Goal: Task Accomplishment & Management: Use online tool/utility

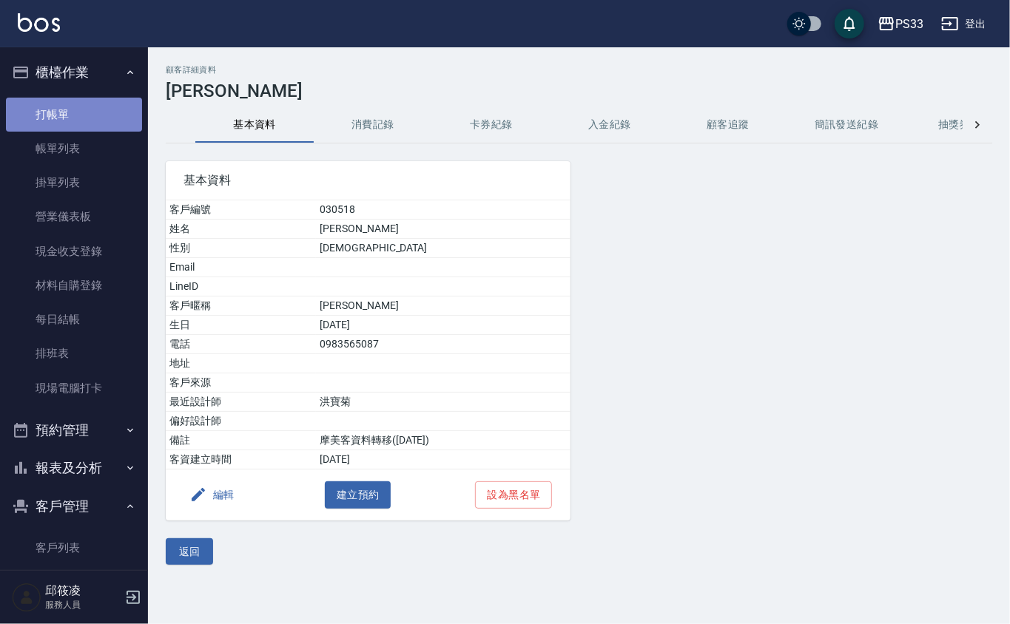
click at [75, 127] on link "打帳單" at bounding box center [74, 115] width 136 height 34
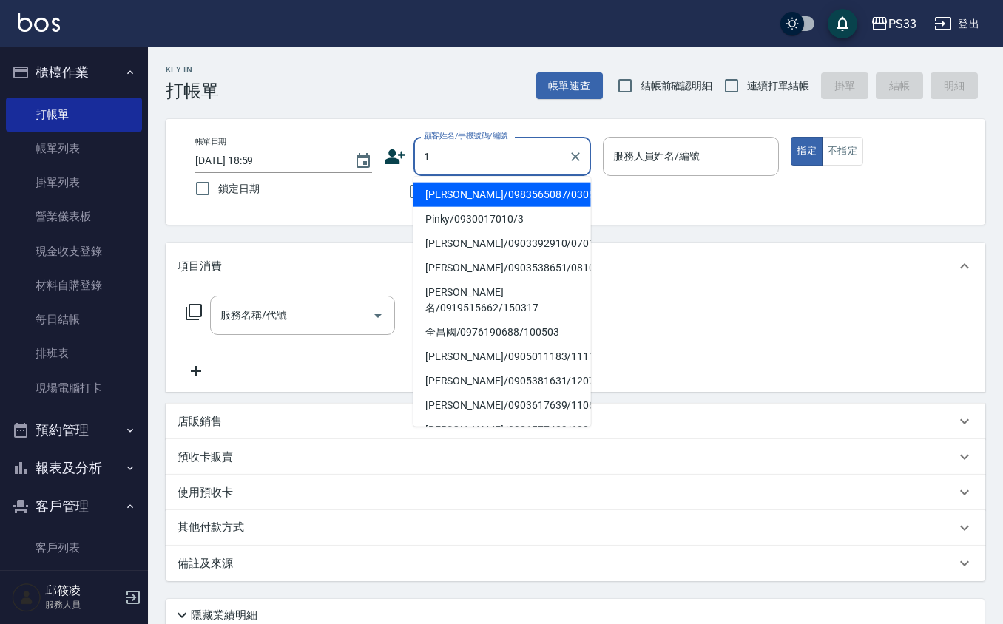
type input "宋俞瑩/0983565087/030518"
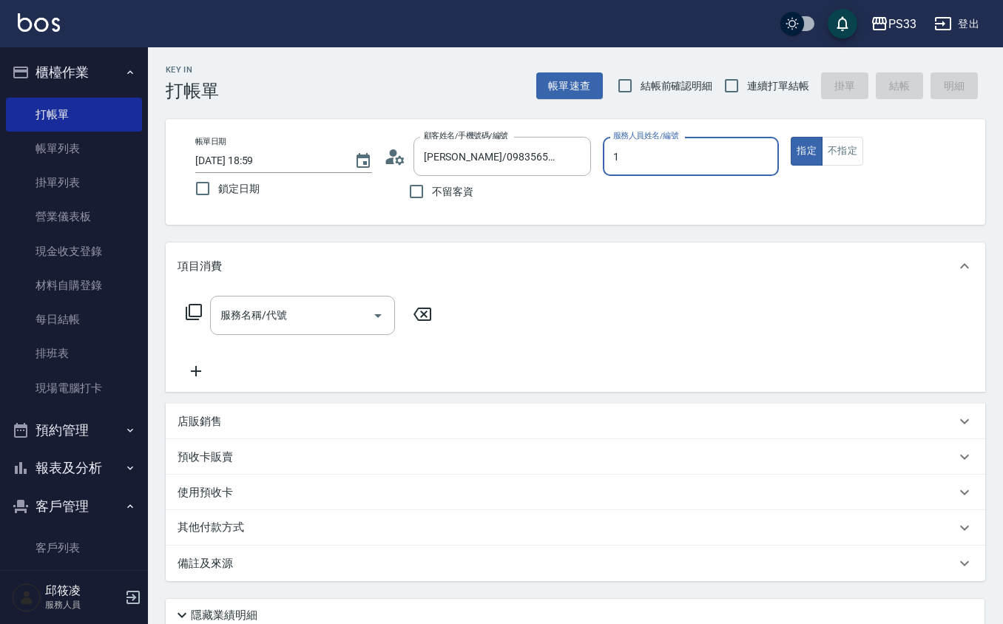
type input "Rube-1"
type button "true"
type input "Ruby/0912271117/1"
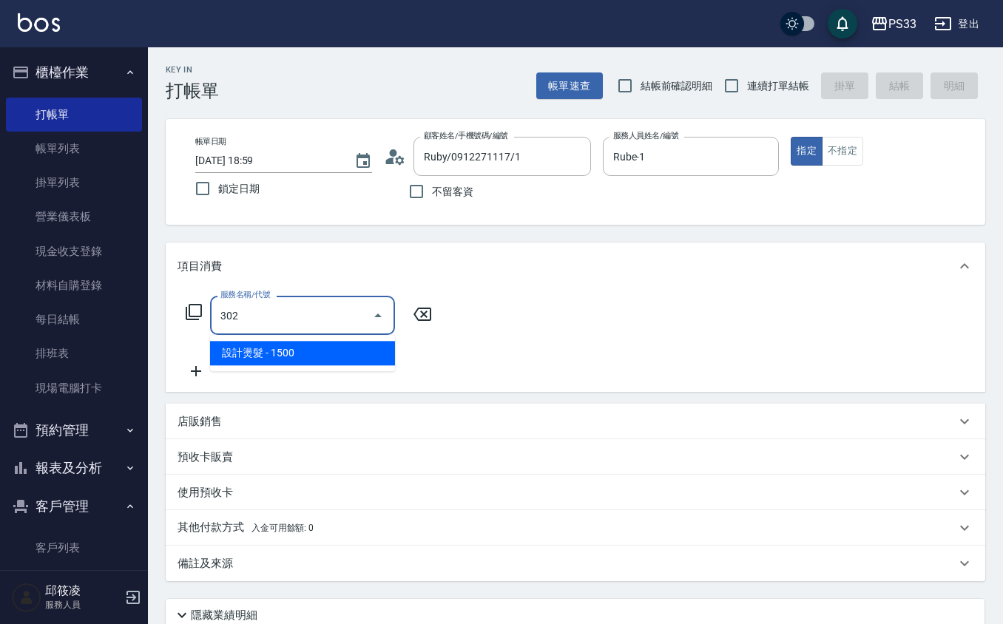
type input "設計燙髮(302)"
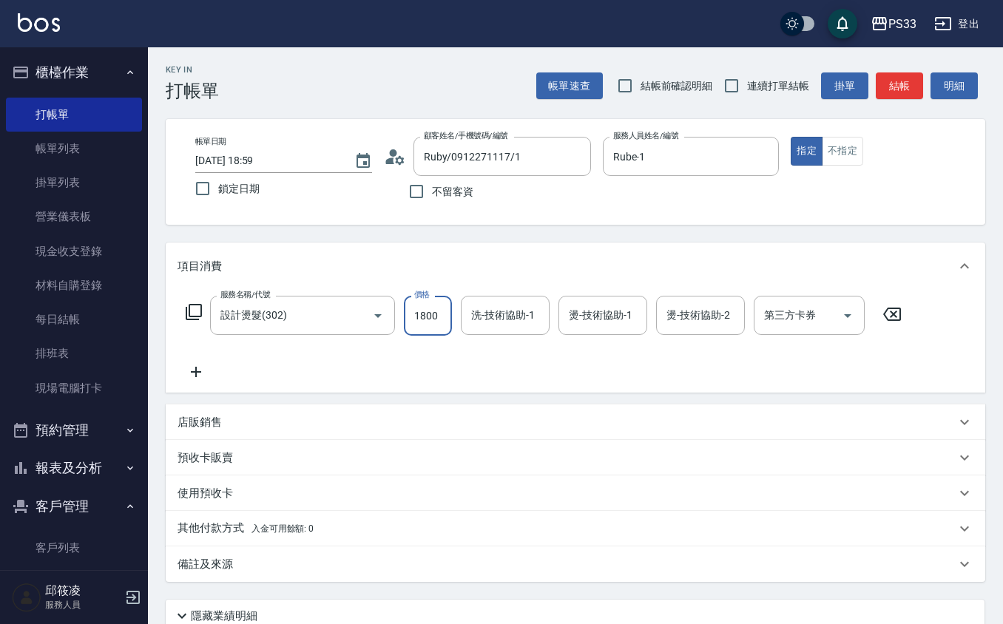
type input "1800"
type input "2"
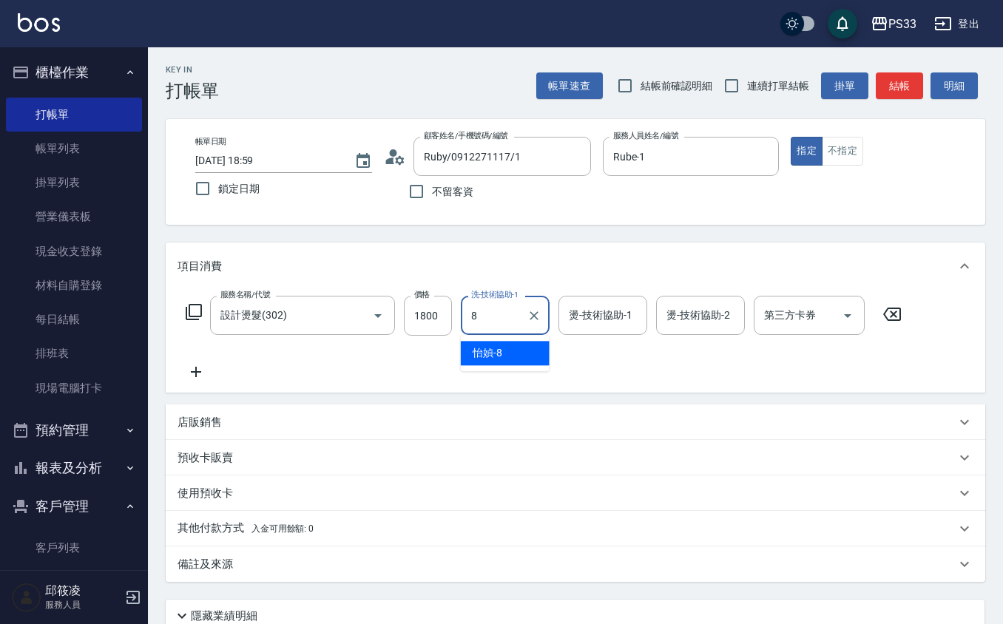
type input "怡媜-8"
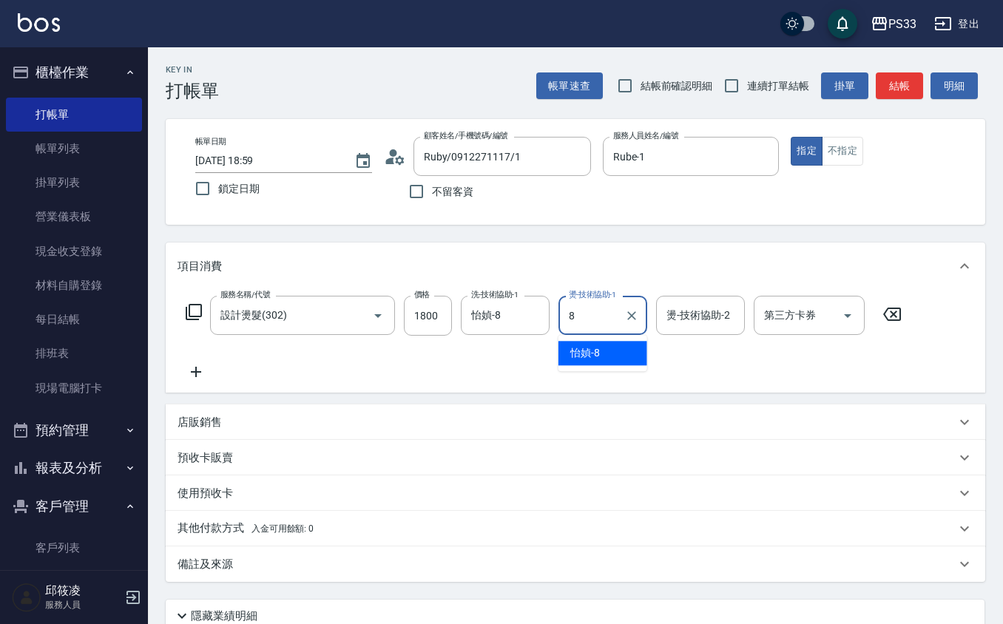
type input "怡媜-8"
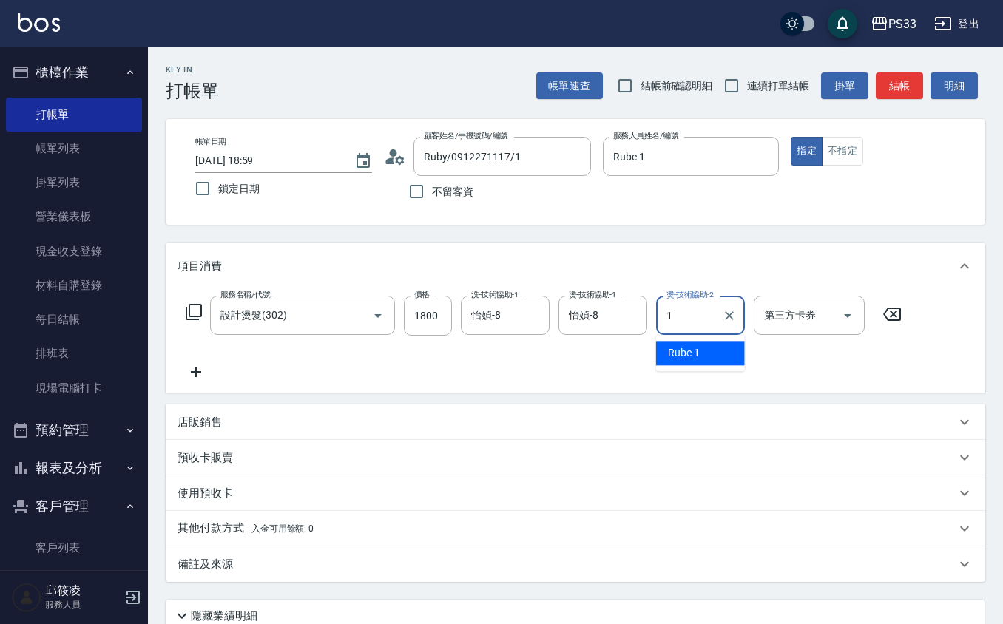
type input "Rube-1"
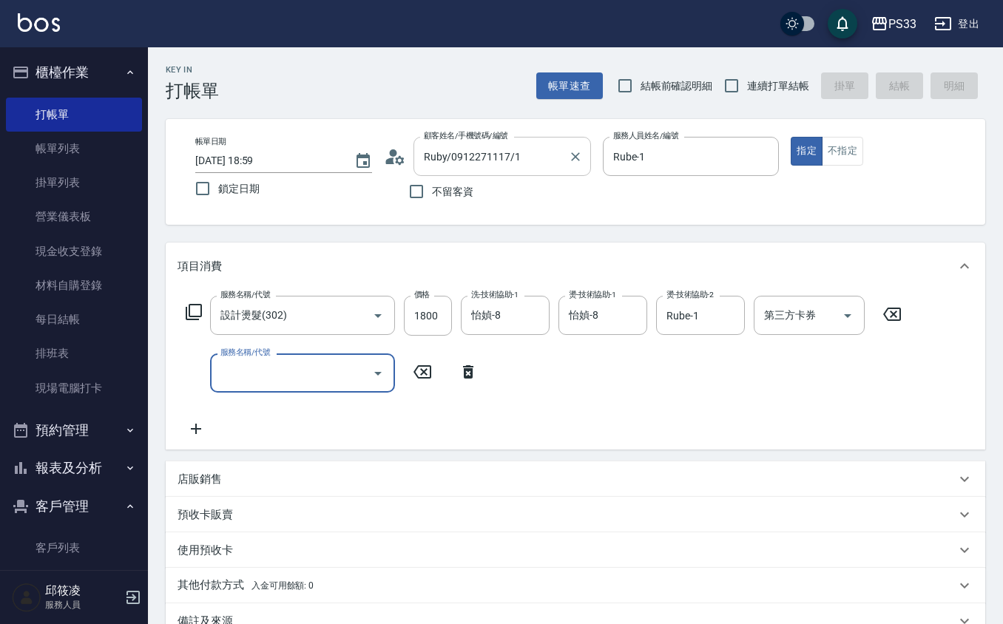
click at [498, 154] on input "Ruby/0912271117/1" at bounding box center [491, 156] width 142 height 26
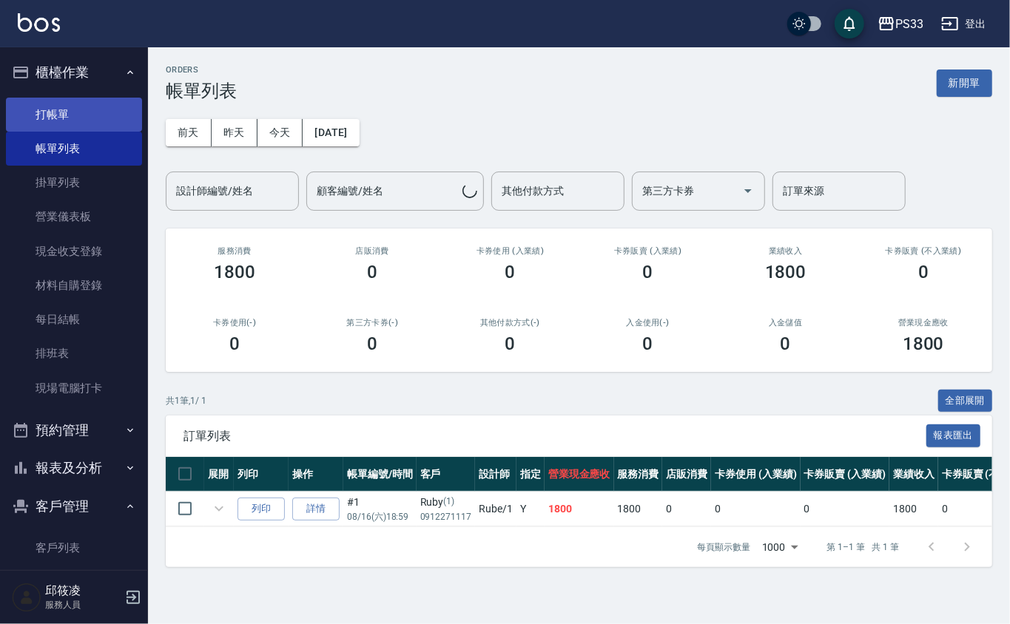
click at [21, 110] on link "打帳單" at bounding box center [74, 115] width 136 height 34
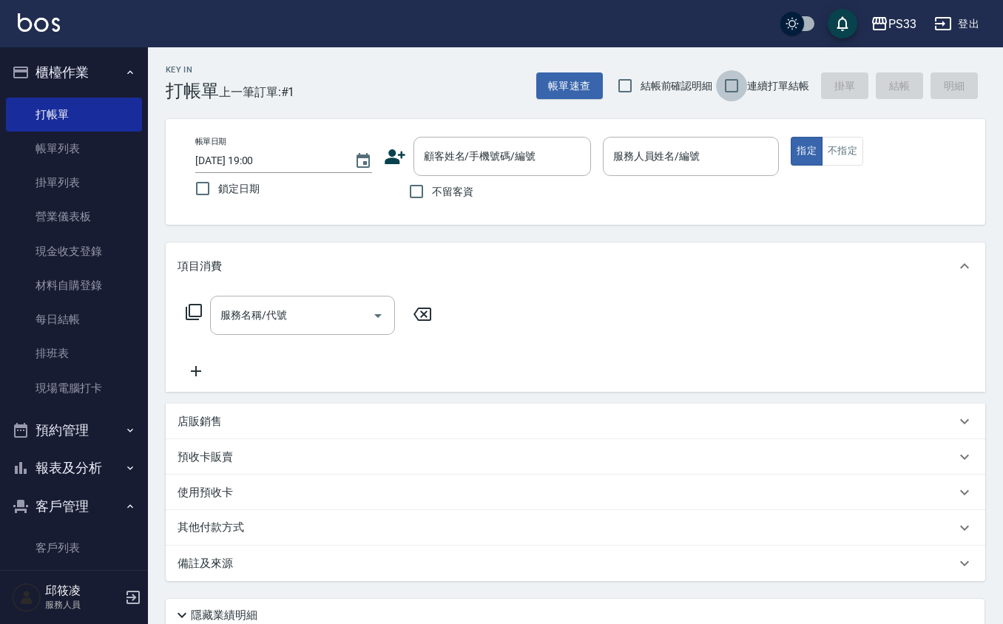
click at [717, 83] on input "連續打單結帳" at bounding box center [731, 85] width 31 height 31
checkbox input "true"
click at [474, 163] on input "顧客姓名/手機號碼/編號" at bounding box center [491, 156] width 142 height 26
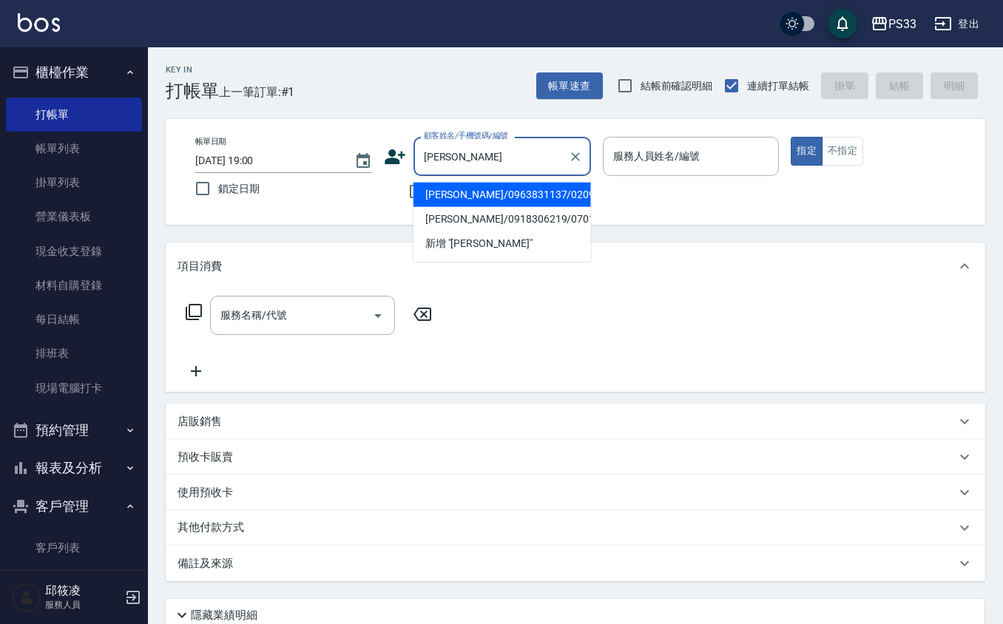
click at [540, 193] on li "[PERSON_NAME]/0963831137/020919" at bounding box center [502, 195] width 178 height 24
type input "[PERSON_NAME]/0963831137/020919"
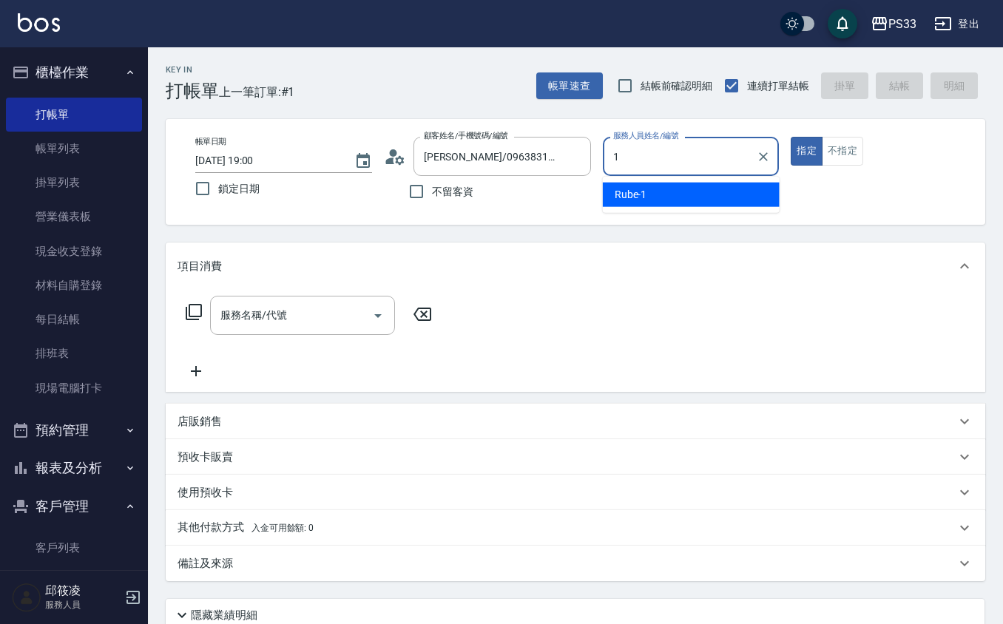
type input "Rube-1"
type button "true"
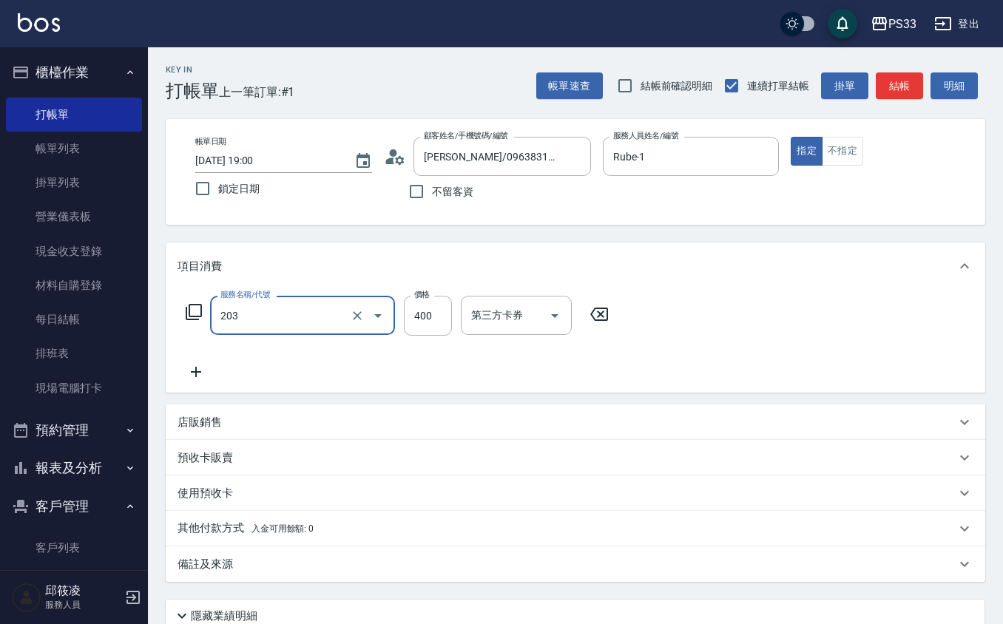
type input "指定單剪(203)"
type input "150"
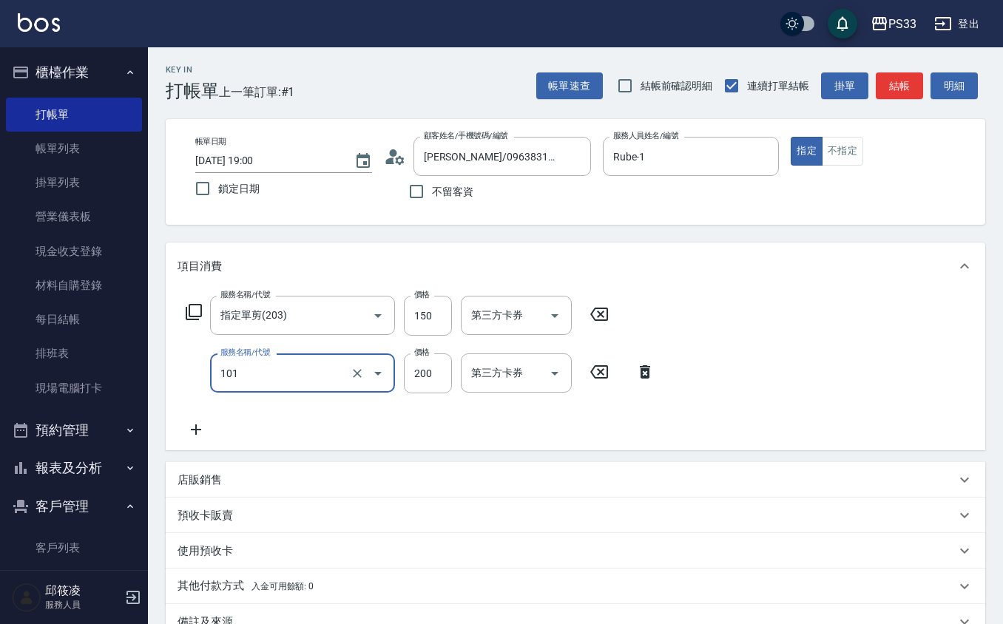
type input "洗髮(101)"
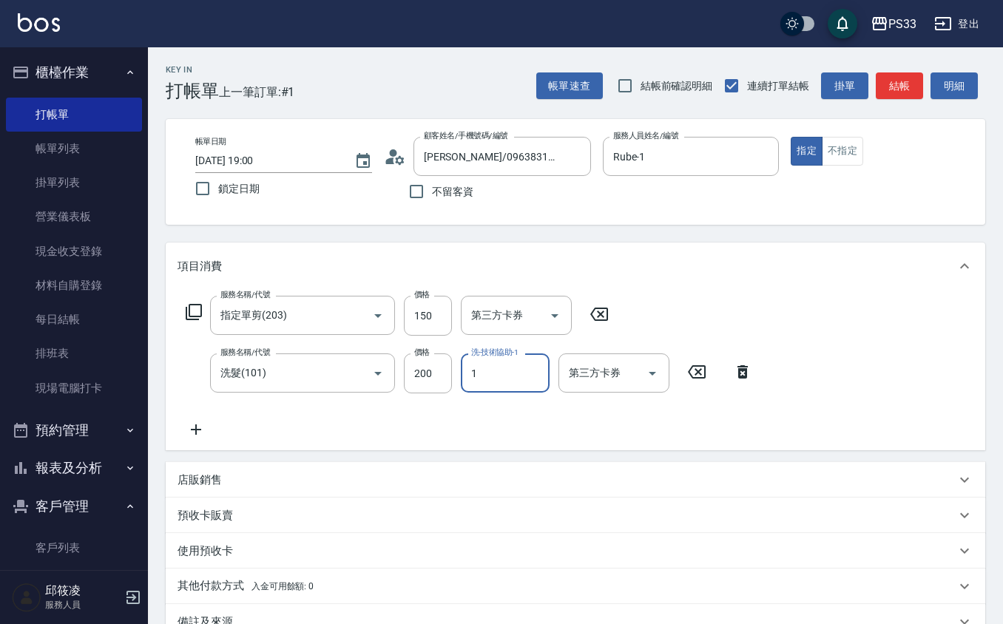
type input "Rube-1"
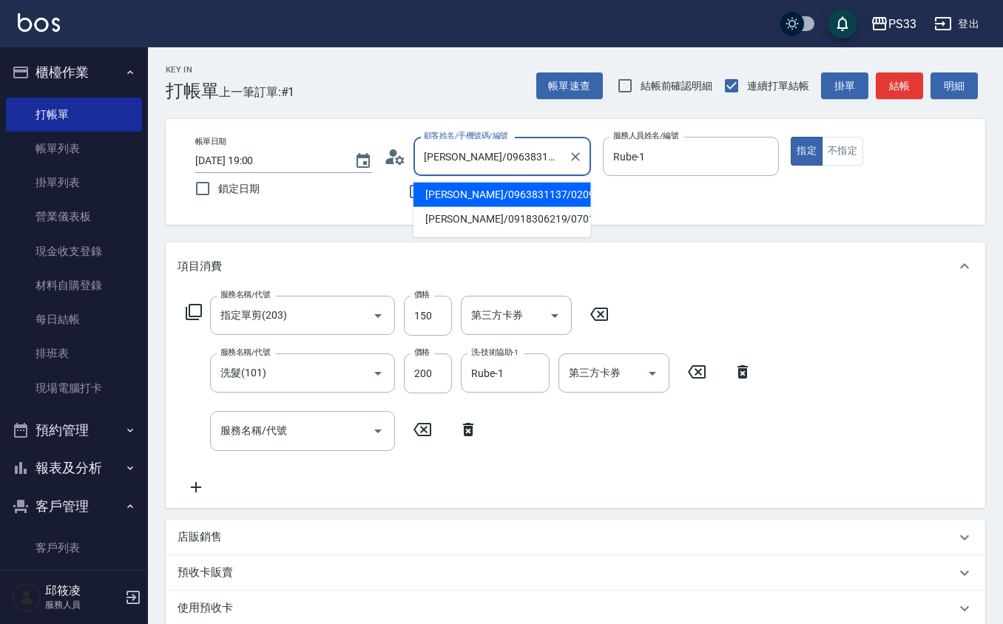
click at [465, 148] on input "[PERSON_NAME]/0963831137/020919" at bounding box center [491, 156] width 142 height 26
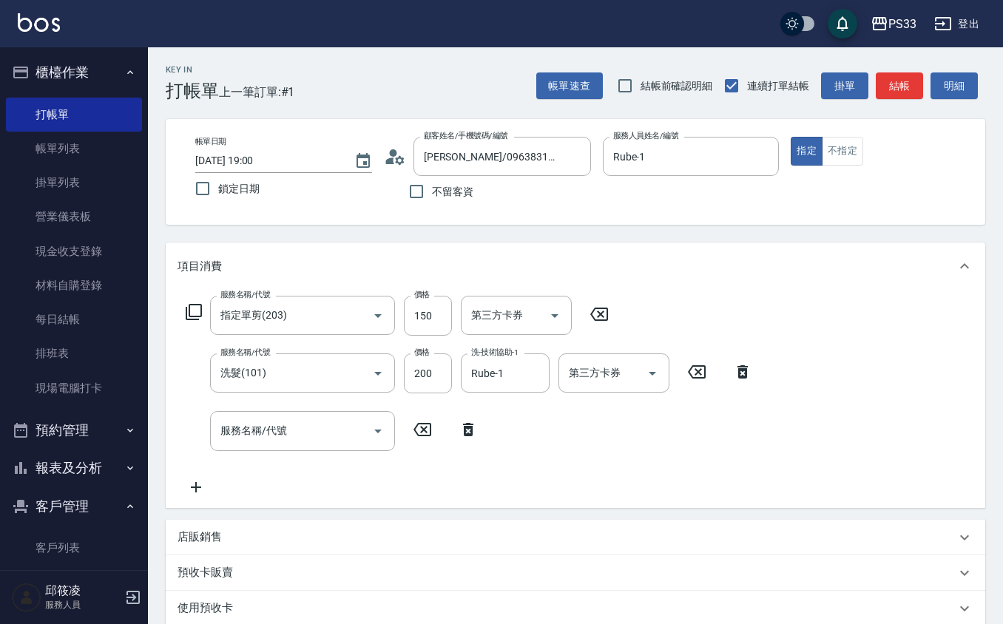
click at [873, 204] on div "帳單日期 2025/08/16 19:00 鎖定日期 顧客姓名/手機號碼/編號 陳智祥/0963831137/020919 顧客姓名/手機號碼/編號 不留客資…" at bounding box center [575, 172] width 784 height 70
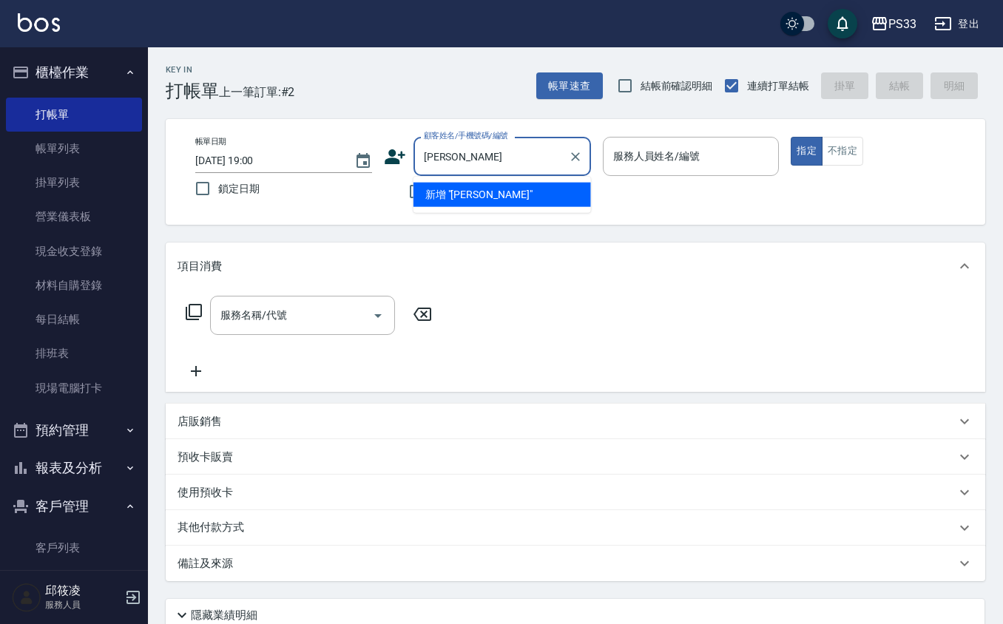
type input "尤"
click at [504, 189] on li "[PERSON_NAME]/0970369700/100123" at bounding box center [502, 195] width 178 height 24
type input "[PERSON_NAME]/0970369700/100123"
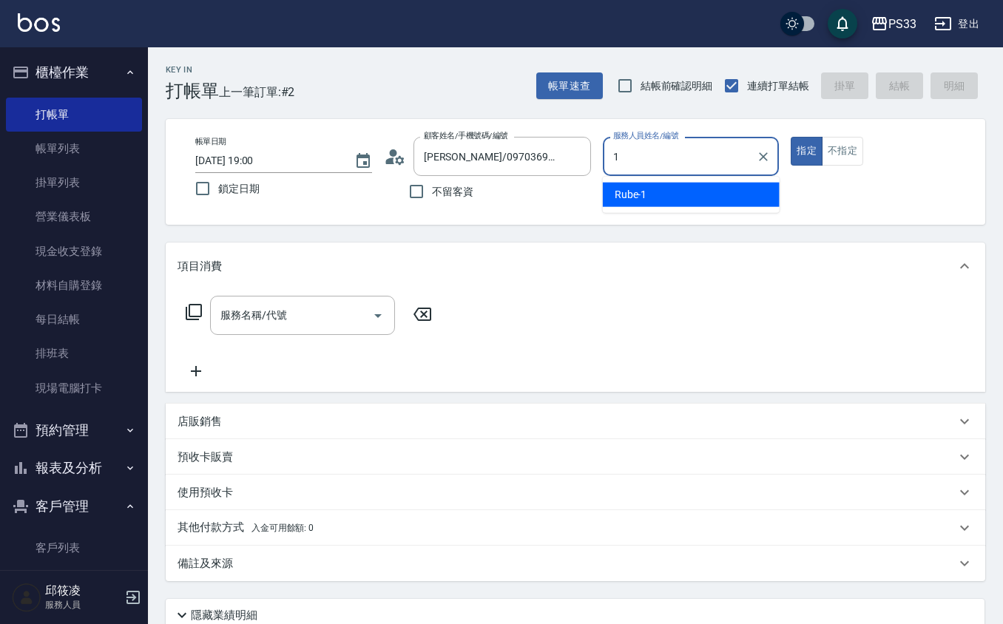
type input "Rube-1"
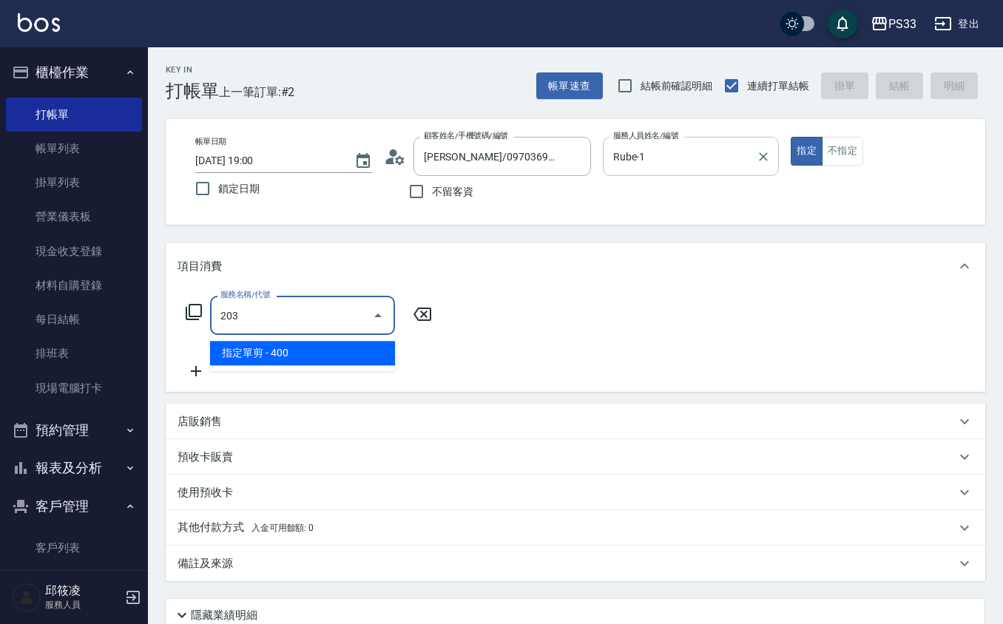
type input "指定單剪(203)"
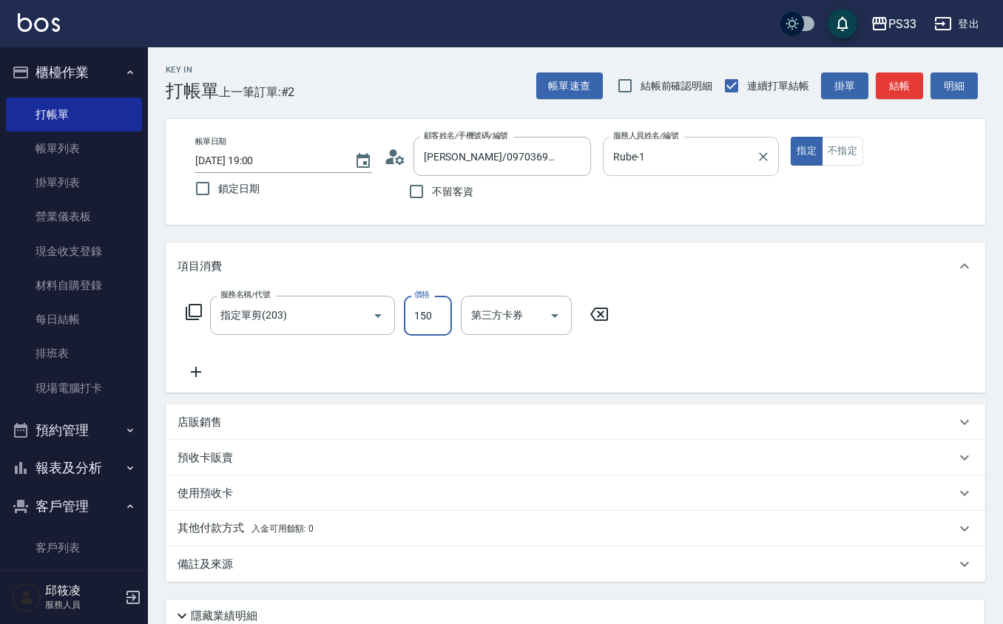
type input "150"
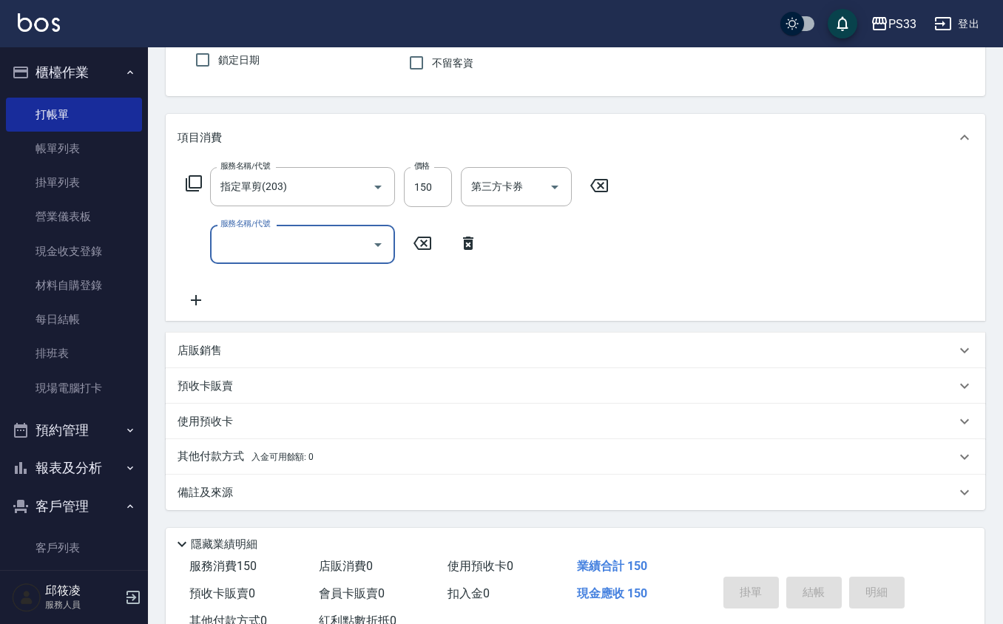
scroll to position [81, 0]
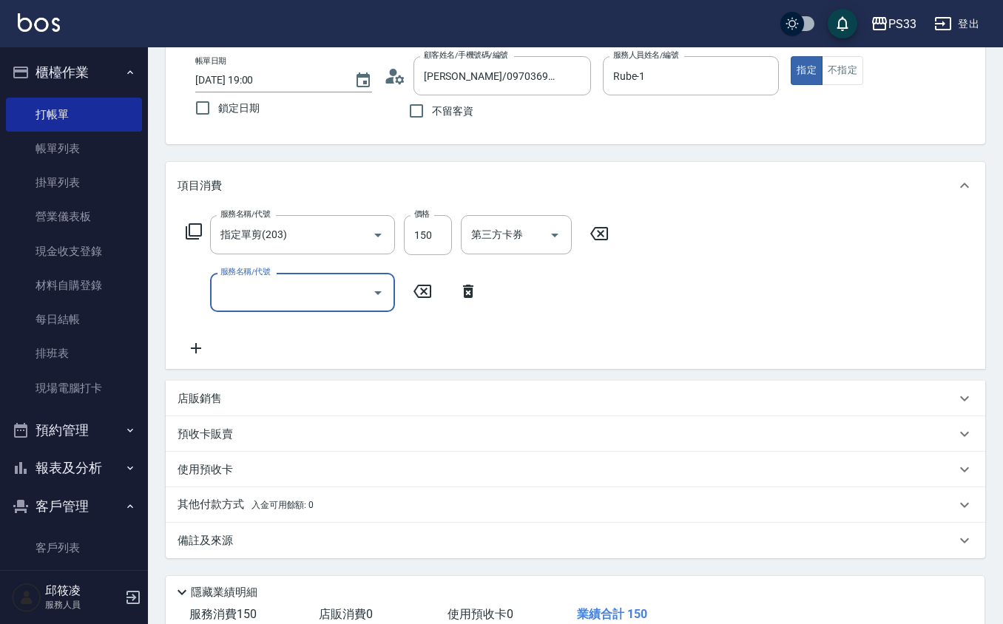
type input "2025/08/16 19:01"
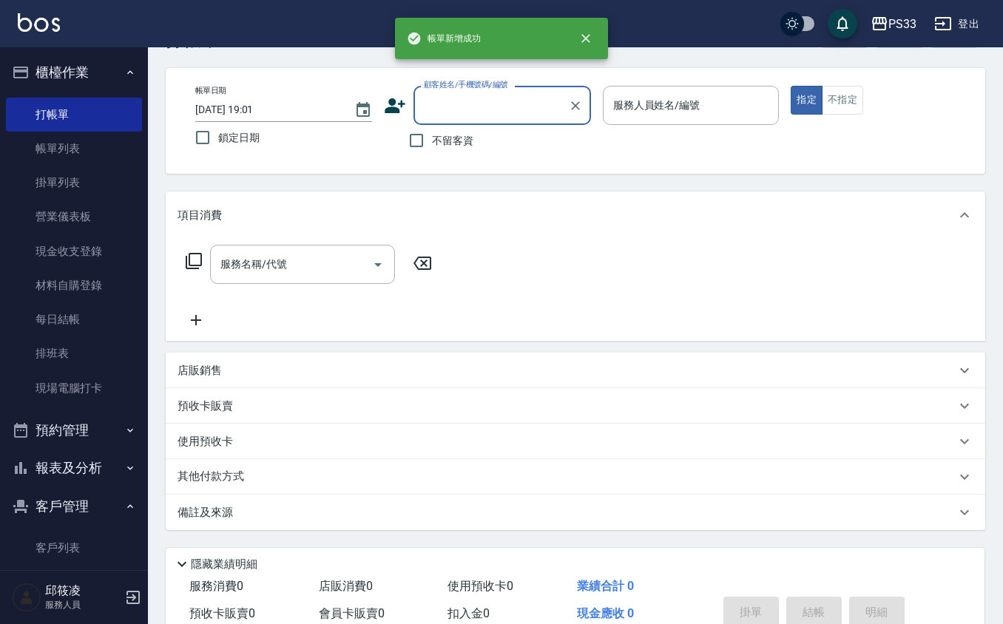
scroll to position [0, 0]
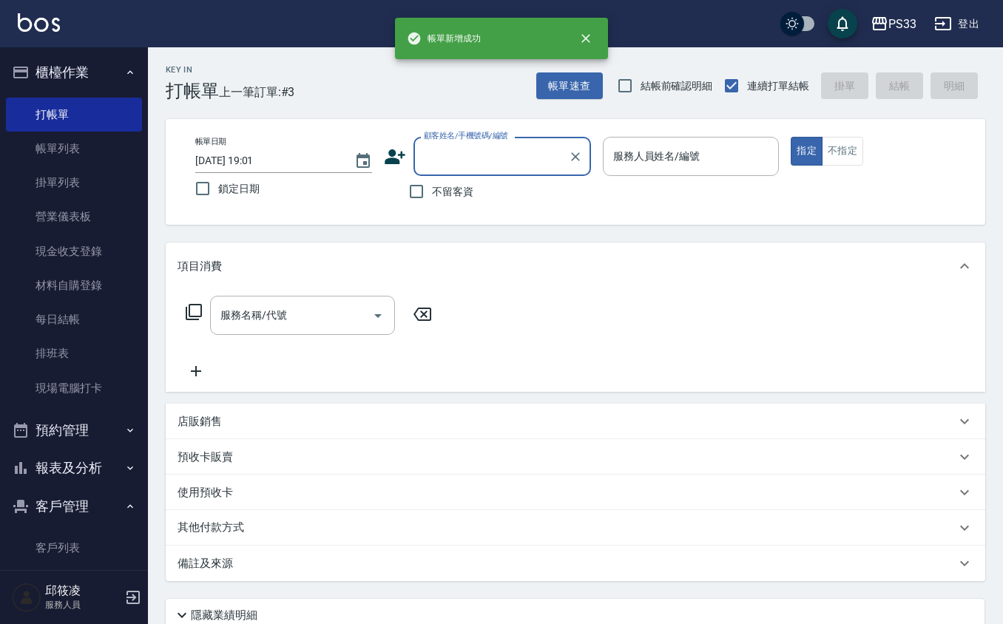
click at [453, 160] on input "顧客姓名/手機號碼/編號" at bounding box center [491, 156] width 142 height 26
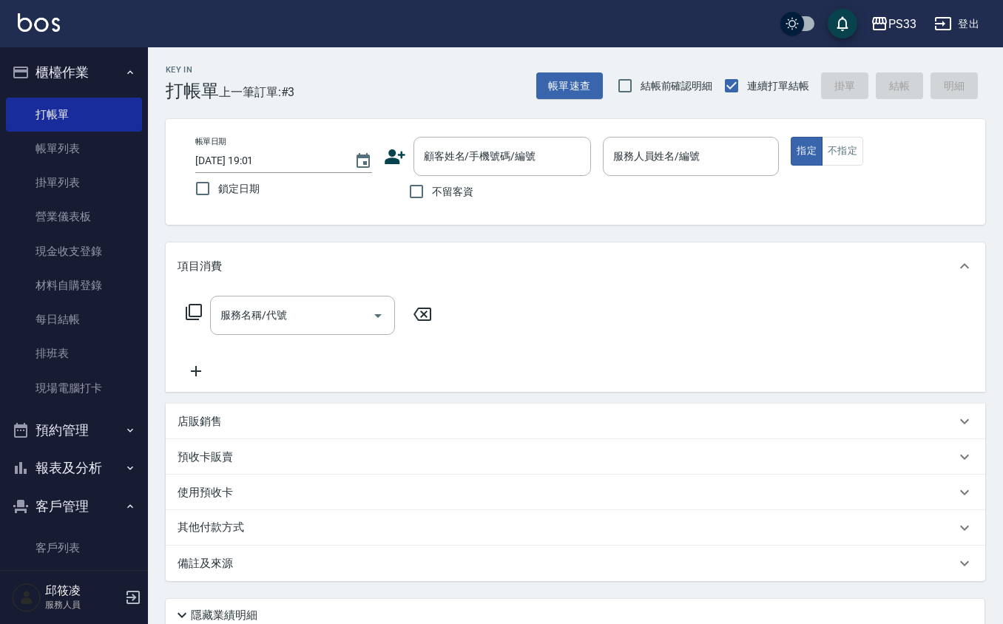
click at [394, 148] on icon at bounding box center [395, 157] width 22 height 22
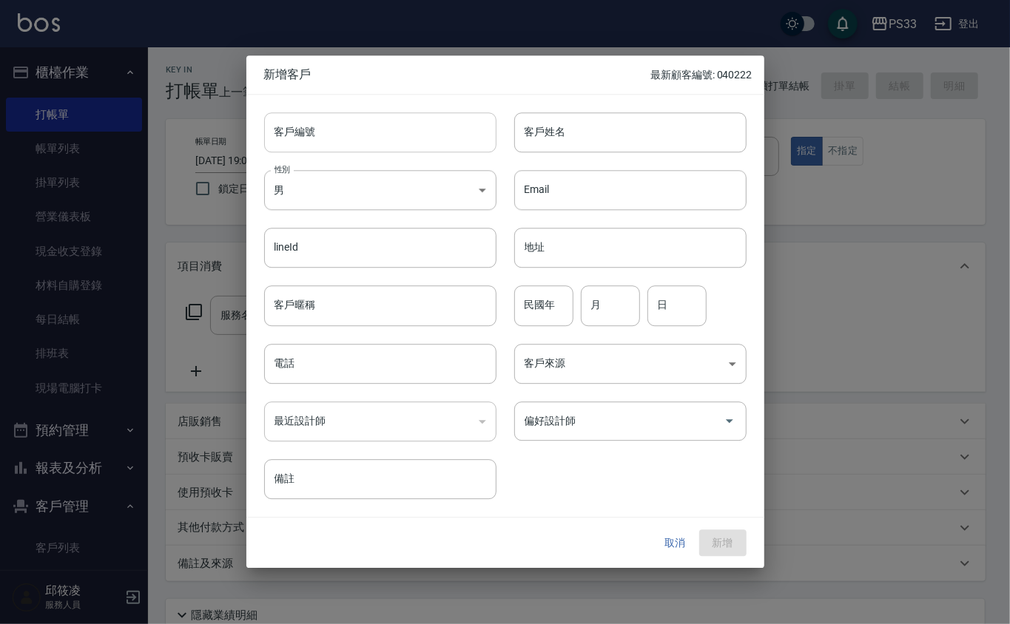
click at [391, 129] on input "客戶編號" at bounding box center [380, 132] width 232 height 40
click at [675, 541] on button "取消" at bounding box center [675, 543] width 47 height 27
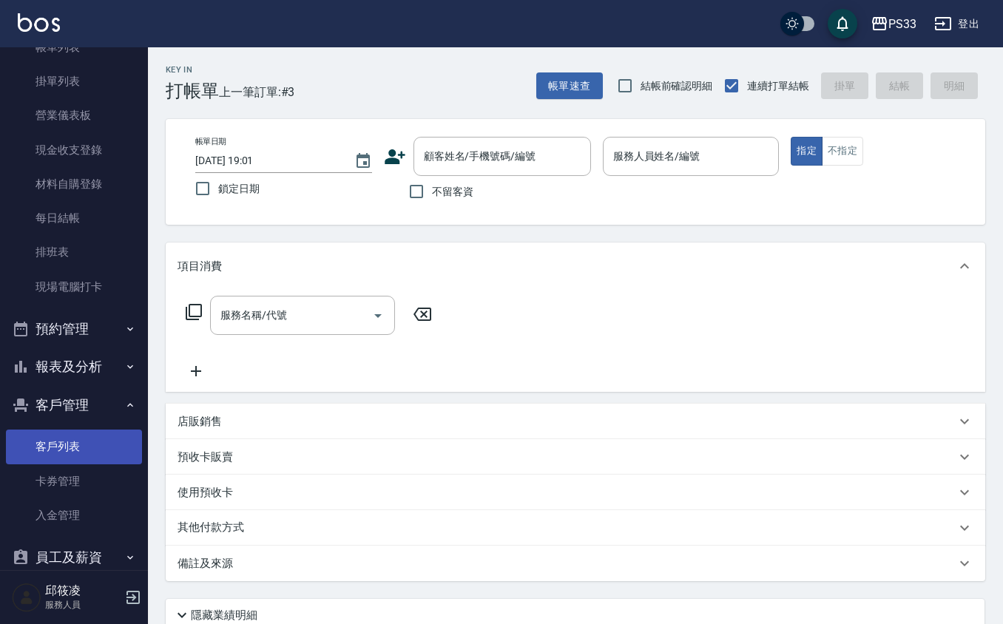
scroll to position [125, 0]
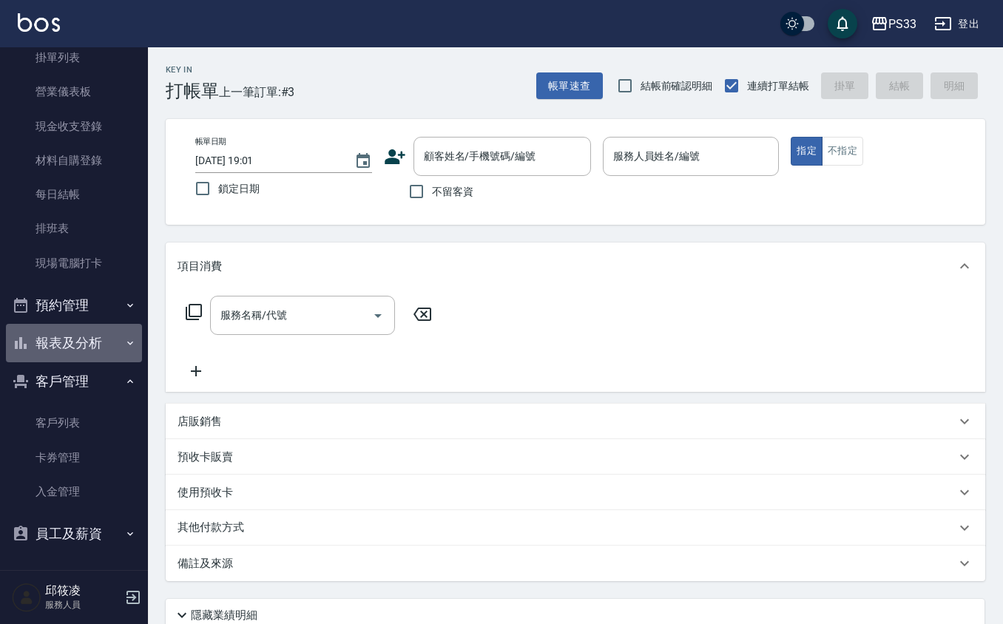
click at [78, 343] on button "報表及分析" at bounding box center [74, 343] width 136 height 38
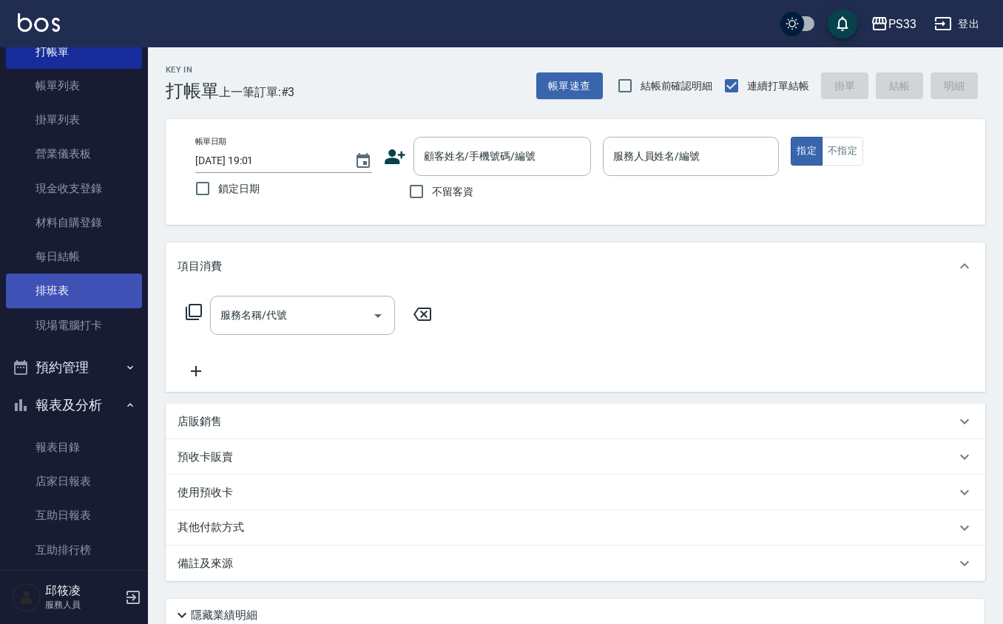
scroll to position [98, 0]
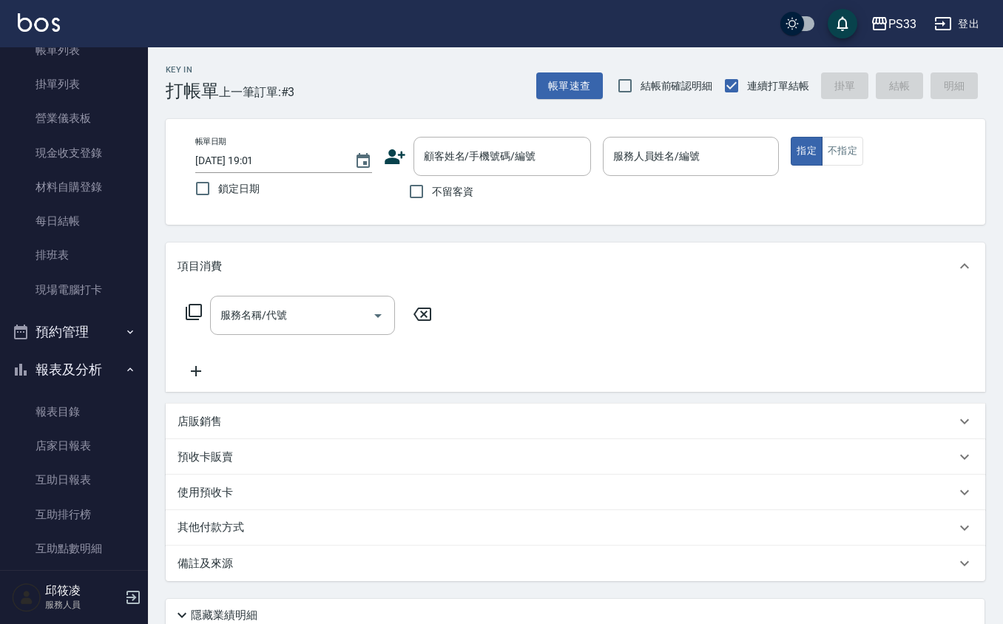
click at [204, 420] on p "店販銷售" at bounding box center [200, 422] width 44 height 16
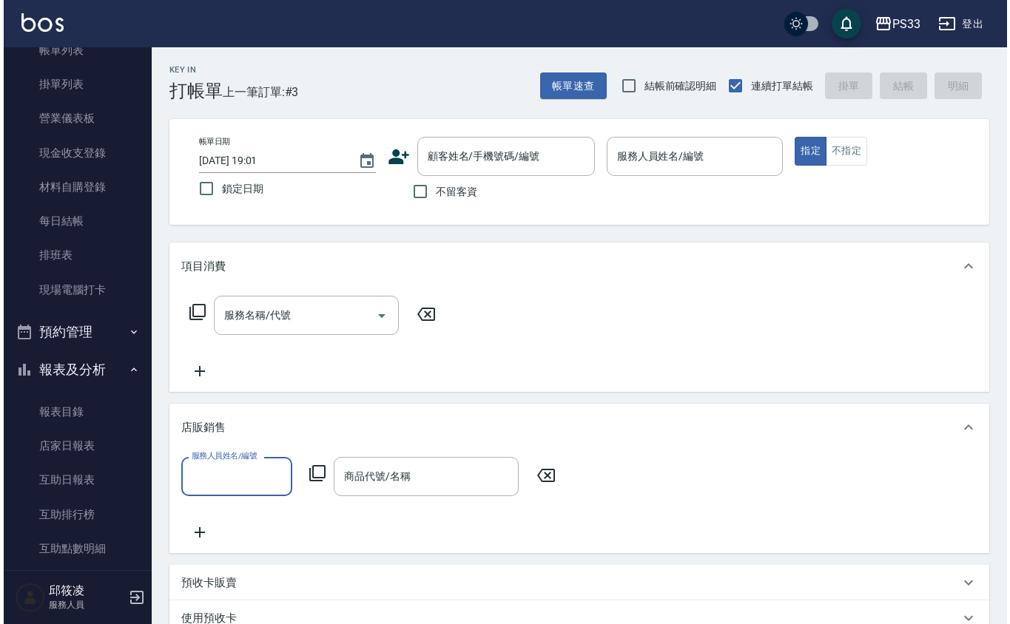
scroll to position [0, 0]
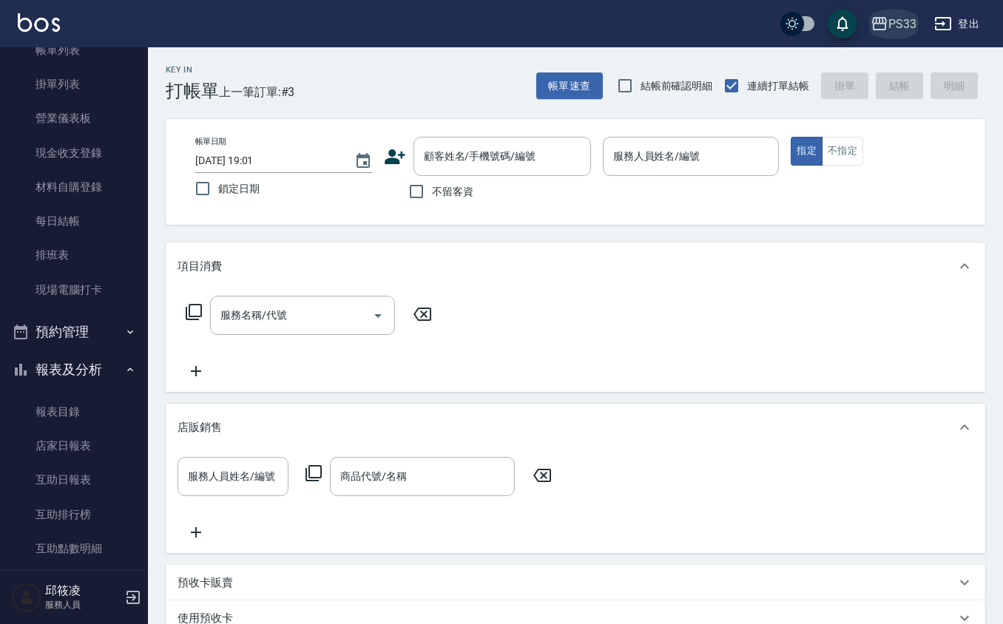
click at [882, 24] on icon "button" at bounding box center [879, 23] width 15 height 13
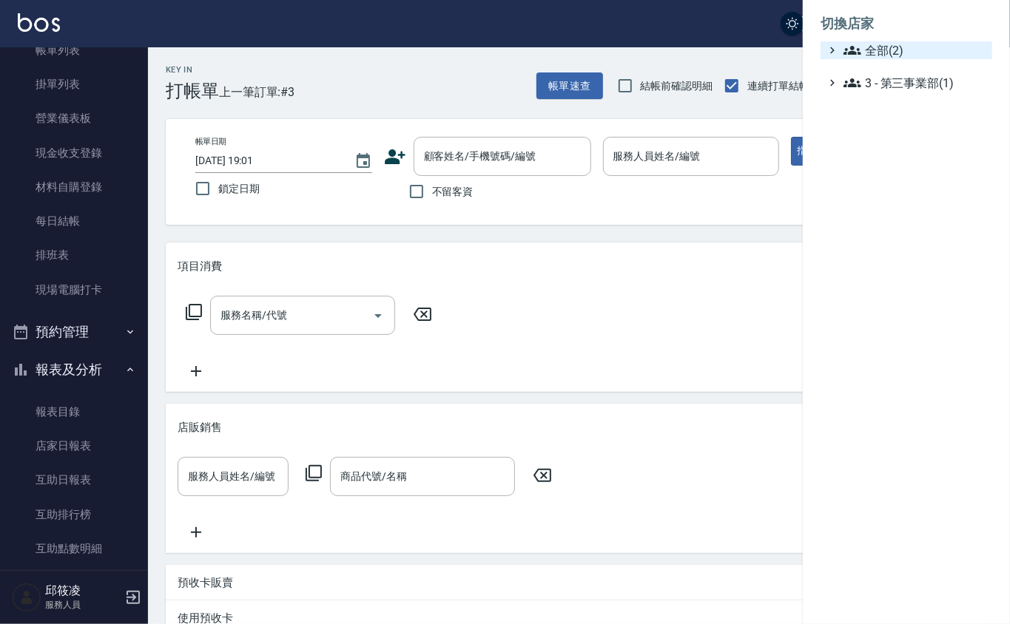
click at [889, 53] on span "全部(2)" at bounding box center [914, 50] width 143 height 18
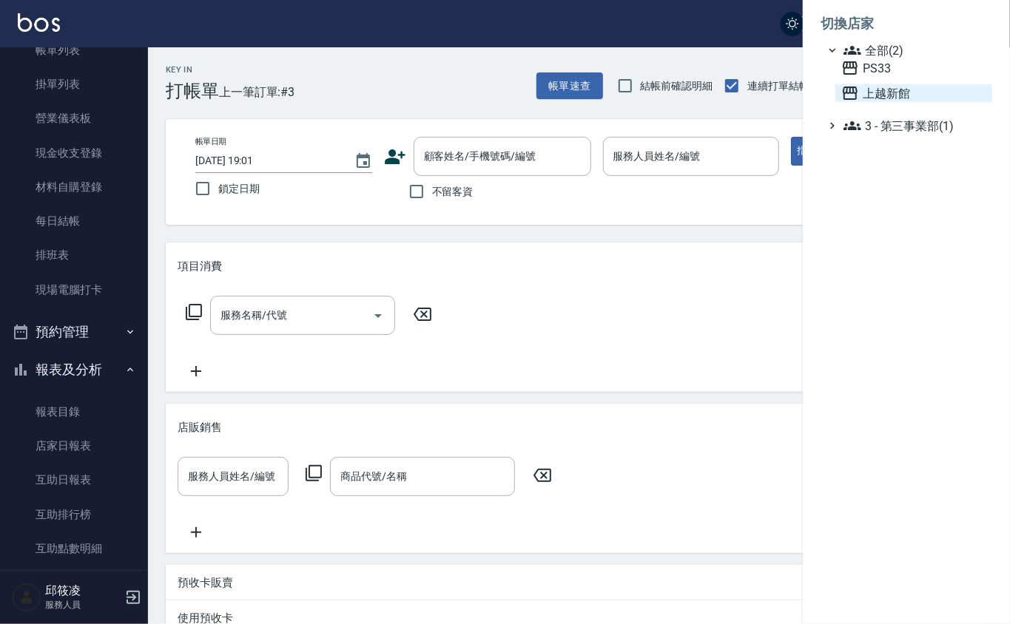
click at [876, 84] on span "上越新館" at bounding box center [913, 93] width 145 height 18
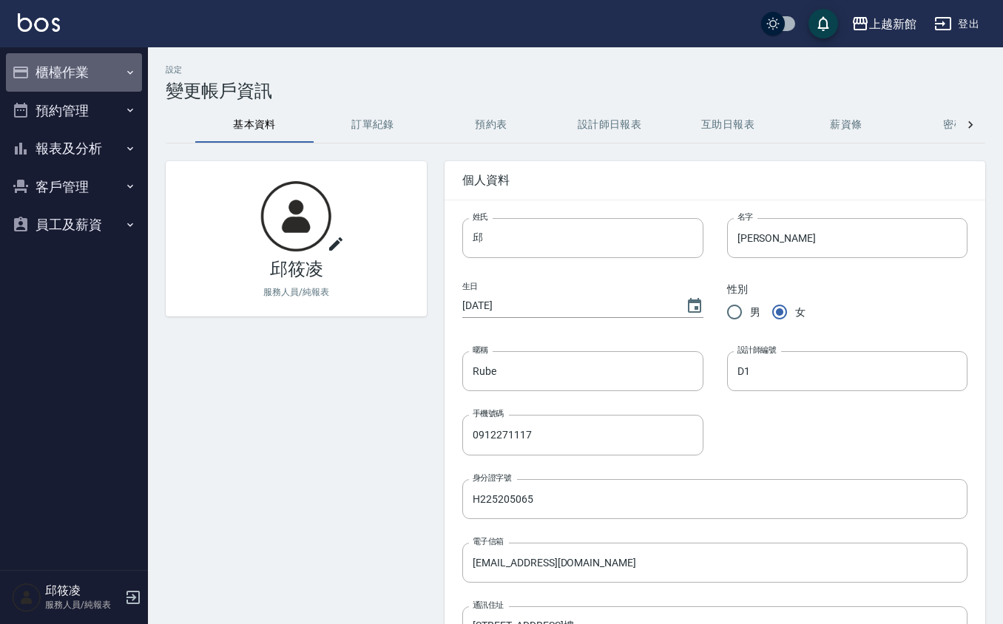
click at [89, 75] on button "櫃檯作業" at bounding box center [74, 72] width 136 height 38
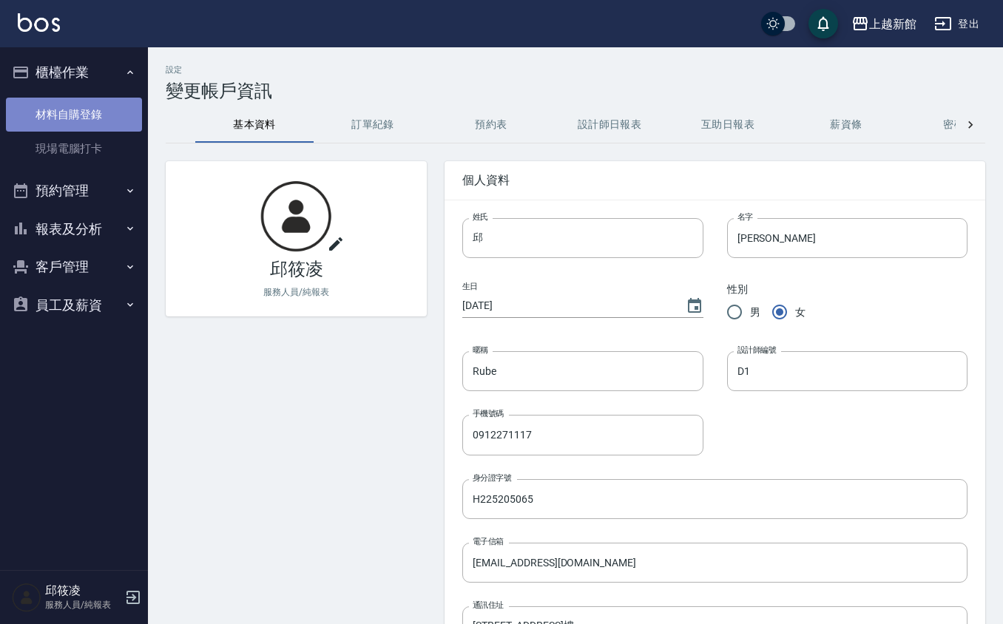
click at [78, 117] on link "材料自購登錄" at bounding box center [74, 115] width 136 height 34
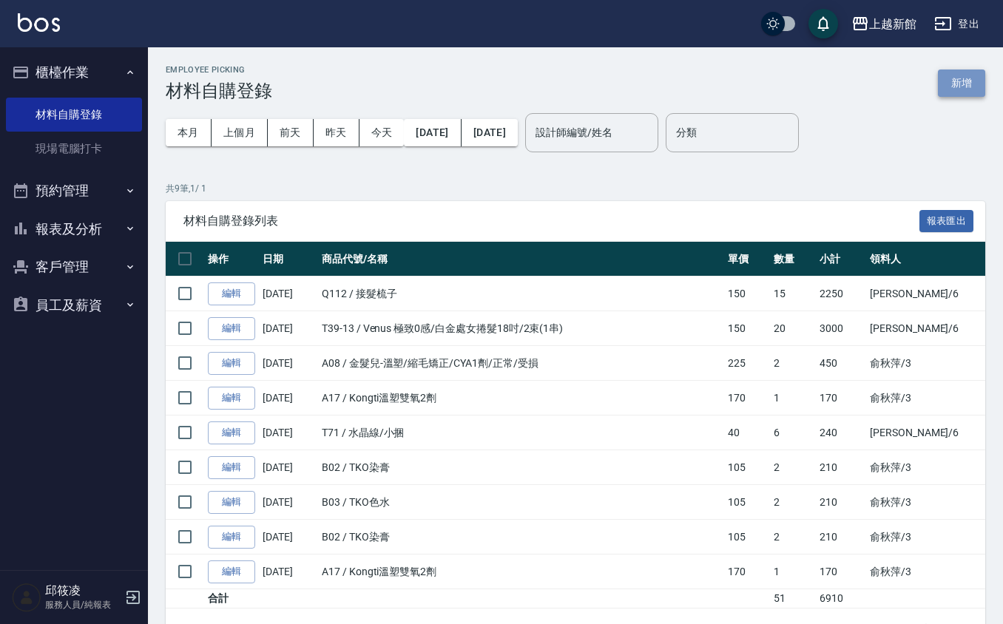
click at [956, 90] on button "新增" at bounding box center [961, 83] width 47 height 27
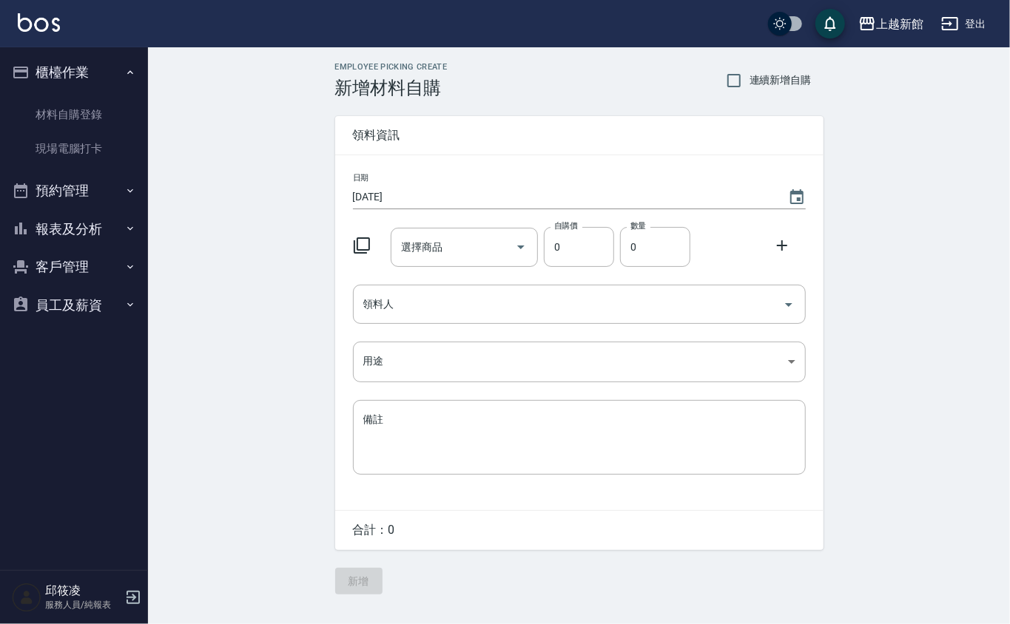
click at [359, 249] on icon at bounding box center [362, 246] width 18 height 18
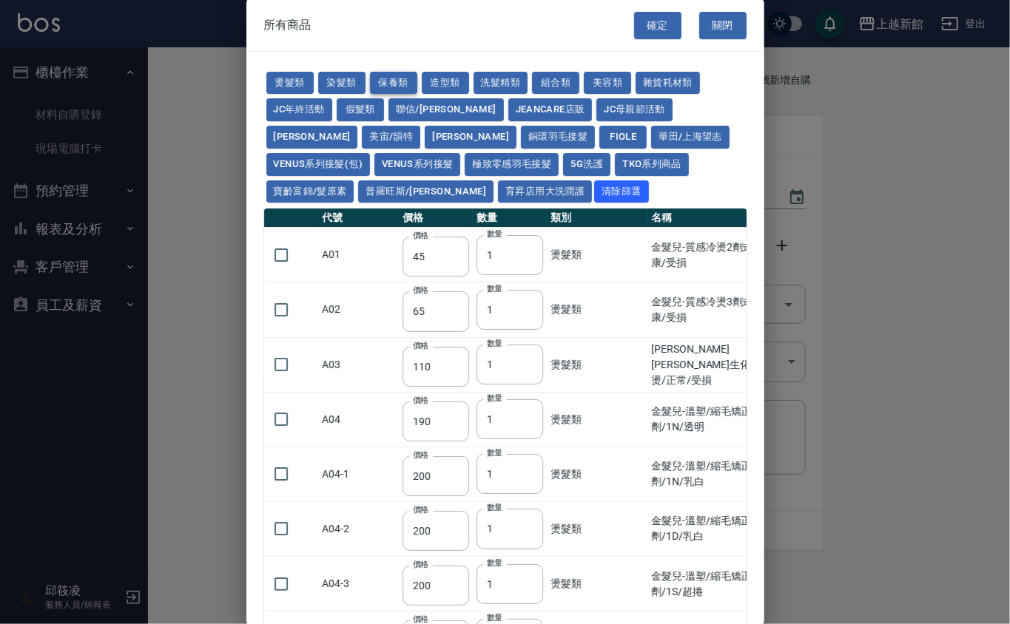
click at [401, 78] on button "保養類" at bounding box center [393, 83] width 47 height 23
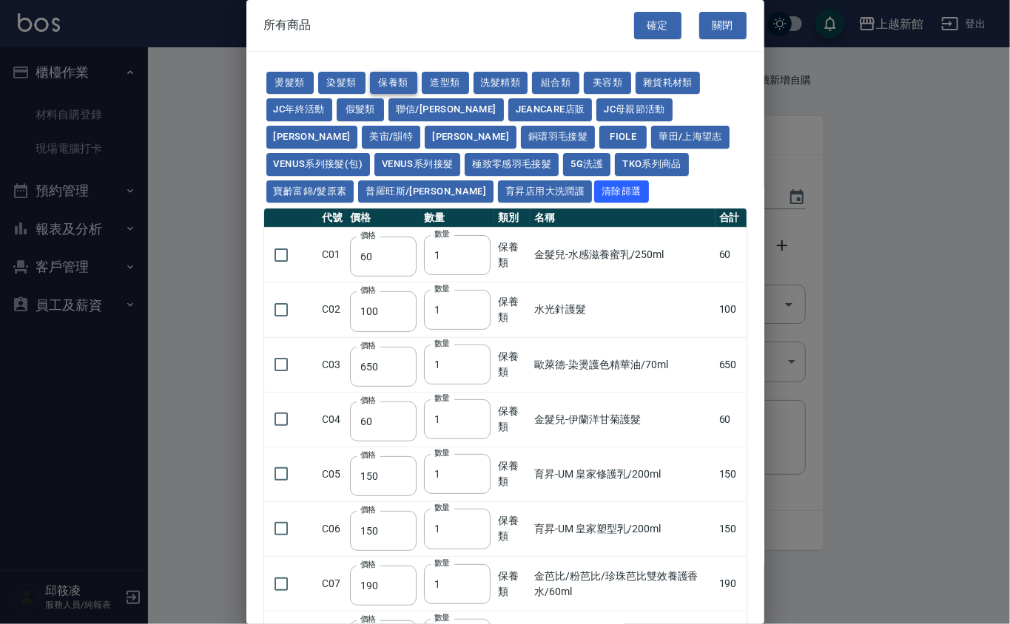
type input "60"
type input "100"
type input "650"
type input "60"
type input "150"
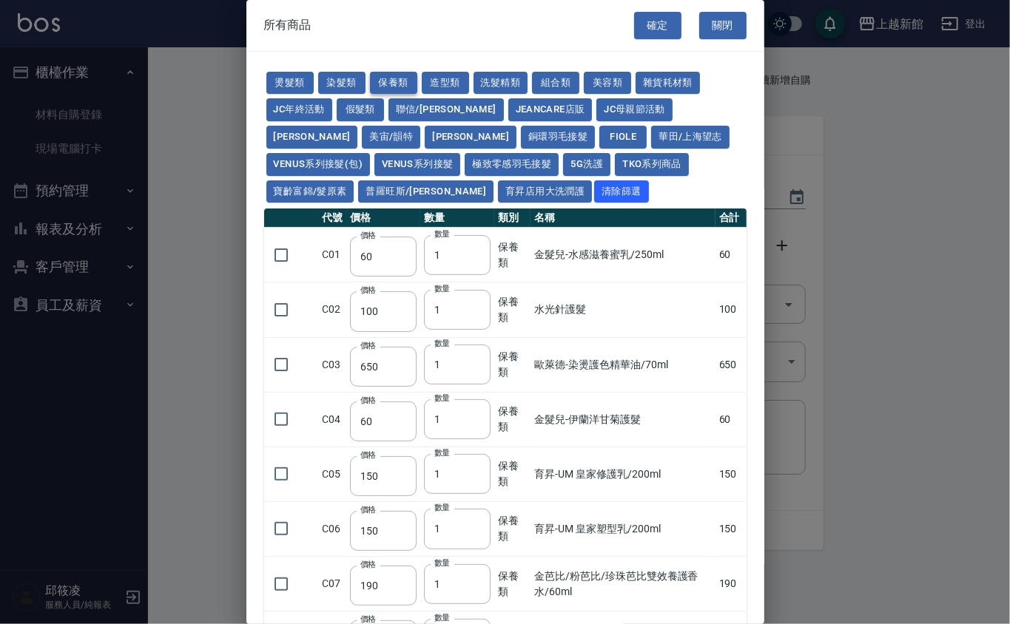
type input "150"
type input "190"
type input "175"
type input "1620"
type input "700"
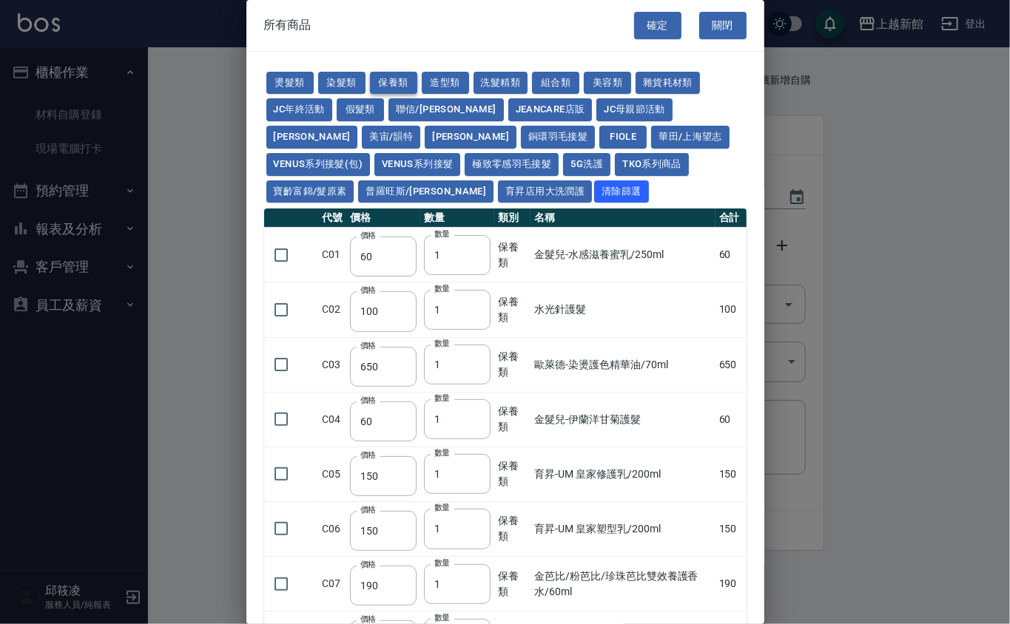
type input "310"
type input "1300"
type input "250"
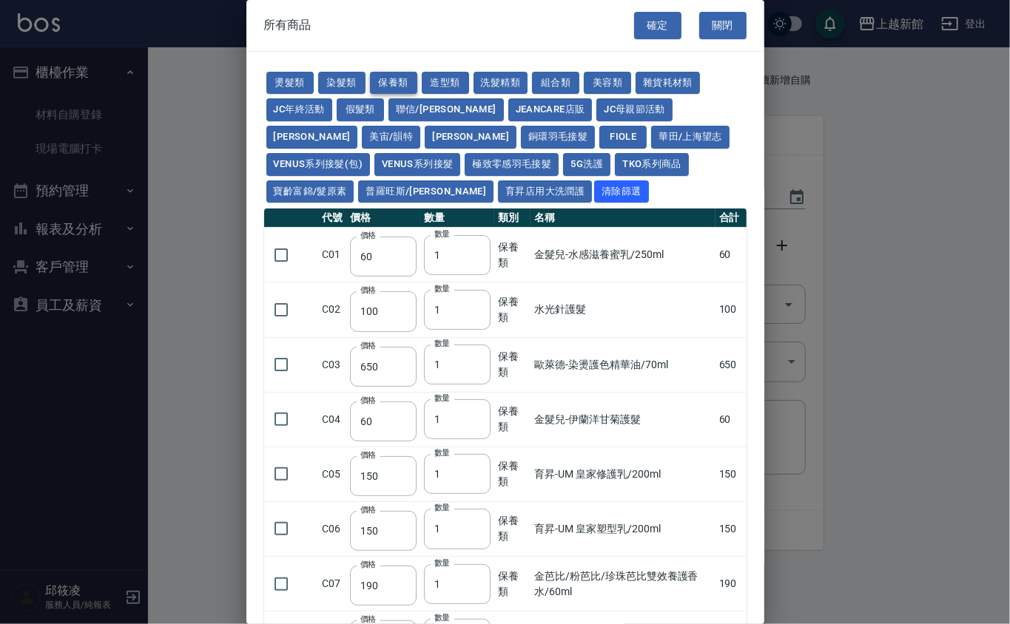
type input "32"
type input "53"
type input "340"
type input "53"
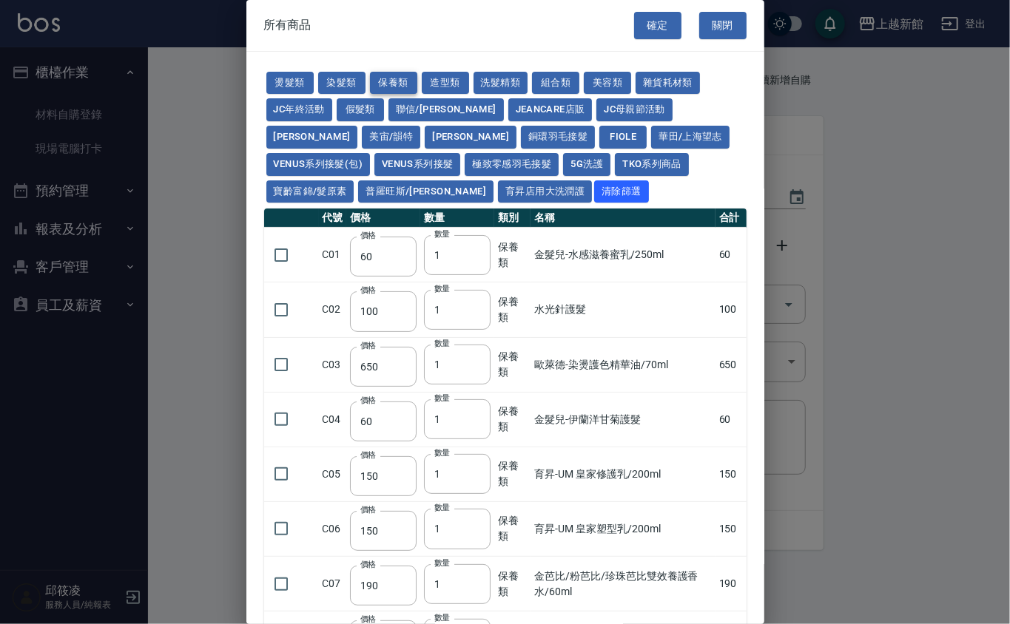
type input "438"
type input "1170"
type input "1300"
type input "150"
type input "53"
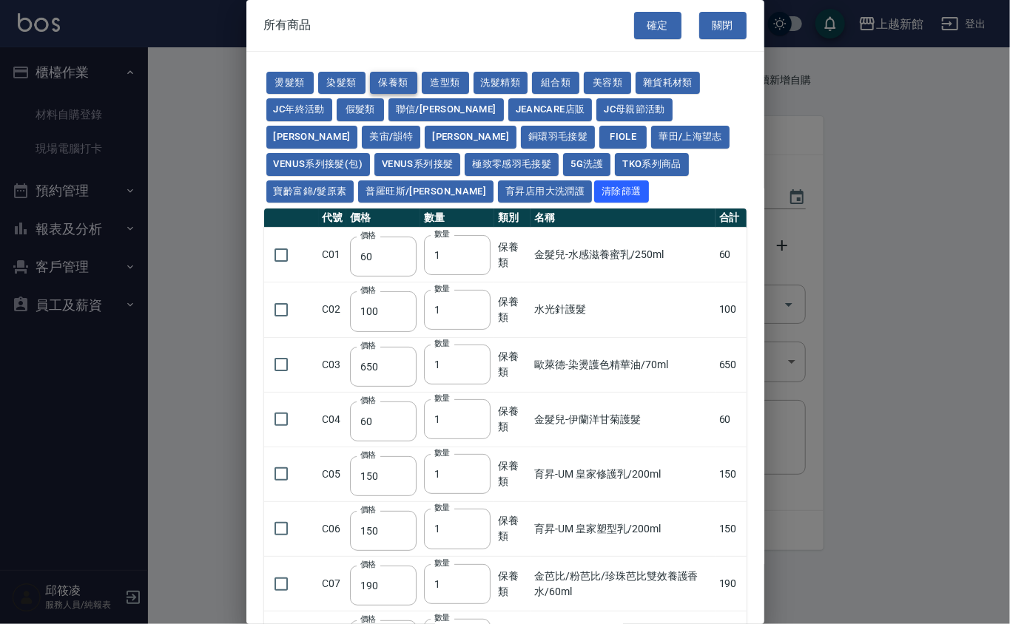
type input "53"
type input "70"
type input "1750"
type input "2100"
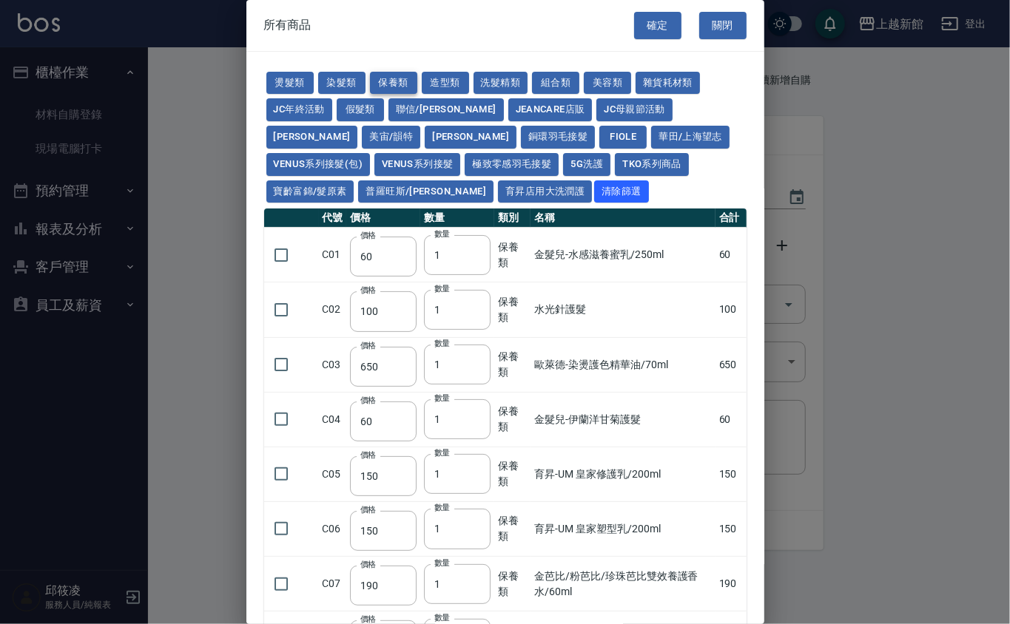
type input "1750"
type input "2100"
type input "1750"
click at [722, 25] on button "關閉" at bounding box center [722, 25] width 47 height 27
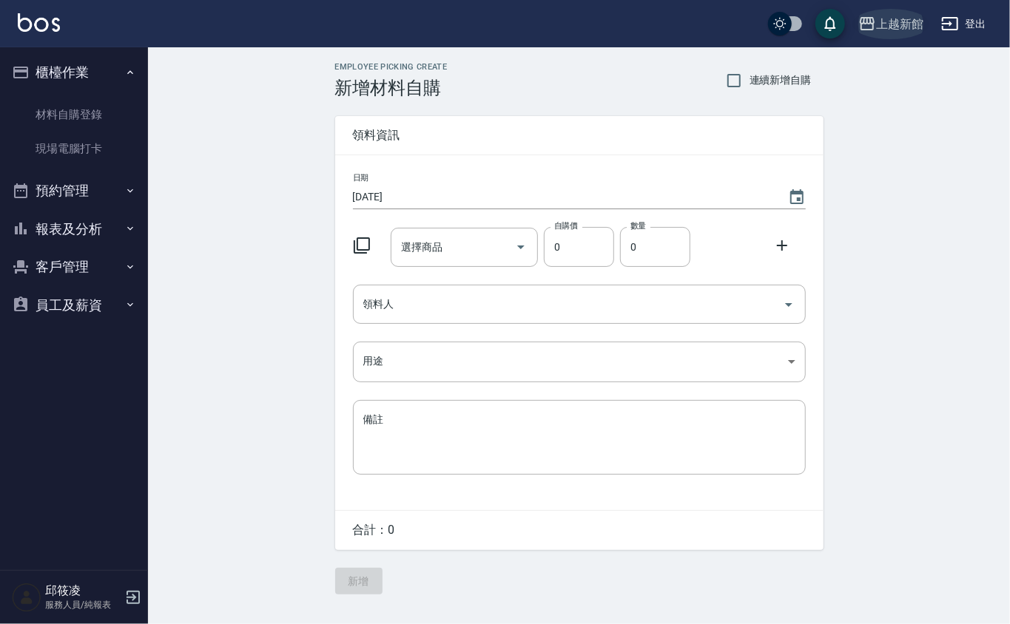
click at [890, 21] on div "上越新館" at bounding box center [899, 24] width 47 height 18
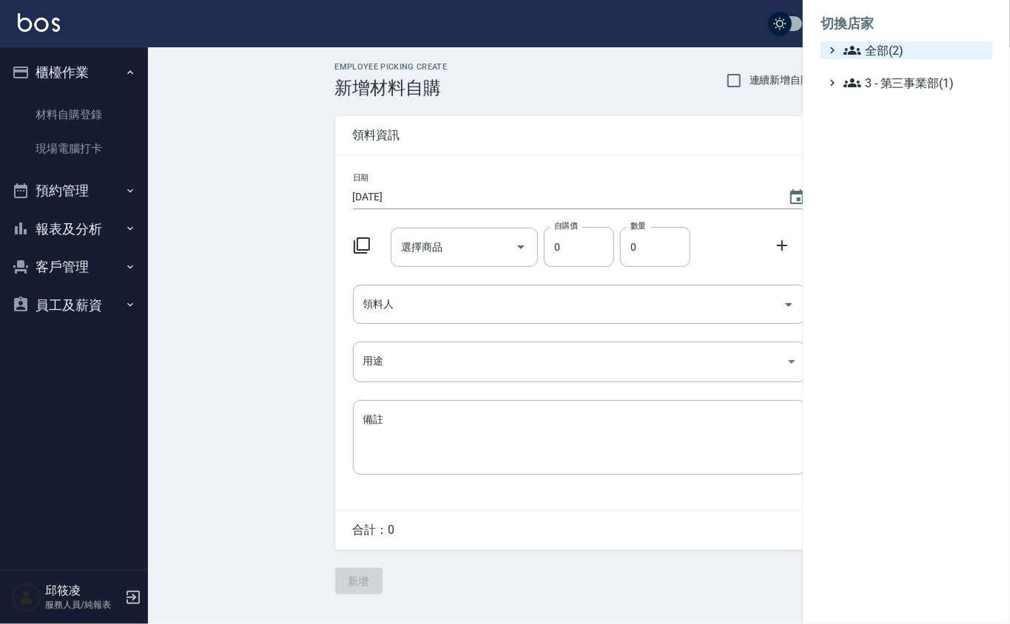
click at [871, 56] on span "全部(2)" at bounding box center [914, 50] width 143 height 18
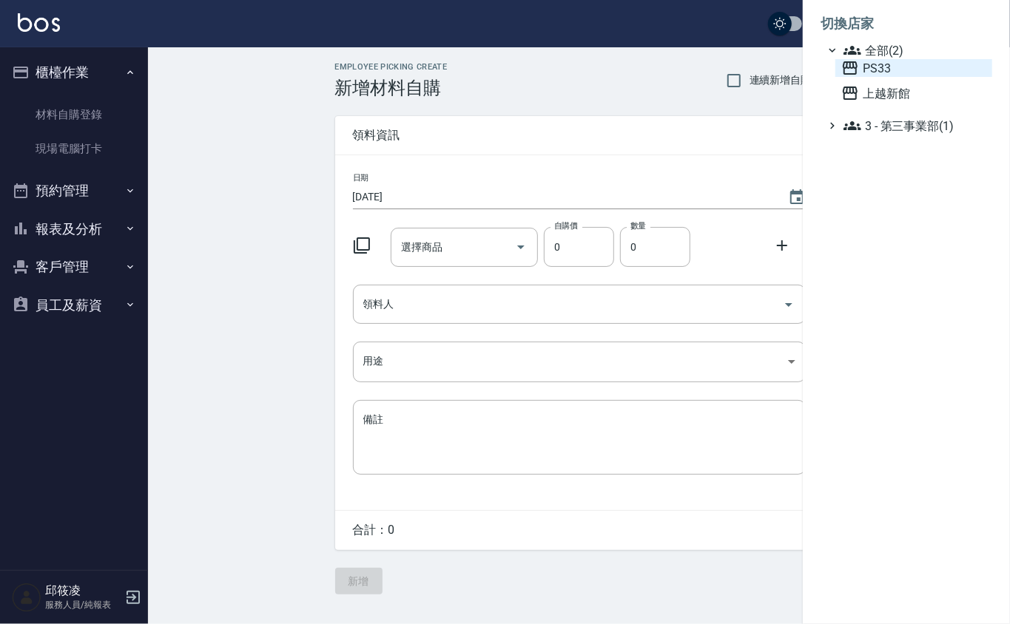
click at [879, 72] on span "PS33" at bounding box center [913, 68] width 145 height 18
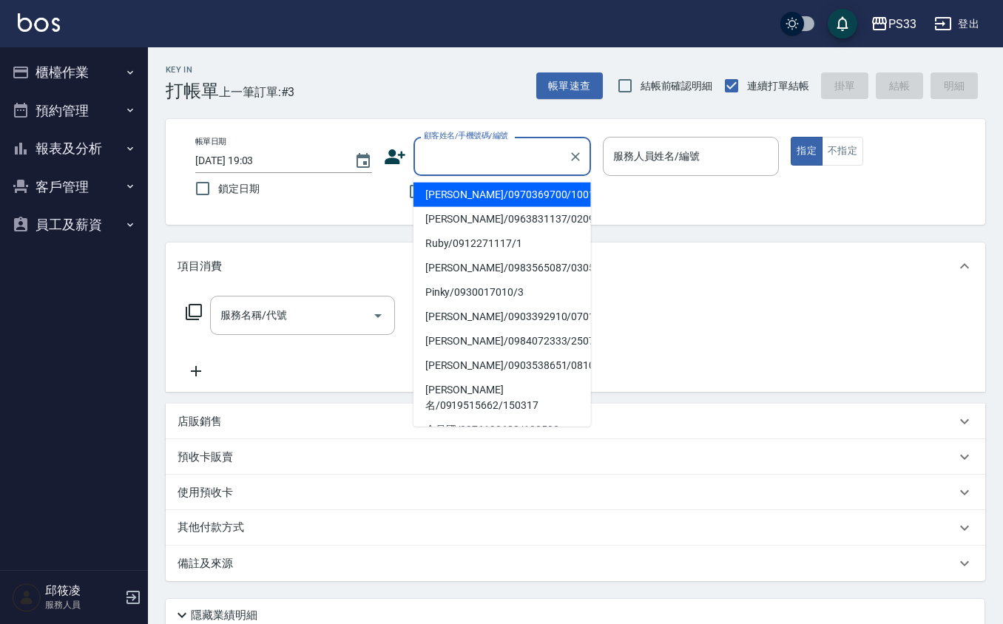
click at [484, 148] on input "顧客姓名/手機號碼/編號" at bounding box center [491, 156] width 142 height 26
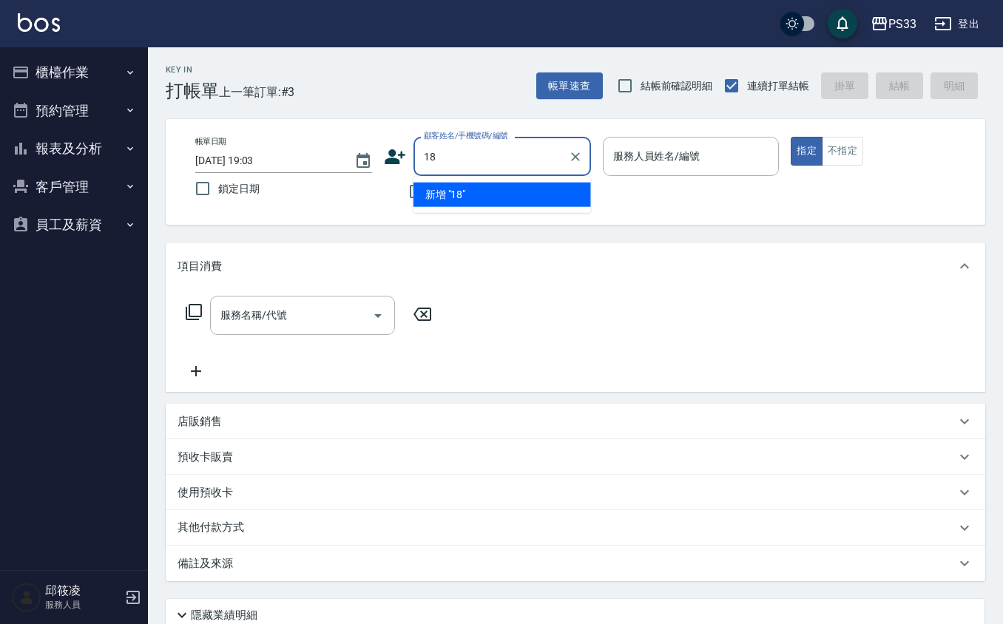
type input "1"
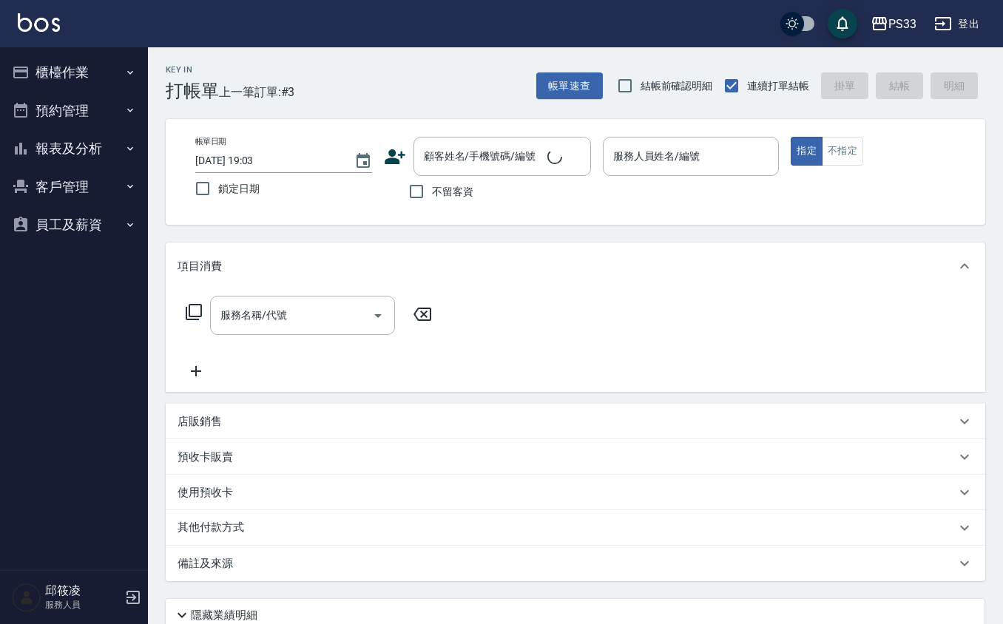
click at [398, 155] on icon at bounding box center [395, 157] width 22 height 22
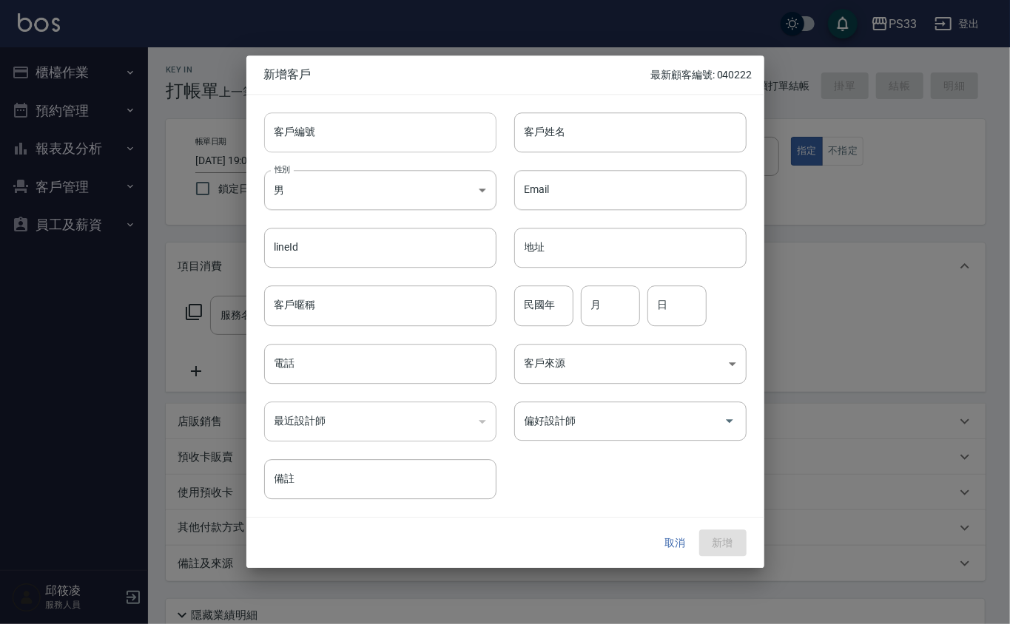
click at [395, 142] on input "客戶編號" at bounding box center [380, 132] width 232 height 40
type input "180710"
type input "[PERSON_NAME]"
type input "80"
type input "7"
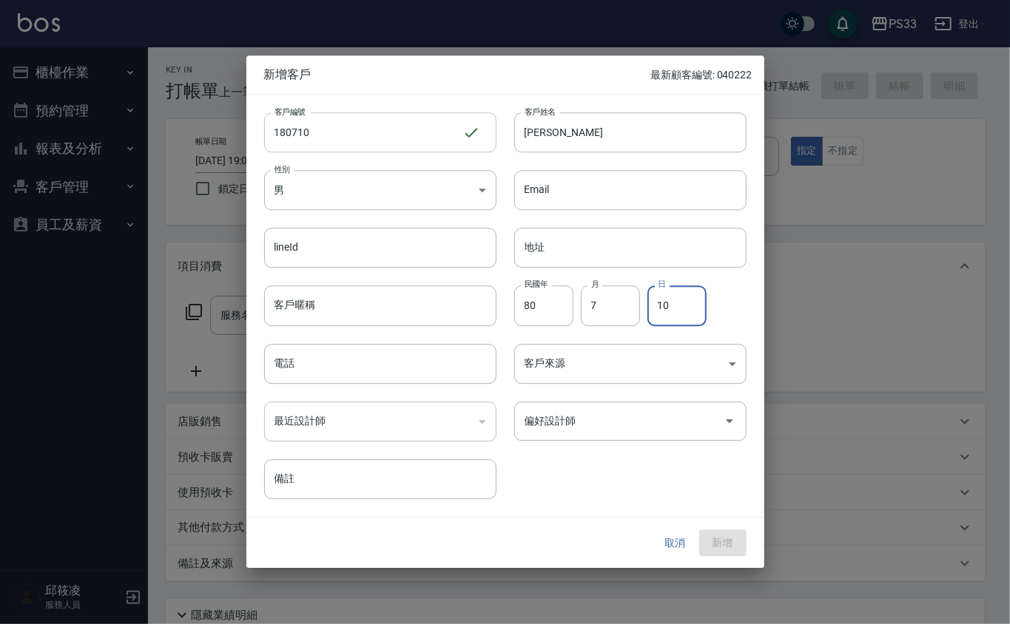
type input "10"
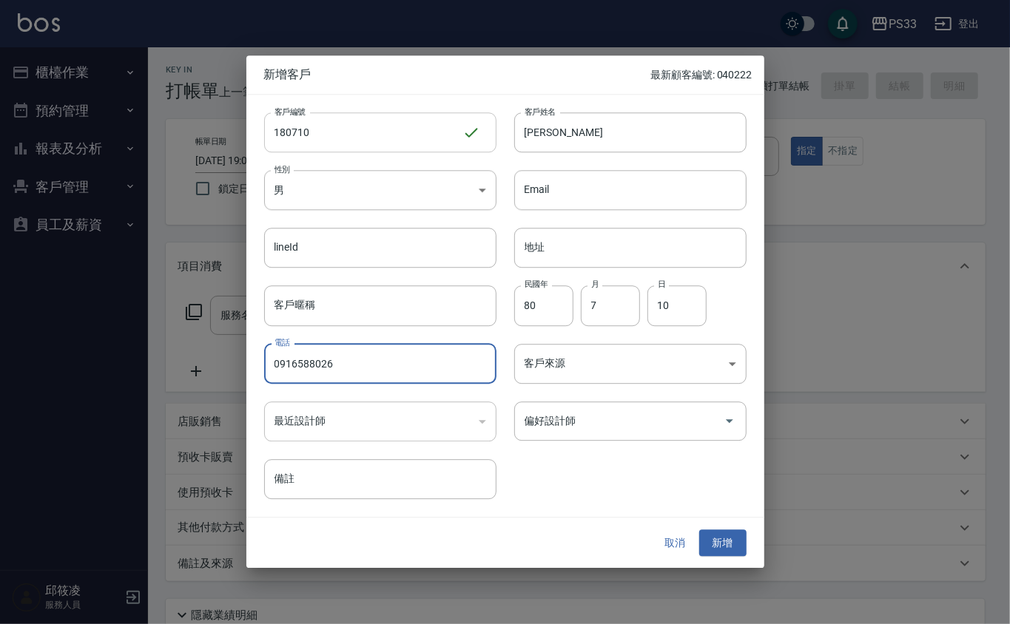
type input "0916588026"
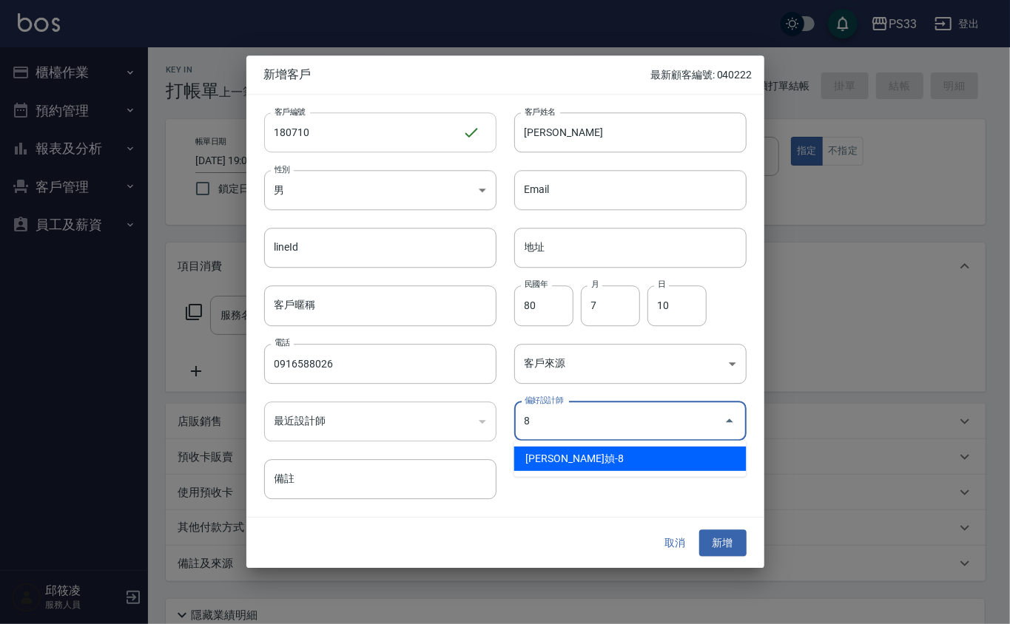
type input "[PERSON_NAME]媜"
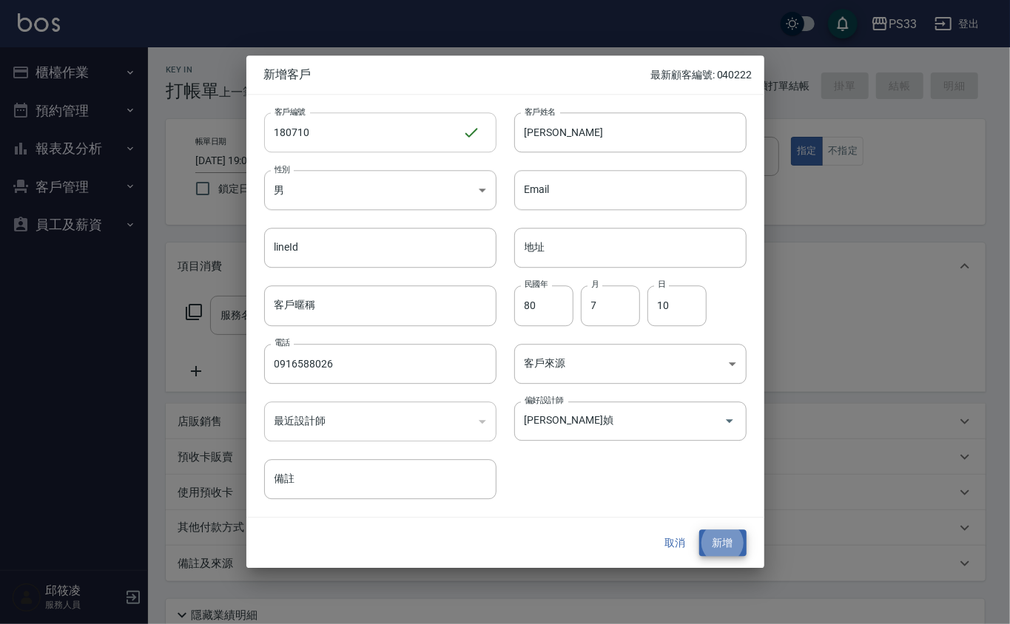
click at [699, 530] on button "新增" at bounding box center [722, 543] width 47 height 27
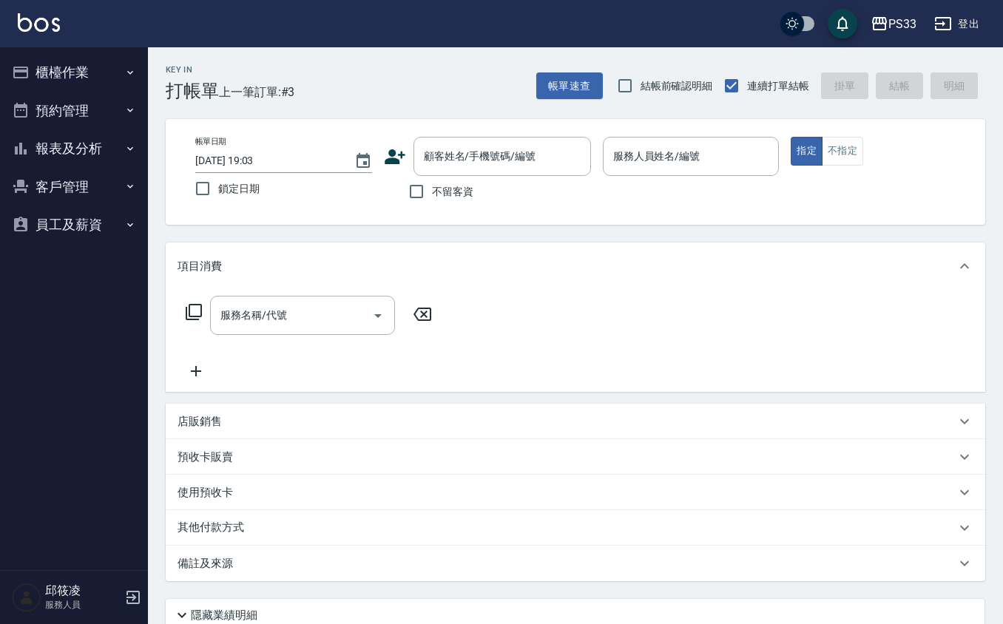
click at [396, 151] on icon at bounding box center [395, 157] width 22 height 22
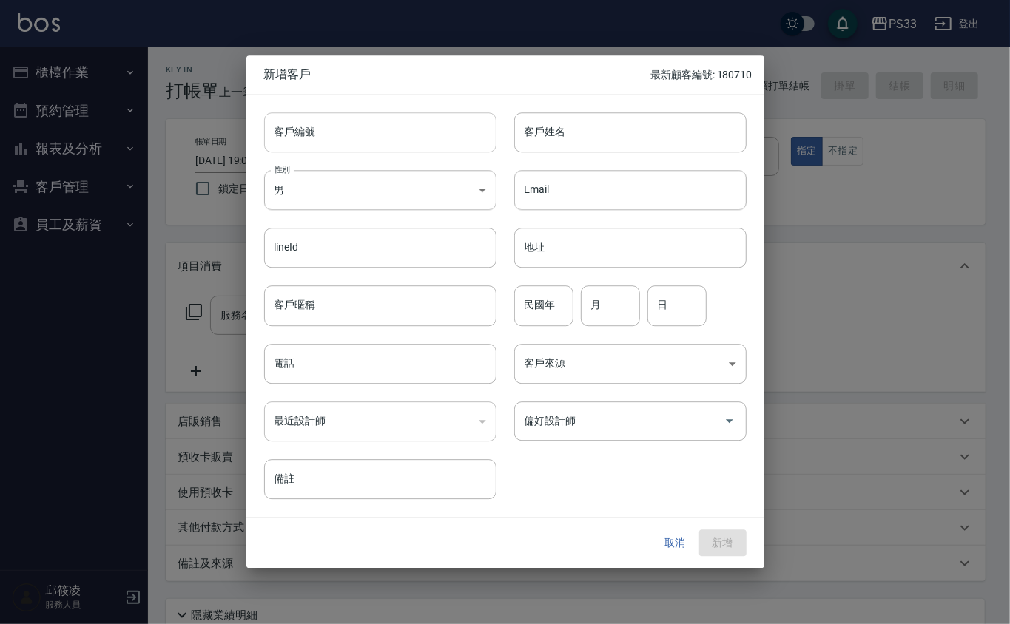
click at [396, 138] on input "客戶編號" at bounding box center [380, 132] width 232 height 40
type input "060225"
click at [687, 540] on button "取消" at bounding box center [675, 543] width 47 height 27
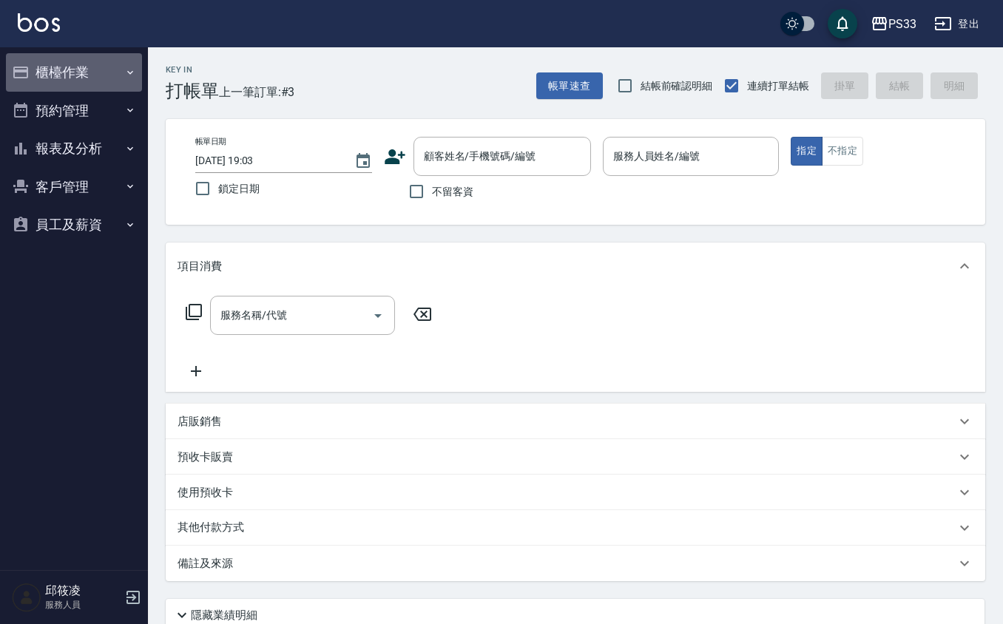
click at [77, 62] on button "櫃檯作業" at bounding box center [74, 72] width 136 height 38
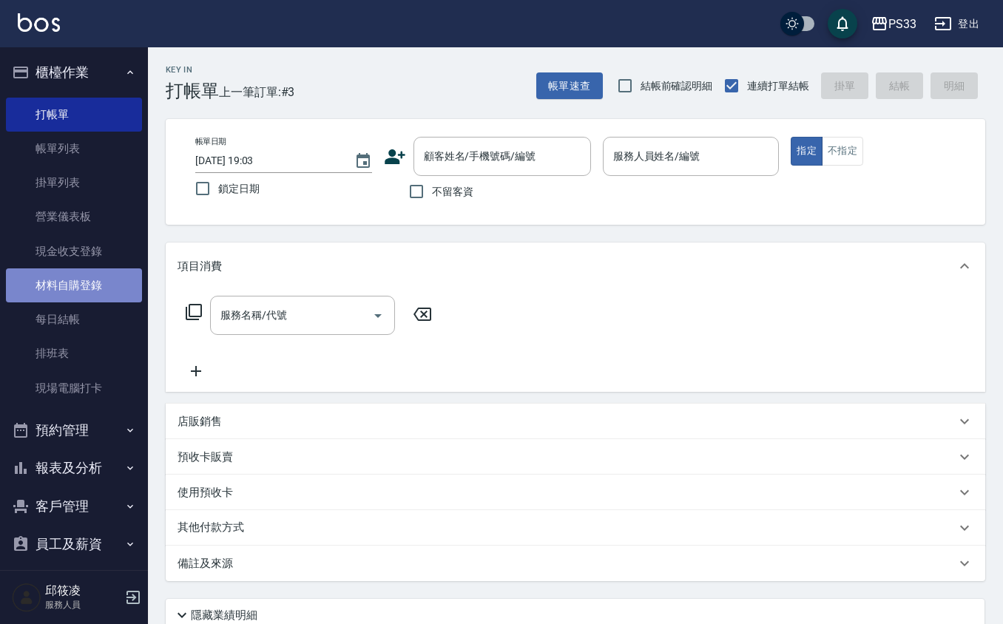
click at [86, 284] on link "材料自購登錄" at bounding box center [74, 285] width 136 height 34
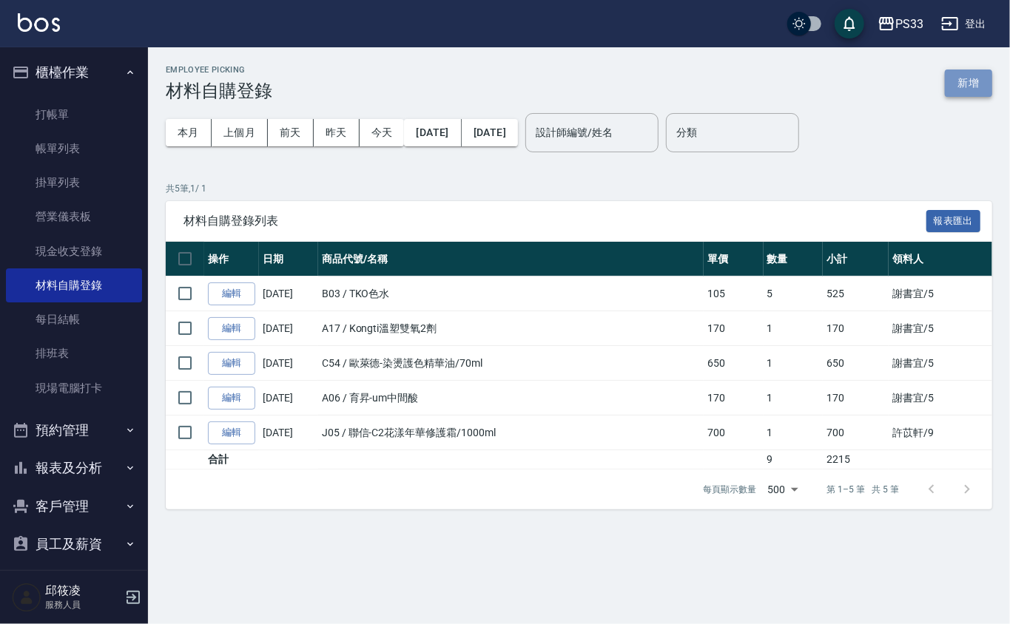
click at [968, 87] on button "新增" at bounding box center [967, 83] width 47 height 27
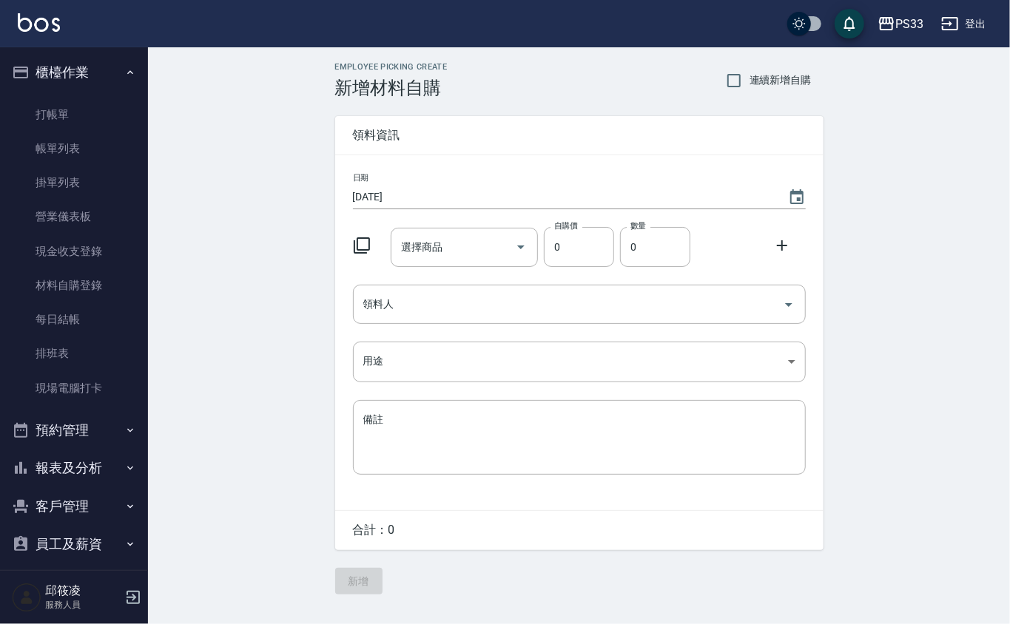
click at [362, 237] on icon at bounding box center [362, 246] width 18 height 18
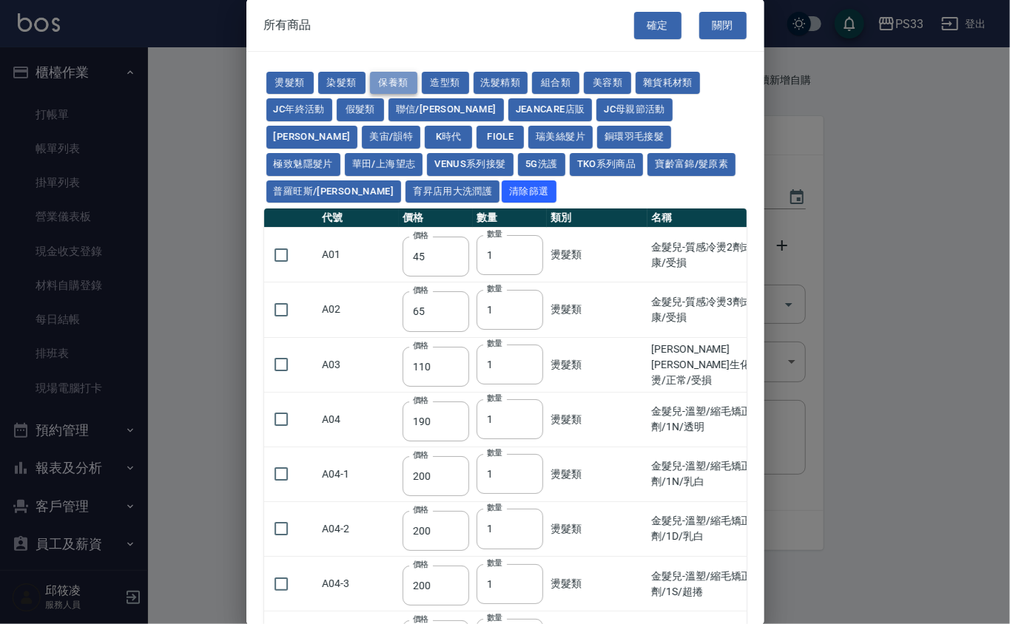
click at [392, 84] on button "保養類" at bounding box center [393, 83] width 47 height 23
type input "150"
type input "200"
type input "60"
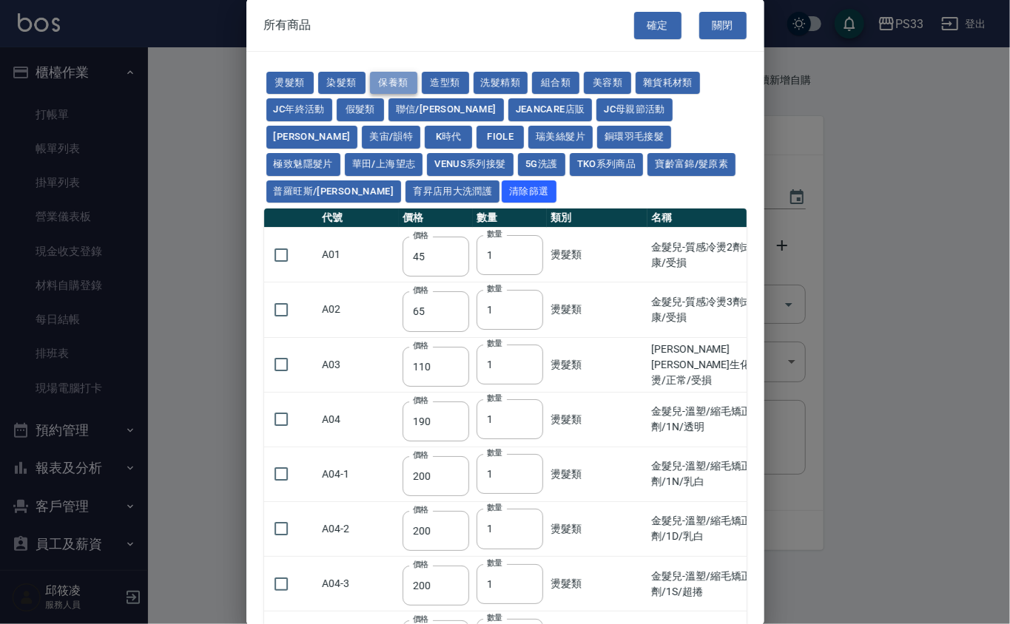
type input "245"
type input "100"
type input "1620"
type input "700"
type input "175"
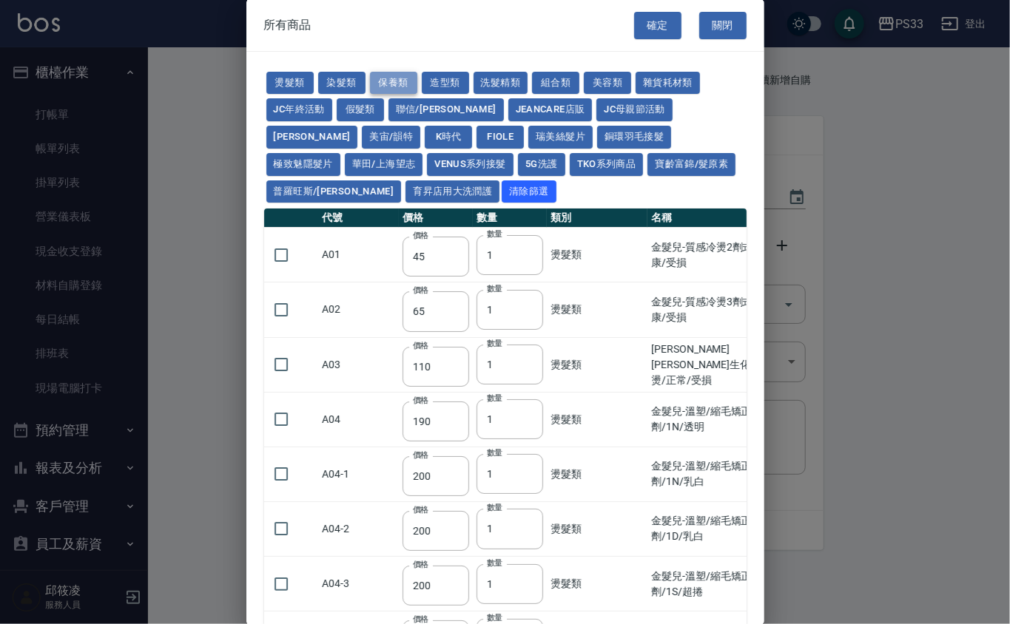
type input "1300"
type input "250"
type input "340"
type input "53"
type input "32"
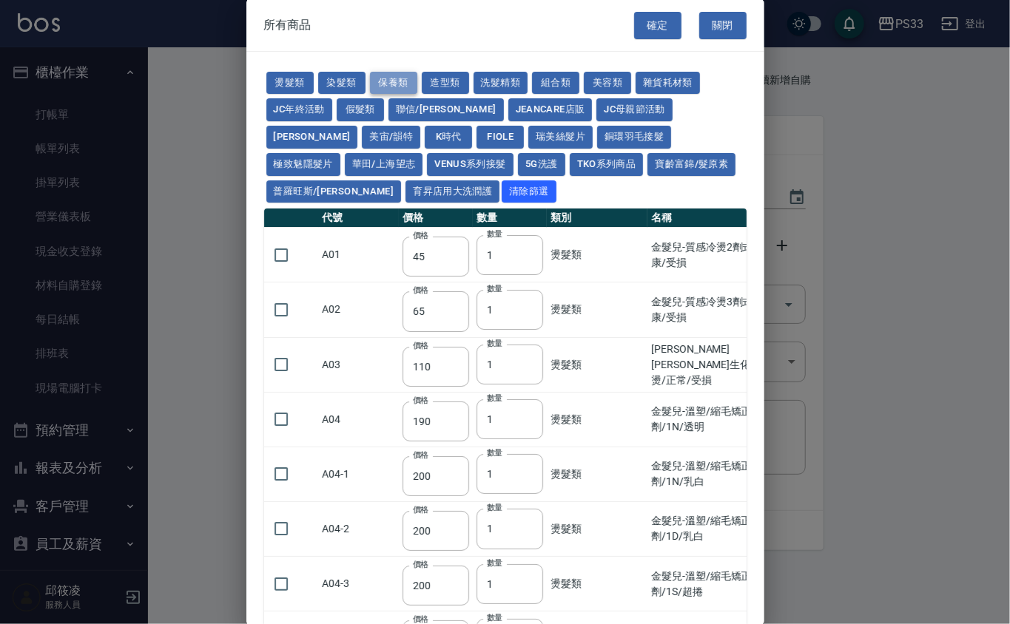
type input "340"
type input "53"
type input "800"
type input "208"
type input "1200"
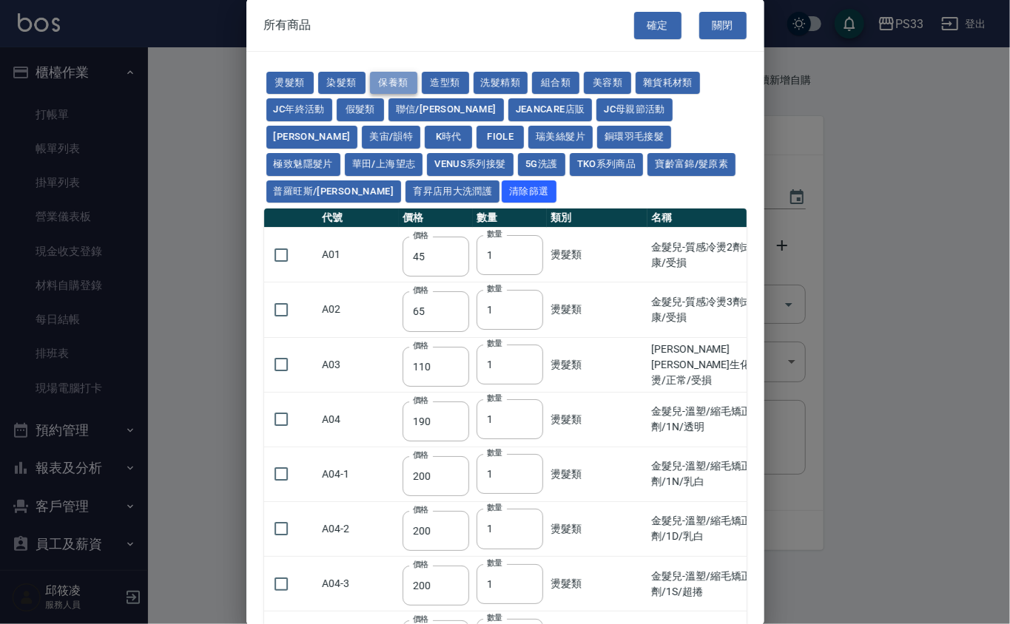
type input "490"
type input "60"
type input "1340"
type input "480"
type input "310"
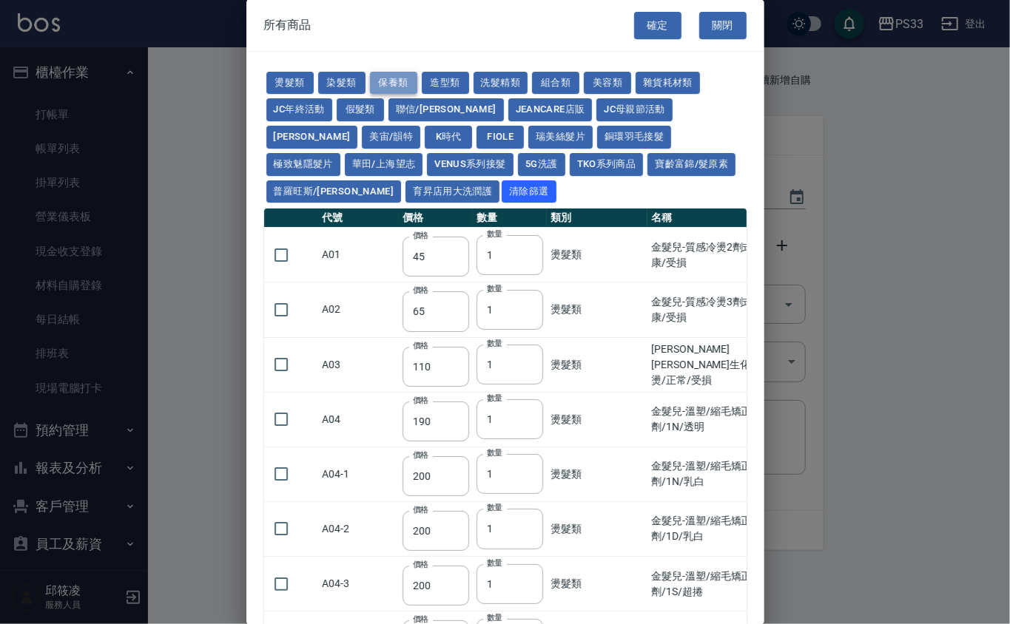
type input "310"
type input "53"
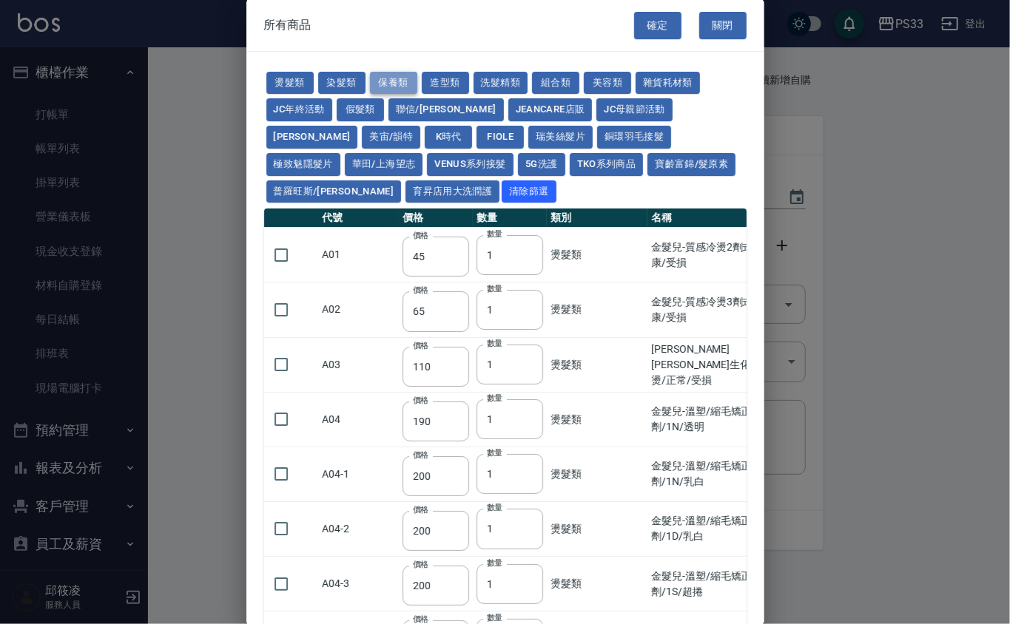
type input "1170"
type input "1300"
type input "70"
type input "1750"
type input "2100"
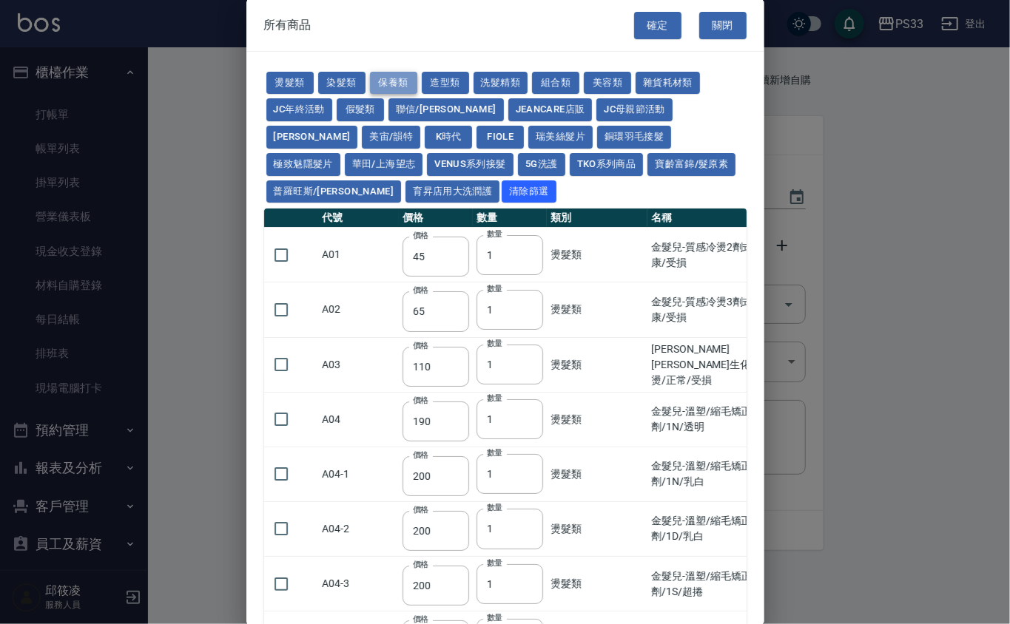
type input "1750"
type input "2100"
type input "1750"
type input "650"
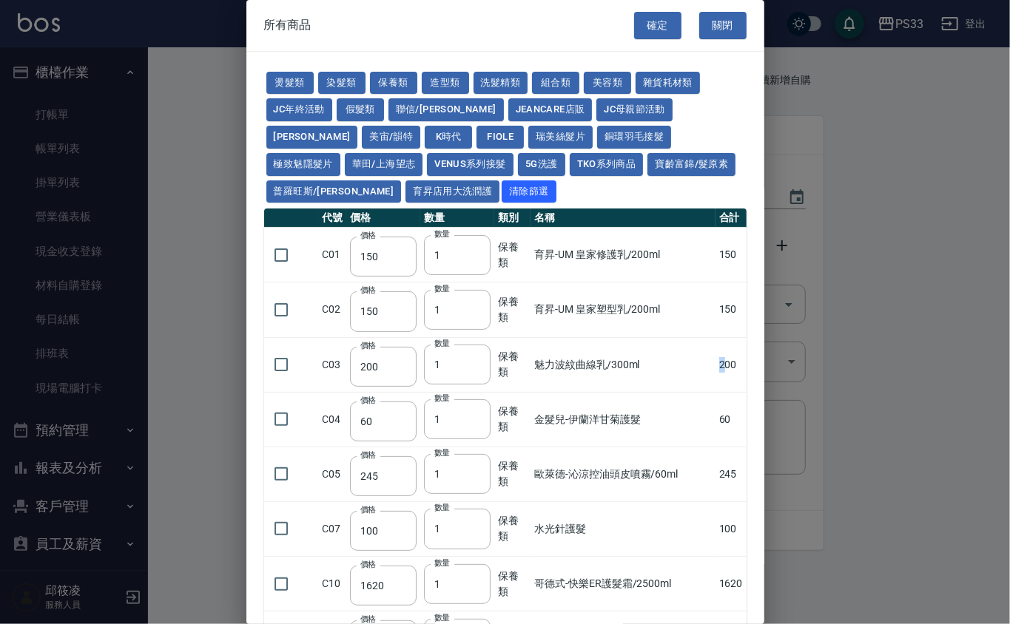
drag, startPoint x: 711, startPoint y: 367, endPoint x: 699, endPoint y: 359, distance: 14.6
click at [715, 362] on td "200" at bounding box center [730, 364] width 31 height 55
click at [700, 359] on td "魅力波紋曲線乳/300ml" at bounding box center [622, 364] width 184 height 55
click at [405, 78] on button "保養類" at bounding box center [393, 83] width 47 height 23
click at [427, 83] on button "造型類" at bounding box center [445, 83] width 47 height 23
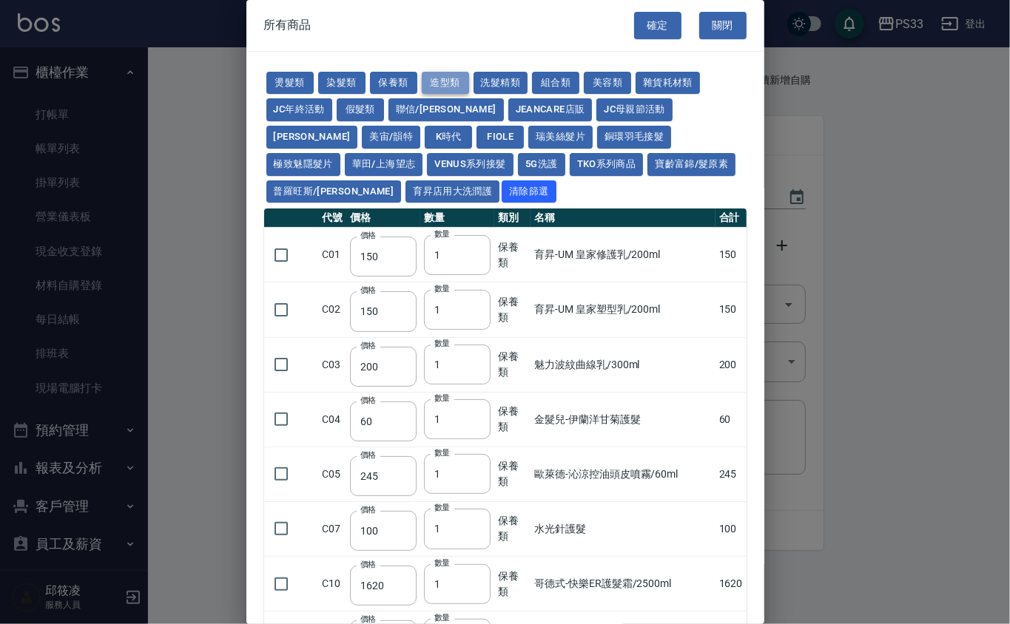
type input "110"
type input "65"
type input "338"
type input "280"
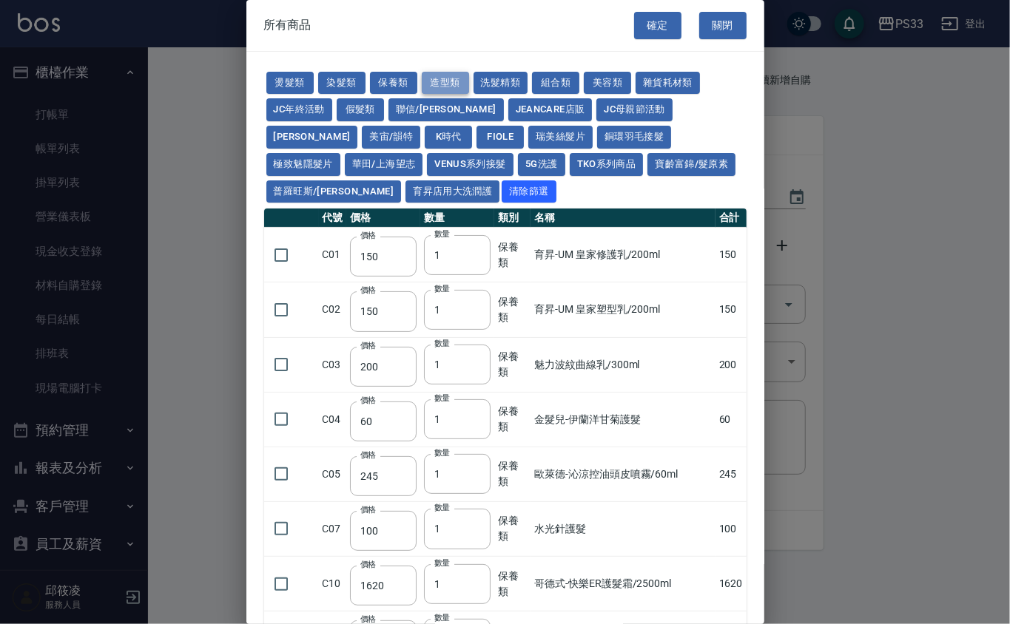
type input "130"
type input "70"
type input "290"
type input "280"
type input "140"
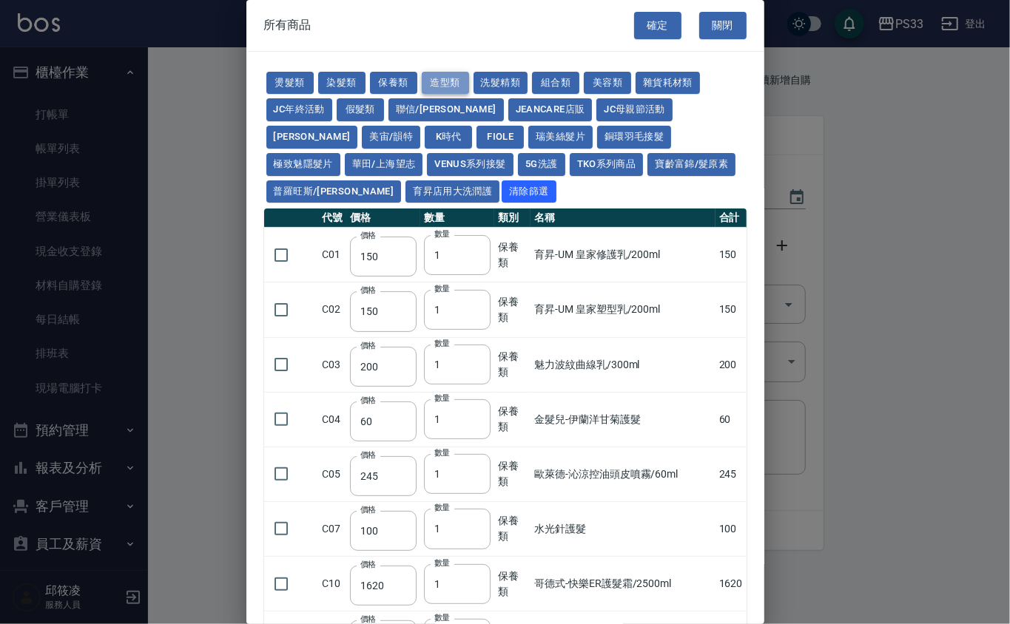
type input "400"
type input "300"
type input "100"
type input "290"
type input "400"
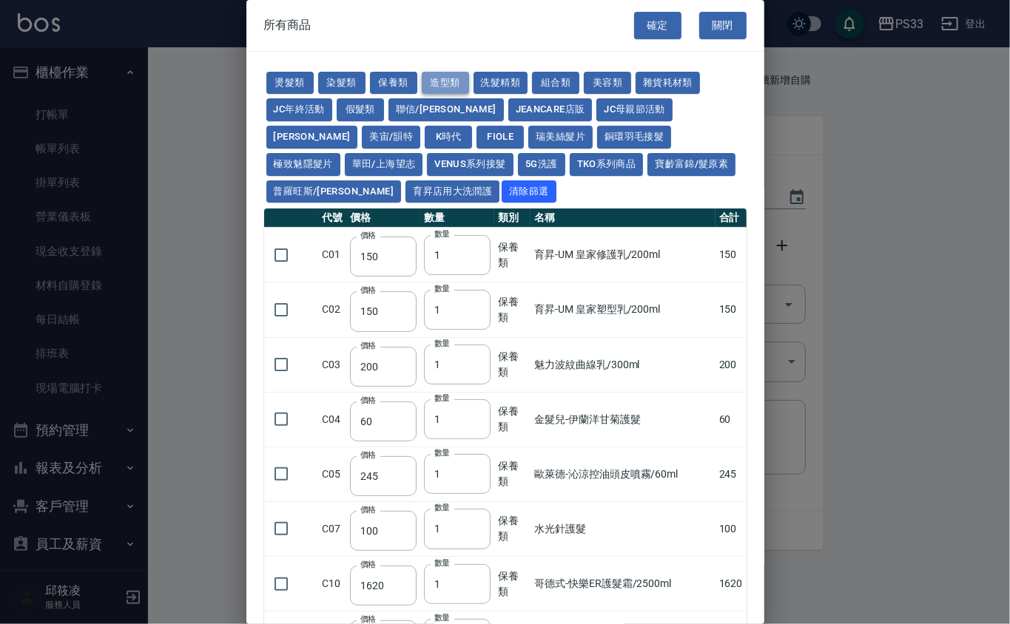
type input "50"
type input "350"
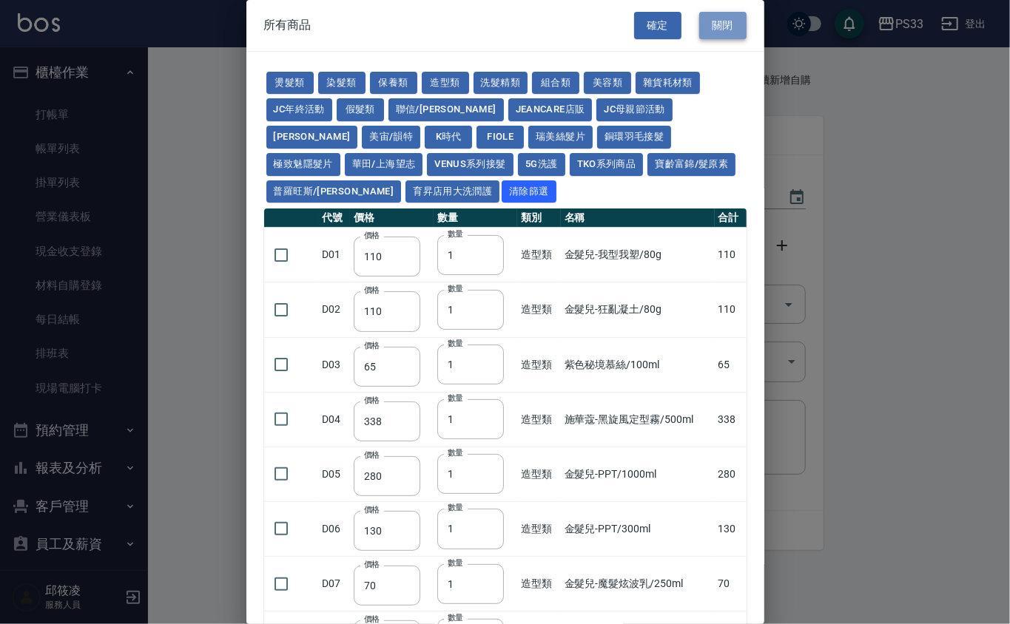
click at [722, 21] on button "關閉" at bounding box center [722, 25] width 47 height 27
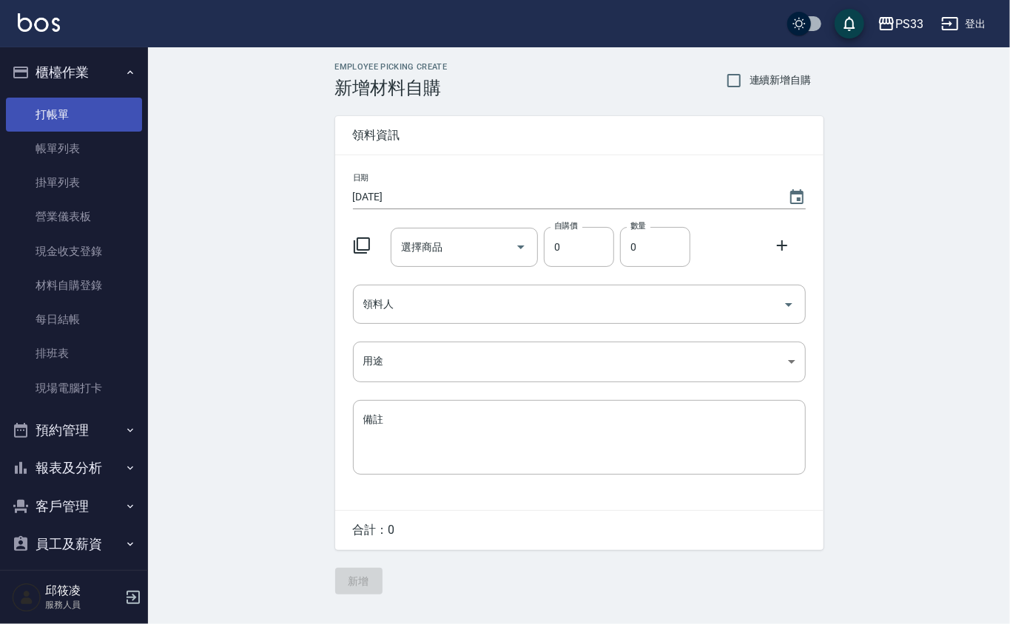
click at [89, 115] on link "打帳單" at bounding box center [74, 115] width 136 height 34
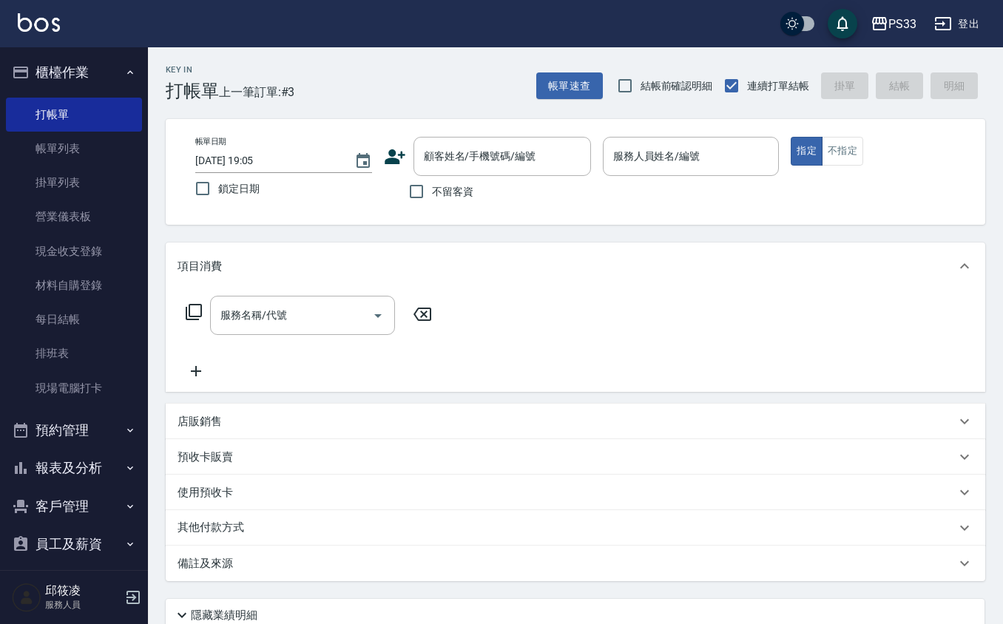
click at [190, 424] on p "店販銷售" at bounding box center [200, 422] width 44 height 16
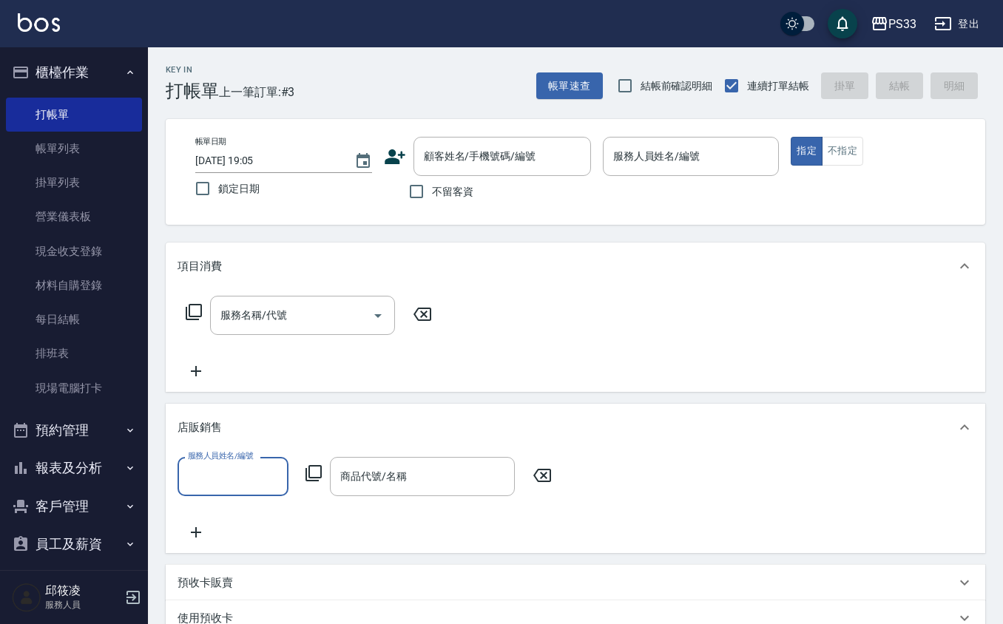
drag, startPoint x: 297, startPoint y: 481, endPoint x: 305, endPoint y: 482, distance: 8.3
click at [300, 482] on div "服務人員姓名/編號 服務人員姓名/編號 商品代號/名稱 商品代號/名稱" at bounding box center [369, 476] width 383 height 39
click at [309, 481] on icon at bounding box center [314, 473] width 18 height 18
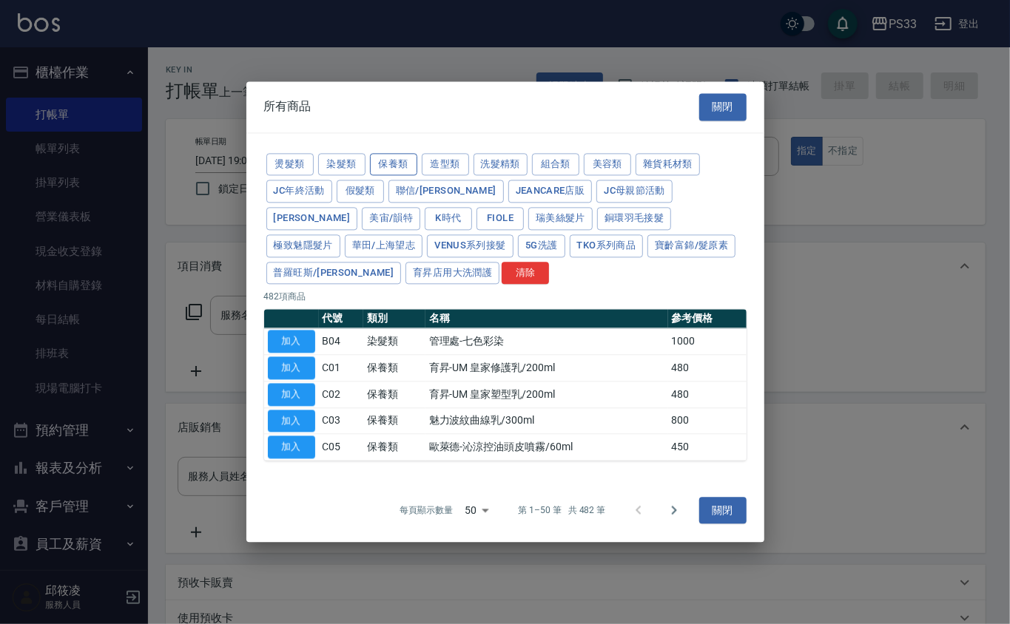
click at [399, 160] on button "保養類" at bounding box center [393, 164] width 47 height 23
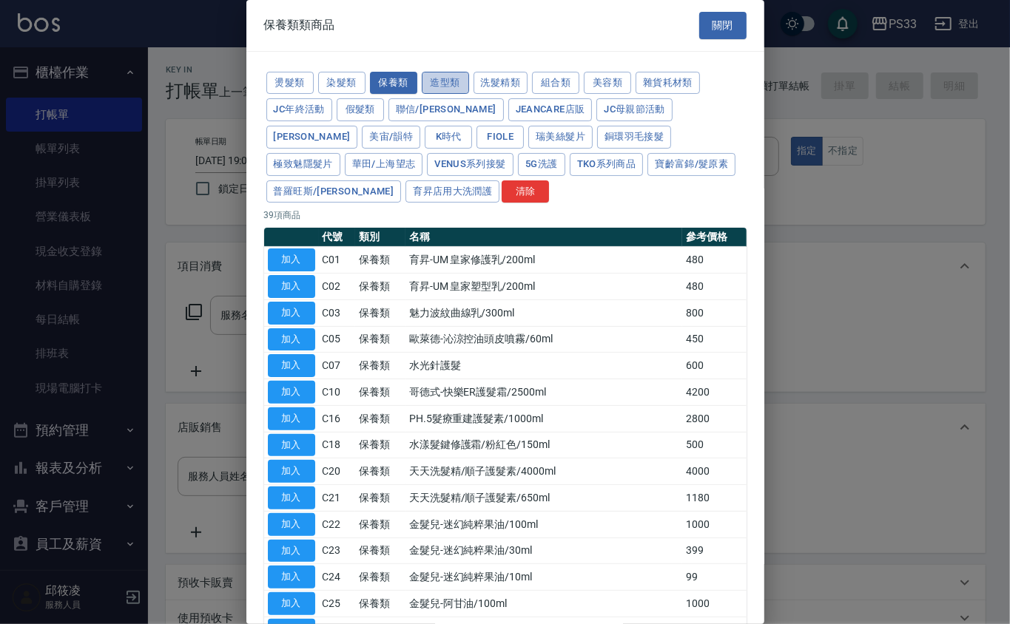
click at [447, 90] on button "造型類" at bounding box center [445, 83] width 47 height 23
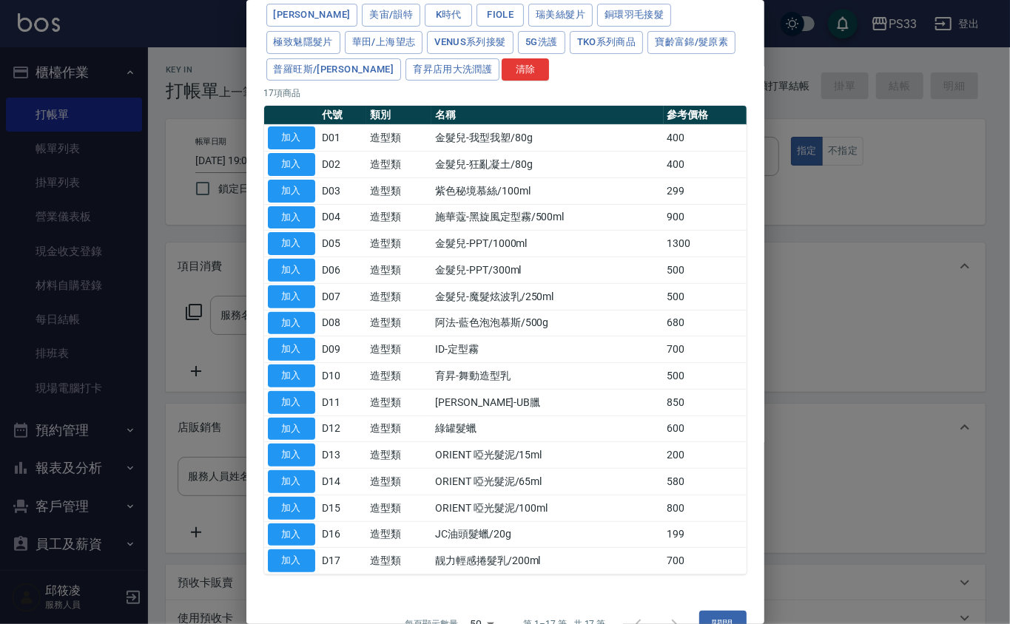
scroll to position [160, 0]
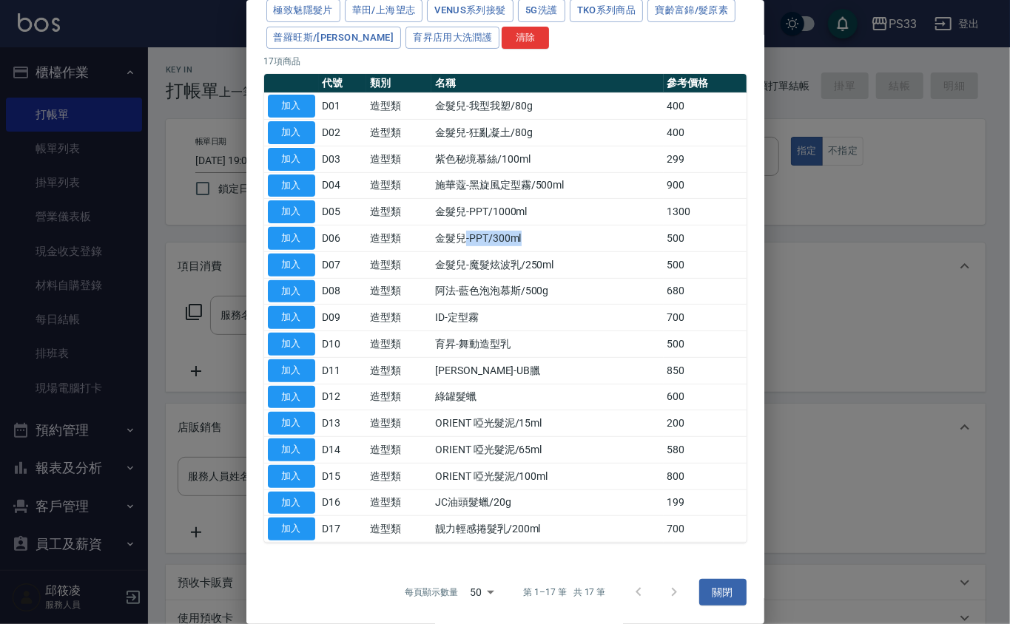
drag, startPoint x: 528, startPoint y: 231, endPoint x: 456, endPoint y: 232, distance: 71.8
click at [459, 232] on td "金髮兒-PPT/300ml" at bounding box center [546, 239] width 231 height 27
click at [518, 238] on td "金髮兒-PPT/300ml" at bounding box center [546, 239] width 231 height 27
click at [720, 589] on button "關閉" at bounding box center [722, 592] width 47 height 27
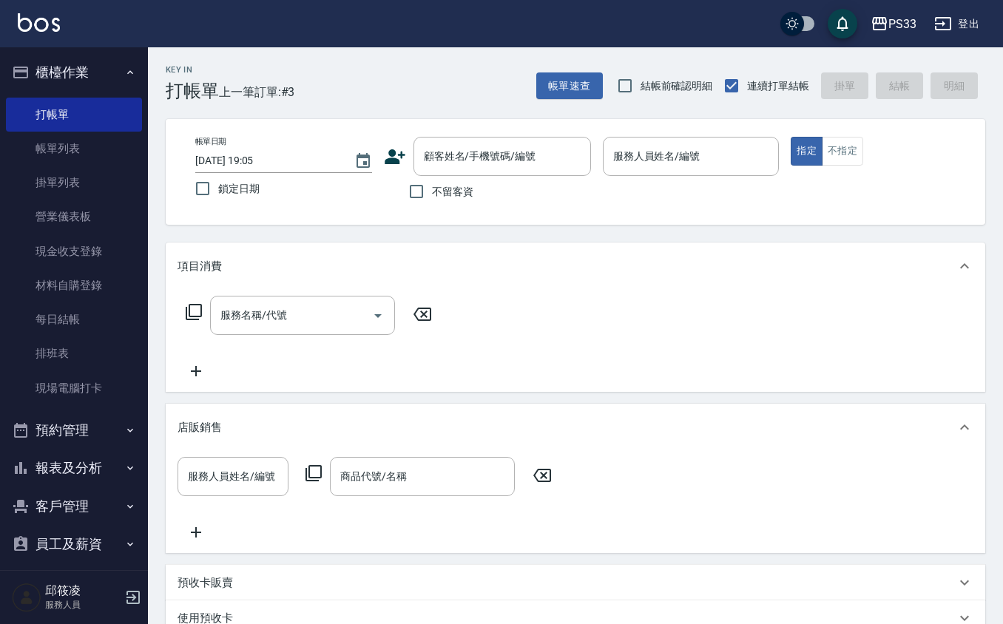
click at [384, 160] on icon at bounding box center [395, 157] width 22 height 22
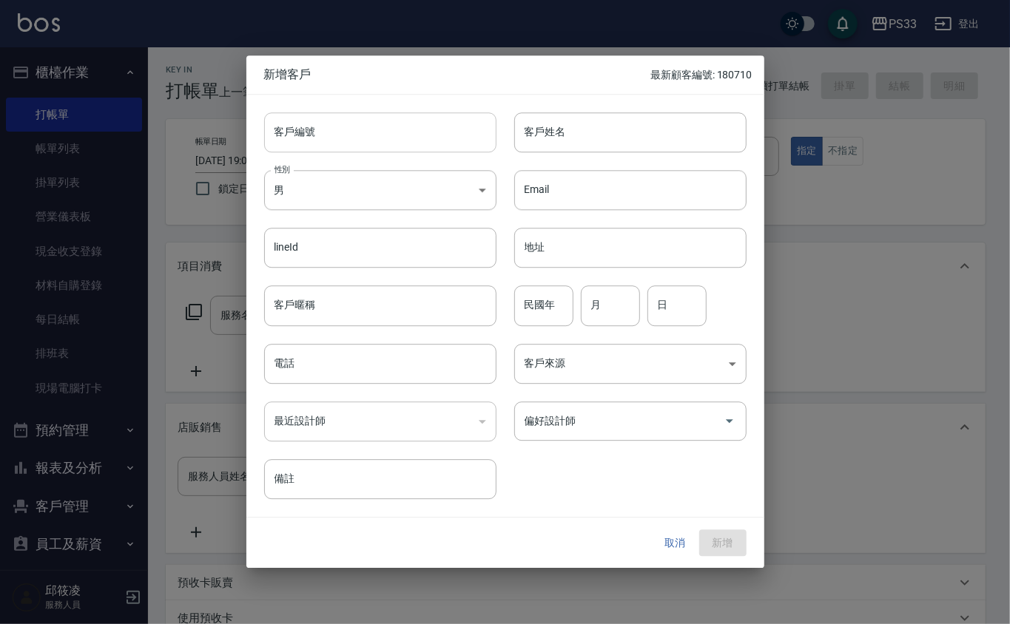
click at [400, 138] on input "客戶編號" at bounding box center [380, 132] width 232 height 40
type input "060225"
type input "月"
type input "[PERSON_NAME]"
type input "90"
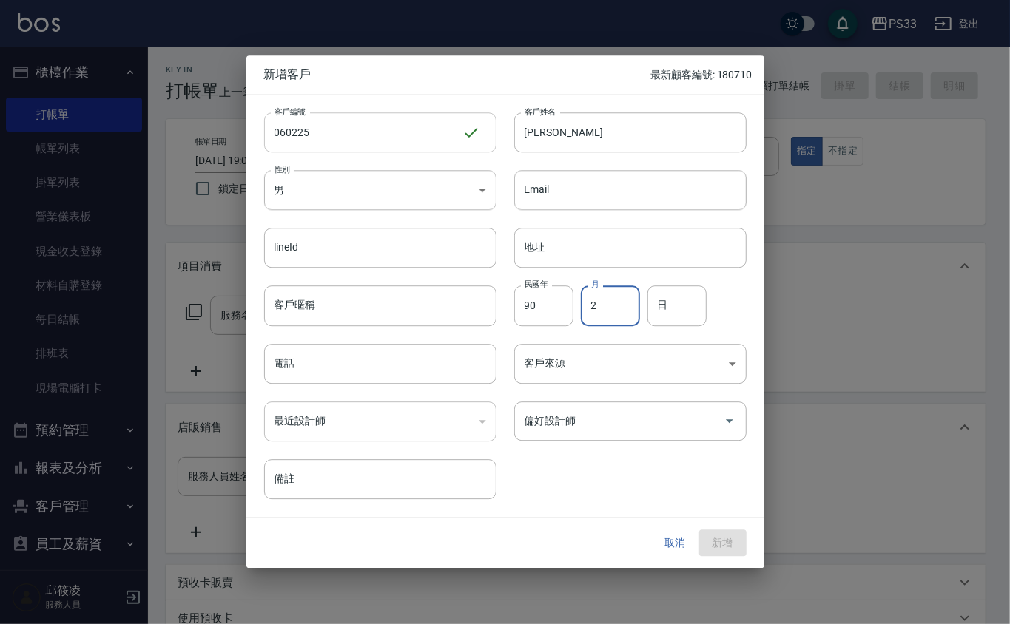
type input "2"
type input "25"
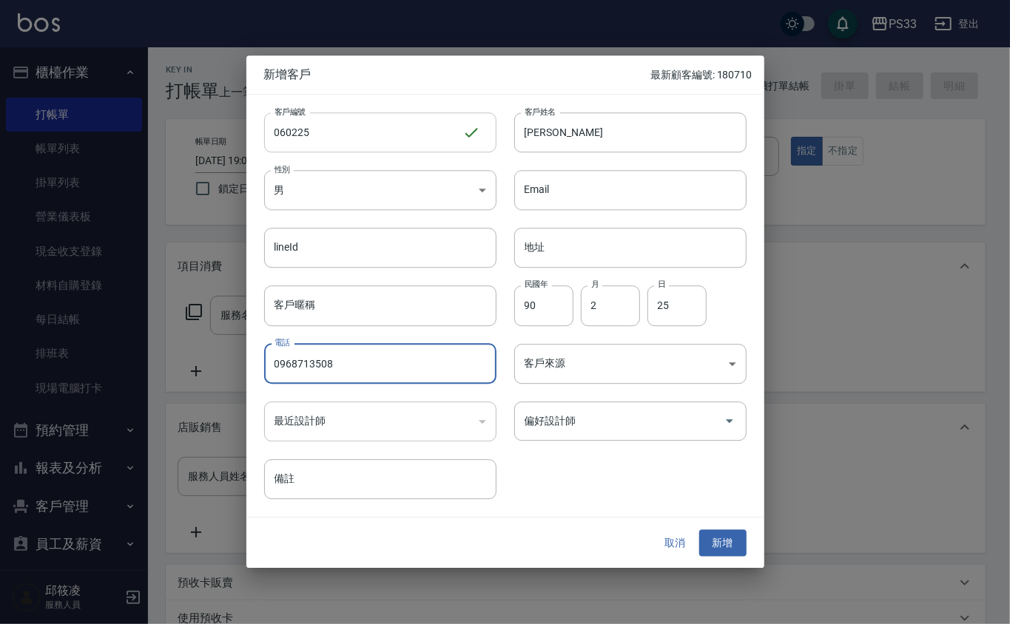
type input "0968713508"
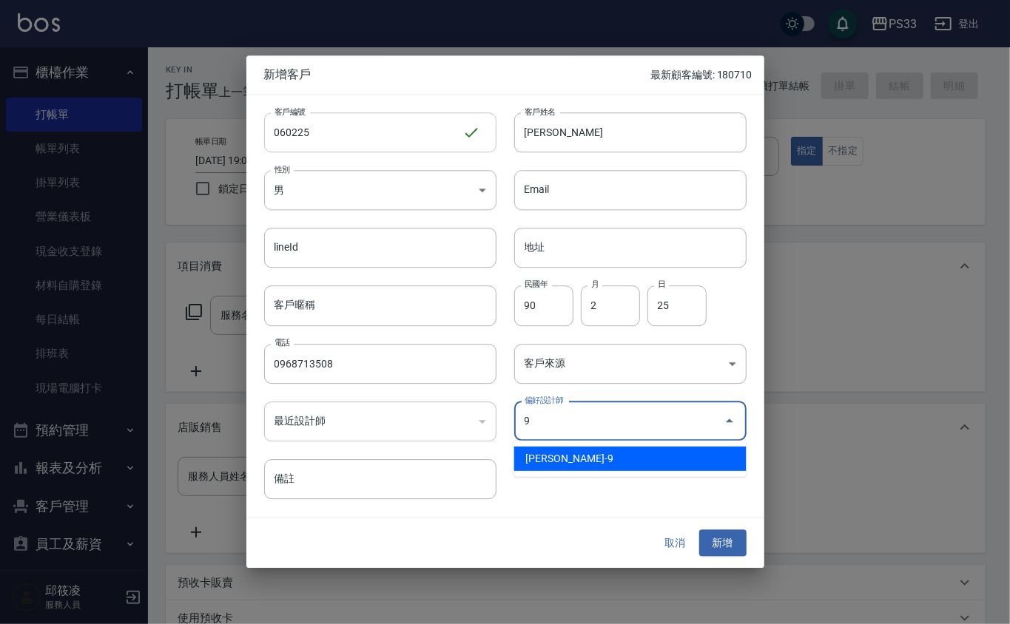
type input "許苡軒"
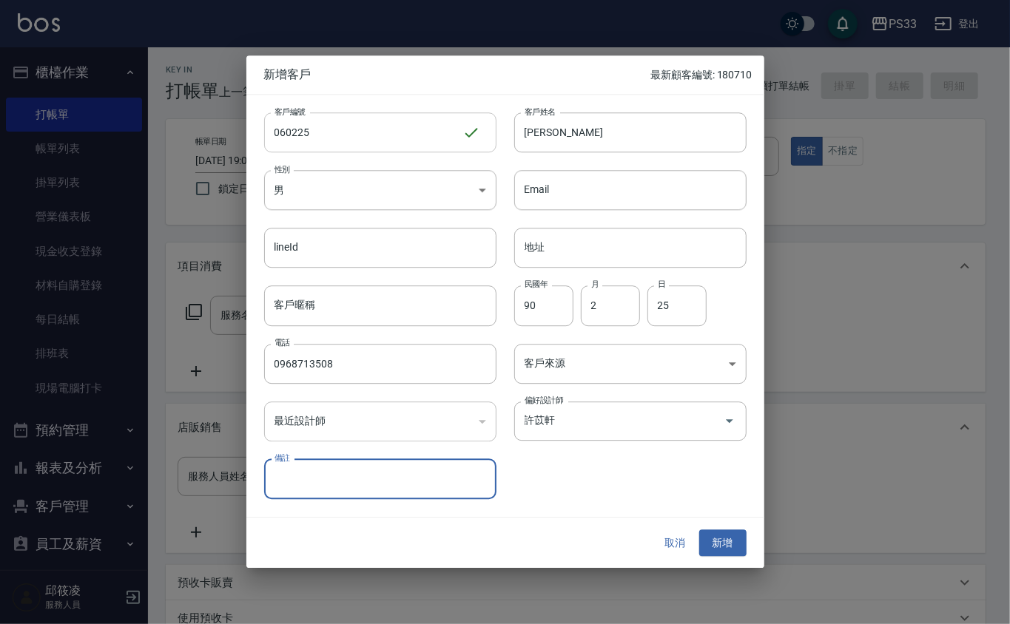
click at [699, 530] on button "新增" at bounding box center [722, 543] width 47 height 27
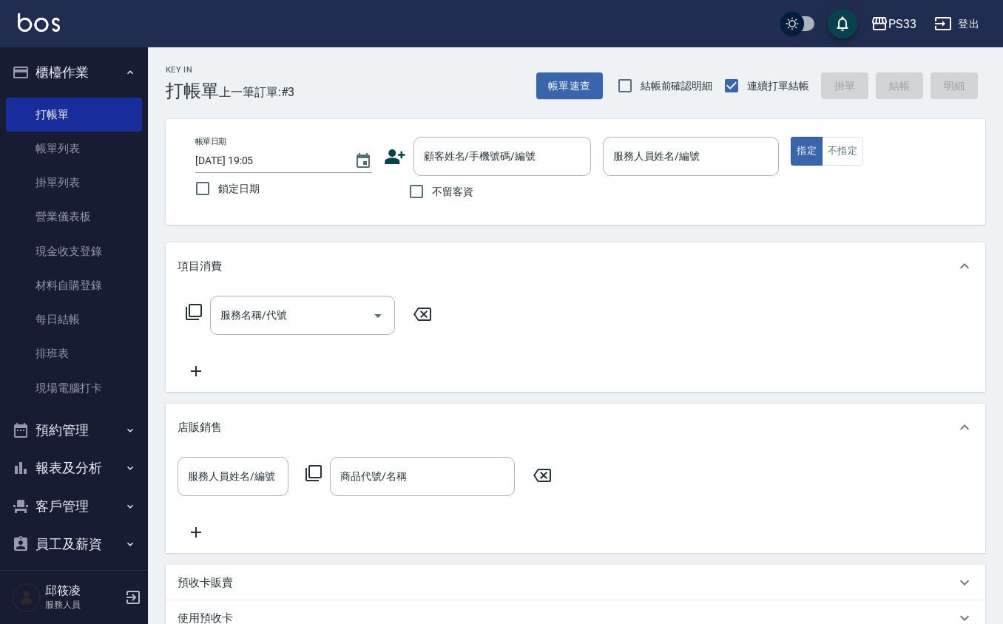
click at [305, 472] on icon at bounding box center [314, 473] width 18 height 18
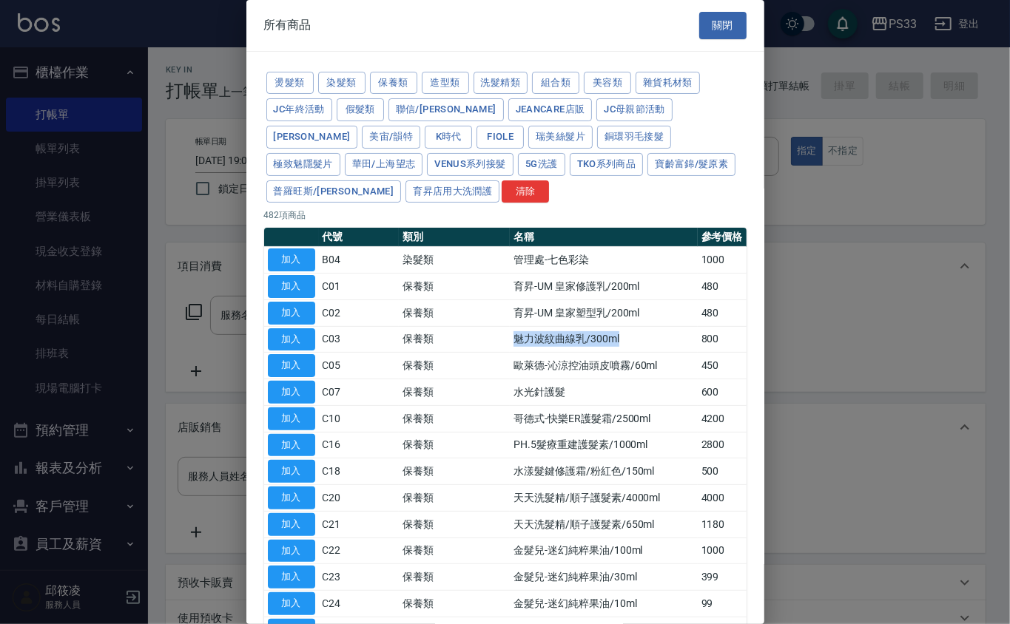
drag, startPoint x: 478, startPoint y: 338, endPoint x: 627, endPoint y: 344, distance: 149.5
click at [627, 344] on tr "加入 C03 保養類 魅力波紋曲線乳/300ml 800" at bounding box center [505, 339] width 482 height 27
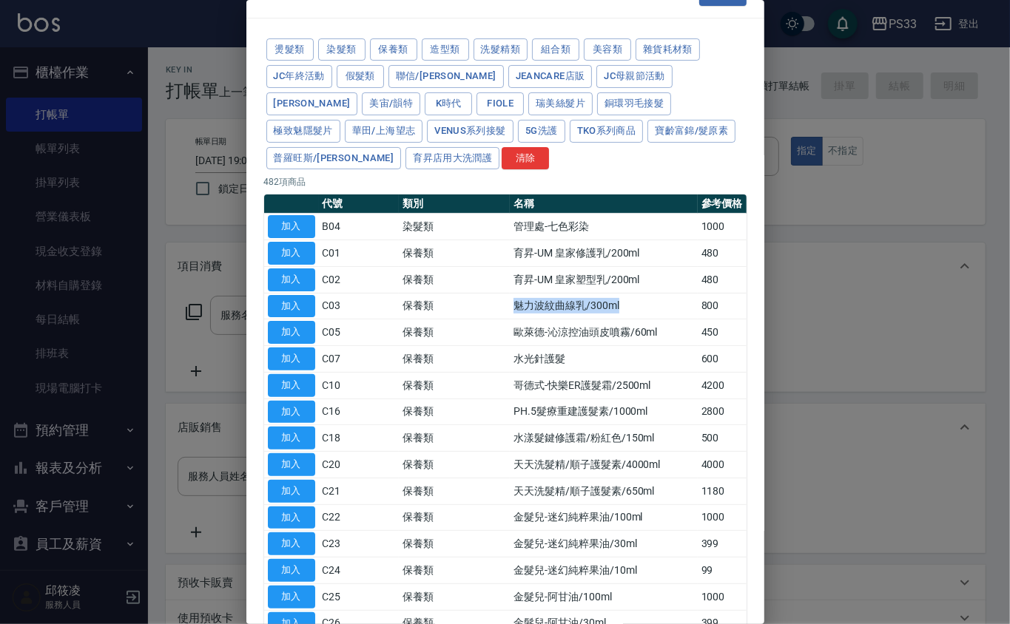
scroll to position [0, 0]
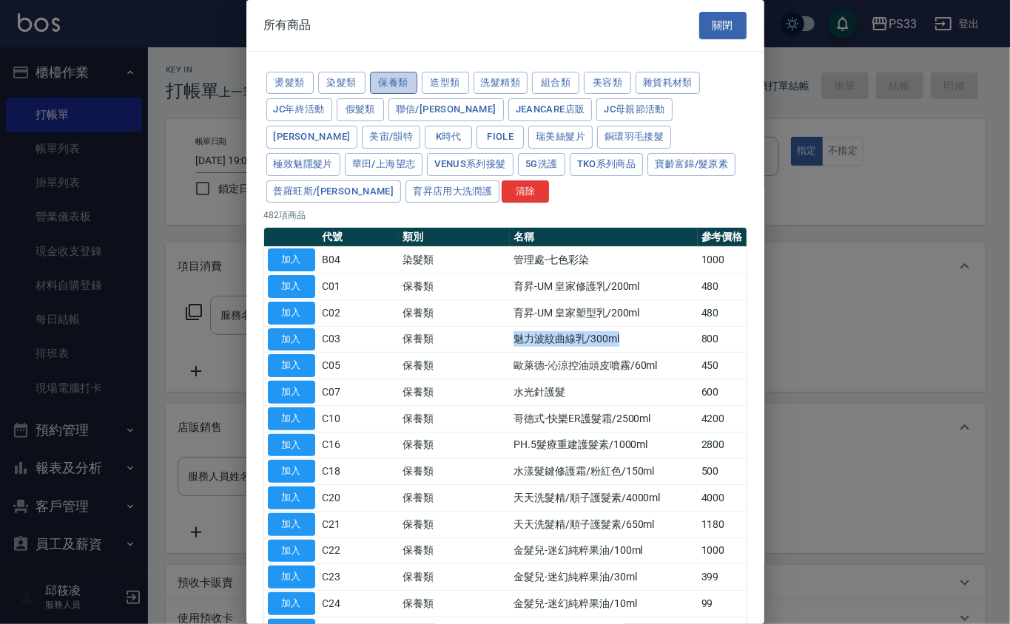
click at [405, 87] on button "保養類" at bounding box center [393, 83] width 47 height 23
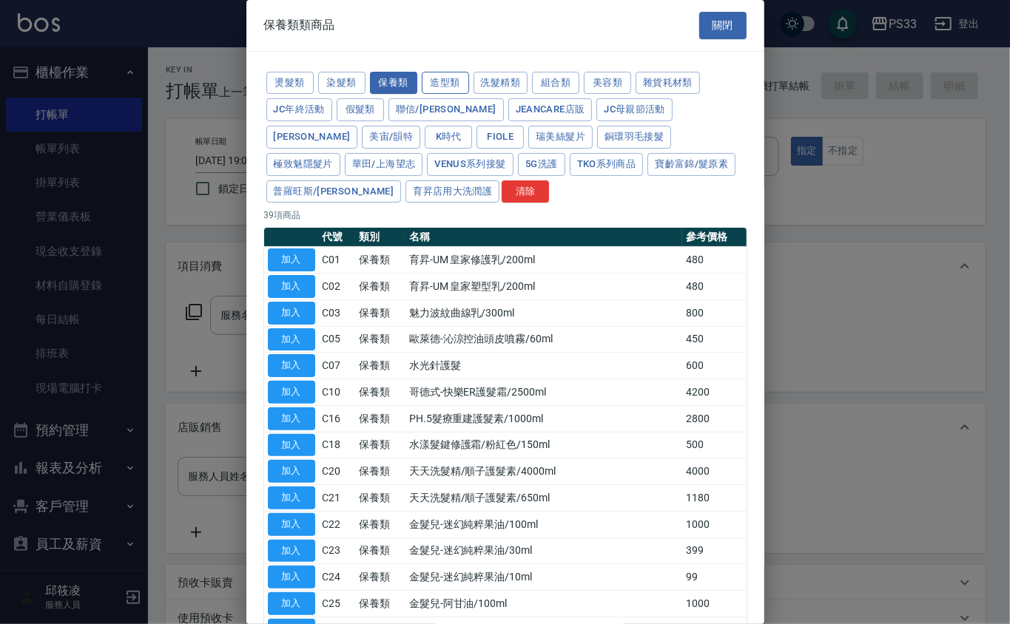
click at [444, 84] on button "造型類" at bounding box center [445, 83] width 47 height 23
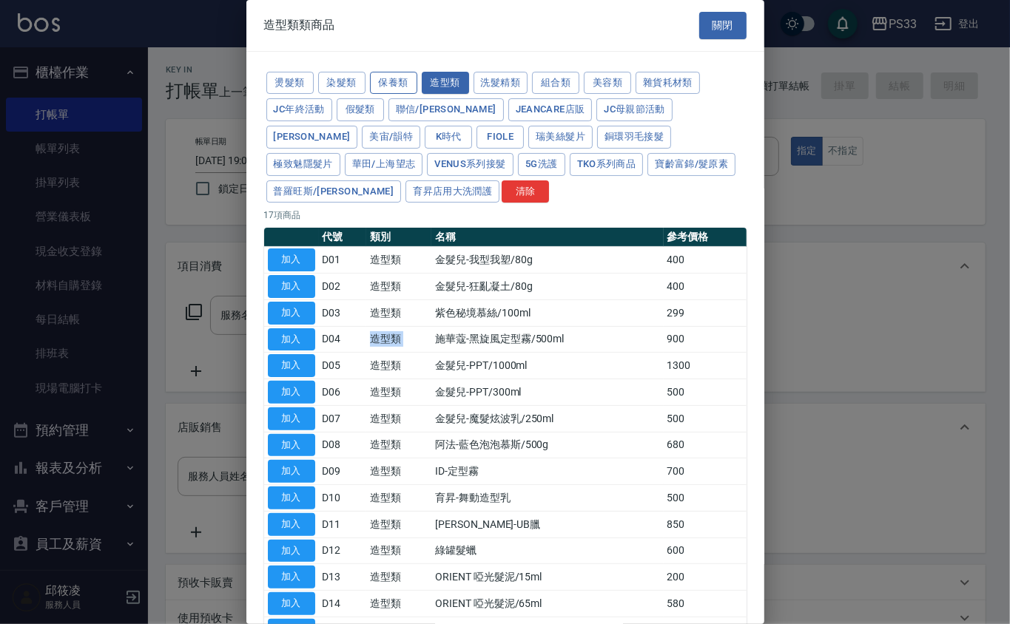
click at [385, 87] on button "保養類" at bounding box center [393, 83] width 47 height 23
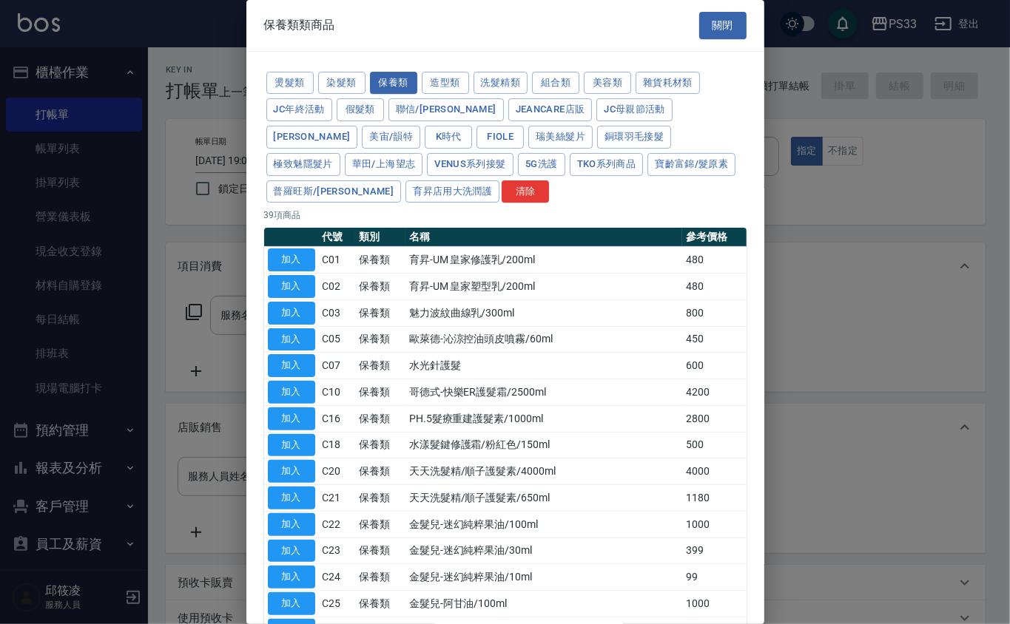
click at [583, 308] on td "魅力波紋曲線乳/300ml" at bounding box center [543, 313] width 277 height 27
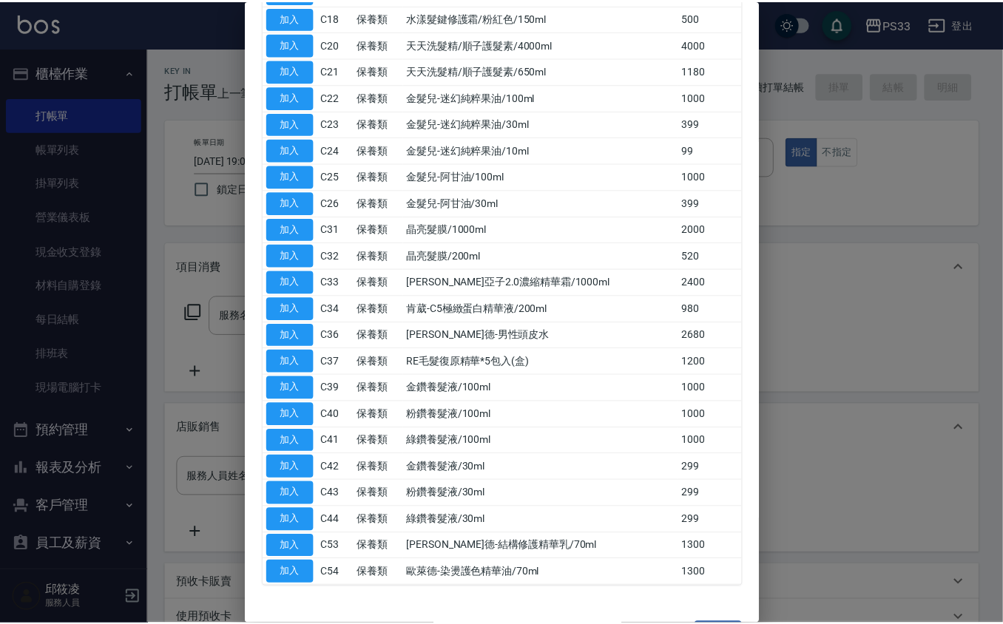
scroll to position [481, 0]
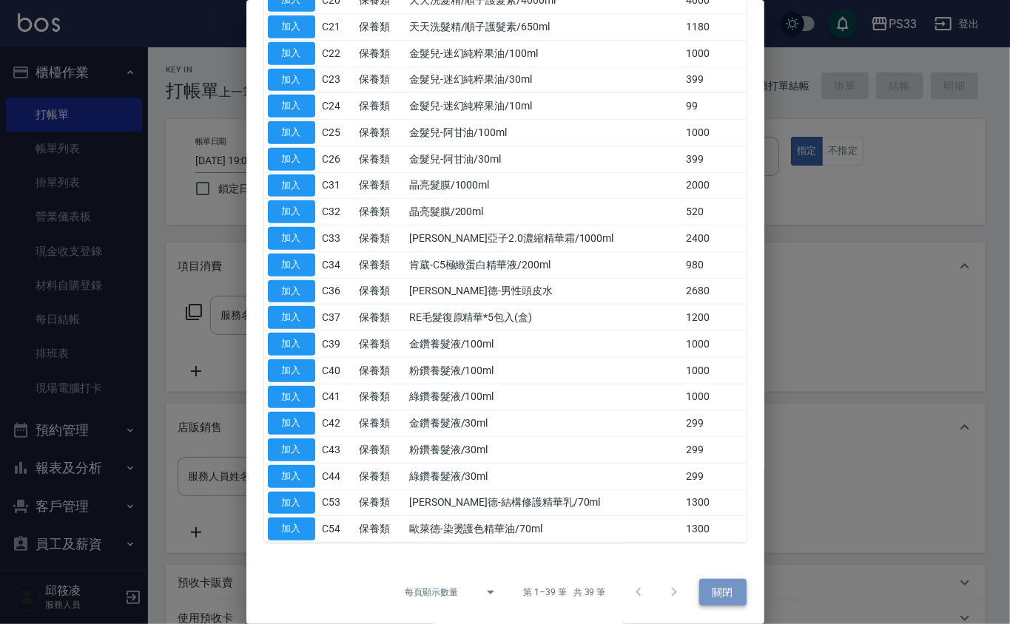
click at [725, 595] on button "關閉" at bounding box center [722, 592] width 47 height 27
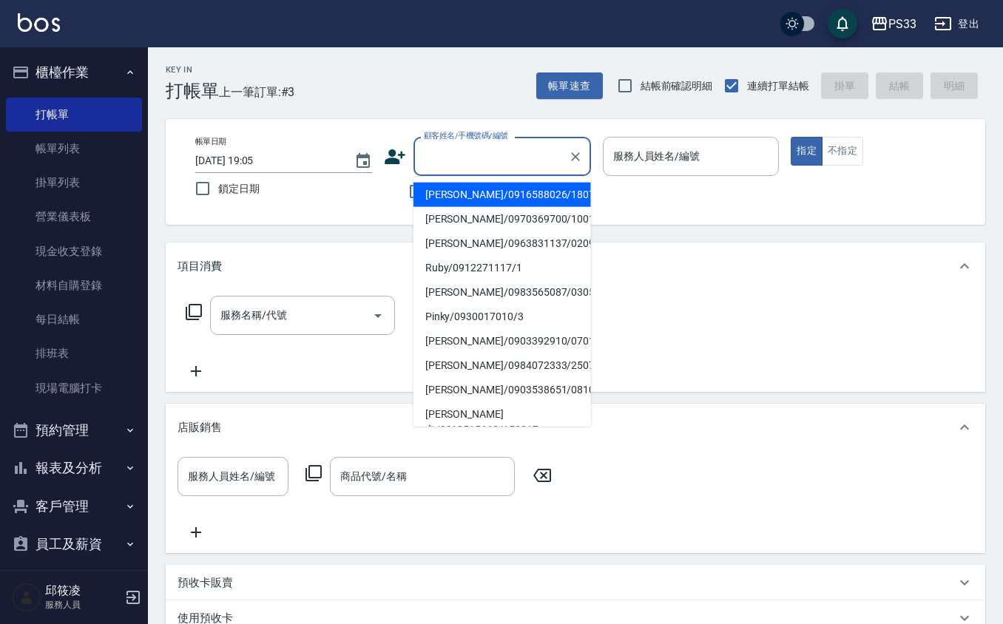
click at [477, 164] on input "顧客姓名/手機號碼/編號" at bounding box center [491, 156] width 142 height 26
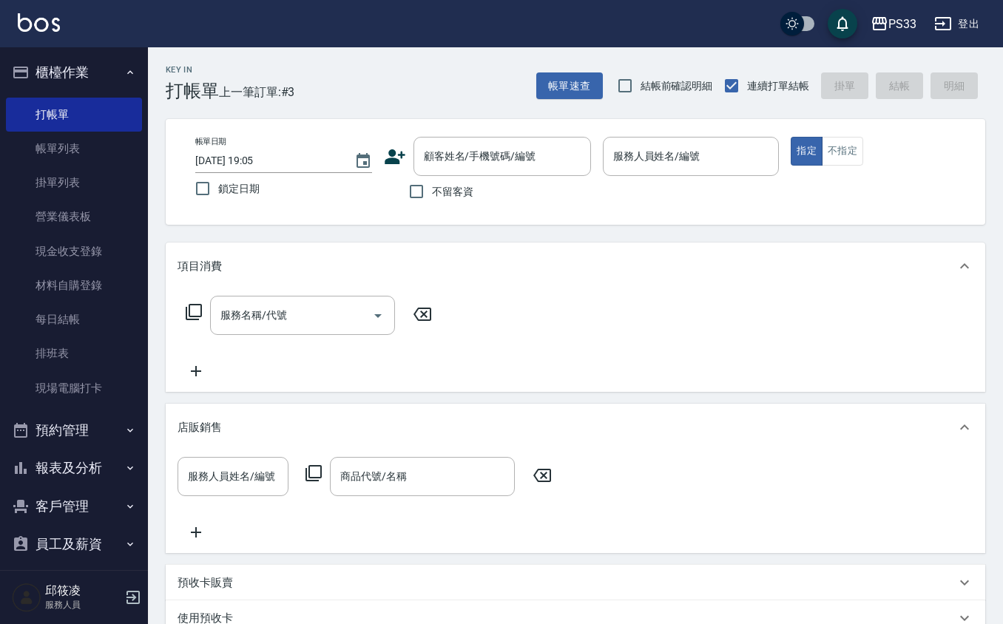
click at [391, 149] on icon at bounding box center [395, 157] width 22 height 22
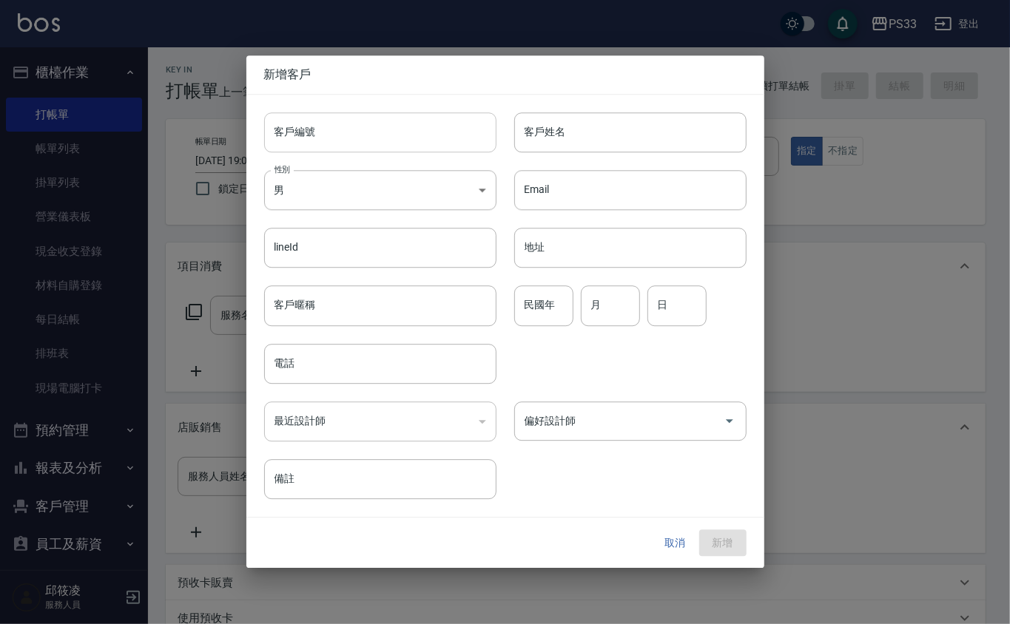
click at [400, 131] on input "客戶編號" at bounding box center [380, 132] width 232 height 40
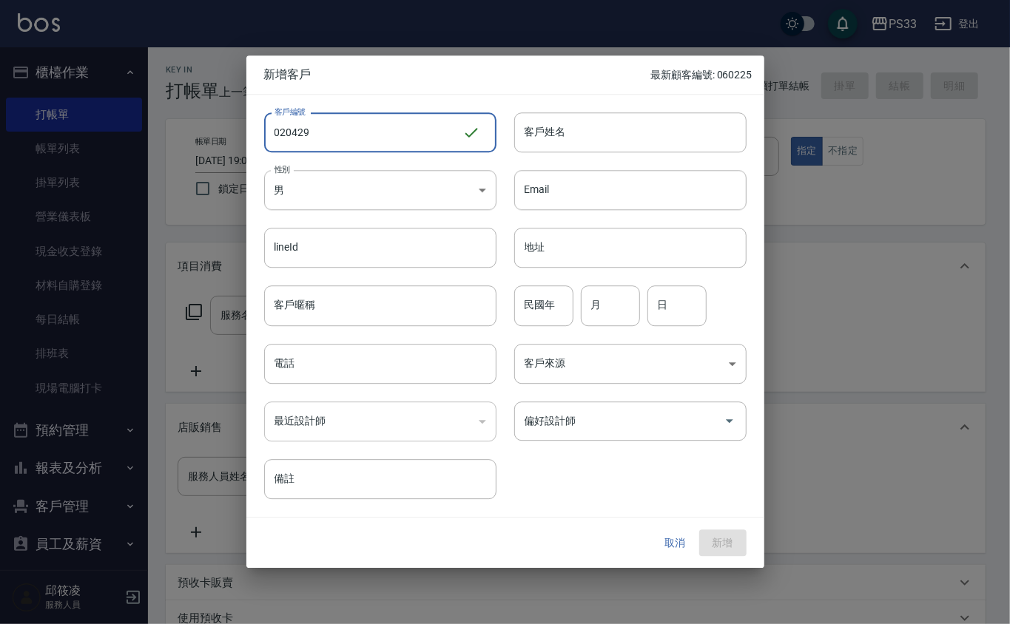
type input "020429"
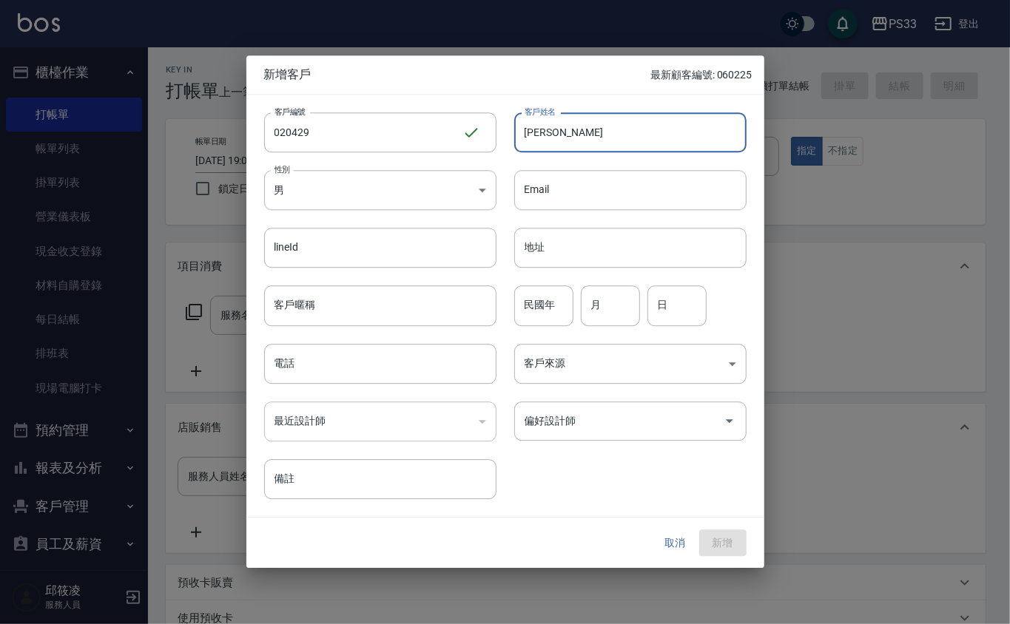
type input "[PERSON_NAME]"
type input "80"
type input "4"
type input "1"
type input "29"
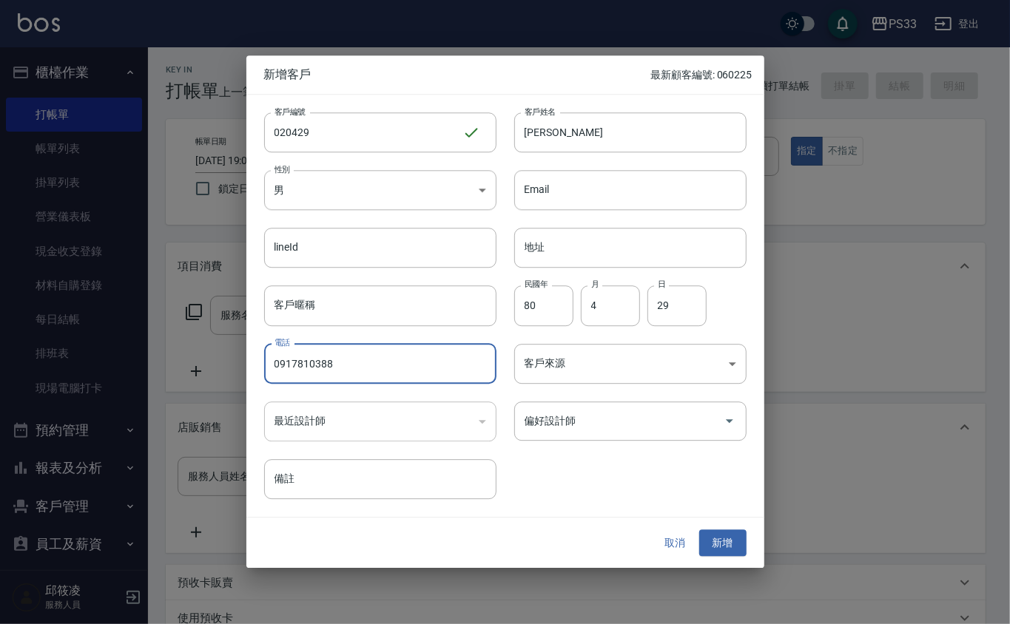
type input "0917810388"
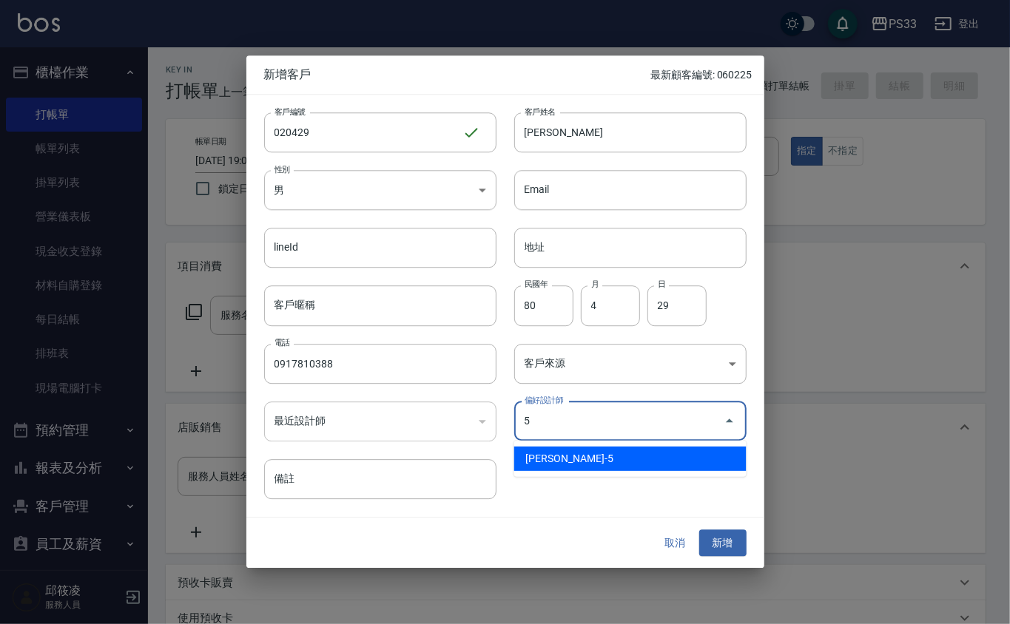
type input "謝書宜"
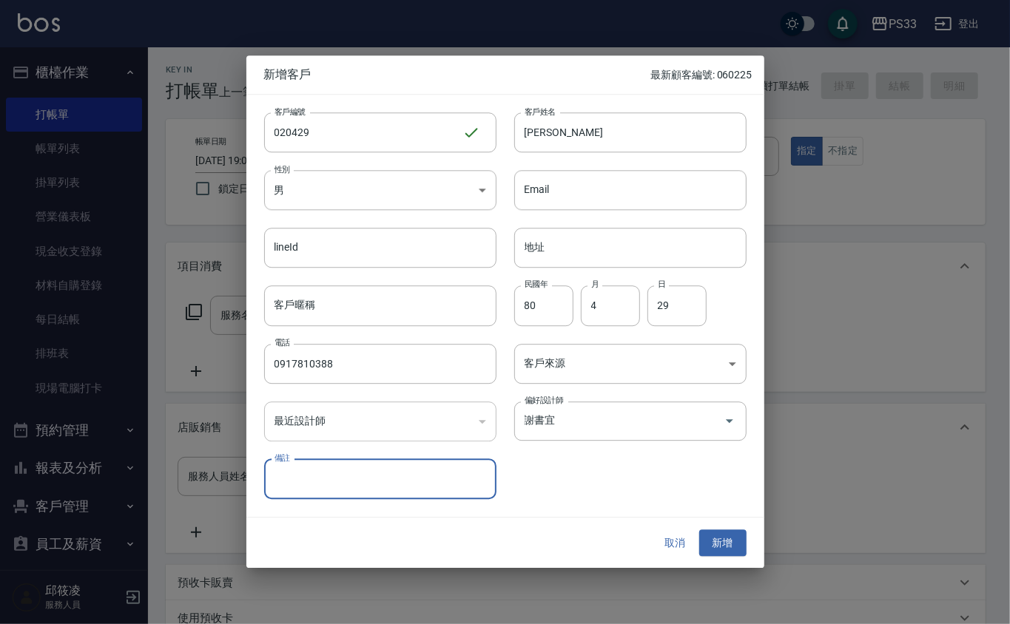
click at [699, 530] on button "新增" at bounding box center [722, 543] width 47 height 27
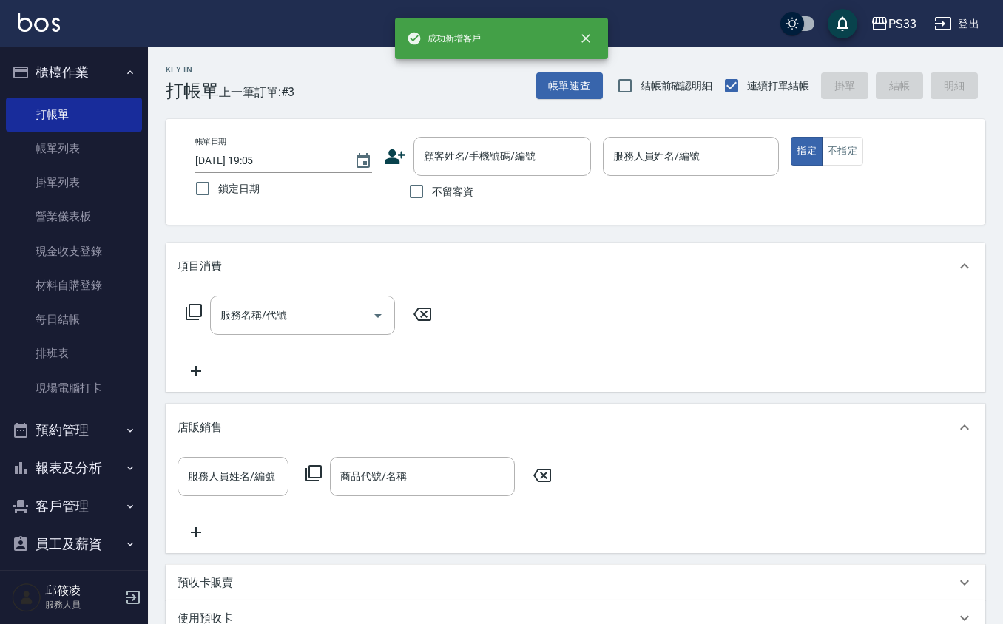
click at [389, 158] on icon at bounding box center [395, 156] width 21 height 15
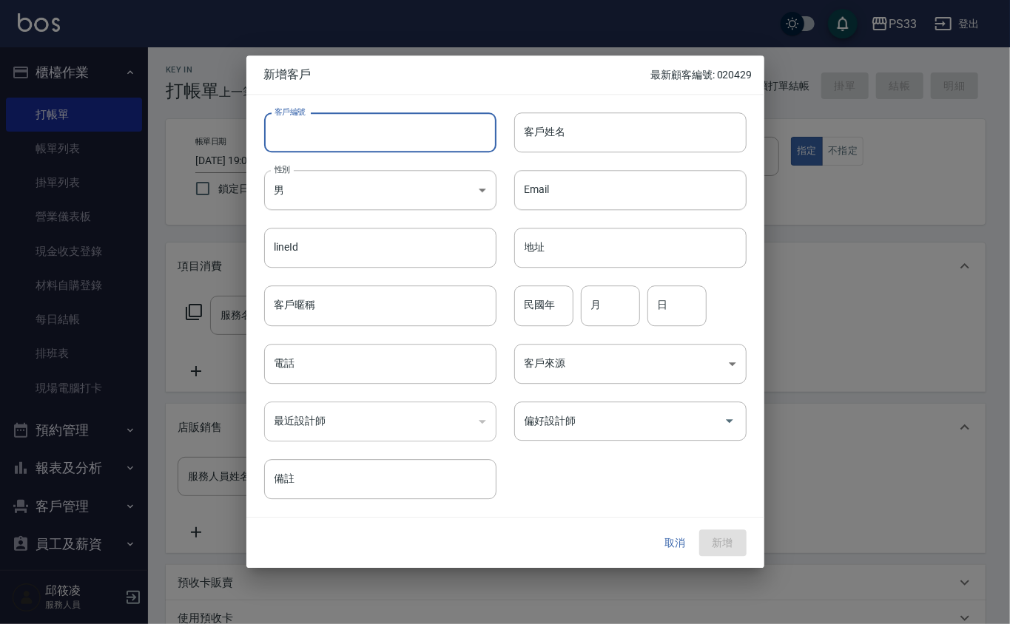
click at [397, 145] on input "客戶編號" at bounding box center [380, 132] width 232 height 40
type input "050316"
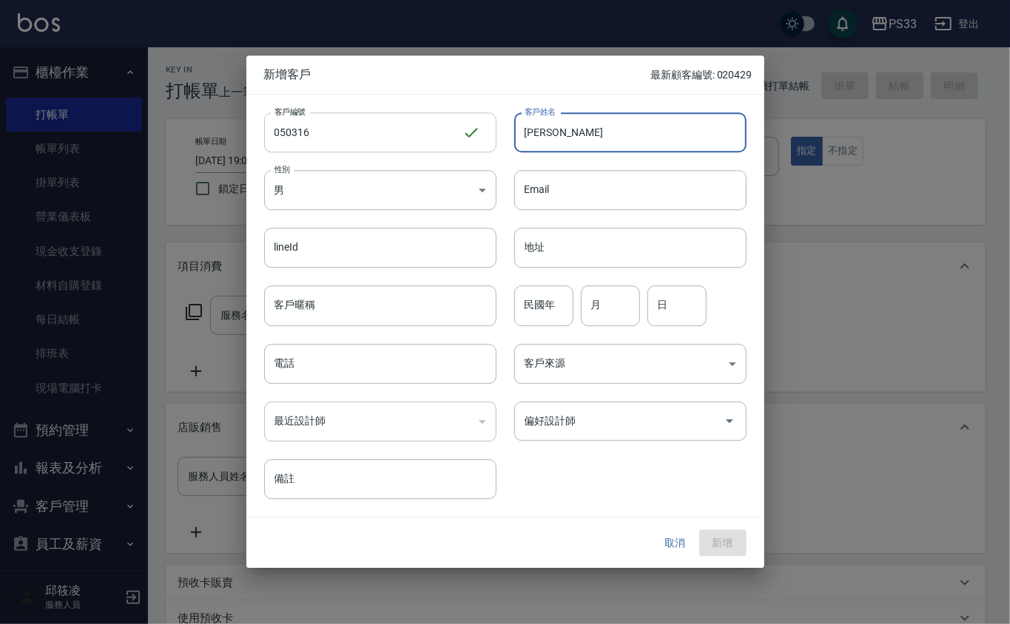
type input "[PERSON_NAME]"
type input "86"
type input "1"
type input "3"
type input "16"
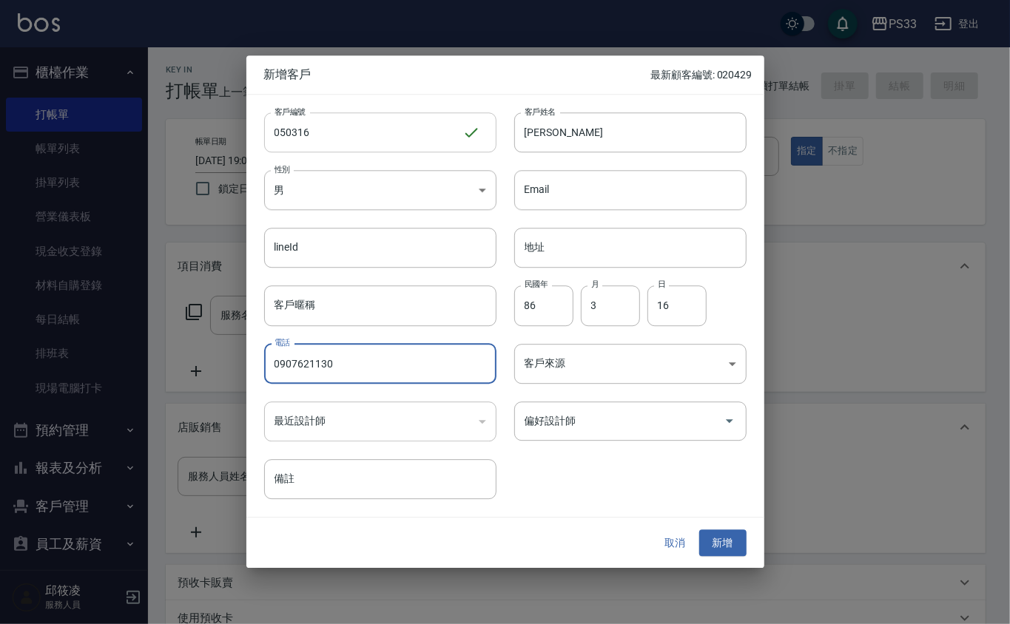
type input "0907621130"
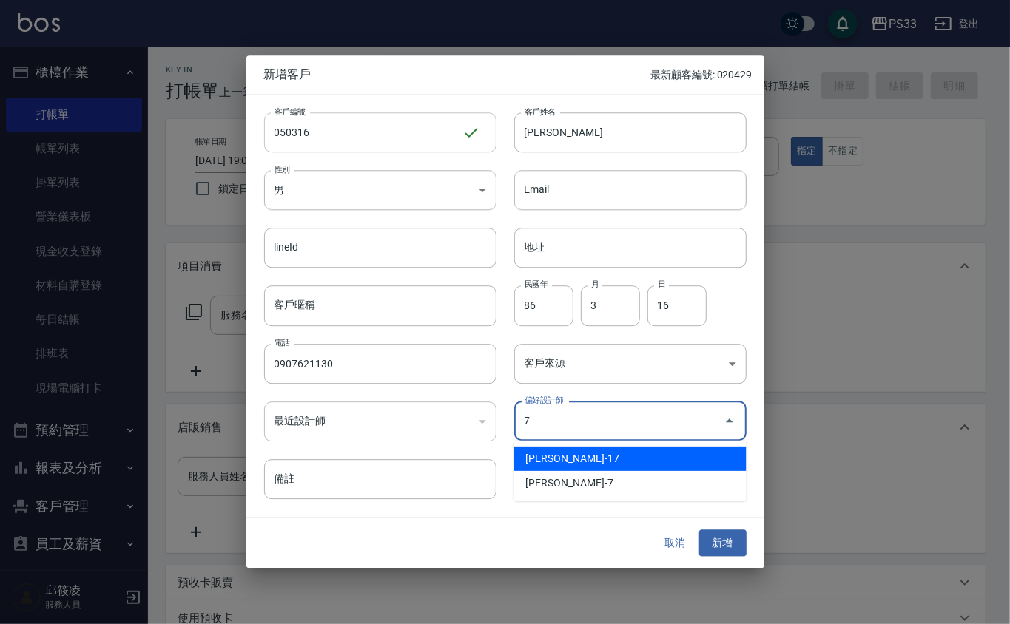
type input "張嘉珮"
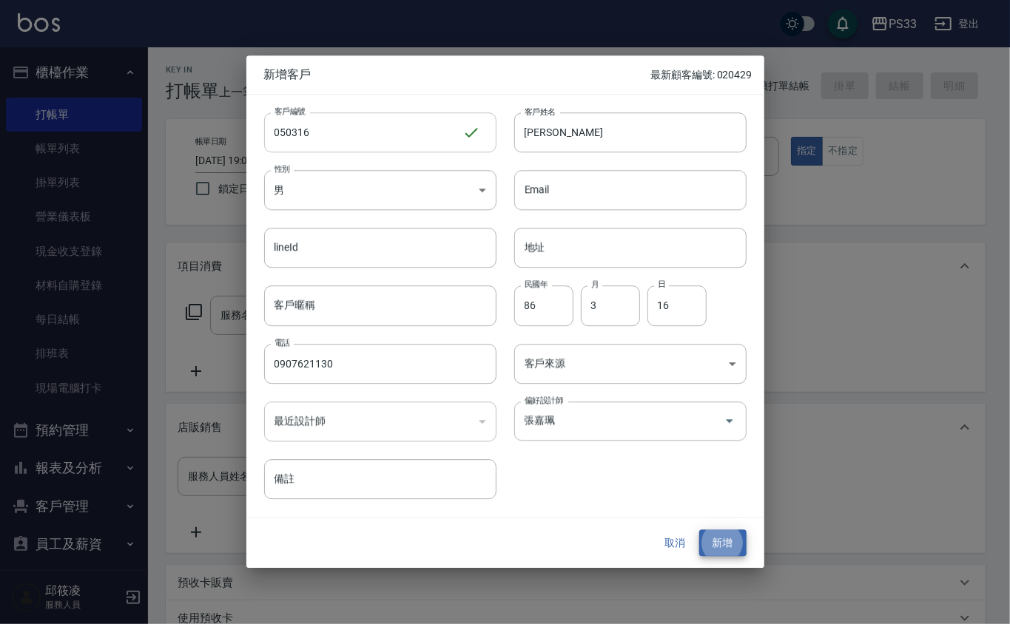
click at [699, 530] on button "新增" at bounding box center [722, 543] width 47 height 27
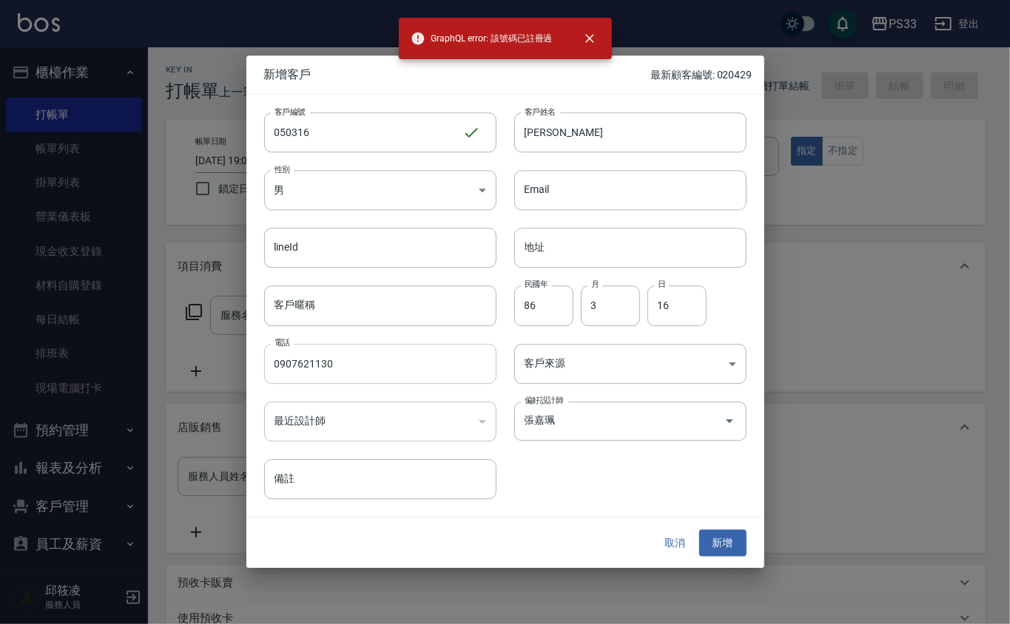
click at [383, 370] on input "0907621130" at bounding box center [380, 364] width 232 height 40
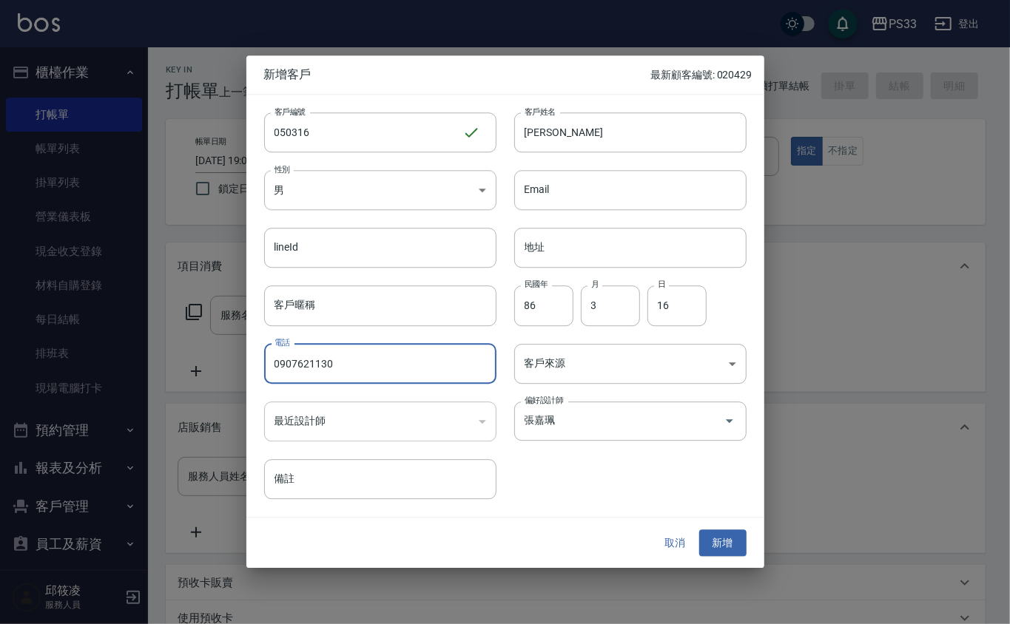
click at [383, 368] on input "0907621130" at bounding box center [380, 364] width 232 height 40
paste input "06210621Aa"
drag, startPoint x: 415, startPoint y: 367, endPoint x: 333, endPoint y: 371, distance: 82.2
click at [333, 371] on input "090762113006210621Aa" at bounding box center [380, 364] width 232 height 40
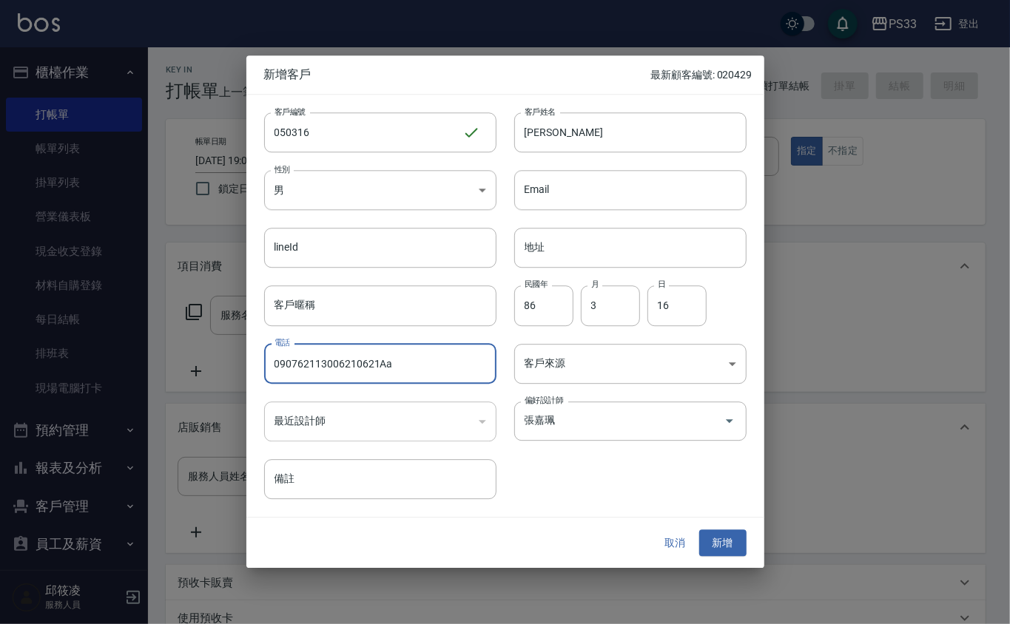
type input "0907621130"
drag, startPoint x: 341, startPoint y: 352, endPoint x: 259, endPoint y: 388, distance: 89.4
click at [259, 388] on div "客戶編號 050316 ​ 客戶編號 客戶姓名 [PERSON_NAME] 客戶姓名 性別 男 [DEMOGRAPHIC_DATA] 性別 Email Ema…" at bounding box center [496, 297] width 500 height 405
click at [722, 537] on button "新增" at bounding box center [722, 543] width 47 height 27
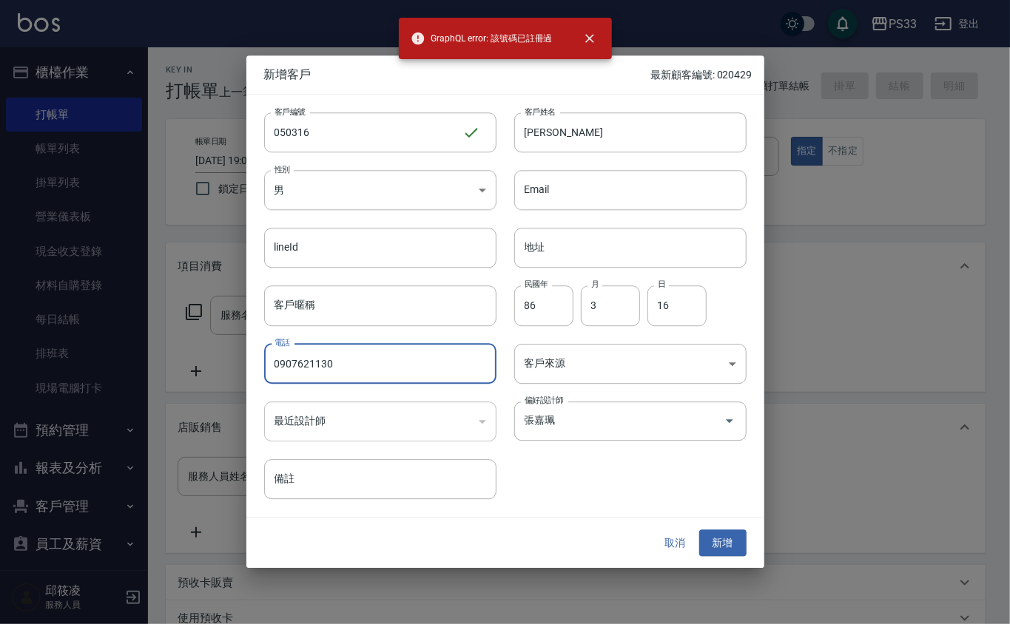
click at [342, 358] on input "0907621130" at bounding box center [380, 364] width 232 height 40
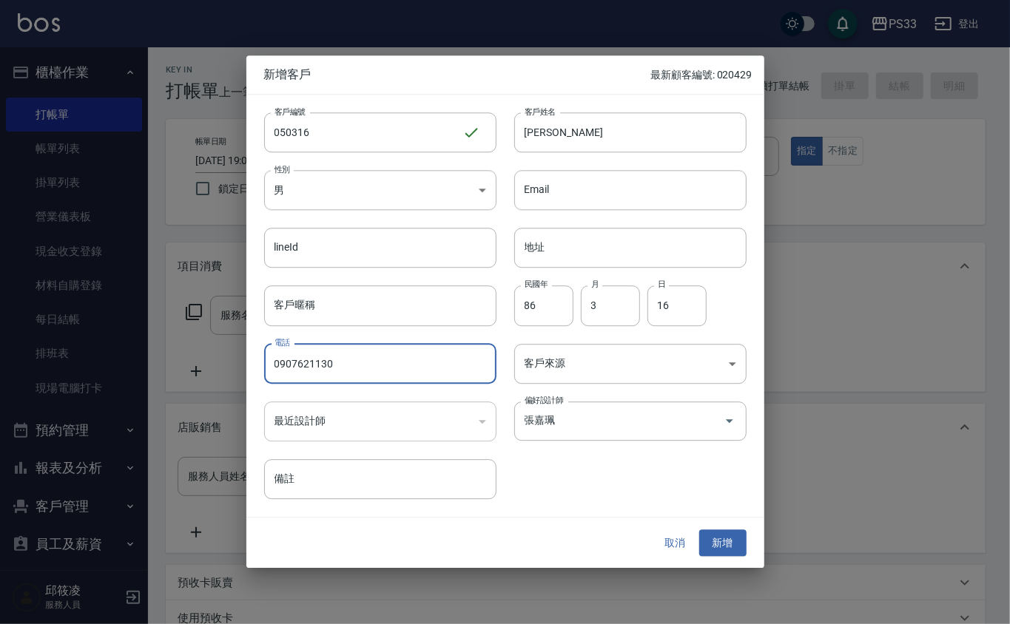
click at [672, 543] on button "取消" at bounding box center [675, 543] width 47 height 27
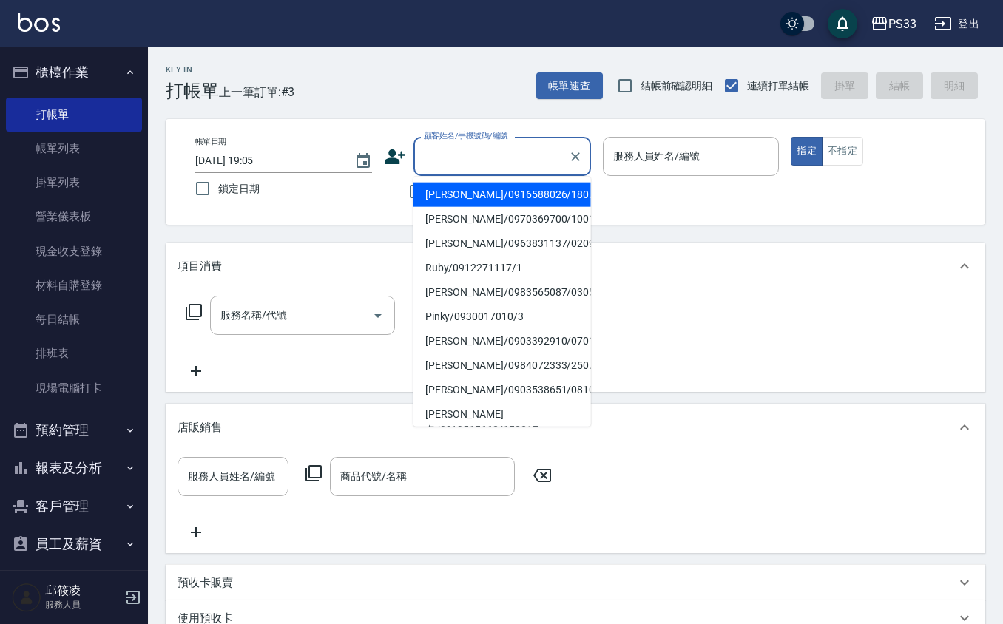
click at [513, 163] on input "顧客姓名/手機號碼/編號" at bounding box center [491, 156] width 142 height 26
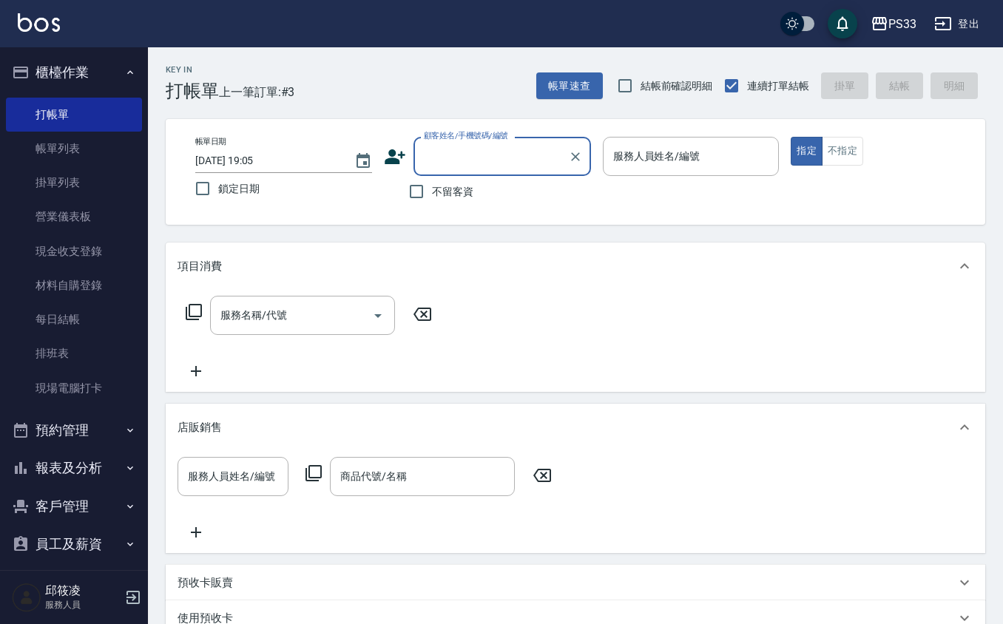
paste input "0907621130"
click at [519, 195] on li "[PERSON_NAME]/0907621130/a110316" at bounding box center [502, 195] width 178 height 24
type input "[PERSON_NAME]/0907621130/a110316"
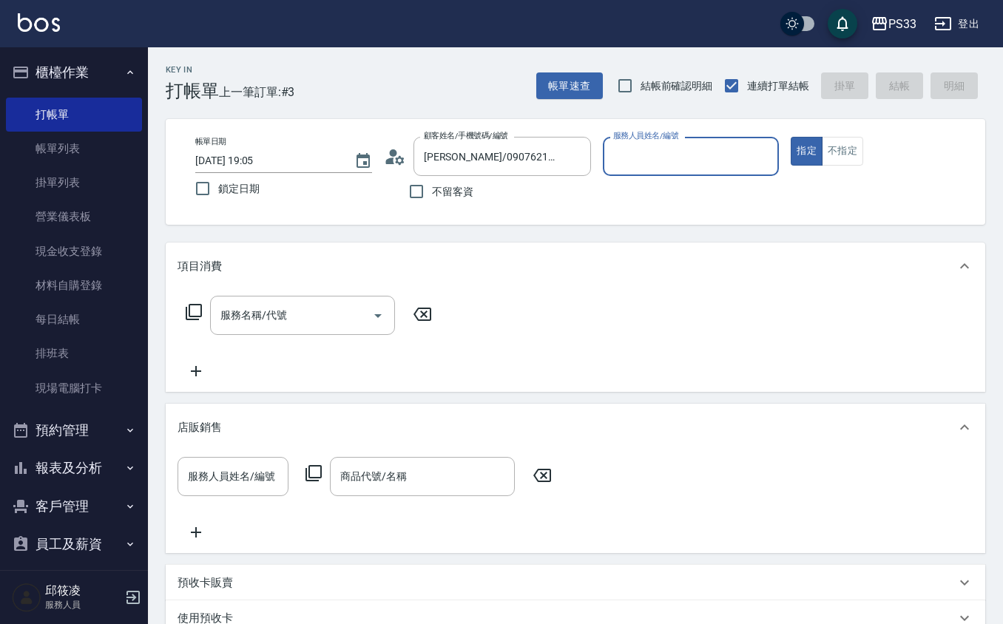
click at [391, 160] on icon at bounding box center [389, 161] width 9 height 7
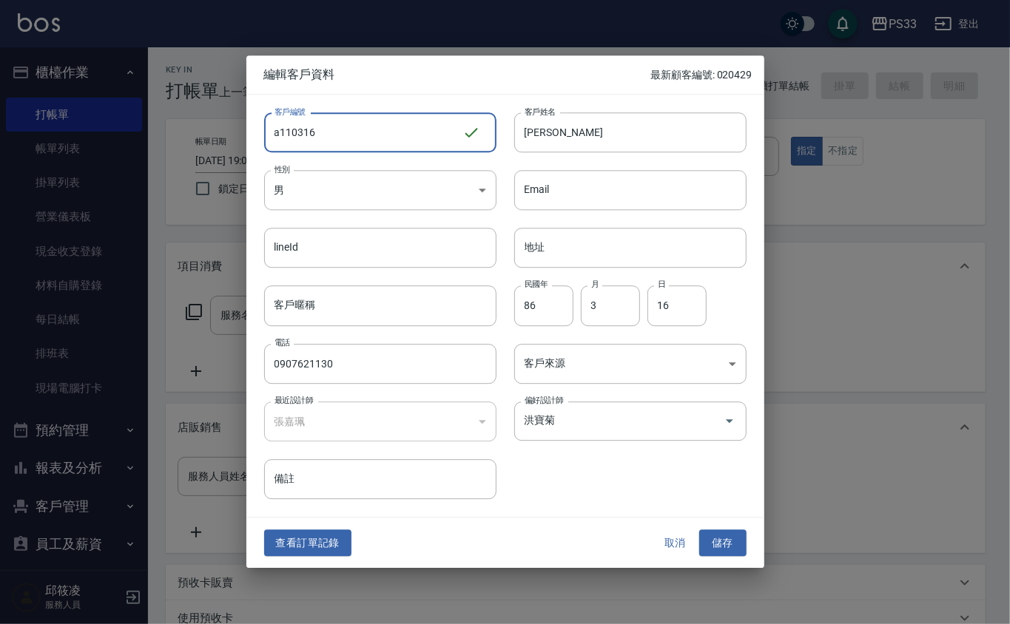
drag, startPoint x: 288, startPoint y: 129, endPoint x: 264, endPoint y: 140, distance: 26.8
click at [264, 140] on input "a110316" at bounding box center [363, 132] width 198 height 40
type input "050316"
click at [723, 553] on button "儲存" at bounding box center [722, 543] width 47 height 27
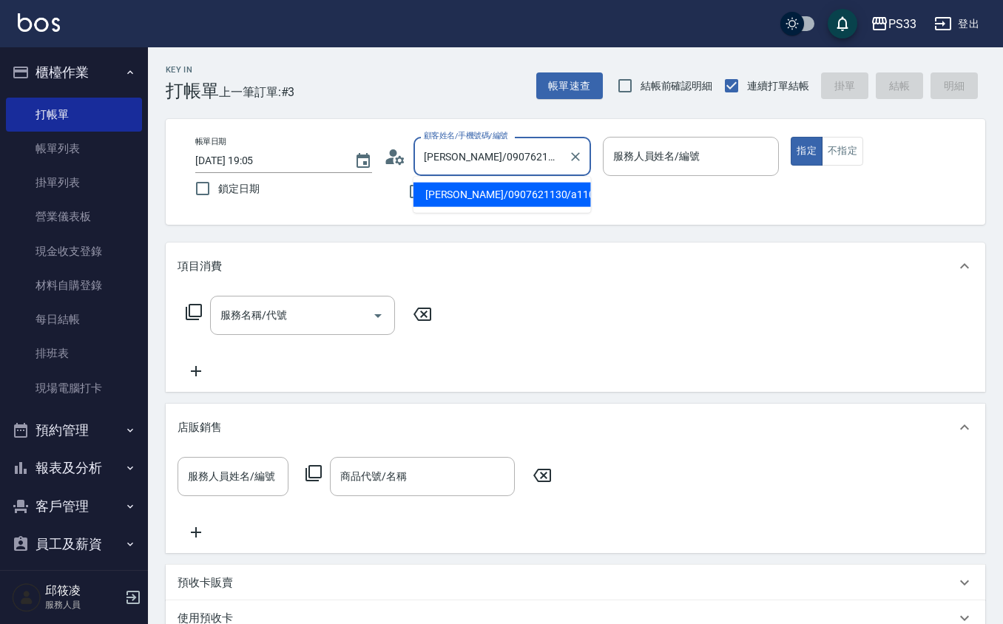
click at [544, 163] on input "[PERSON_NAME]/0907621130/a110316" at bounding box center [491, 156] width 142 height 26
type input "050316"
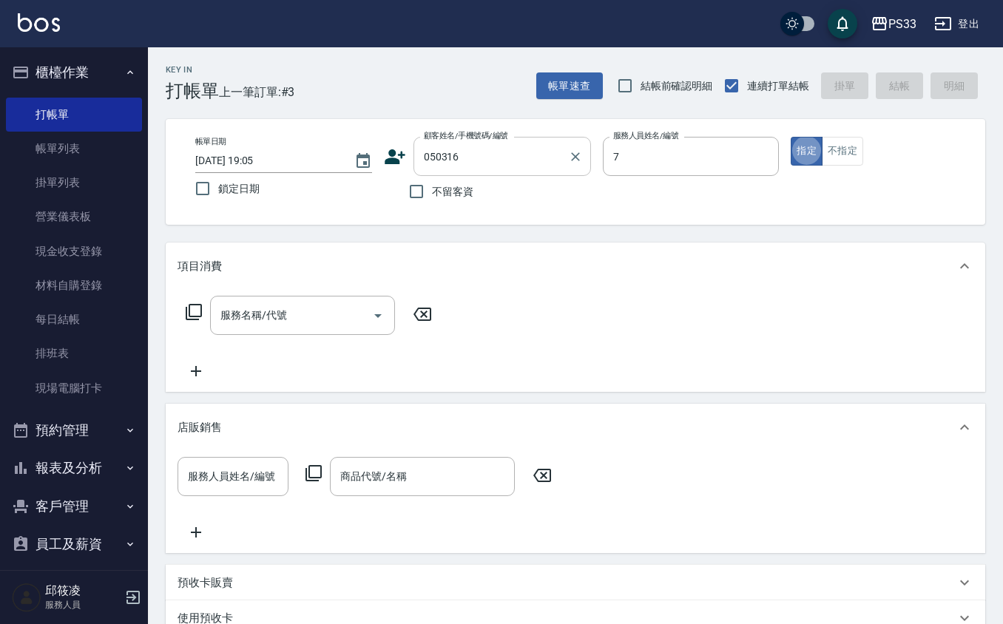
type input "Joann-7"
type button "true"
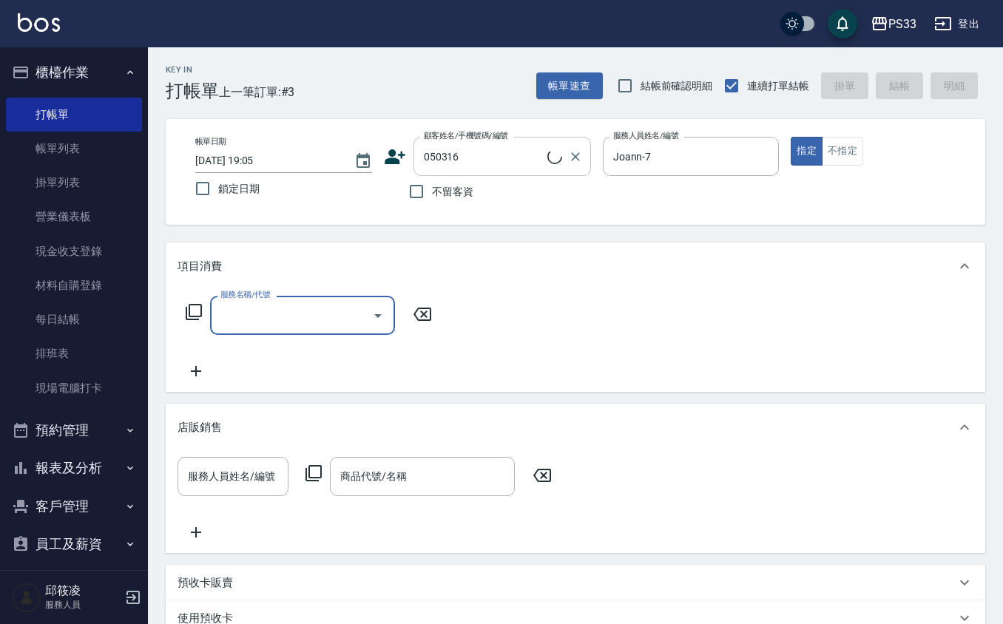
type input "[PERSON_NAME]/0907621130/050316"
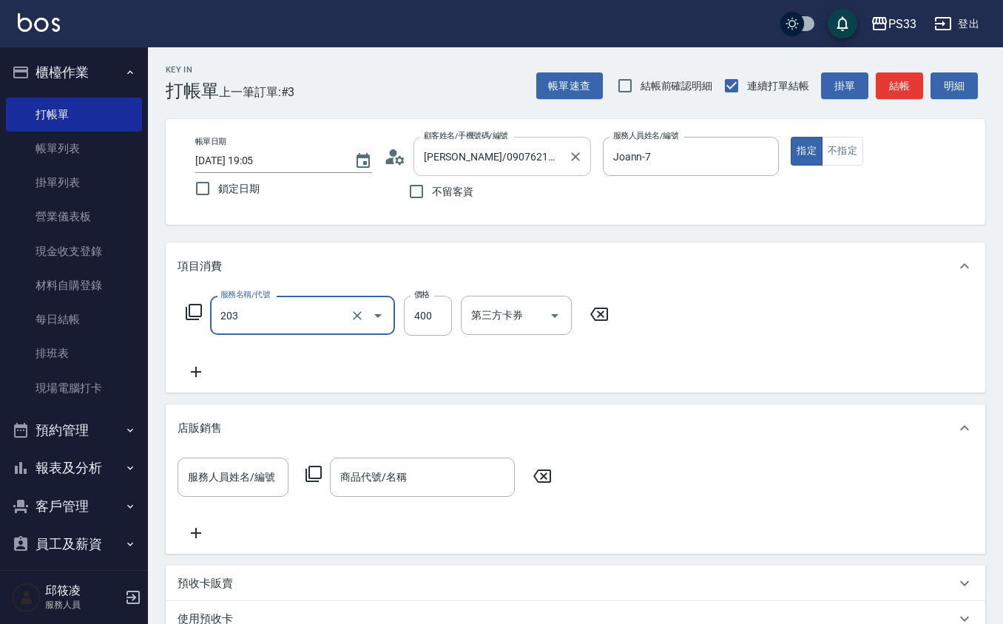
type input "指定單剪(203)"
type input "250"
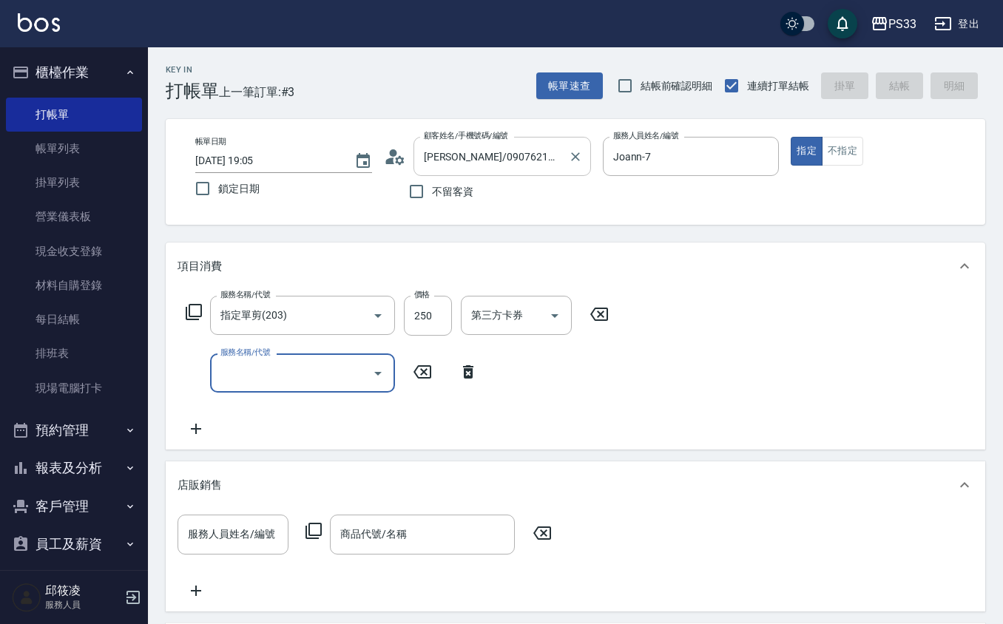
type input "[DATE] 19:12"
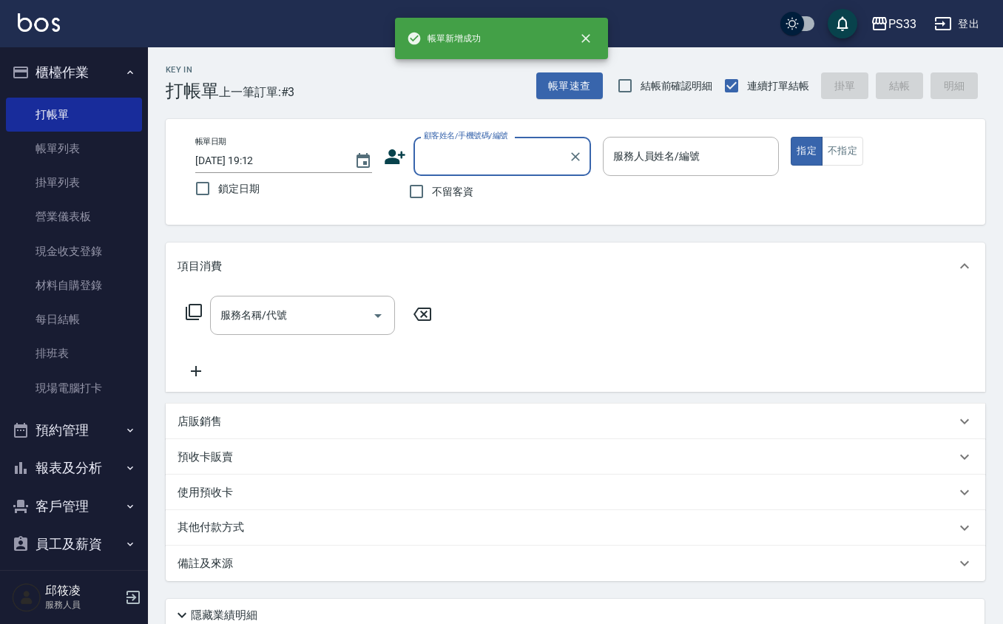
scroll to position [0, 0]
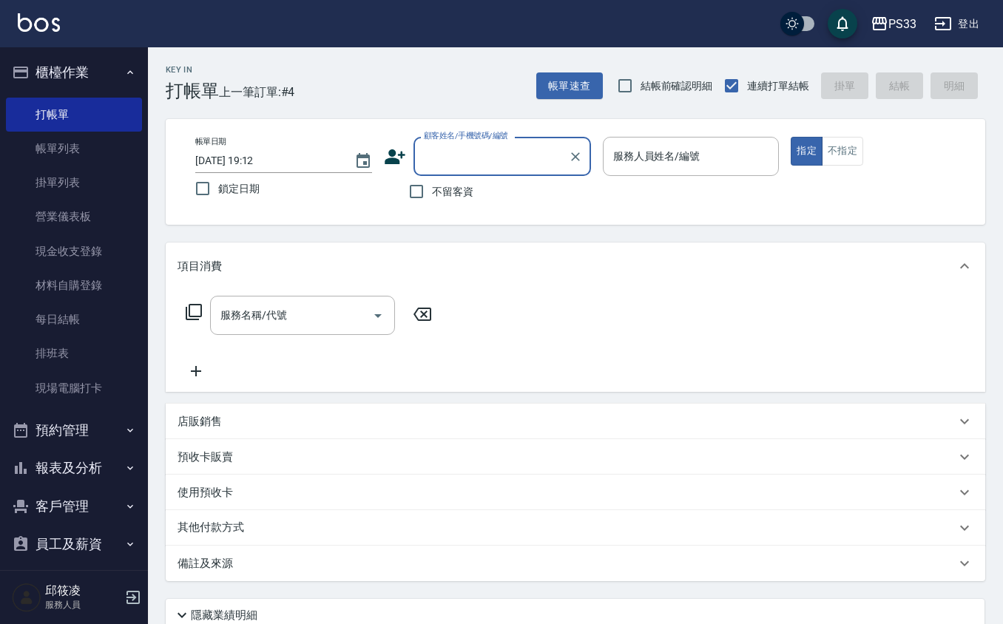
click at [491, 149] on input "顧客姓名/手機號碼/編號" at bounding box center [491, 156] width 142 height 26
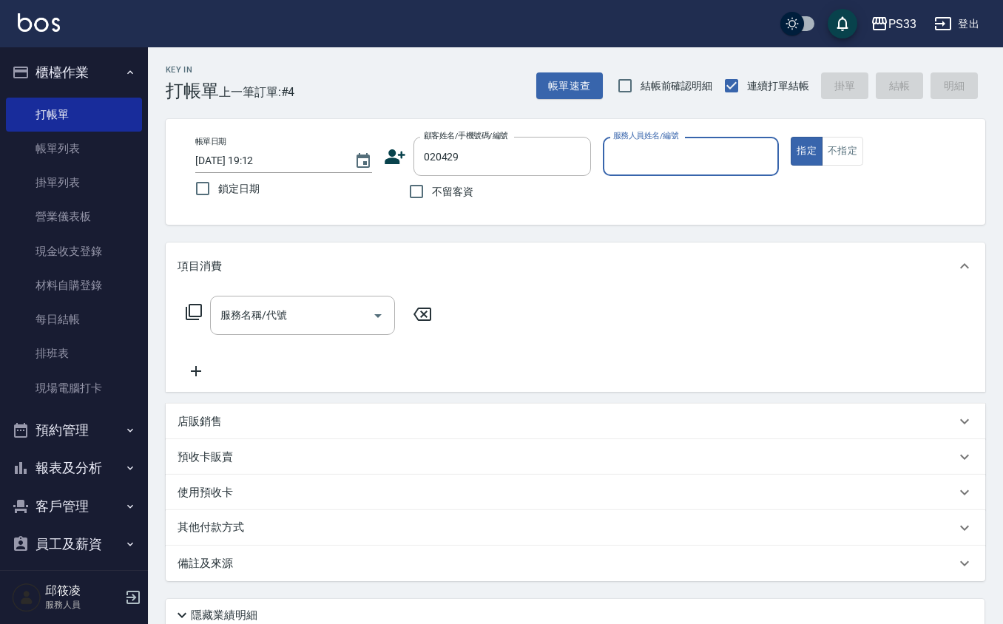
type input "020429"
type input "52"
click at [791, 137] on button "指定" at bounding box center [807, 151] width 32 height 29
type input "[PERSON_NAME]/0917810388/020429"
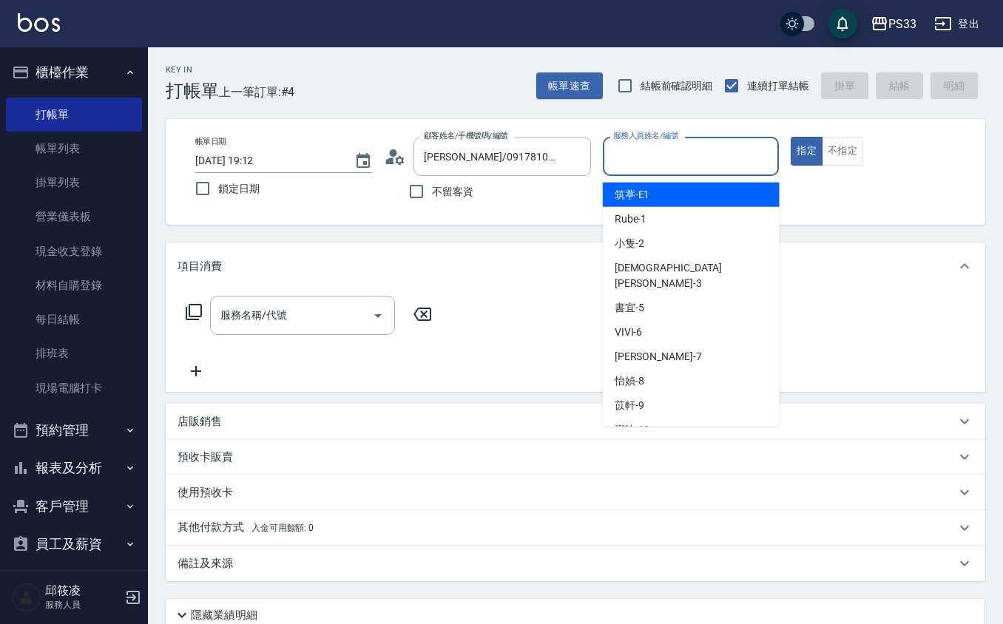
click at [670, 155] on input "服務人員姓名/編號" at bounding box center [690, 156] width 163 height 26
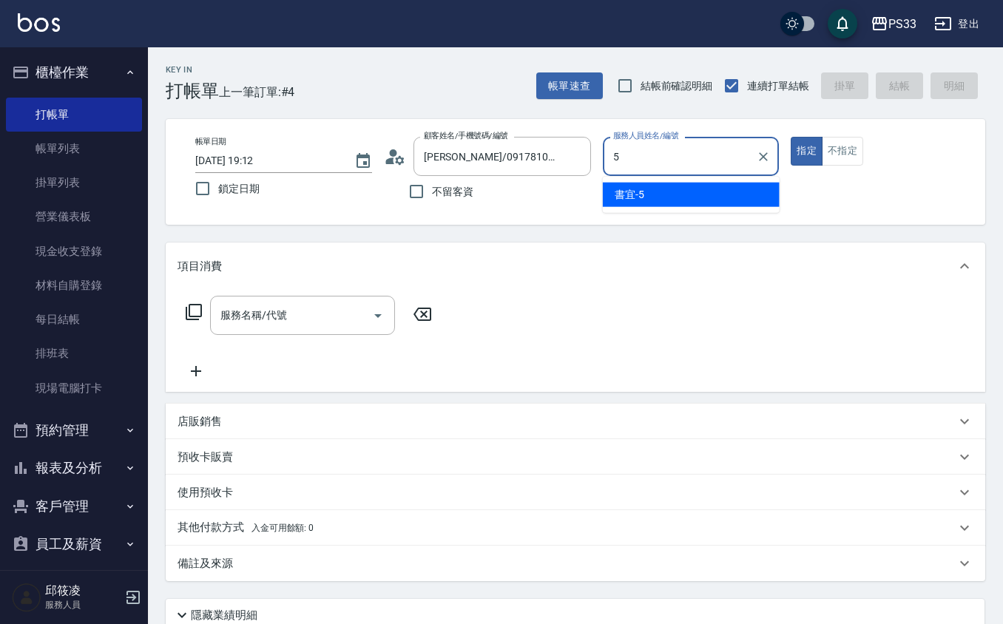
type input "書宜-5"
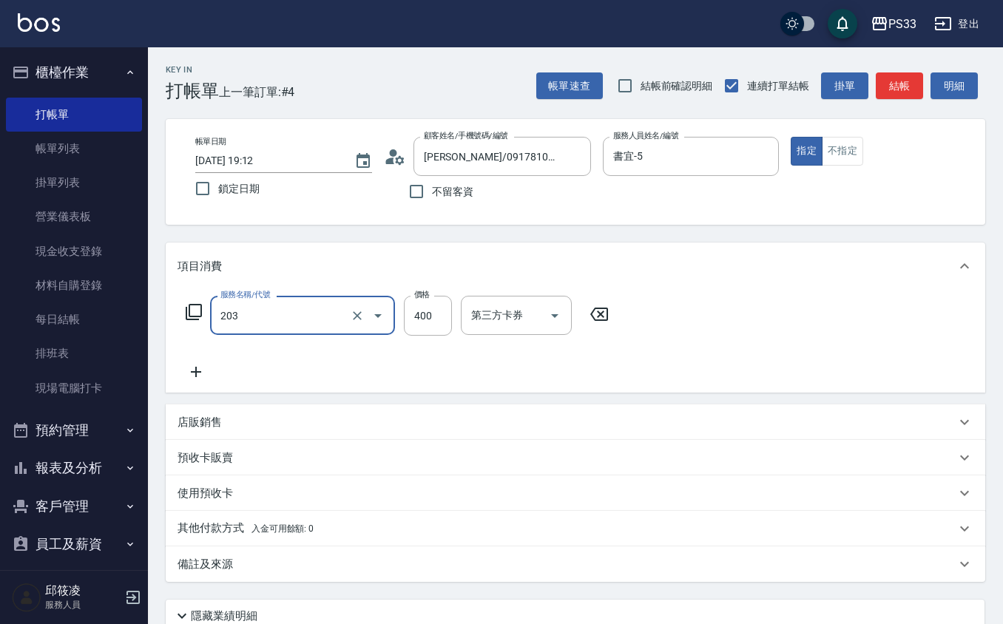
type input "指定單剪(203)"
type input "300"
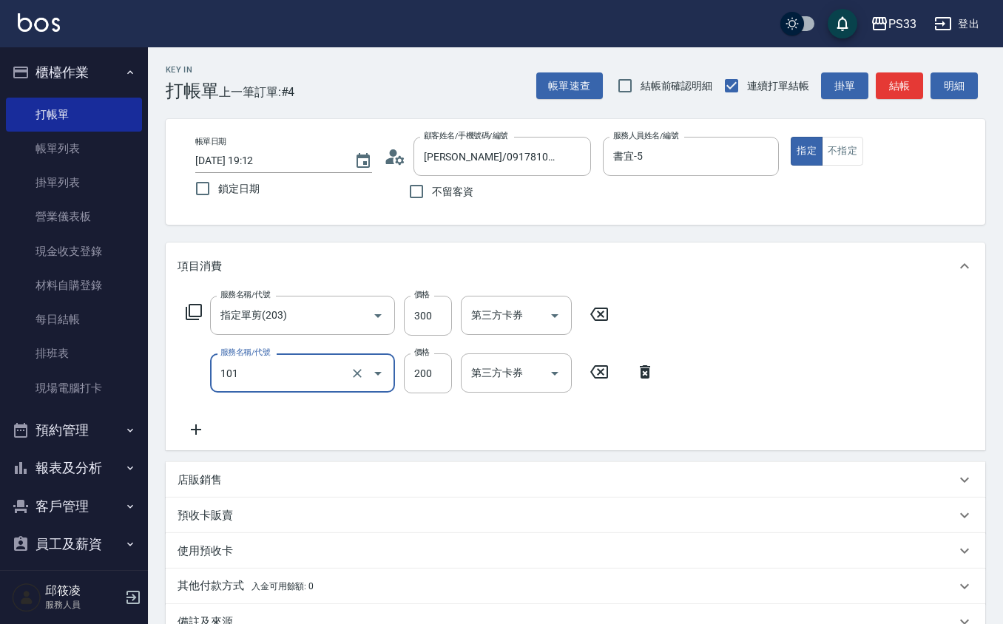
type input "洗髮(101)"
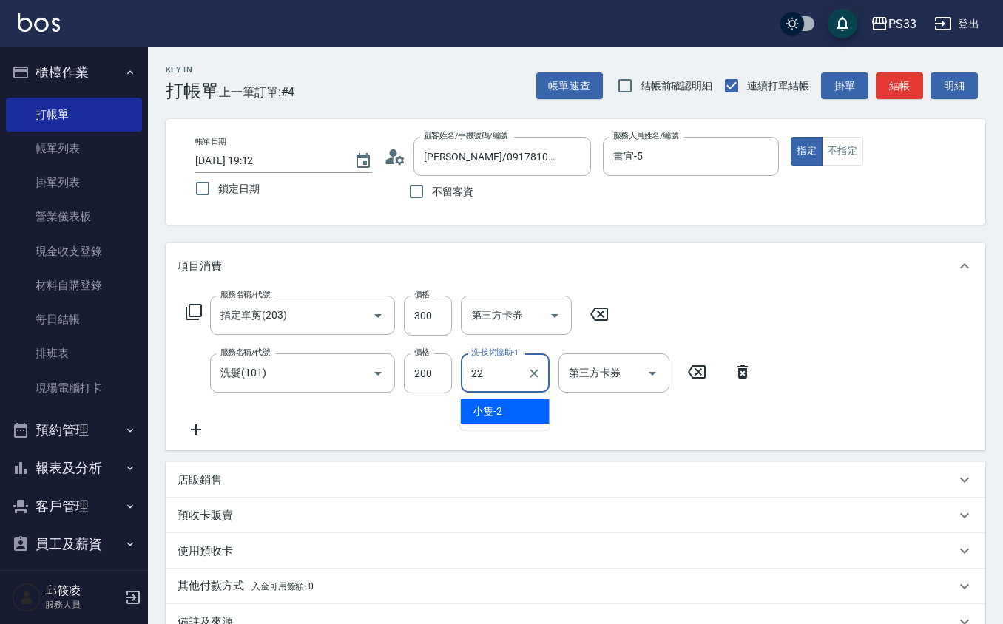
type input "[PERSON_NAME]-22"
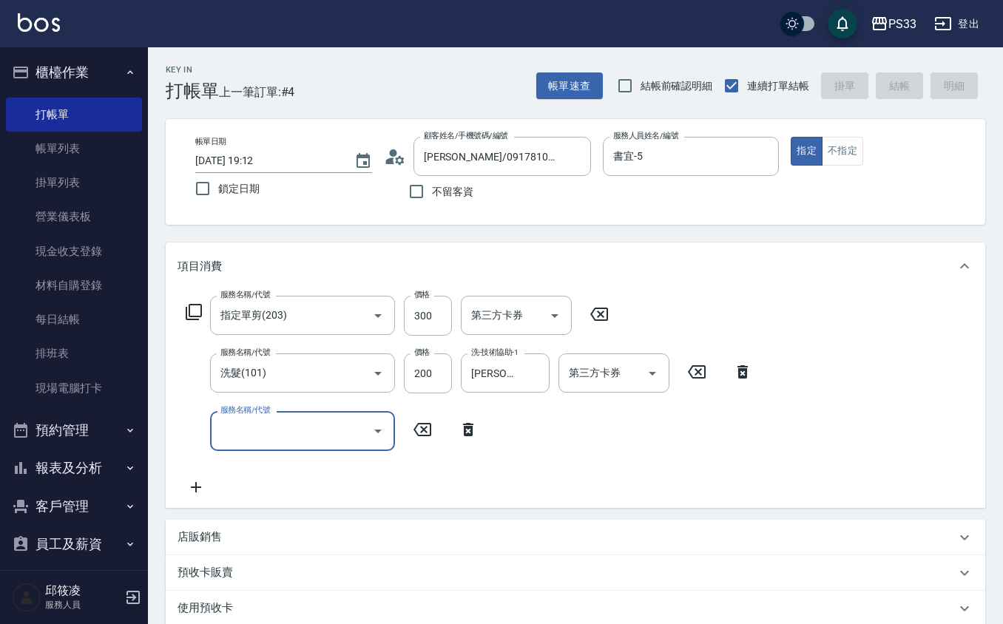
type input "[DATE] 19:15"
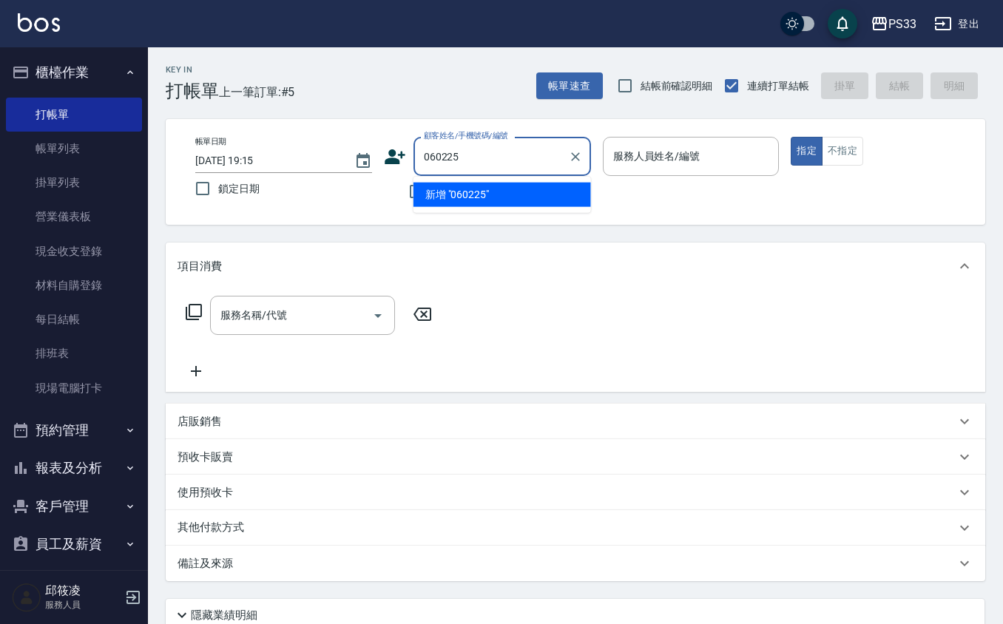
type input "060225"
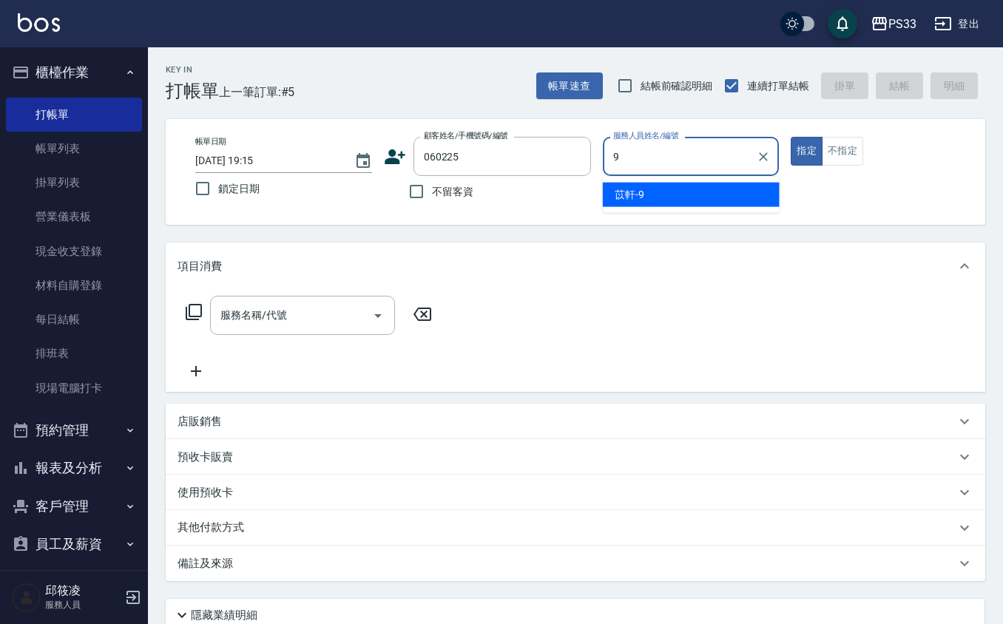
type input "苡軒-9"
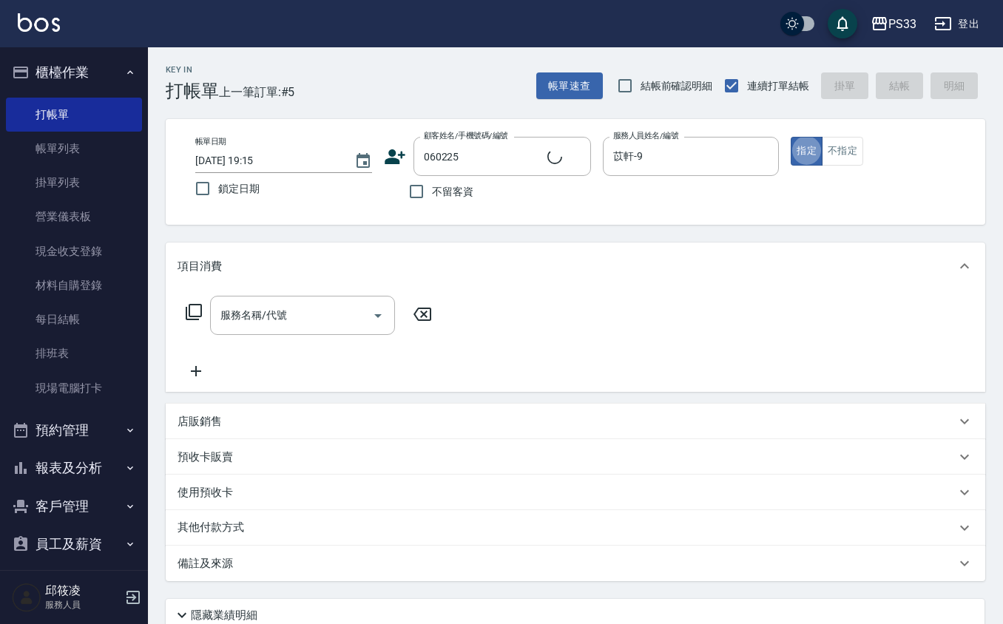
type input "[PERSON_NAME]/0968713508/060225"
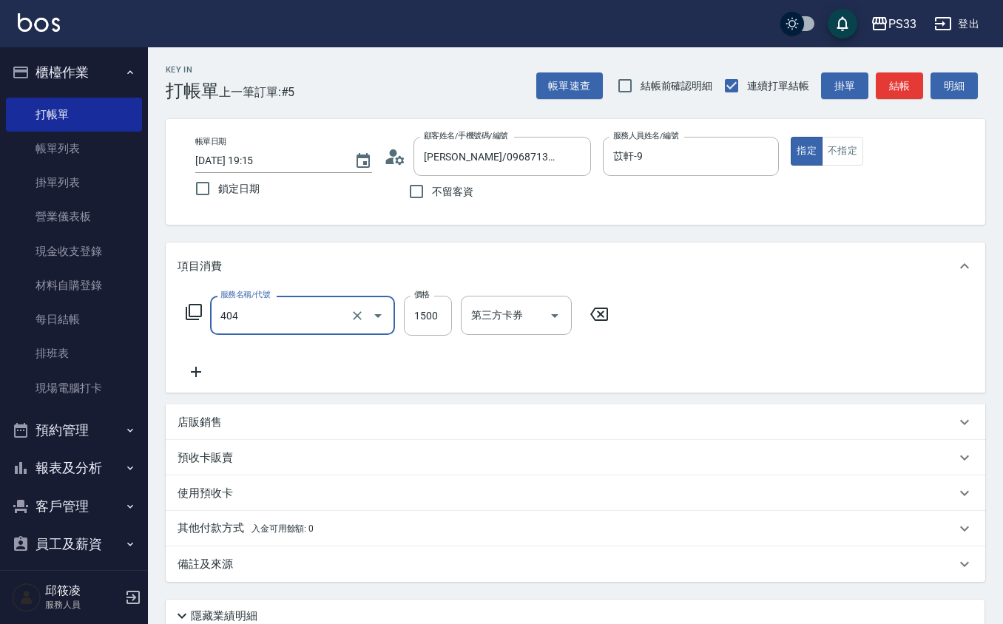
type input "設計染髮(404)"
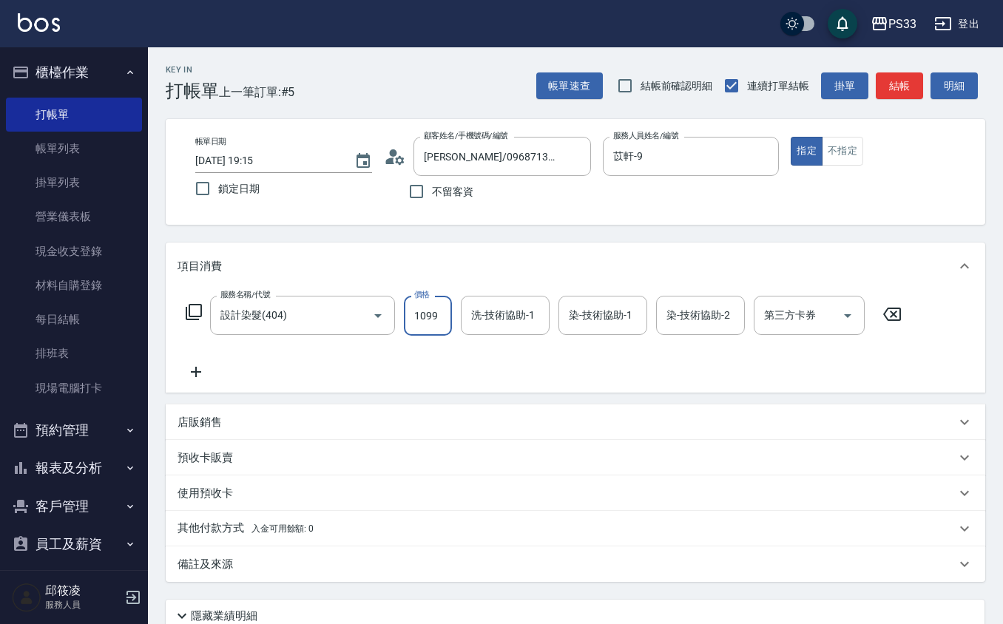
type input "1099"
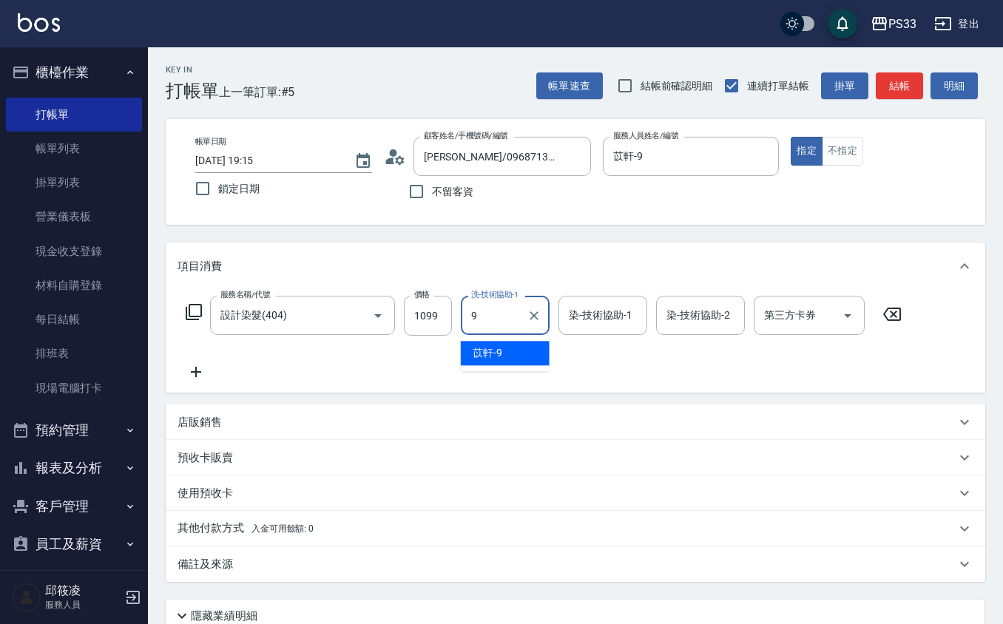
type input "苡軒-9"
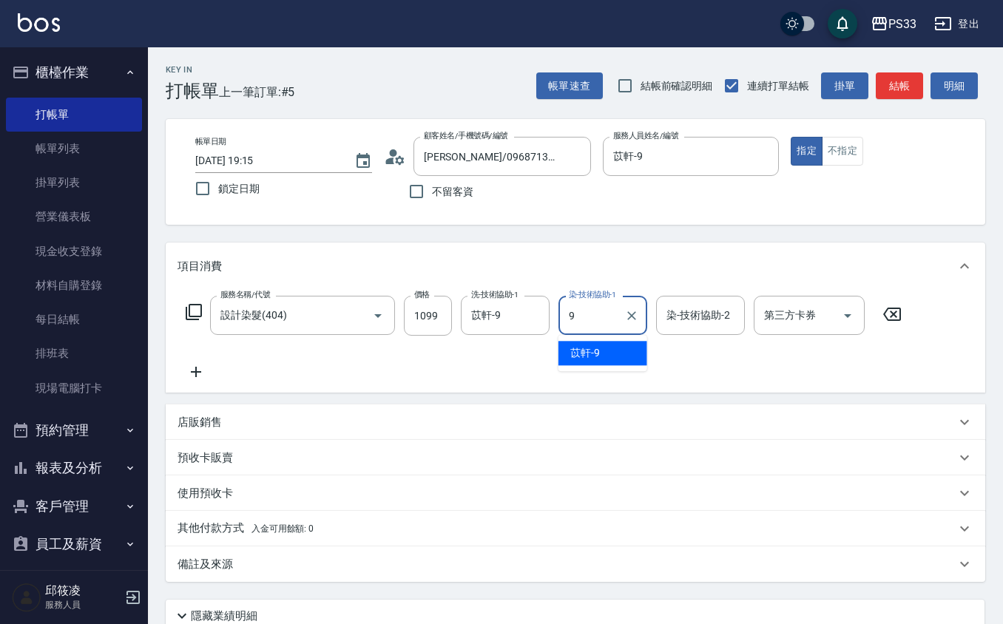
type input "苡軒-9"
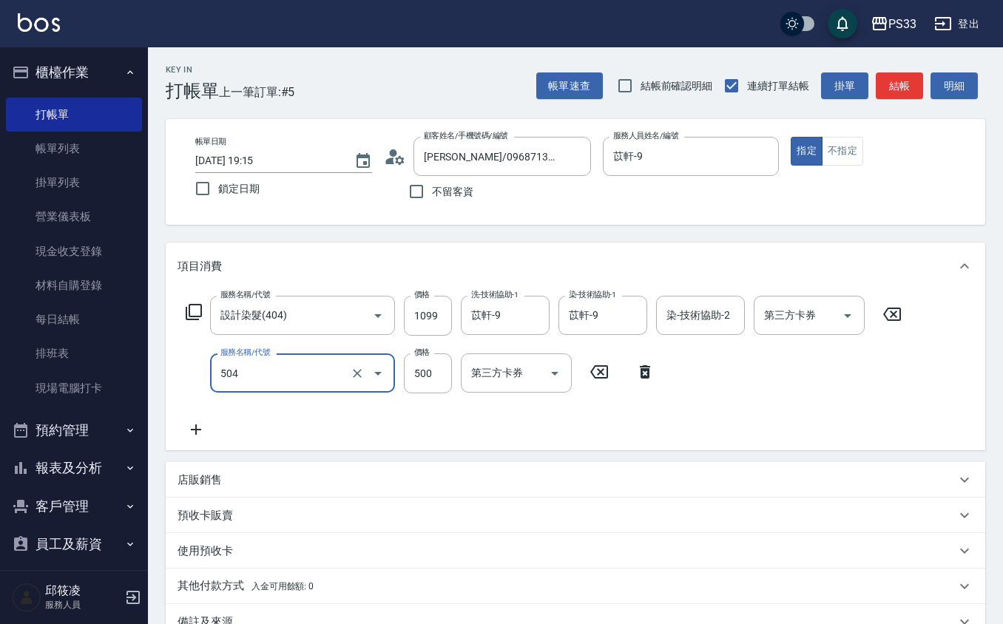
type input "順子護髮(504)"
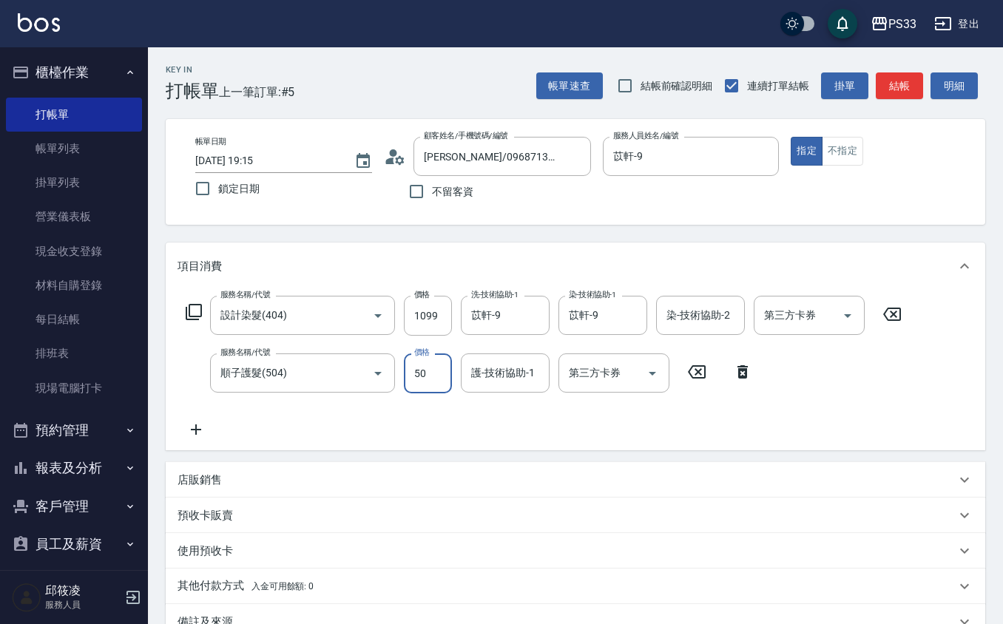
type input "500"
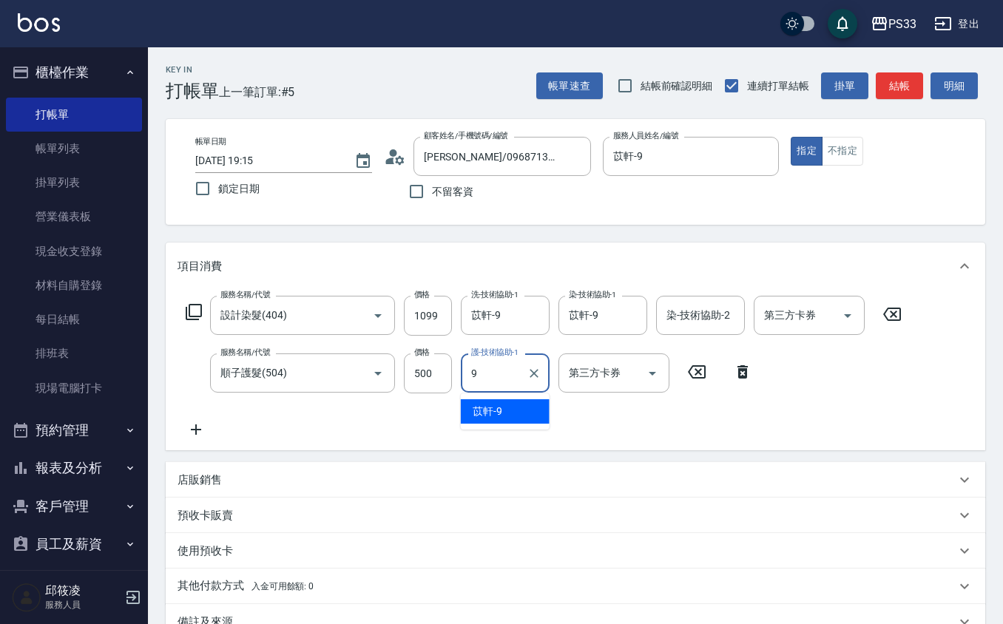
type input "苡軒-9"
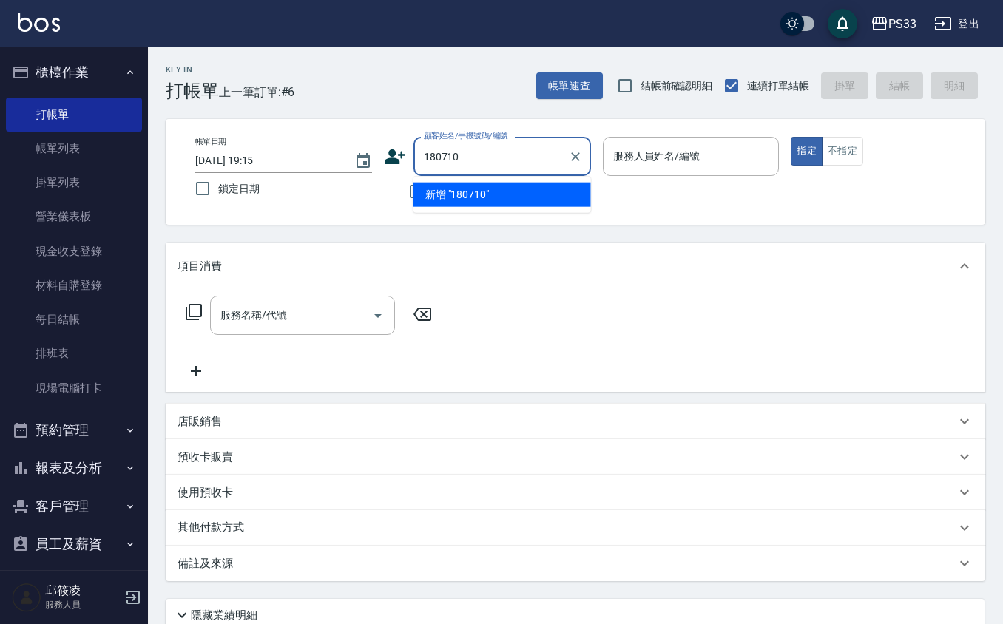
type input "180710"
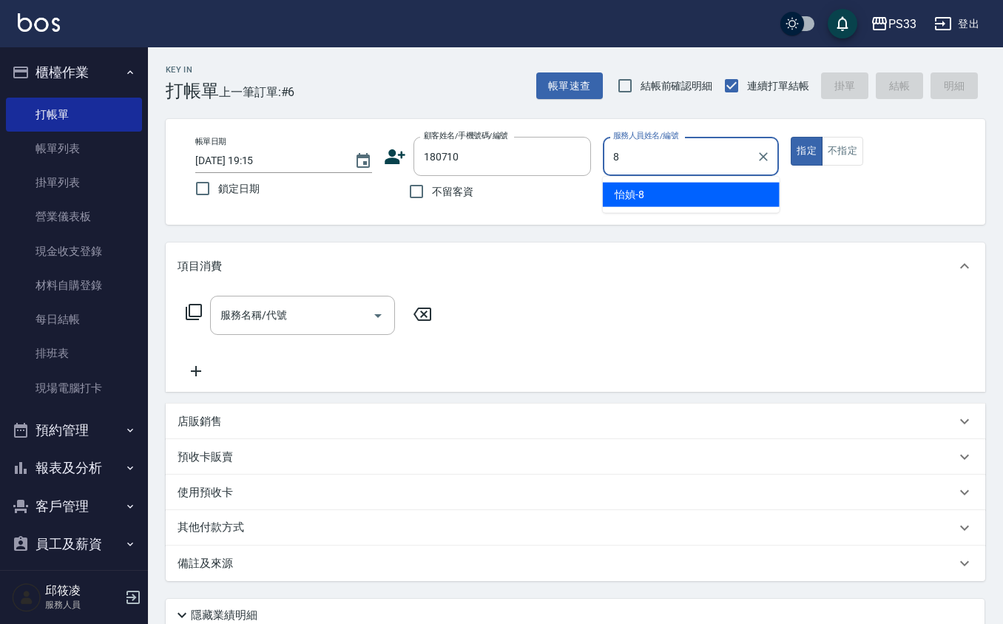
type input "怡媜-8"
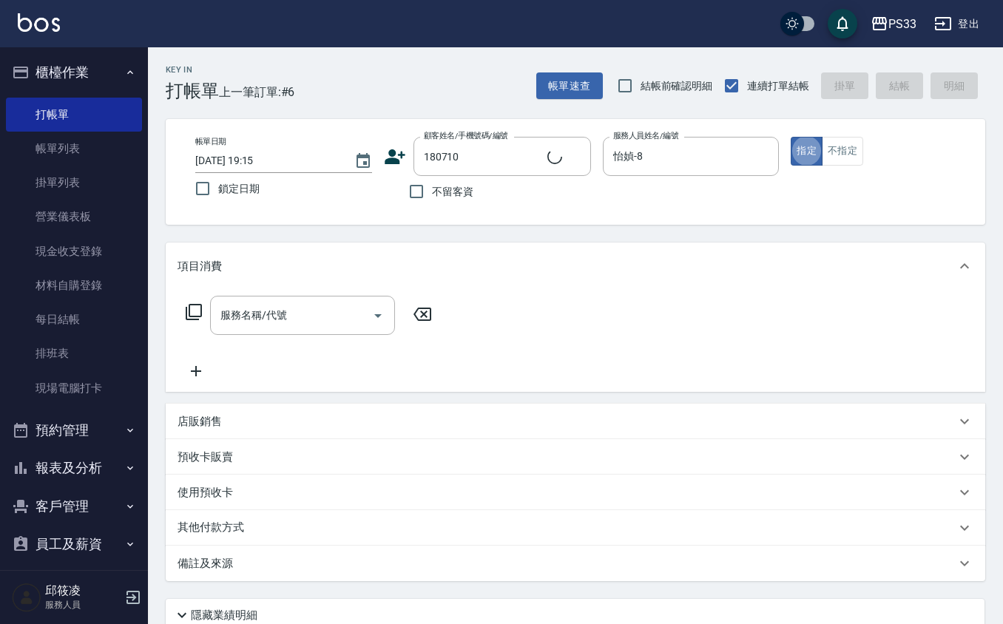
type input "[PERSON_NAME]/0916588026/180710"
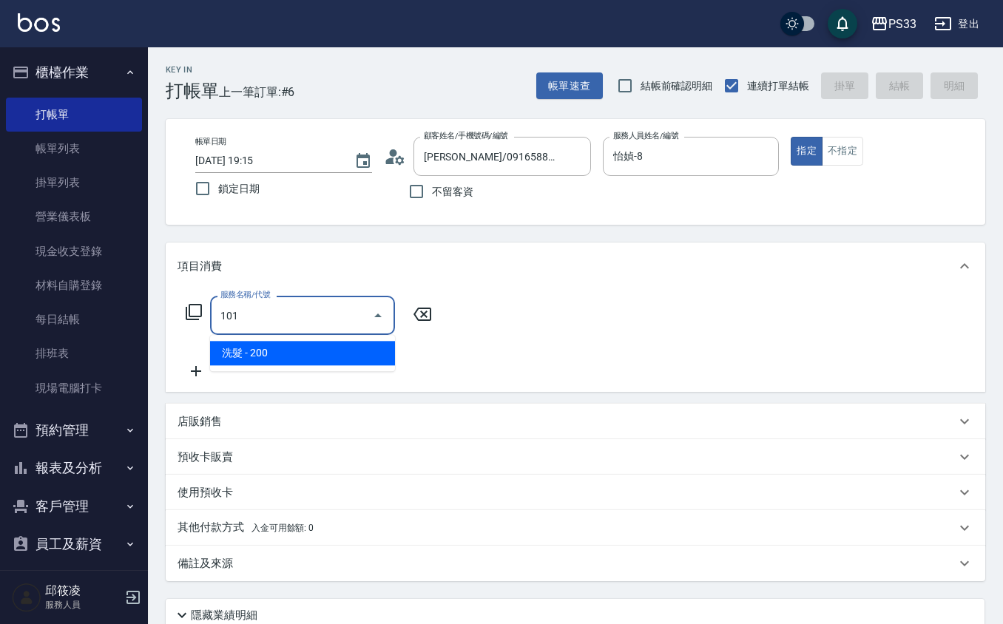
type input "洗髮(101)"
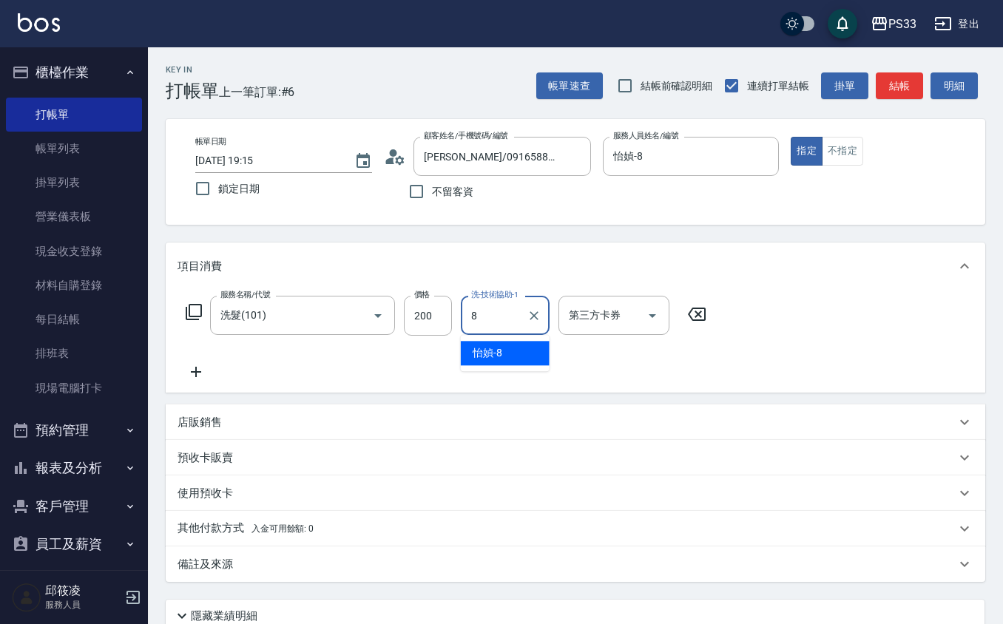
type input "怡媜-8"
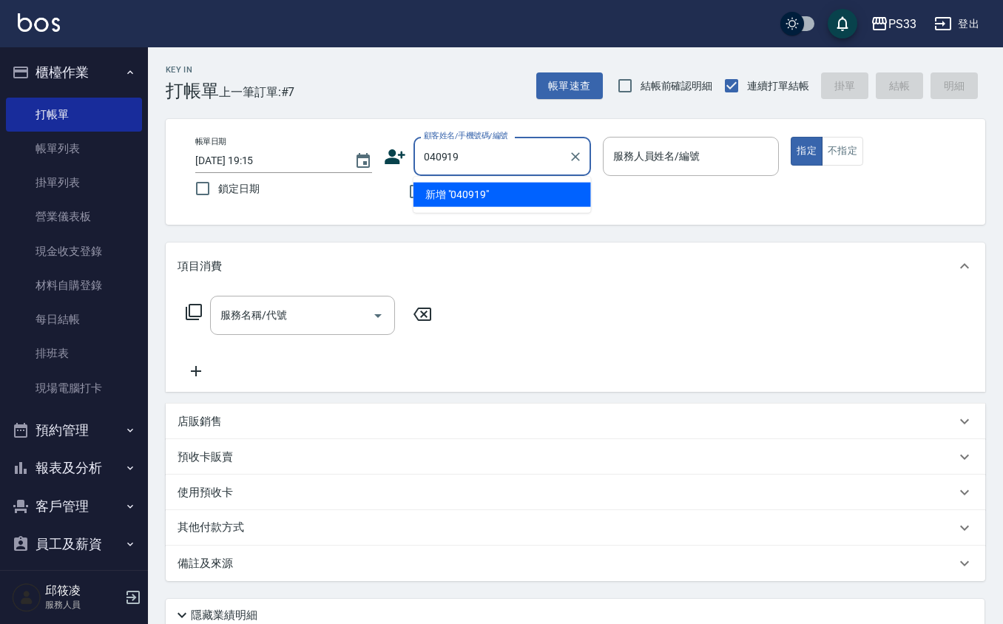
type input "040919"
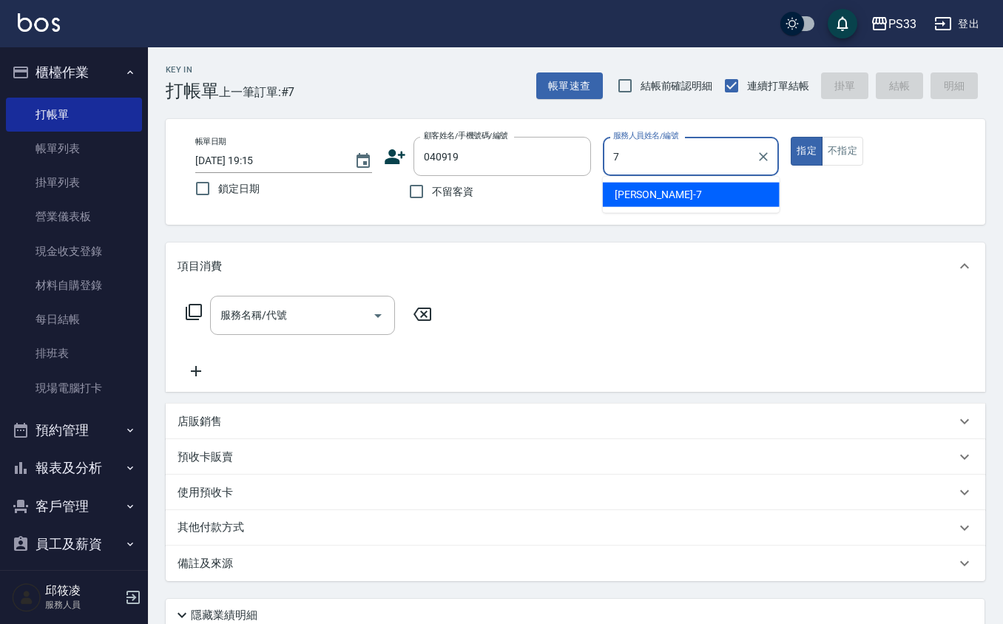
type input "Joann-7"
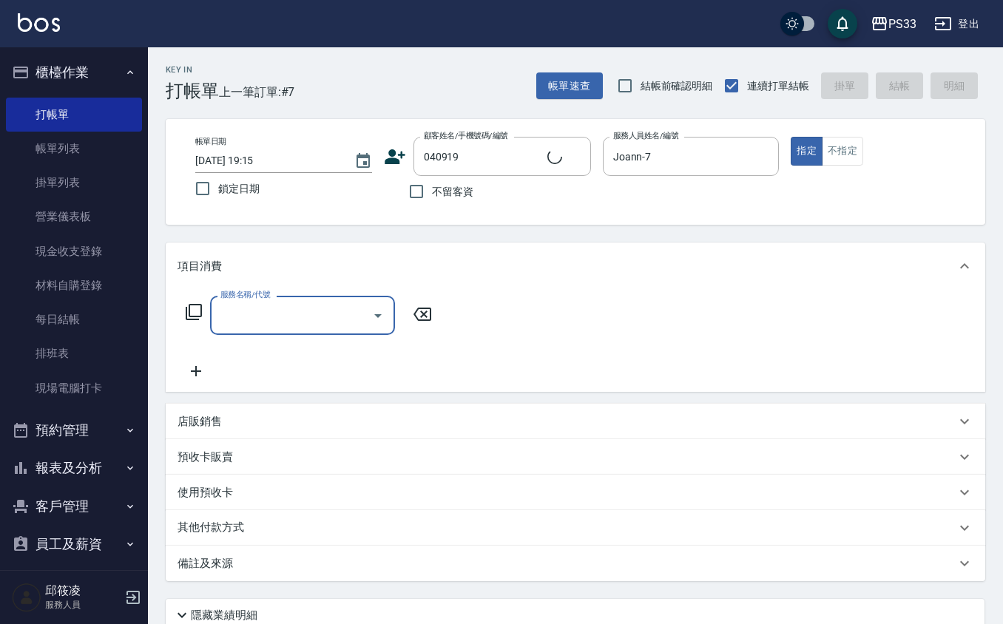
type input "[PERSON_NAME]/0919489919/040919"
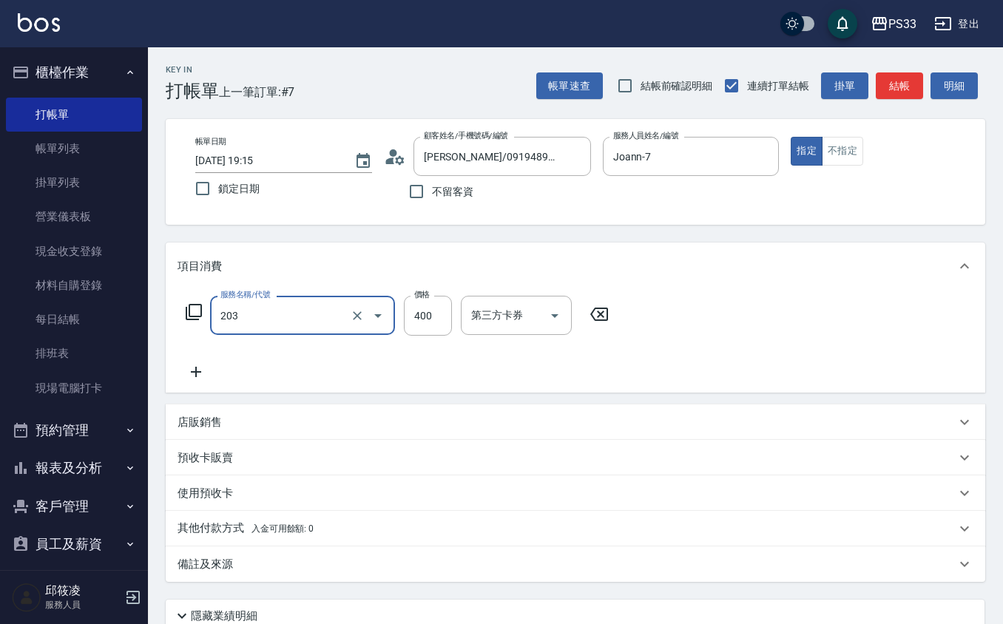
type input "指定單剪(203)"
type input "33"
click at [589, 314] on icon at bounding box center [599, 314] width 37 height 18
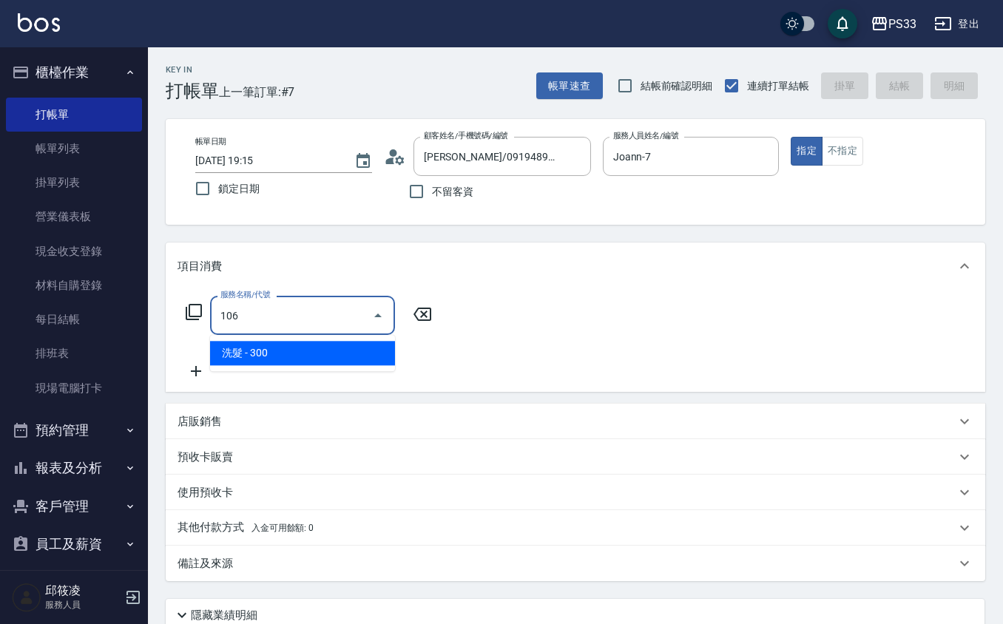
type input "洗髮(106)"
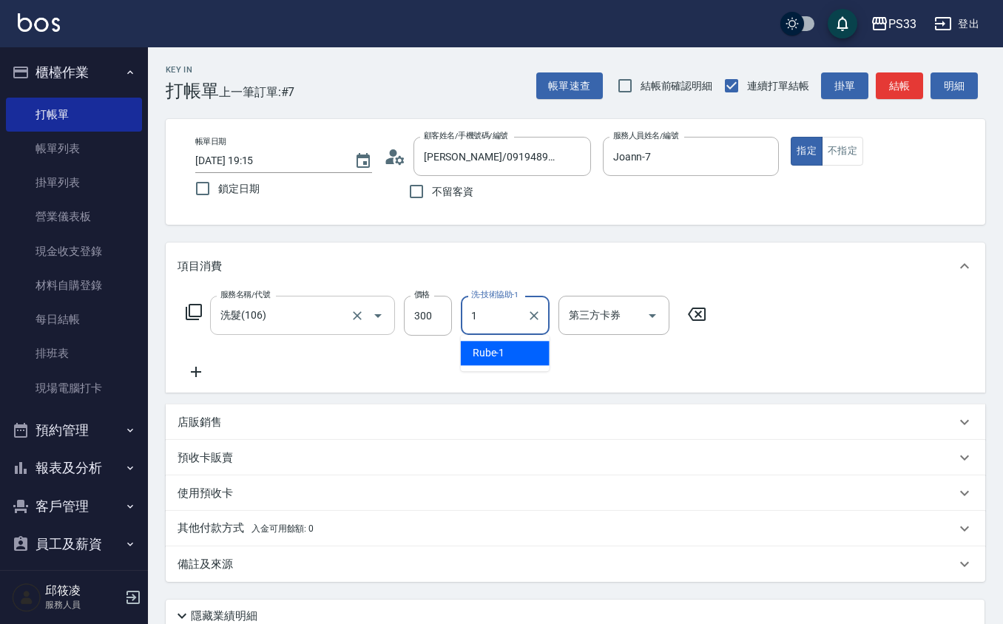
type input "Rube-1"
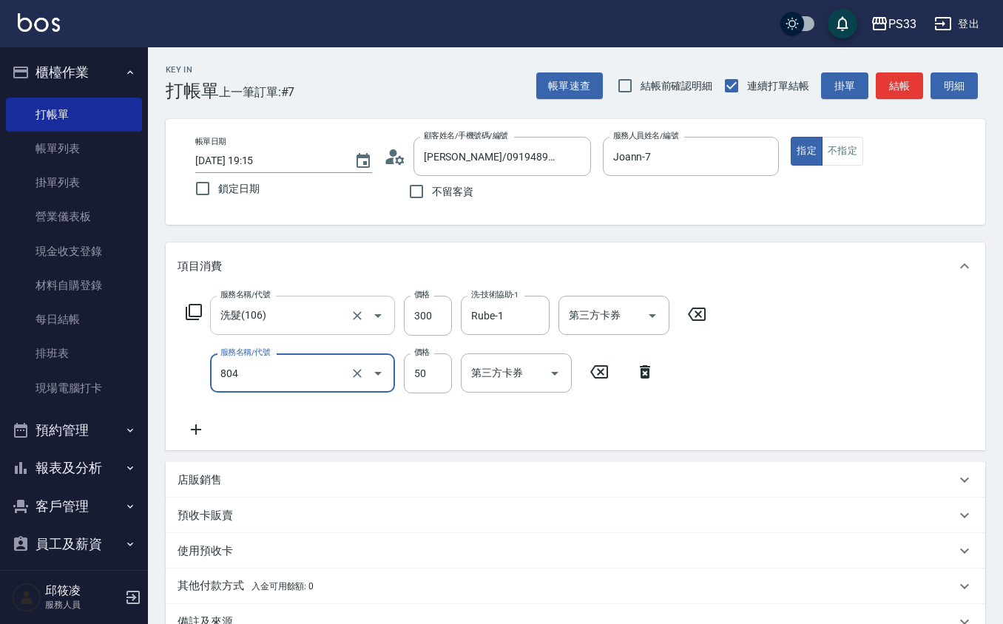
type input "吹捲/夾直/青捲/電棒/夾玉米鬚(804)"
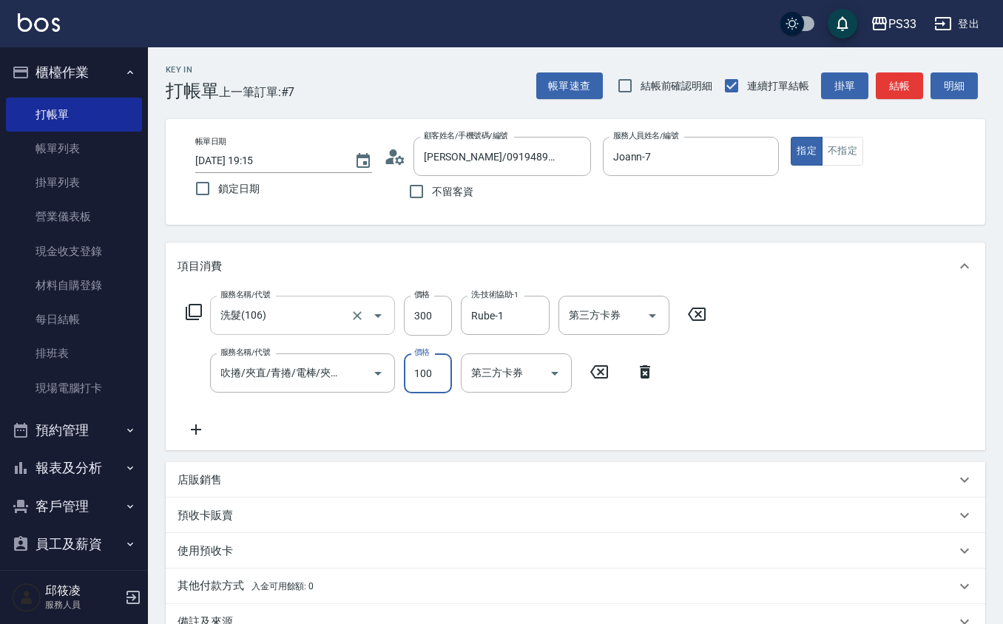
type input "100"
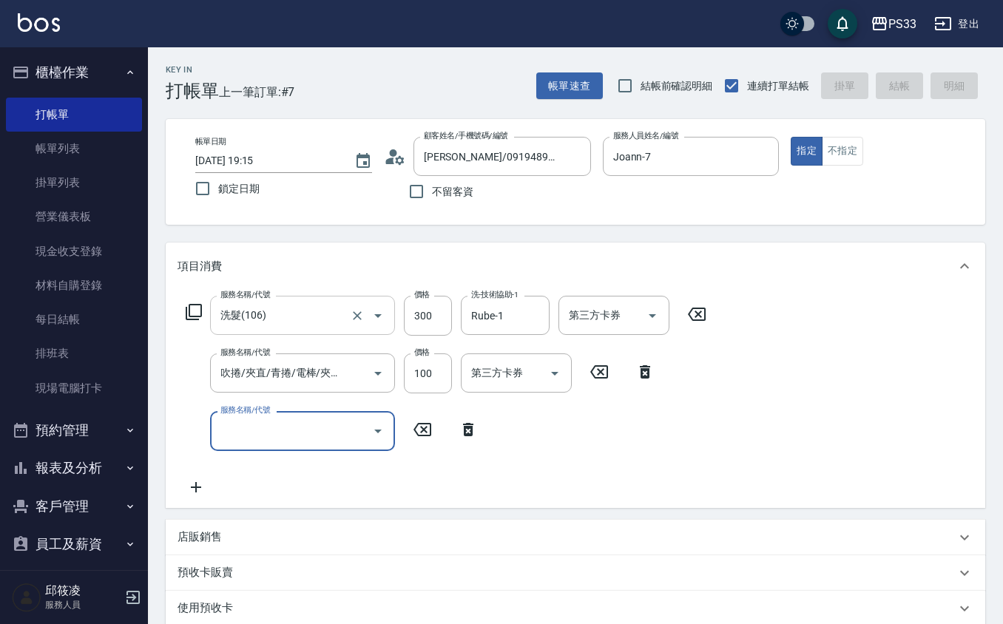
type input "[DATE] 19:16"
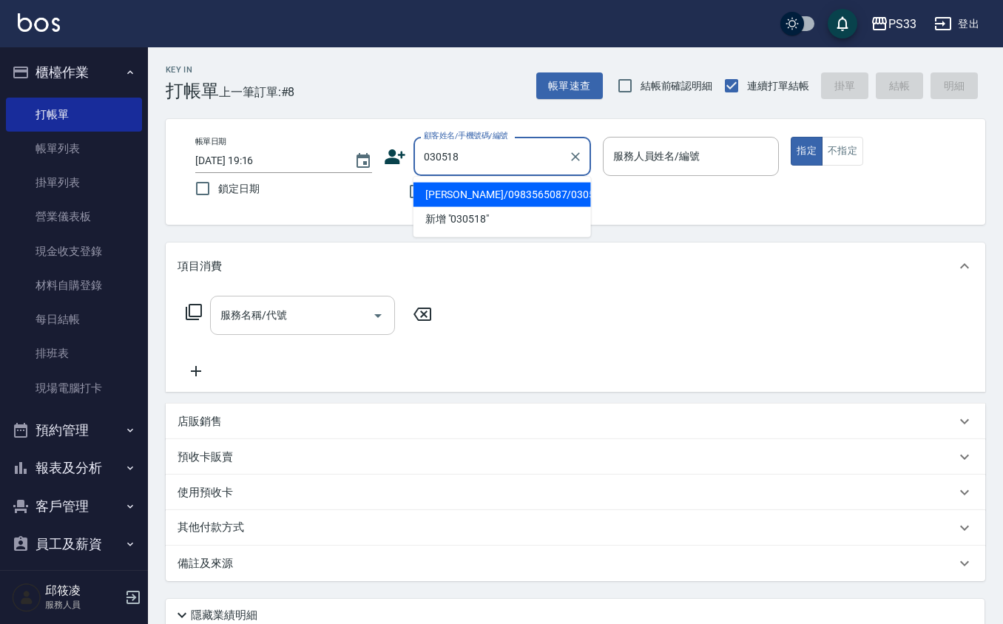
type input "[PERSON_NAME]/0983565087/030518"
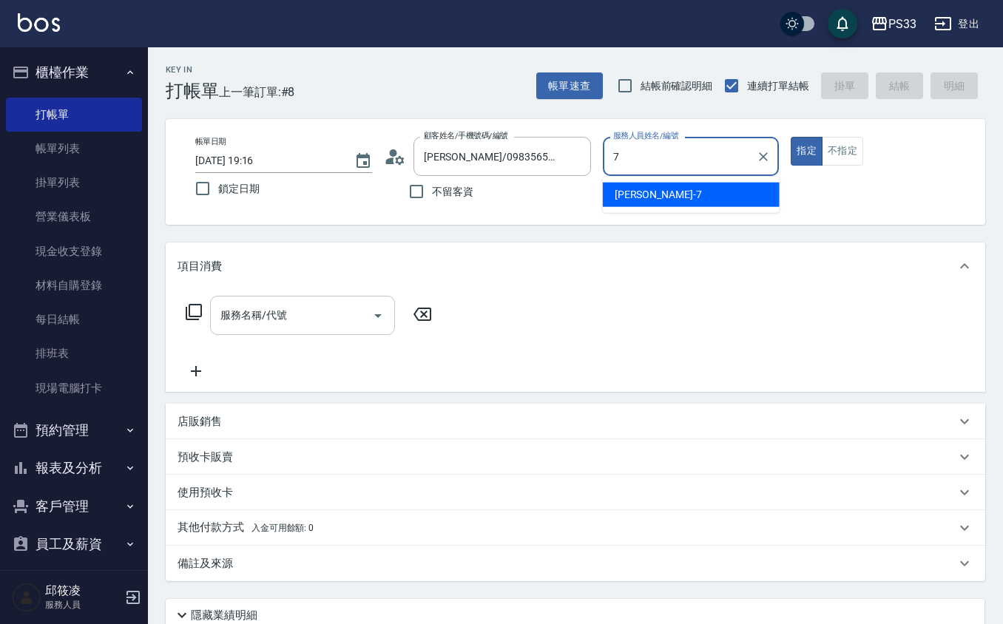
type input "Joann-7"
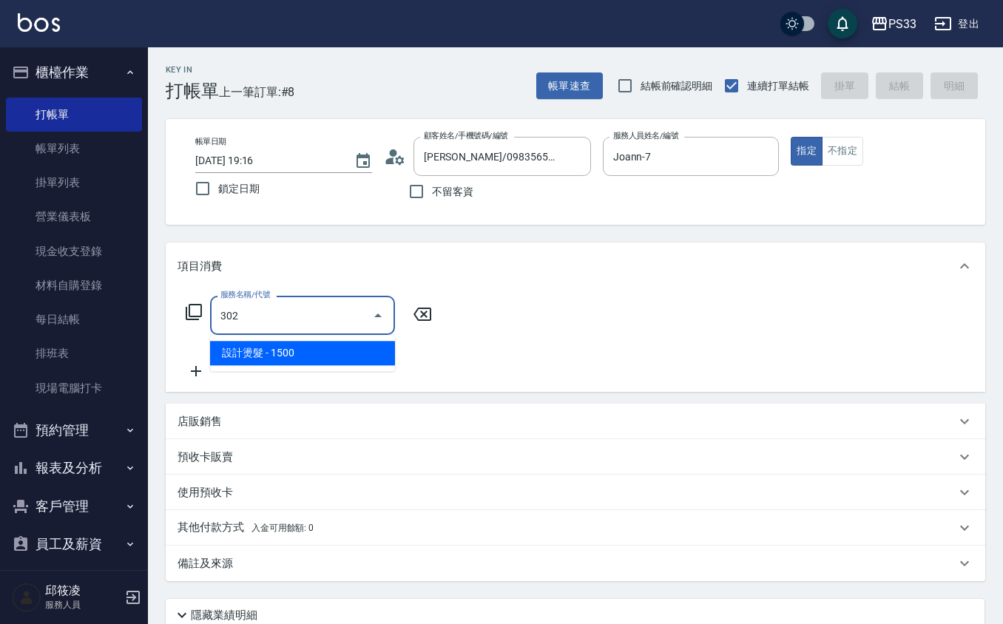
type input "設計燙髮(302)"
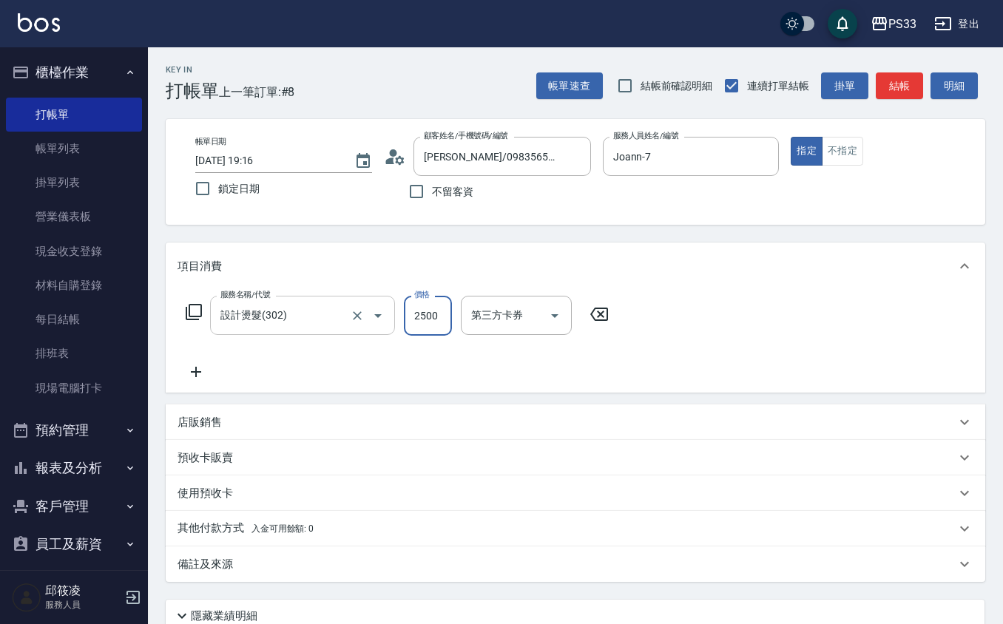
type input "2500"
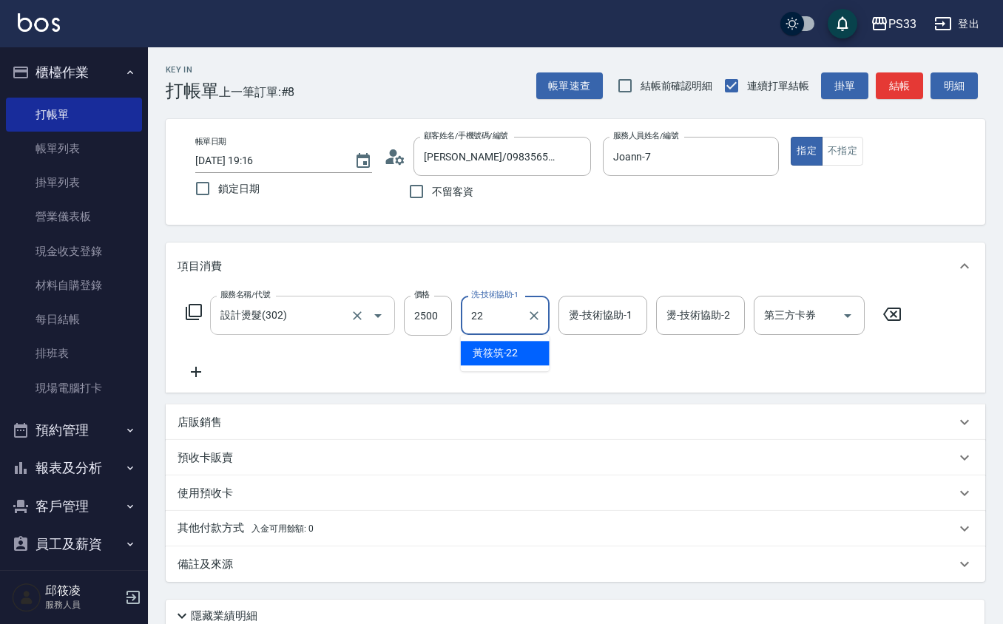
type input "[PERSON_NAME]-22"
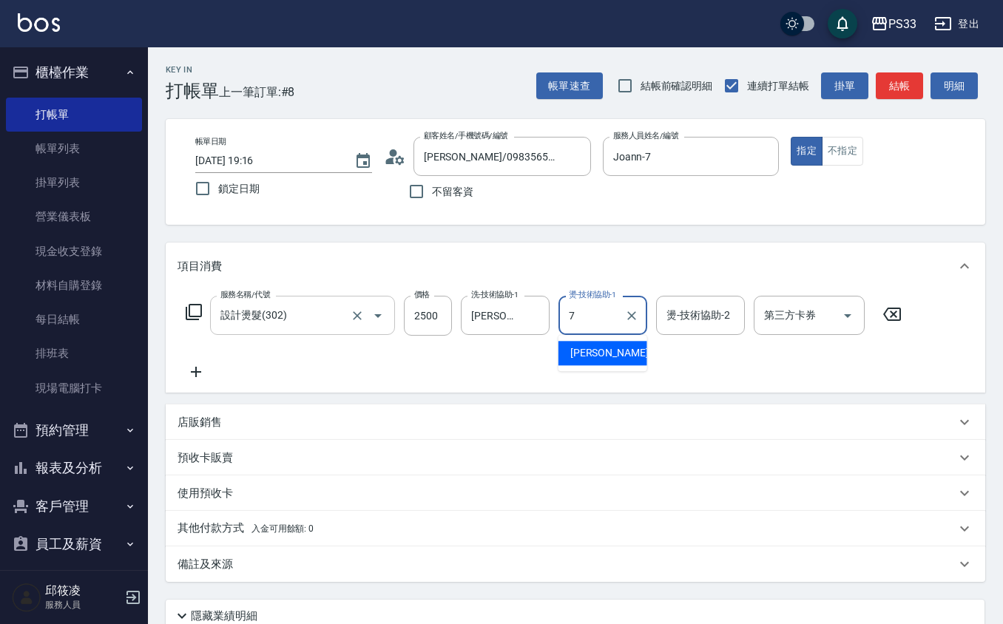
type input "Joann-7"
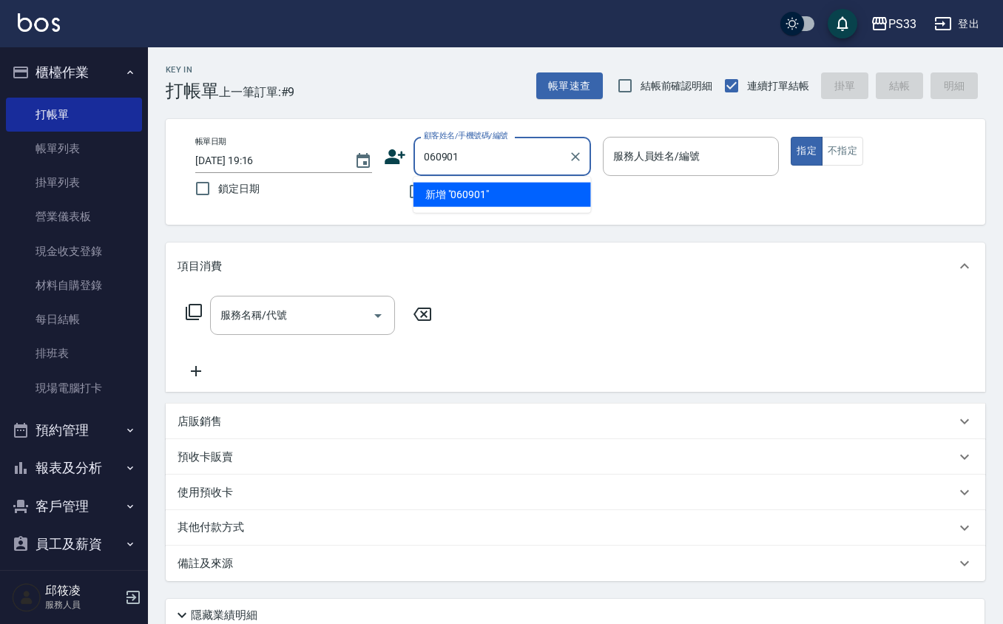
type input "060901"
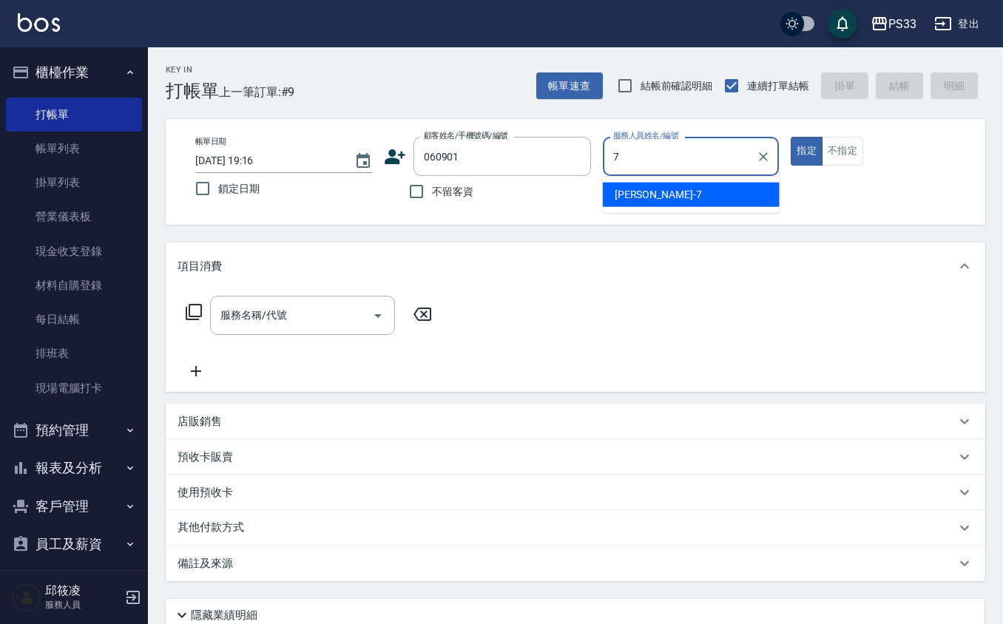
type input "Joann-7"
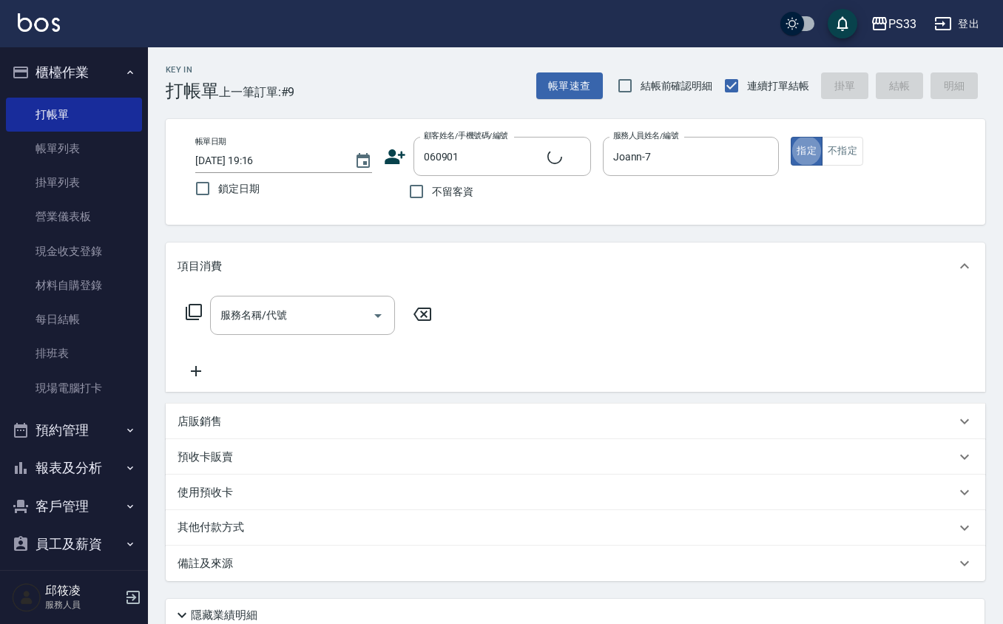
type input "[PERSON_NAME]/0912250293/060901"
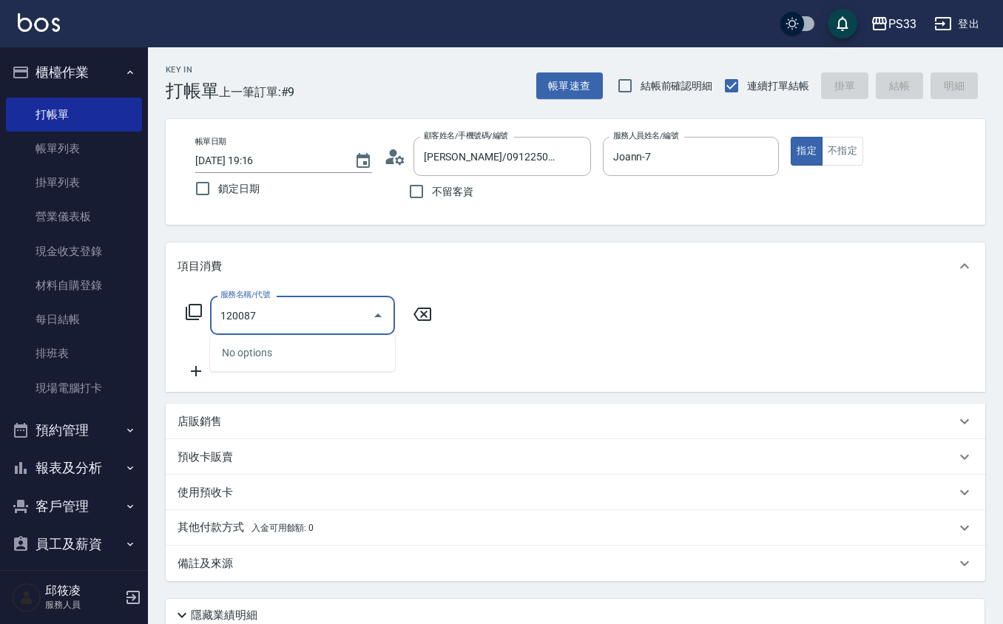
click at [356, 312] on input "120087" at bounding box center [291, 315] width 149 height 26
click at [356, 314] on input "120087" at bounding box center [291, 315] width 149 height 26
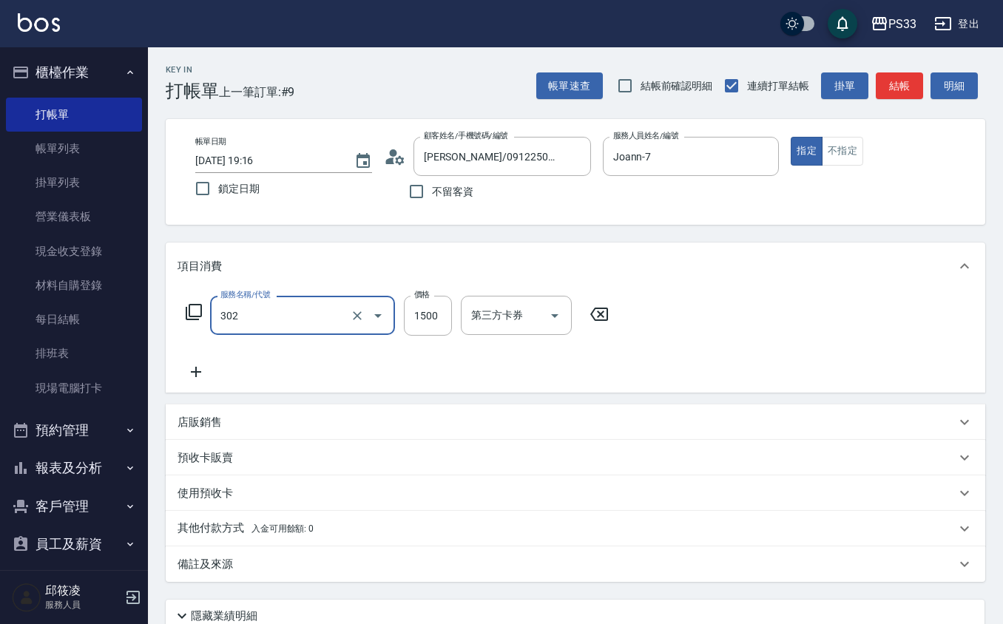
type input "設計燙髮(302)"
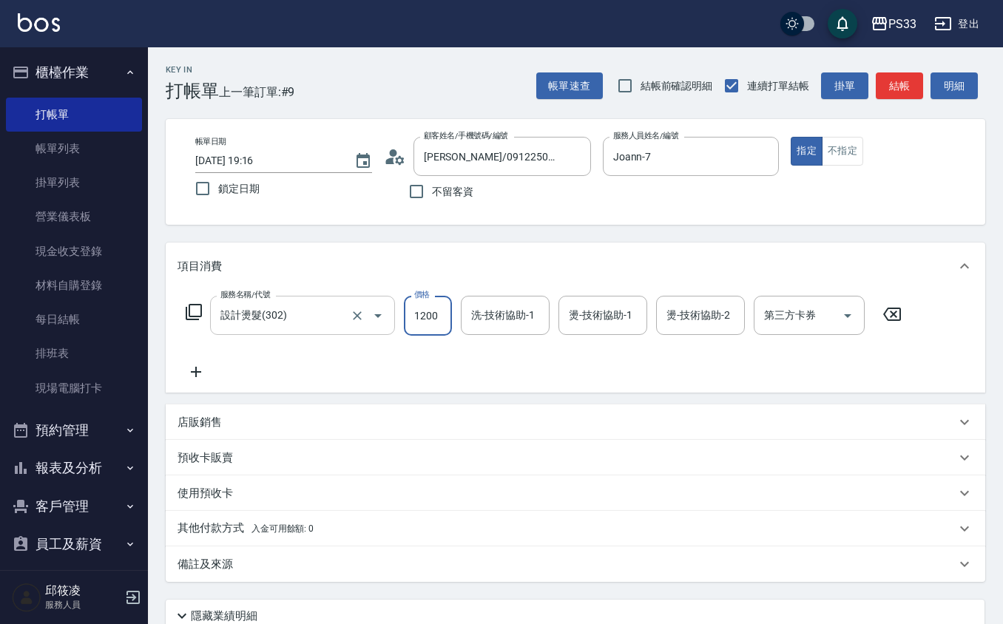
type input "1200"
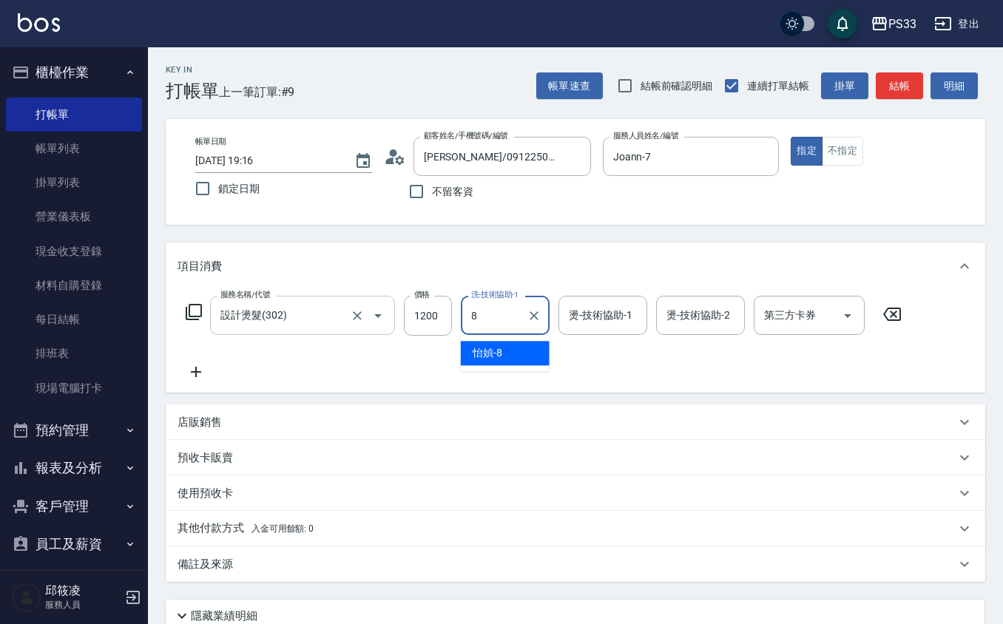
type input "怡媜-8"
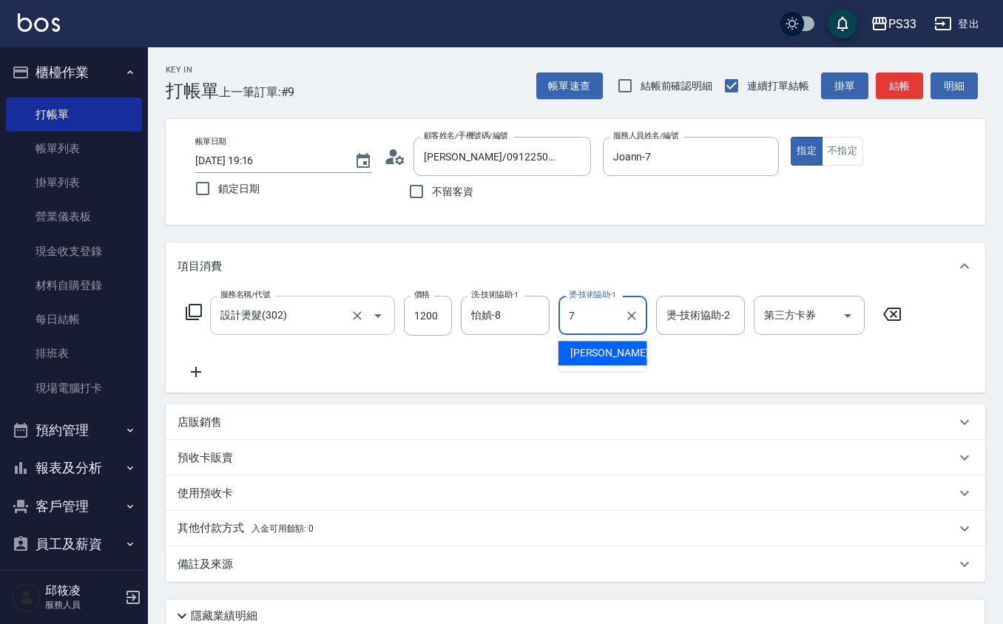
type input "Joann-7"
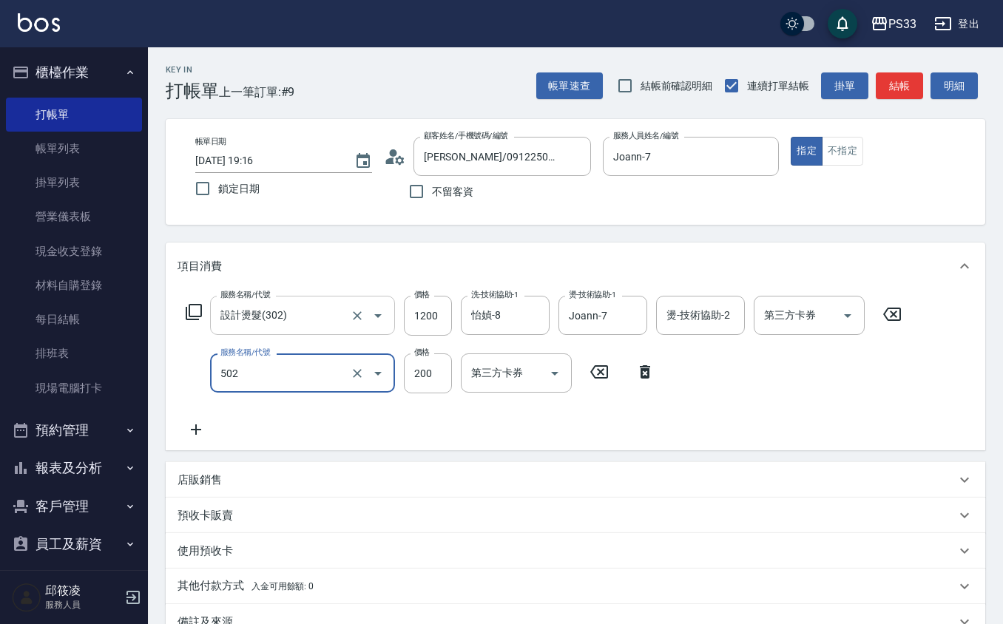
type input "自備護髮(502)"
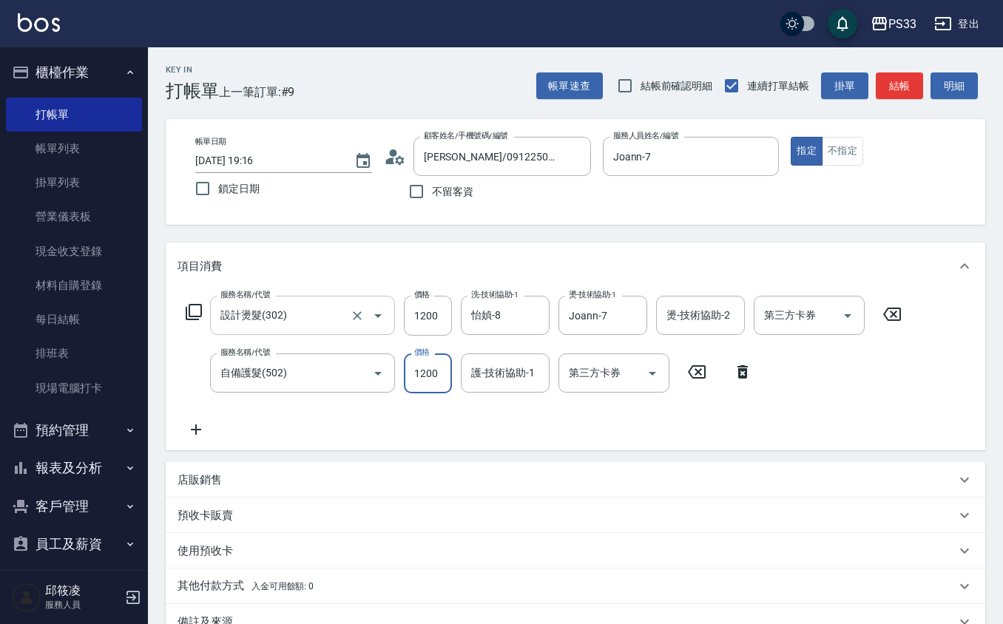
type input "1200"
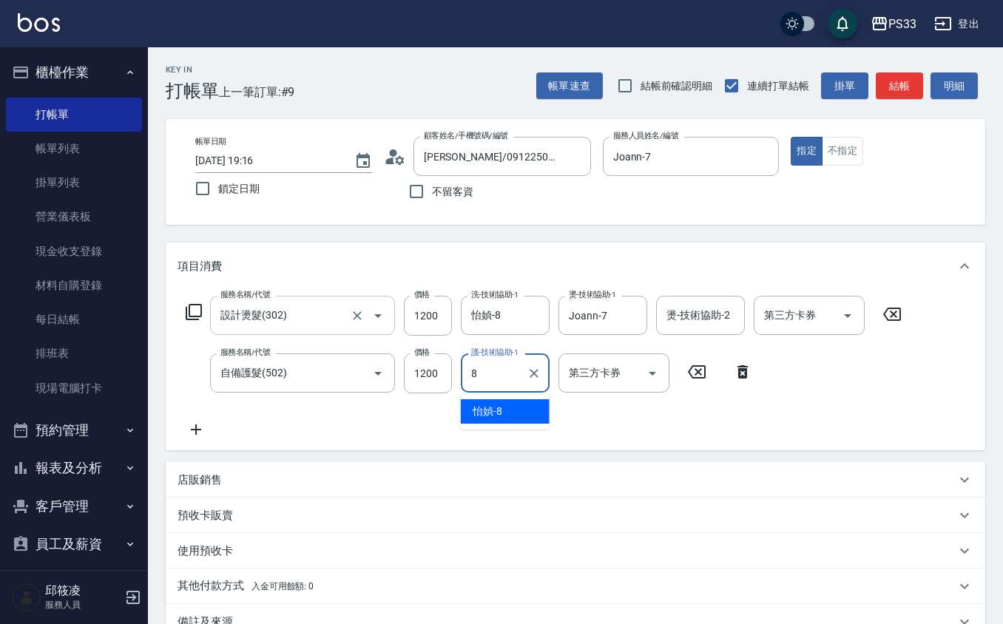
type input "怡媜-8"
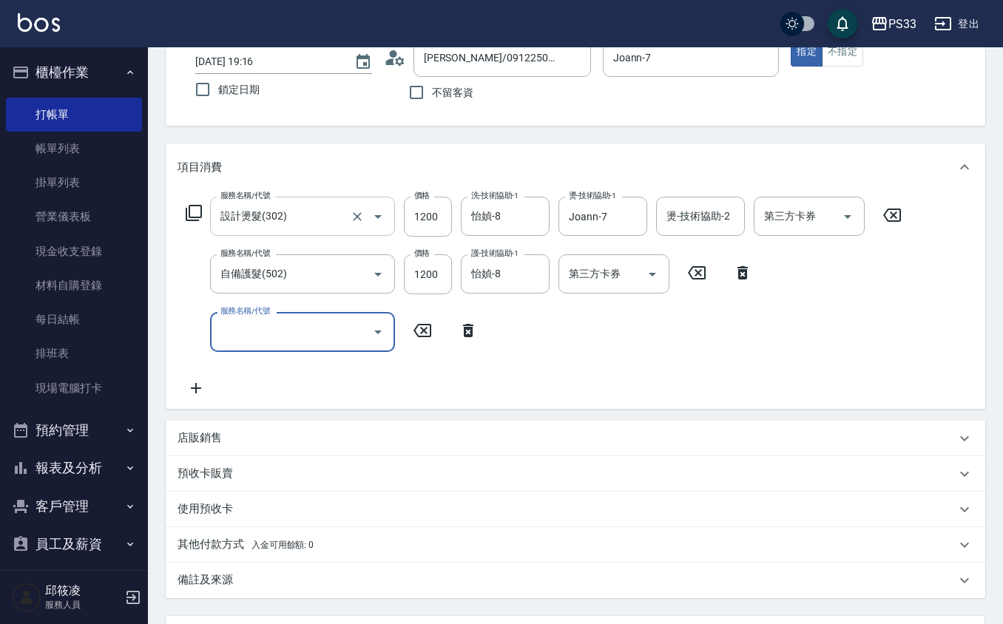
scroll to position [237, 0]
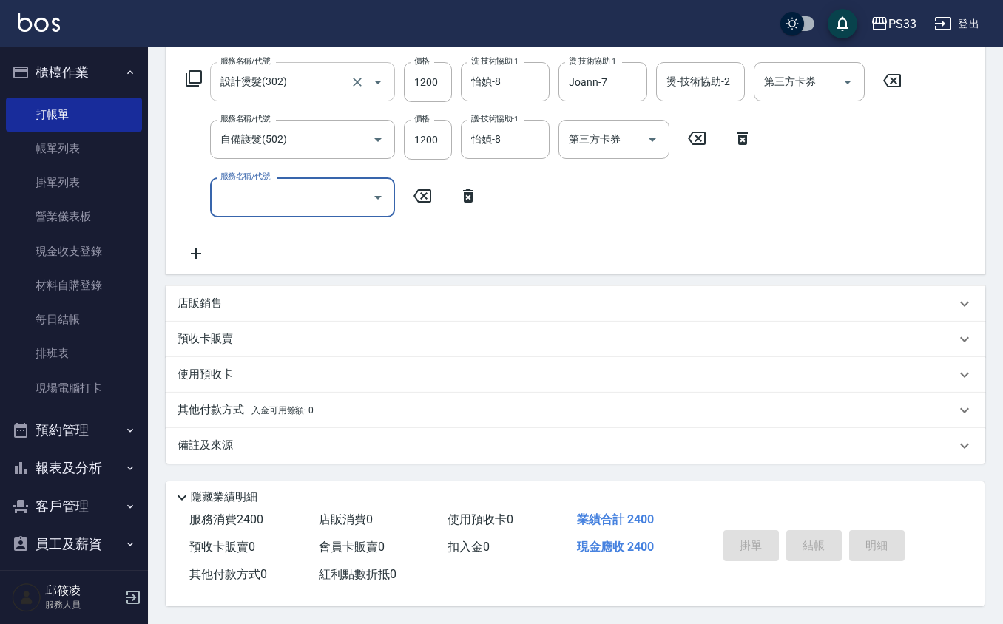
type input "[DATE] 19:21"
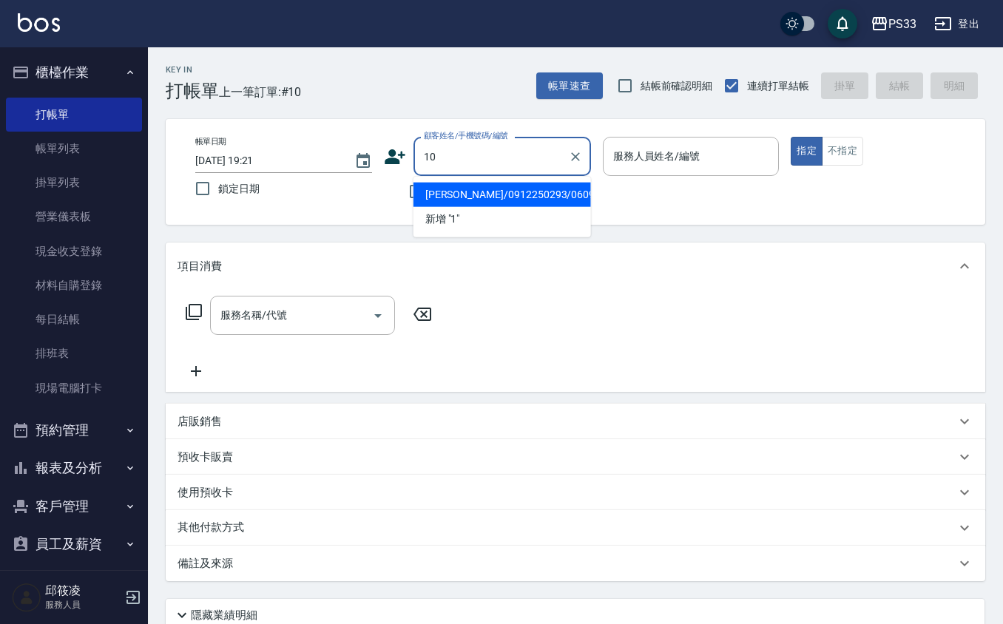
type input "10"
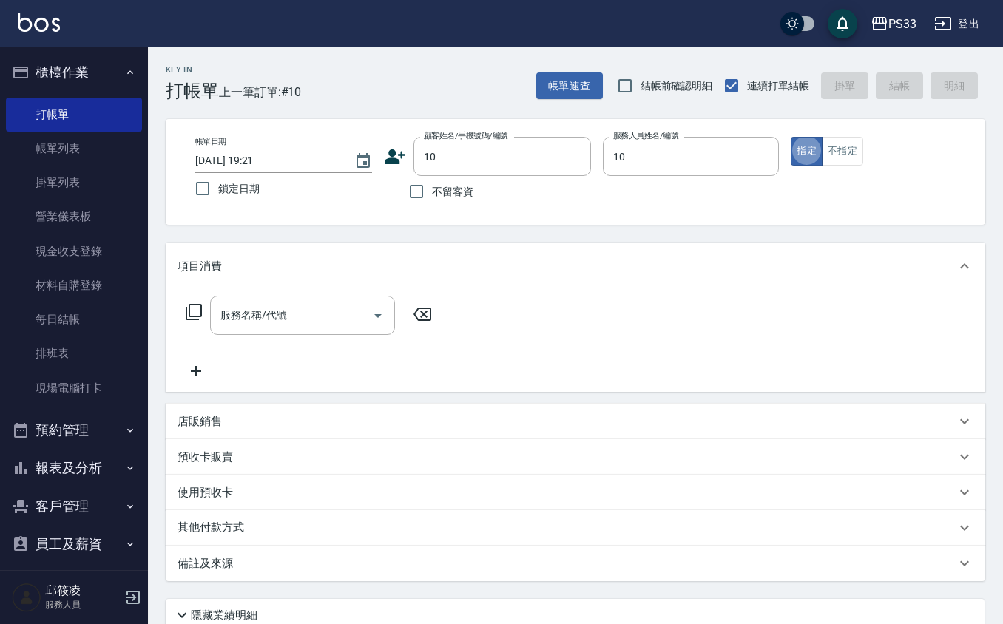
type input "潔汝-10"
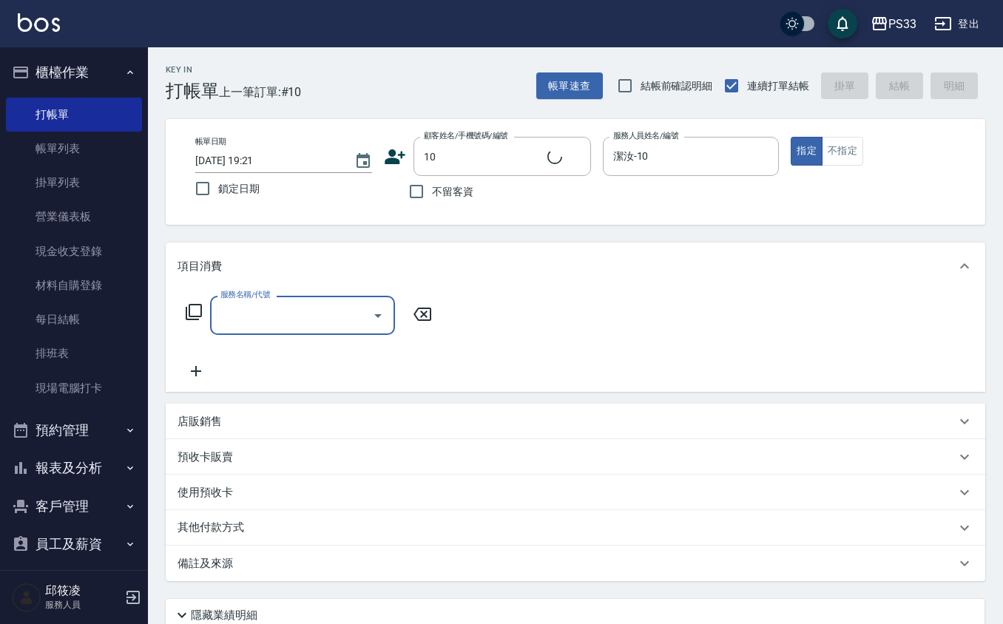
type input "[PERSON_NAME]/10/10"
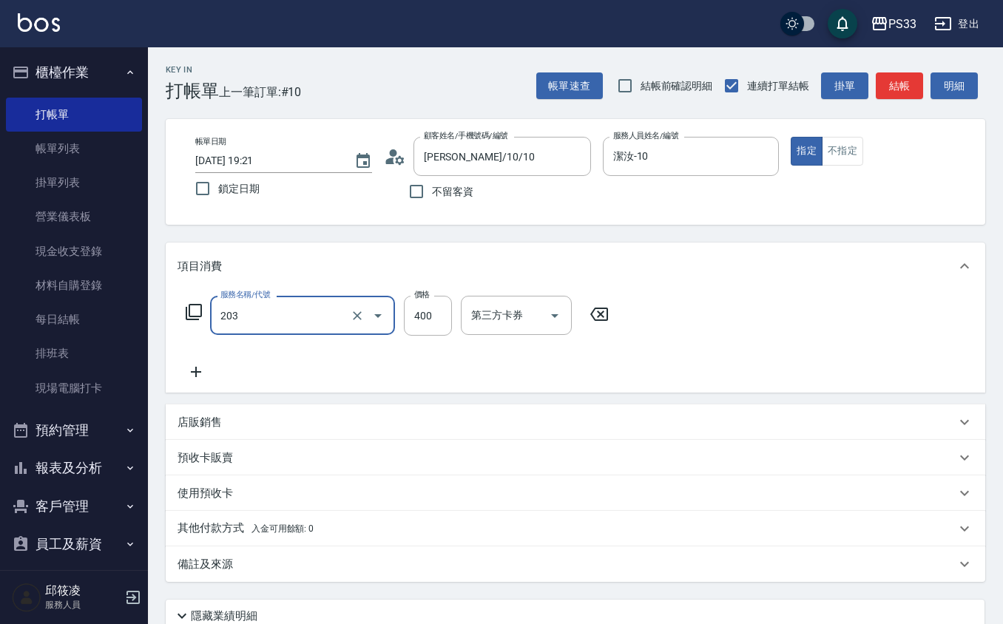
type input "指定單剪(203)"
type input "200"
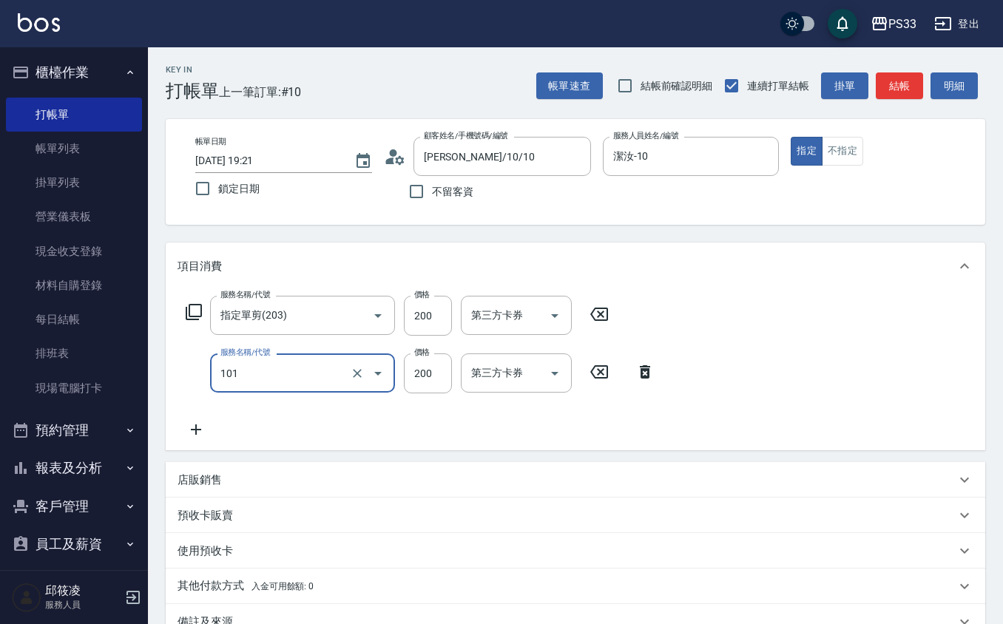
type input "洗髮(101)"
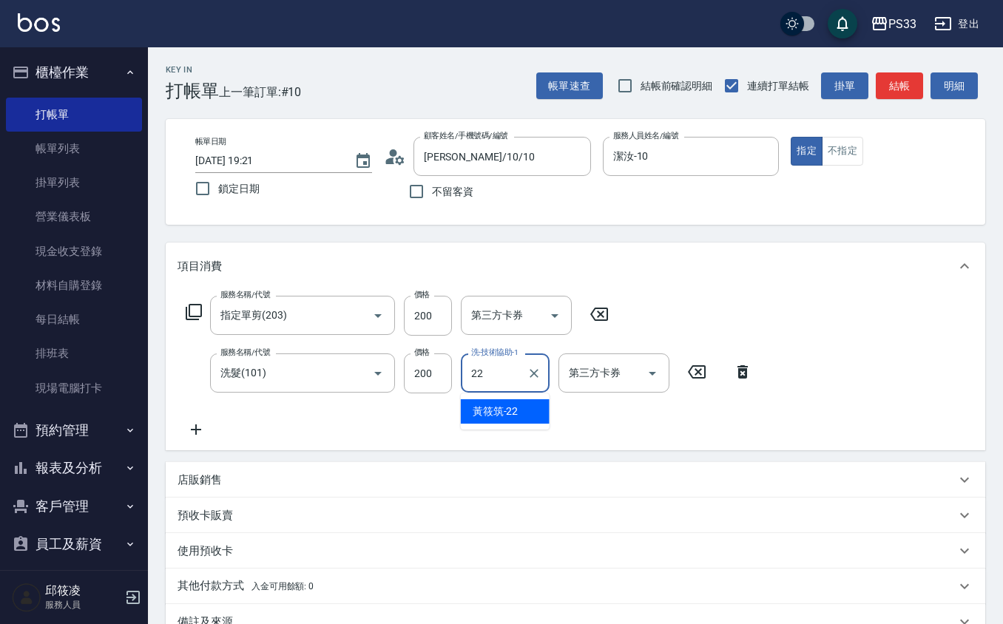
type input "[PERSON_NAME]-22"
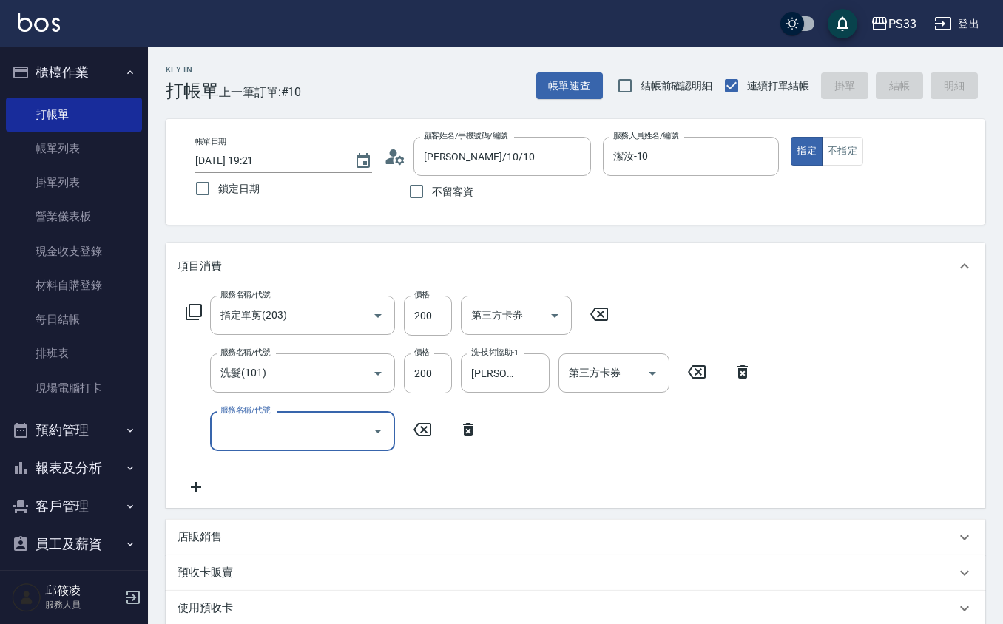
type input "[DATE] 19:26"
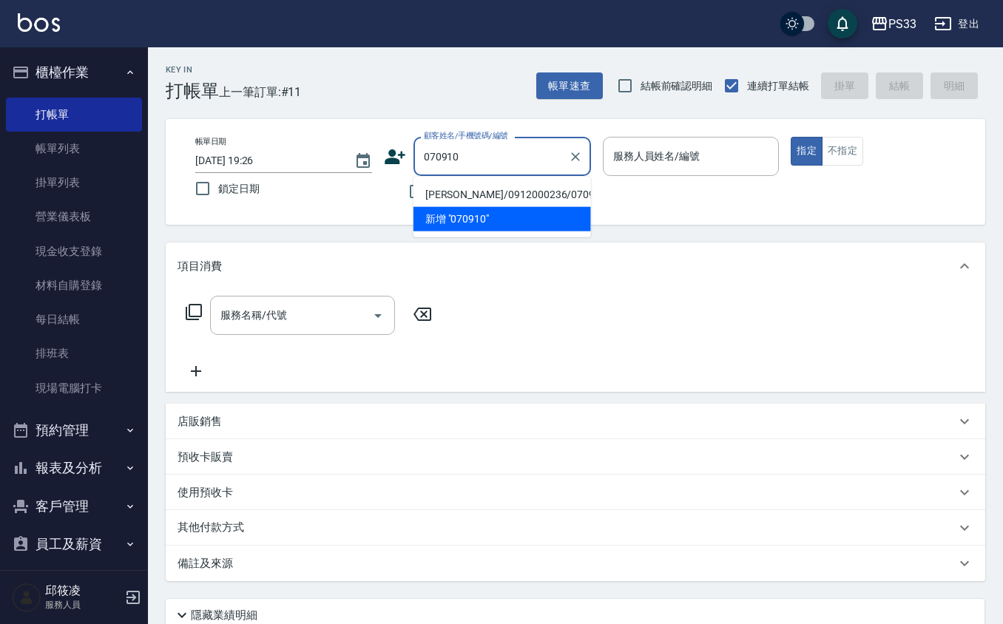
type input "[PERSON_NAME]/0912000236/070910"
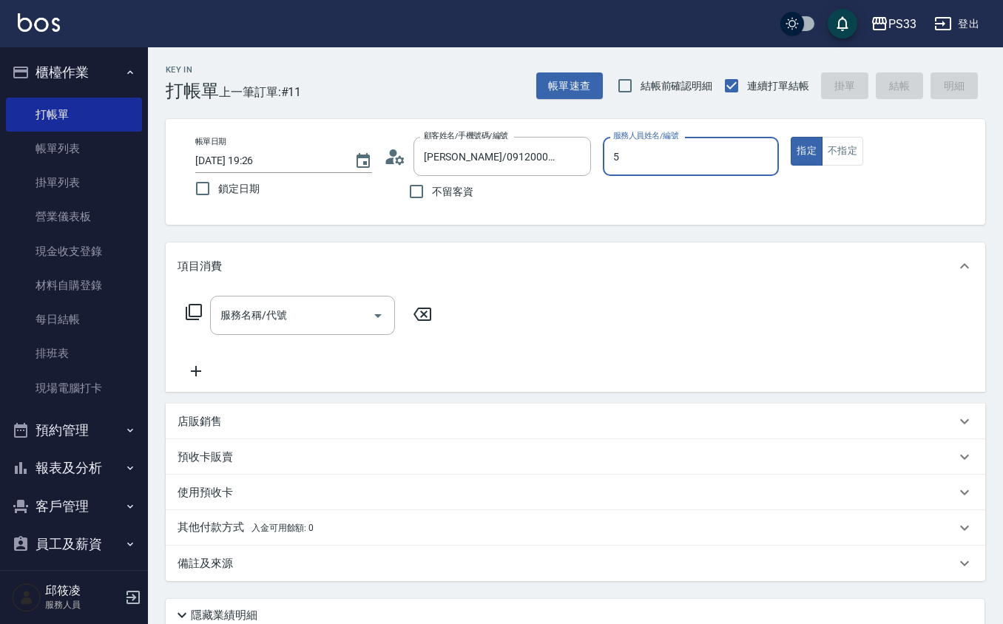
type input "書宜-5"
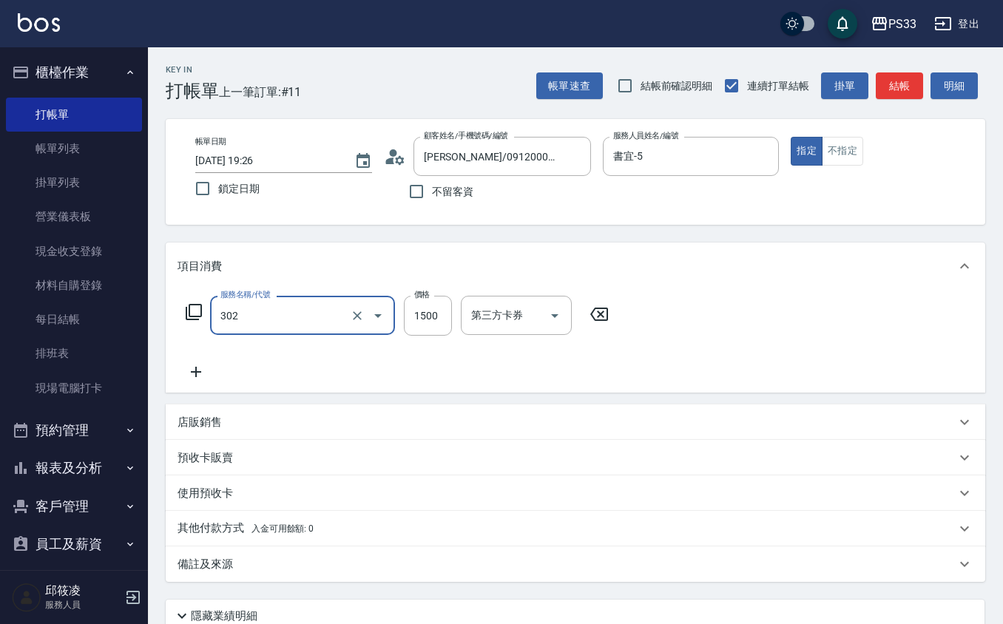
type input "設計燙髮(302)"
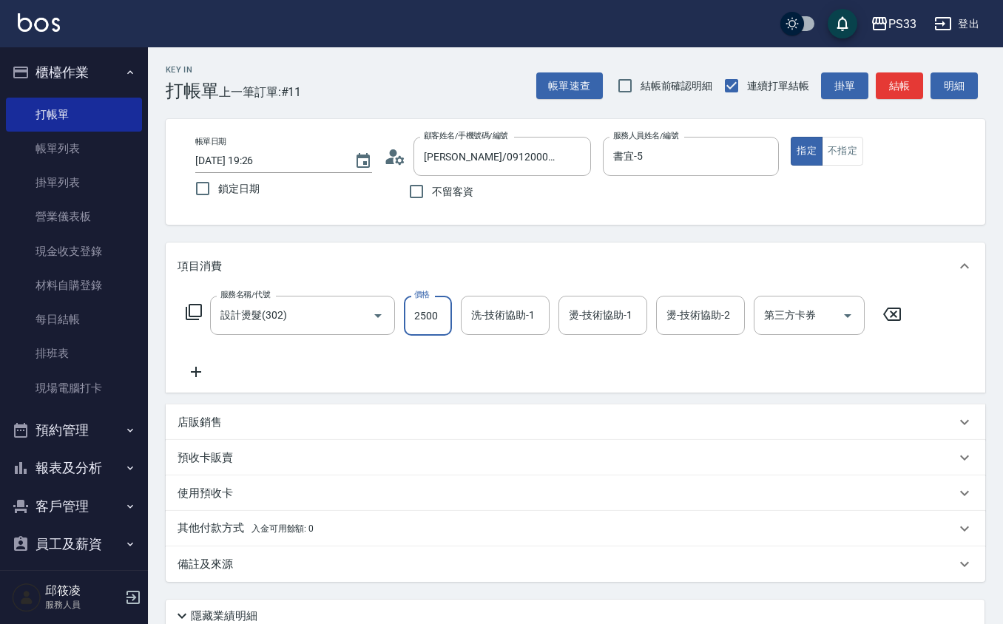
type input "2500"
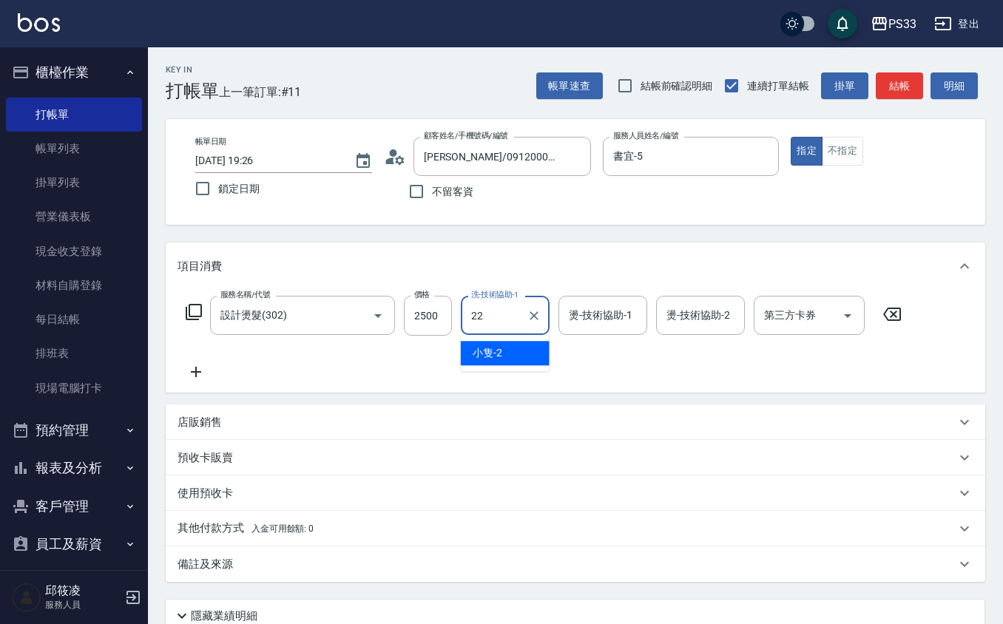
type input "[PERSON_NAME]-22"
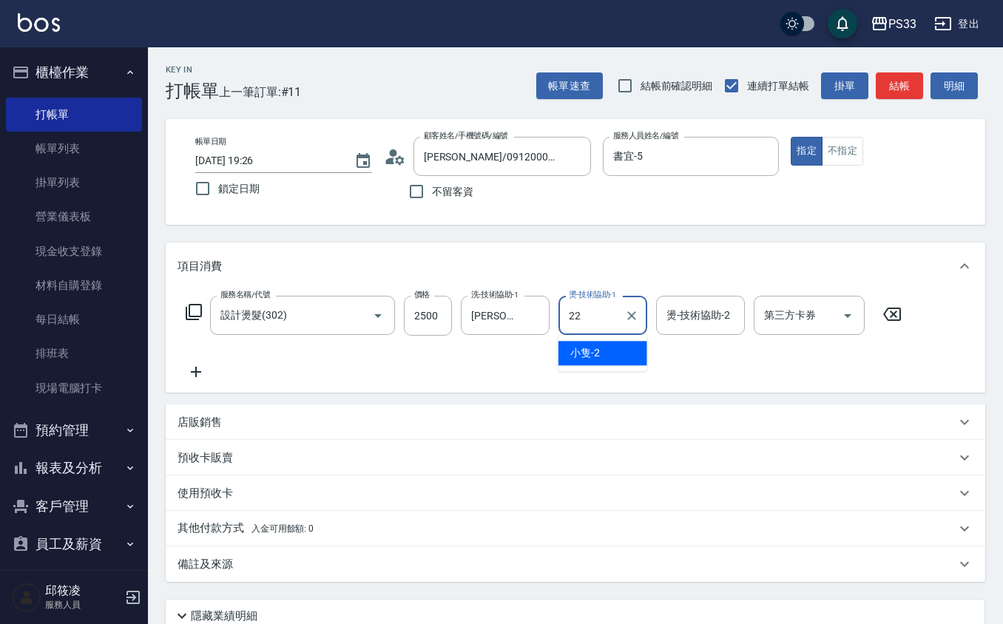
type input "[PERSON_NAME]-22"
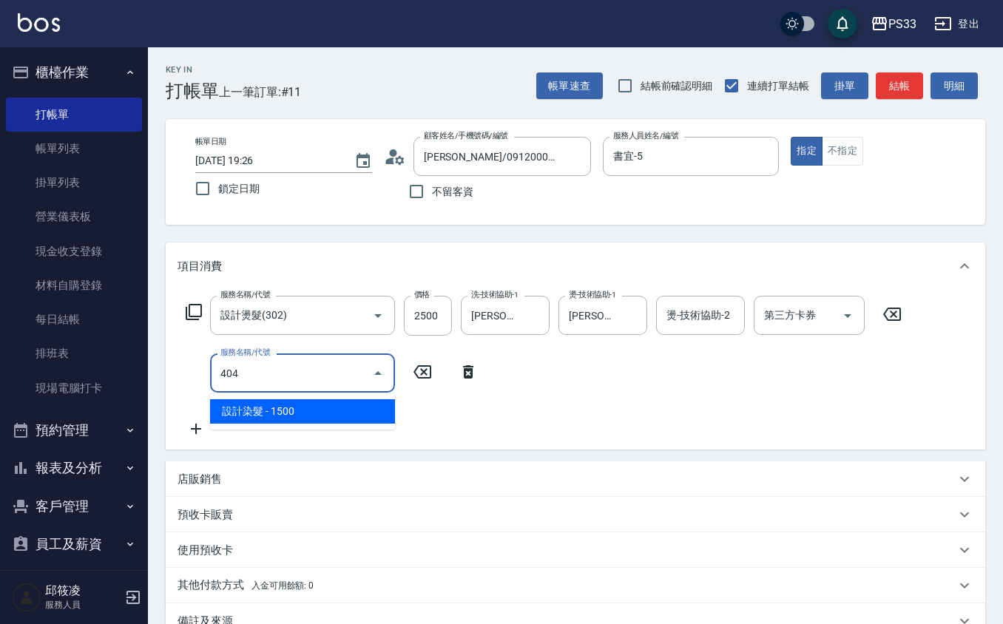
type input "設計染髮(404)"
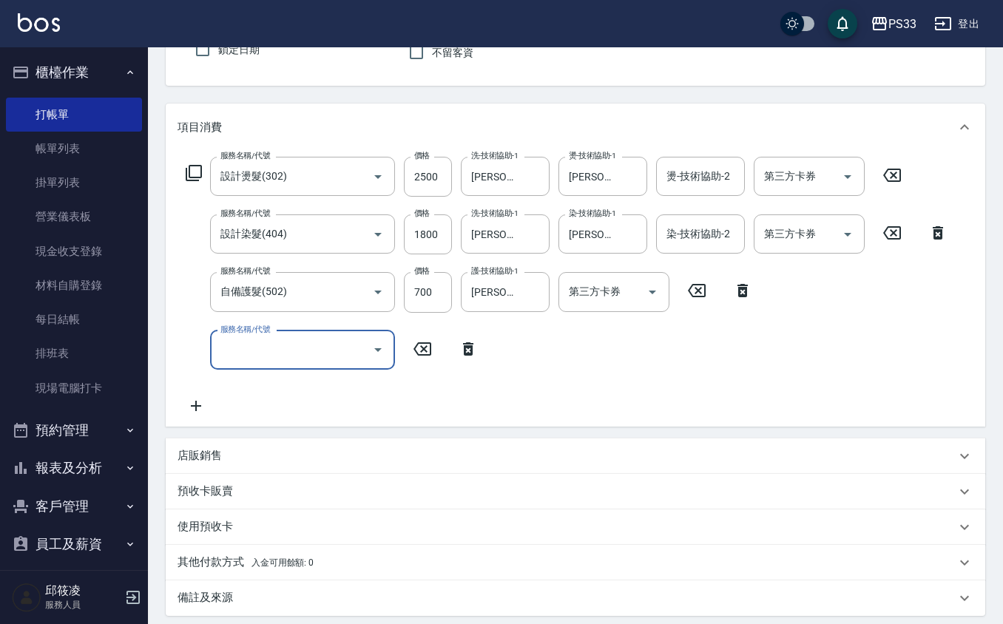
scroll to position [294, 0]
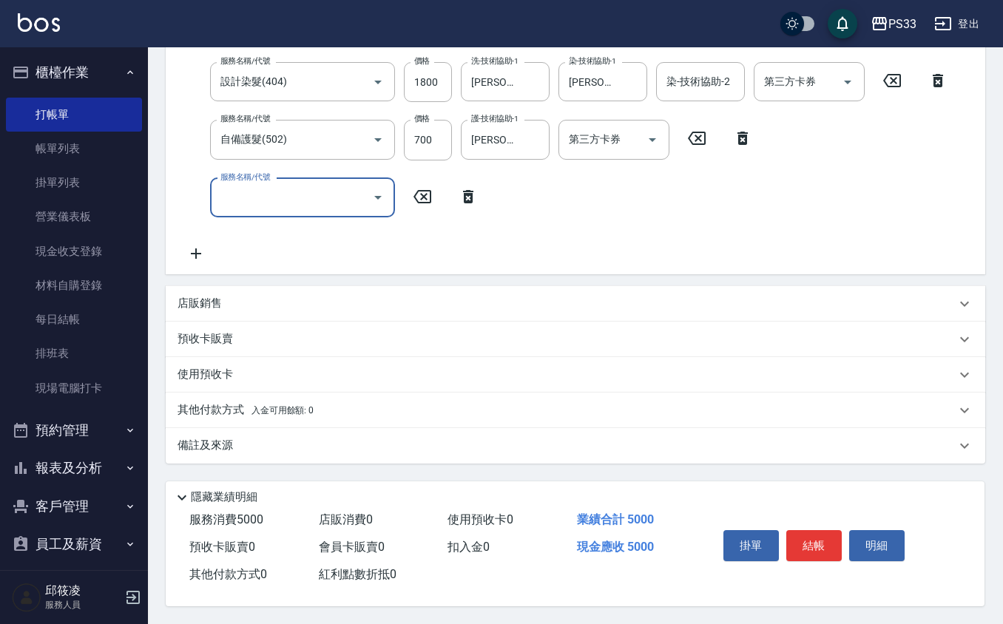
click at [222, 300] on div "店販銷售" at bounding box center [567, 304] width 778 height 16
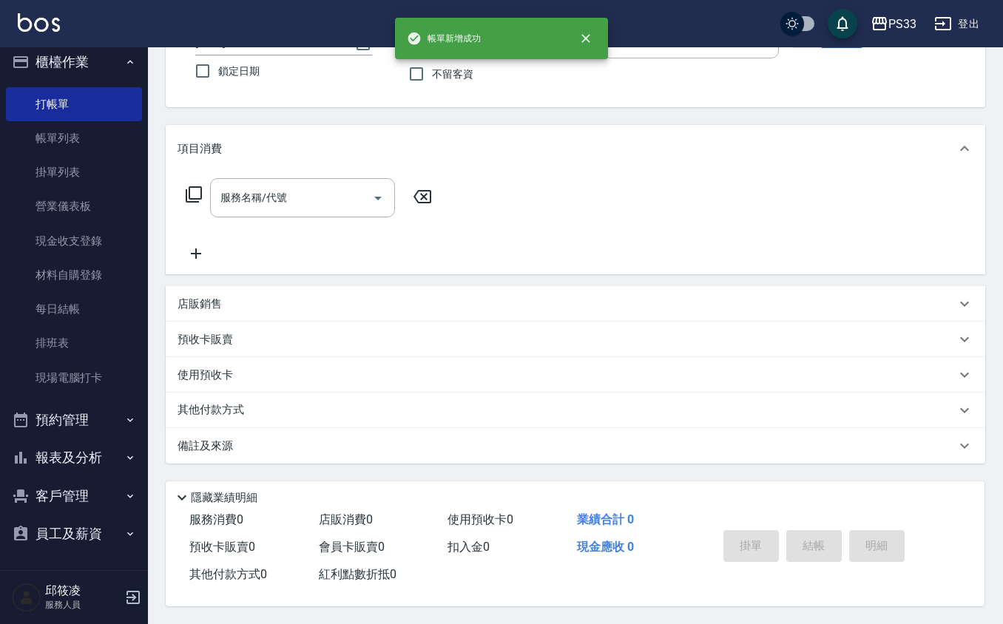
scroll to position [0, 0]
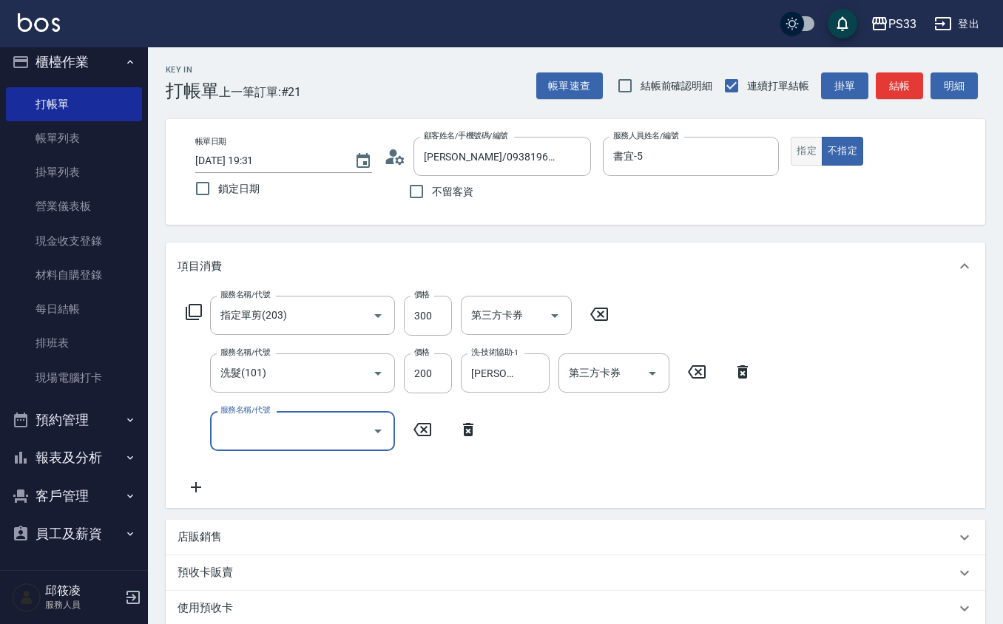
click at [794, 152] on button "指定" at bounding box center [807, 151] width 32 height 29
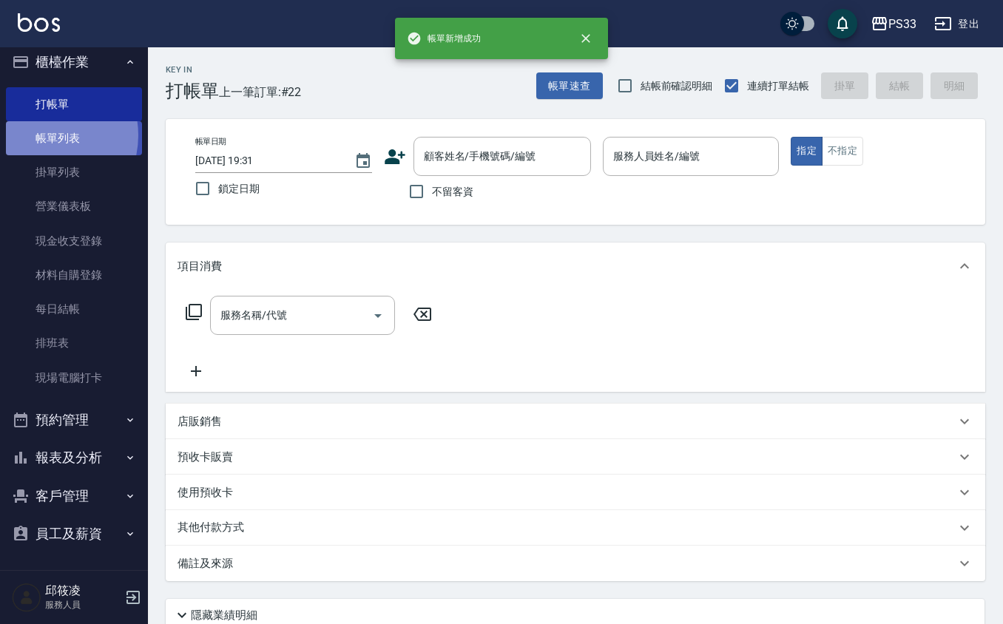
click at [41, 134] on link "帳單列表" at bounding box center [74, 138] width 136 height 34
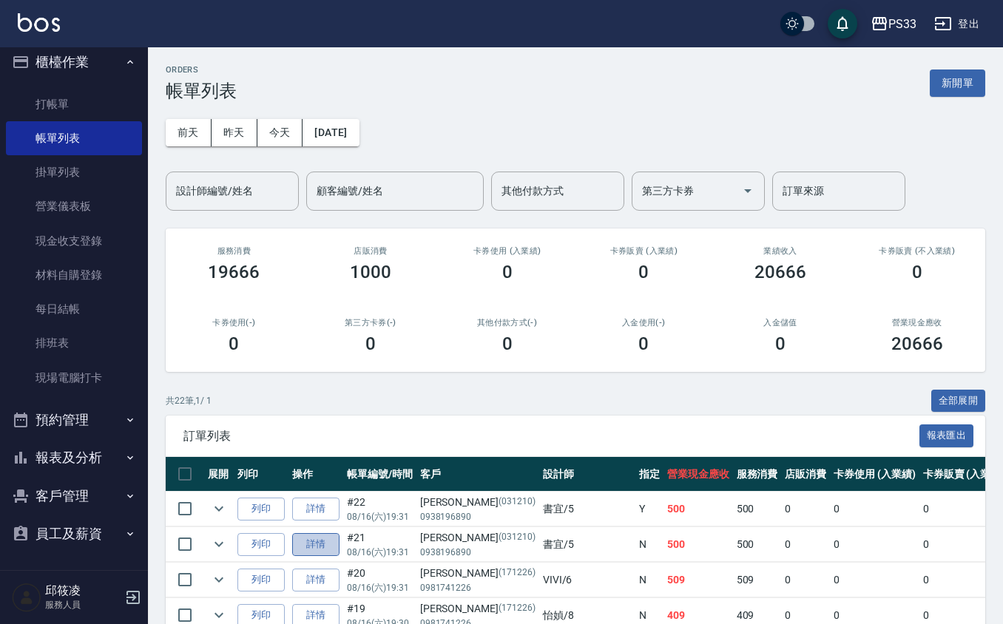
click at [311, 545] on link "詳情" at bounding box center [315, 544] width 47 height 23
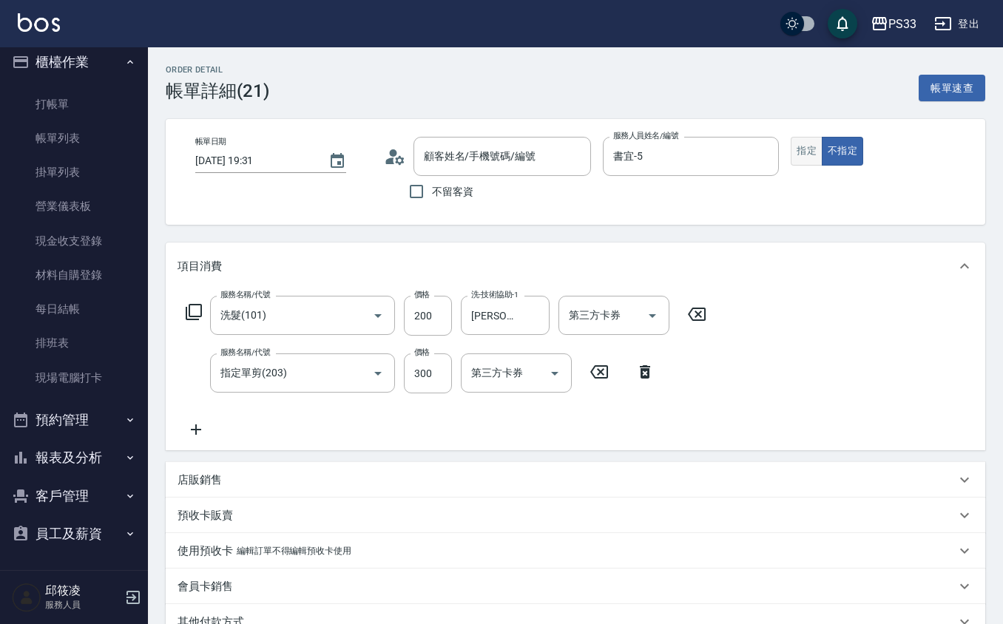
click at [814, 140] on button "指定" at bounding box center [807, 151] width 32 height 29
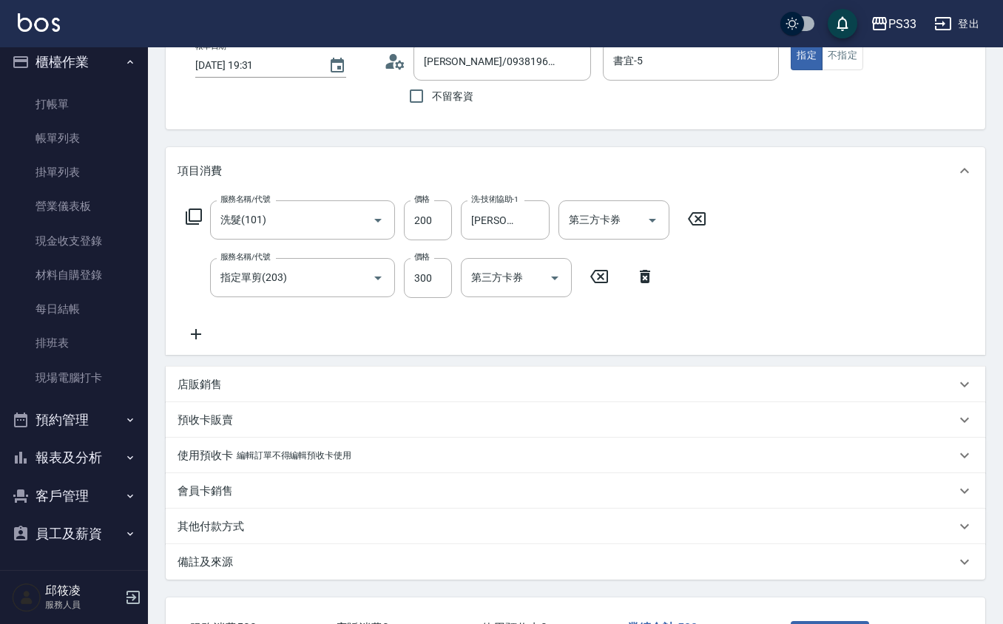
scroll to position [208, 0]
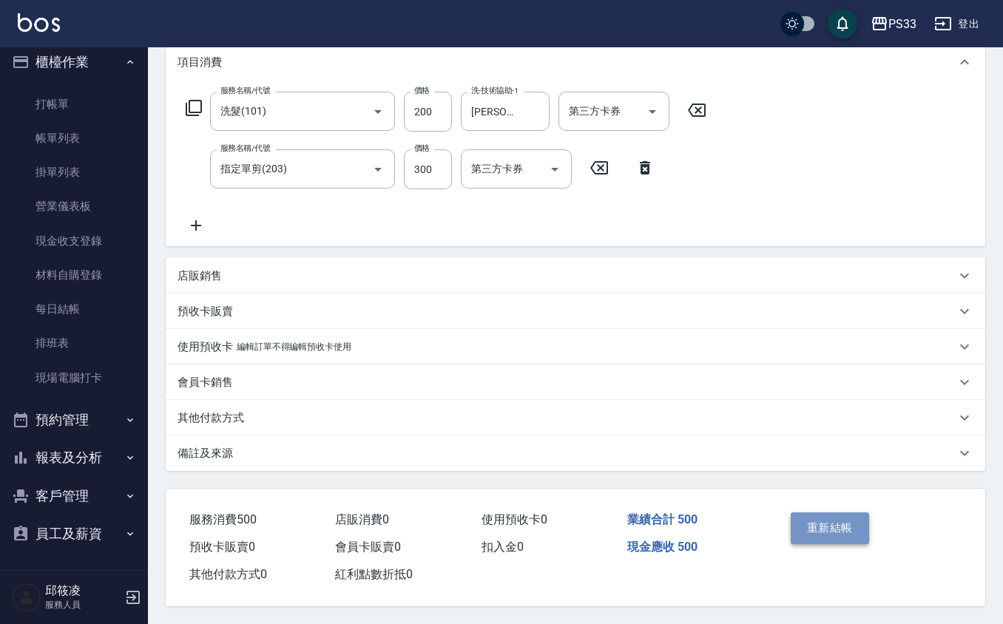
click at [836, 537] on button "重新結帳" at bounding box center [830, 528] width 78 height 31
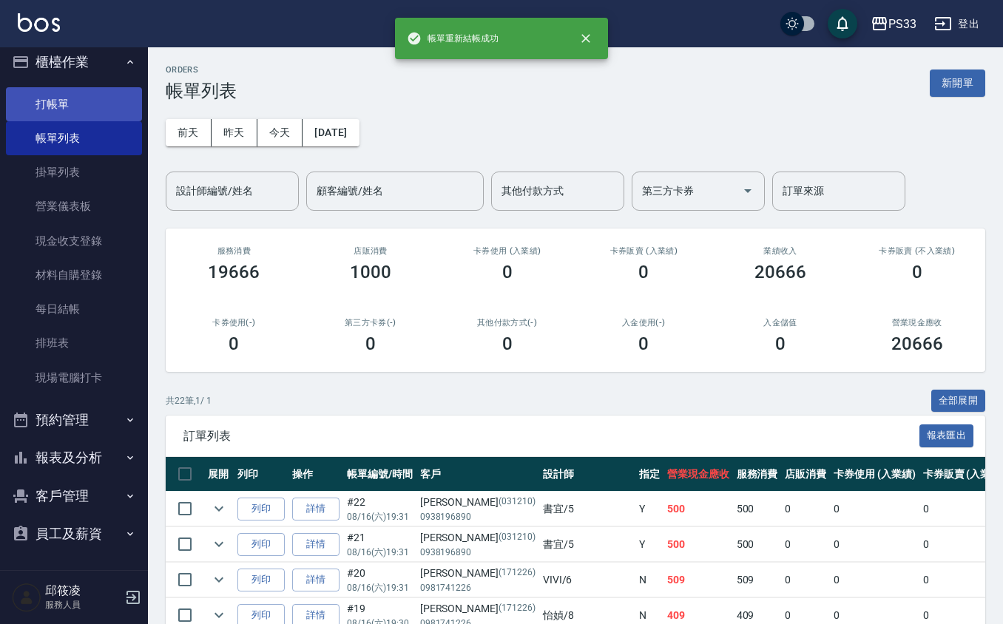
click at [58, 99] on link "打帳單" at bounding box center [74, 104] width 136 height 34
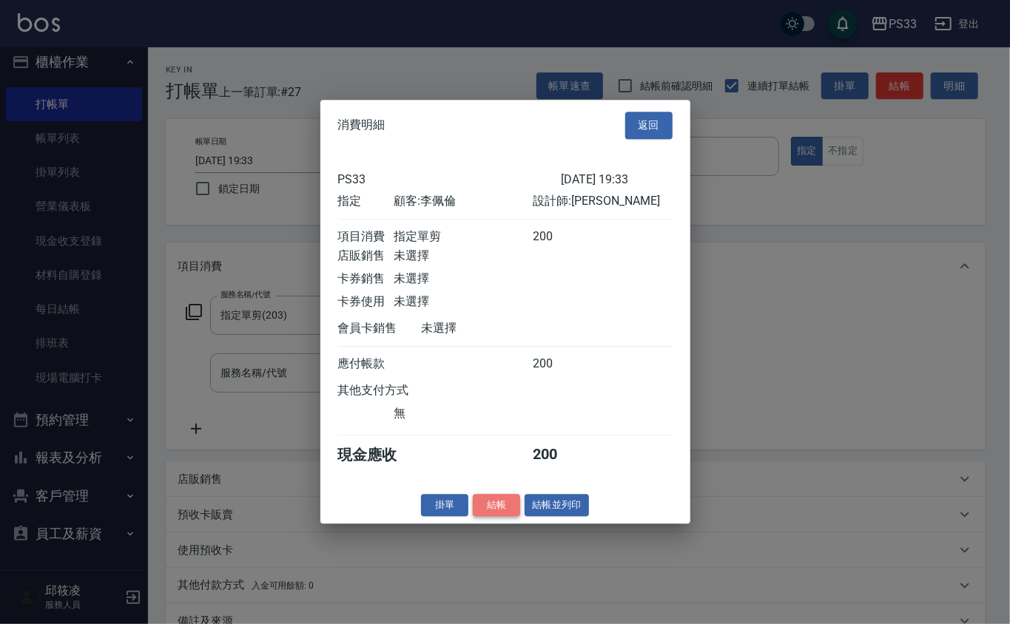
click at [490, 516] on button "結帳" at bounding box center [496, 505] width 47 height 23
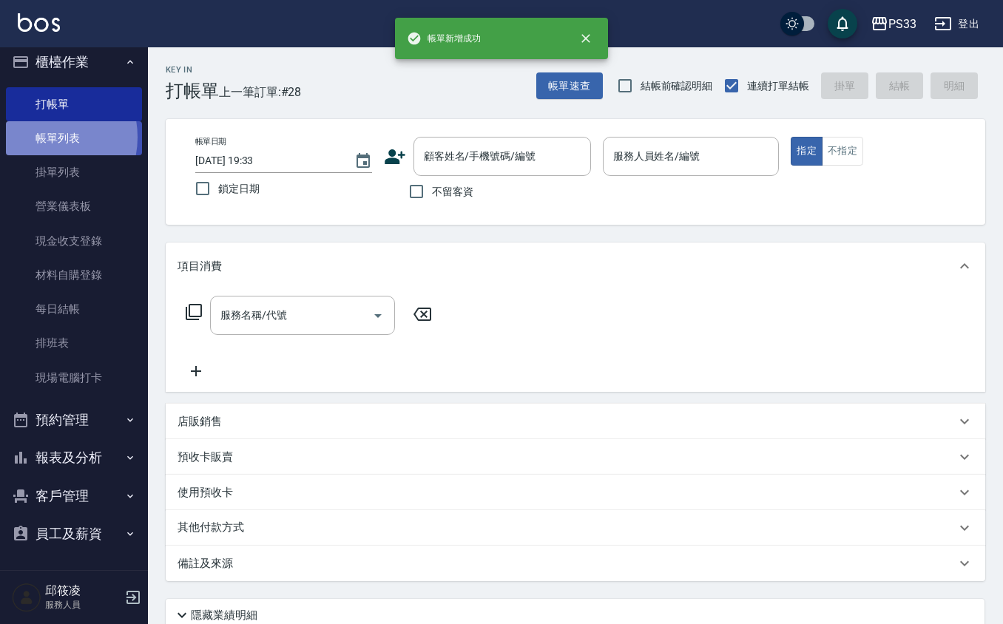
click at [43, 136] on link "帳單列表" at bounding box center [74, 138] width 136 height 34
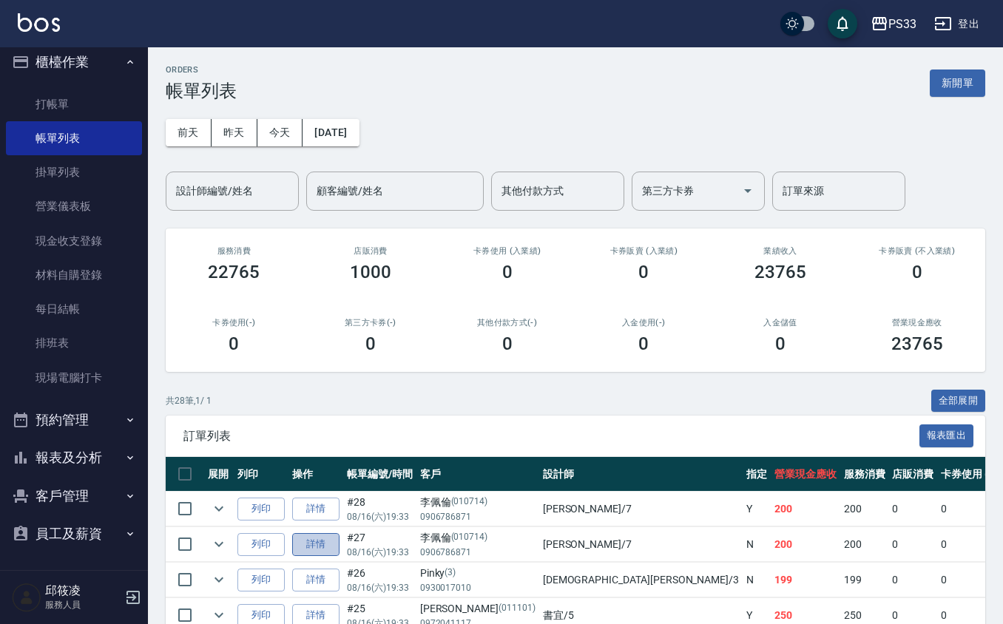
click at [325, 553] on link "詳情" at bounding box center [315, 544] width 47 height 23
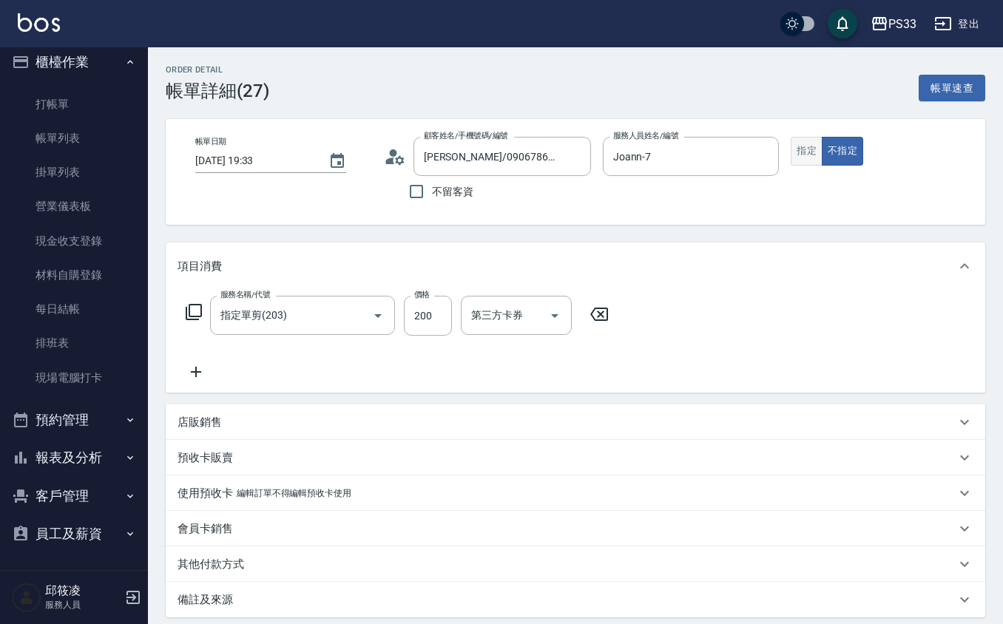
click at [805, 152] on button "指定" at bounding box center [807, 151] width 32 height 29
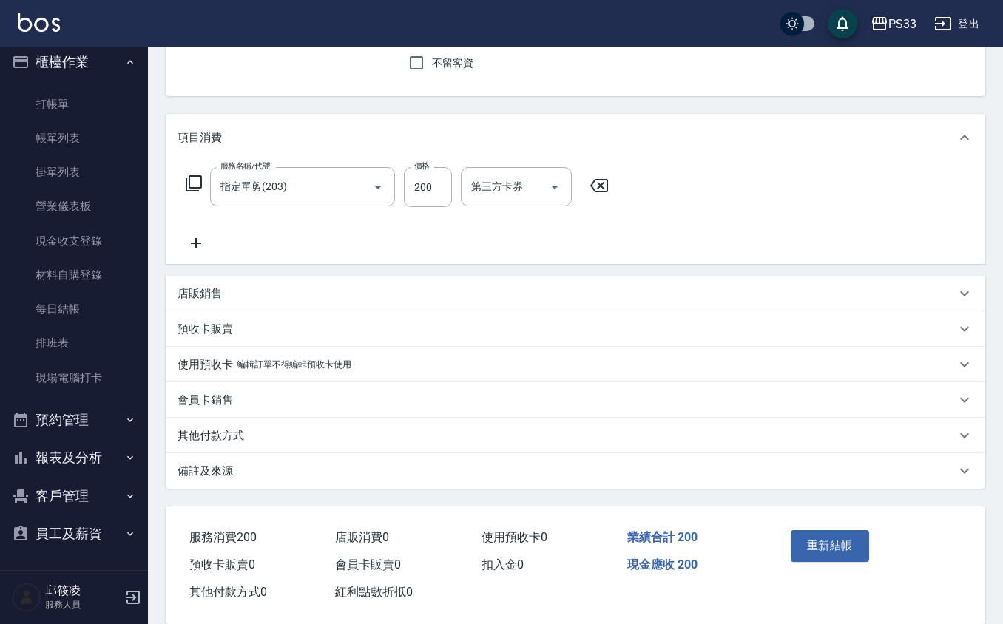
scroll to position [149, 0]
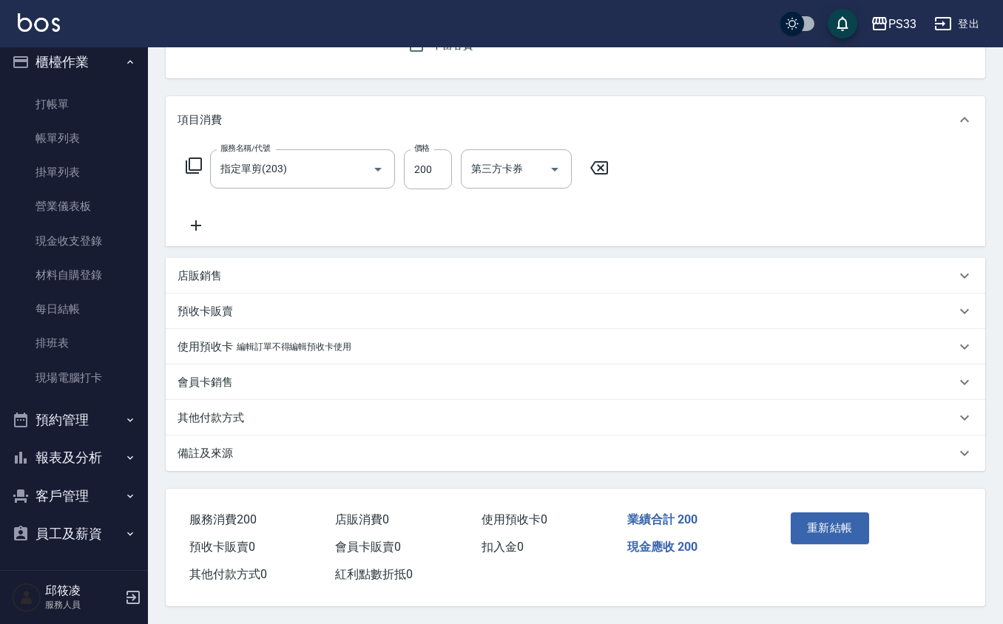
click at [800, 550] on div "重新結帳" at bounding box center [826, 539] width 83 height 64
click at [820, 521] on button "重新結帳" at bounding box center [830, 528] width 78 height 31
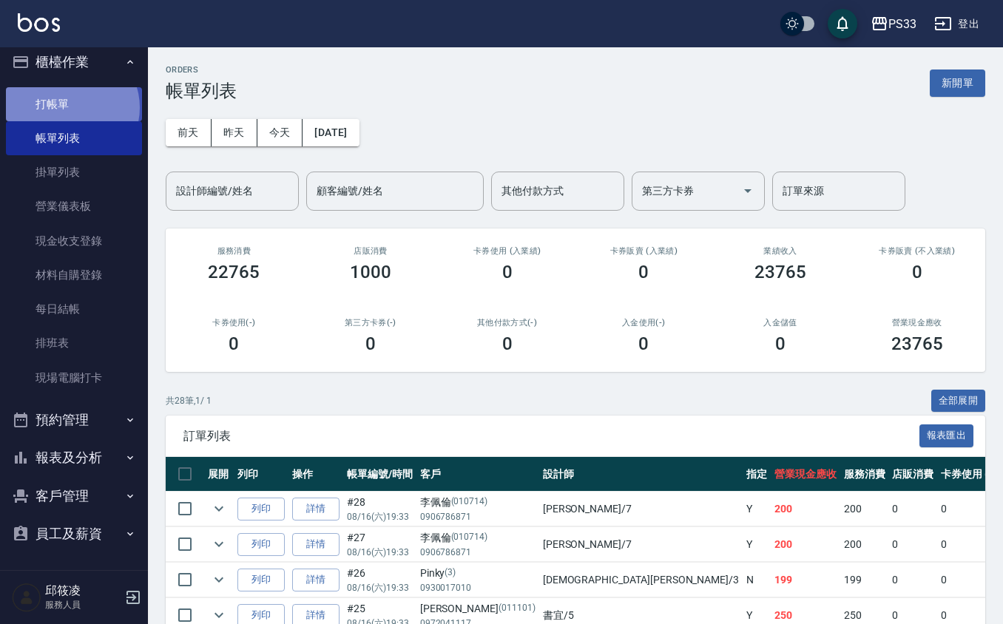
click at [69, 107] on link "打帳單" at bounding box center [74, 104] width 136 height 34
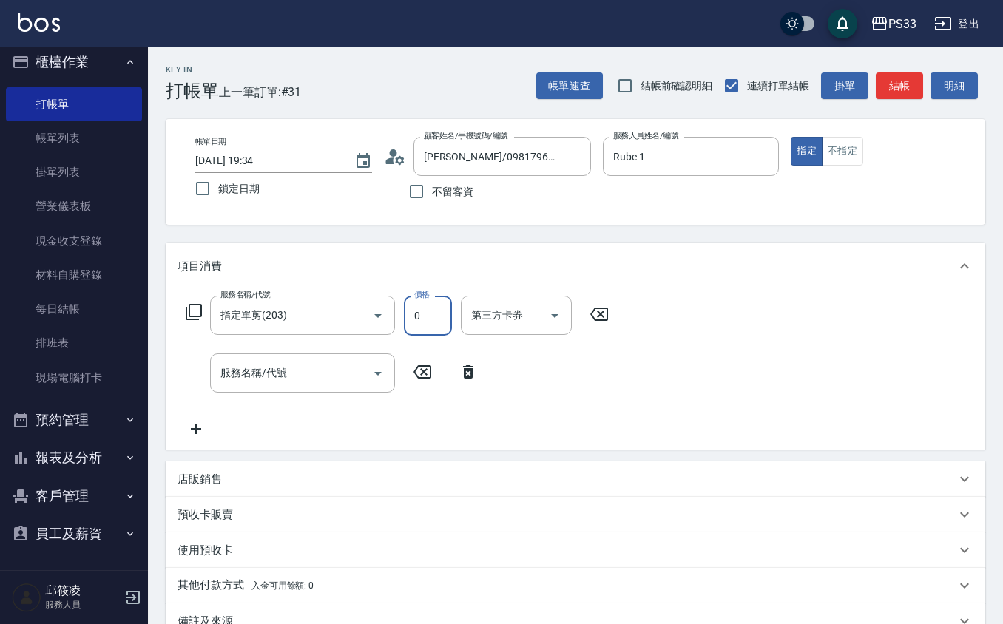
click at [441, 324] on input "0" at bounding box center [428, 316] width 48 height 40
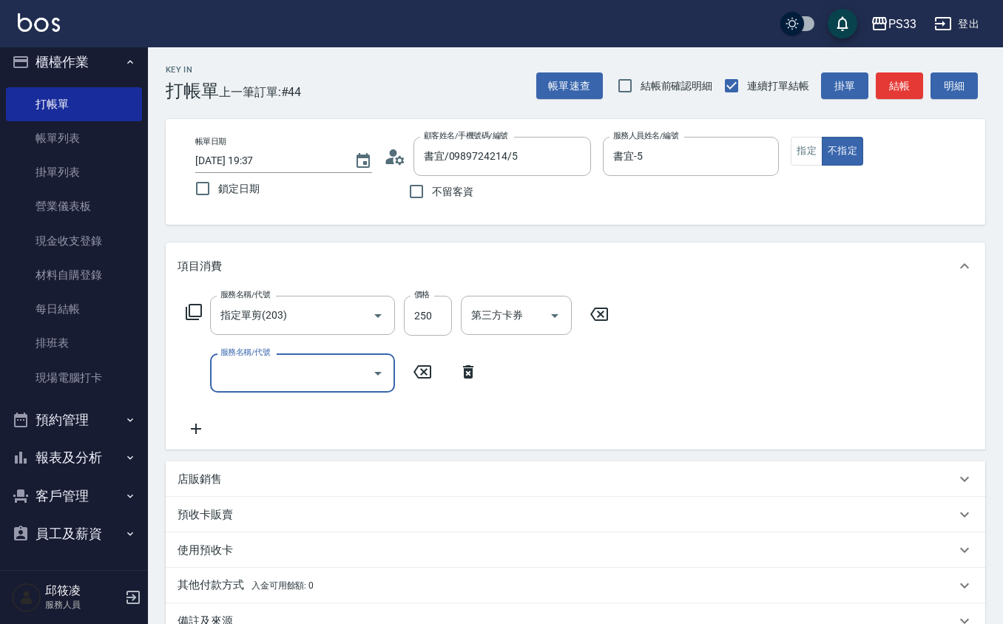
click at [790, 139] on div "帳單日期 [DATE] 19:37 鎖定日期 顧客姓名/手機號碼/編號 書宜/0989724214/5 顧客姓名/手機號碼/編號 不留客資 服務人員姓名/編號…" at bounding box center [575, 172] width 784 height 70
click at [802, 149] on button "指定" at bounding box center [807, 151] width 32 height 29
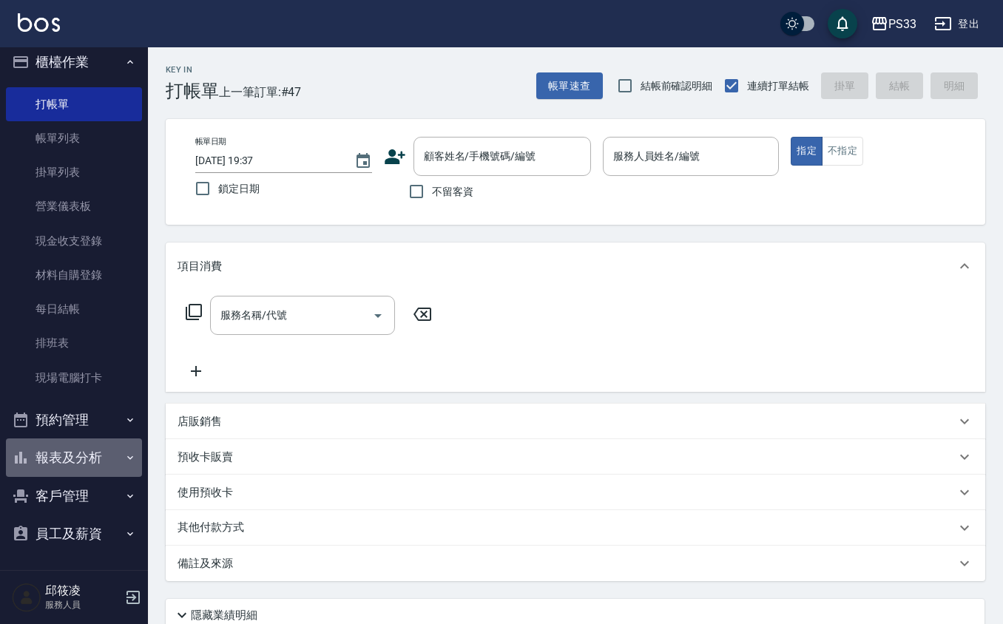
click at [74, 462] on button "報表及分析" at bounding box center [74, 458] width 136 height 38
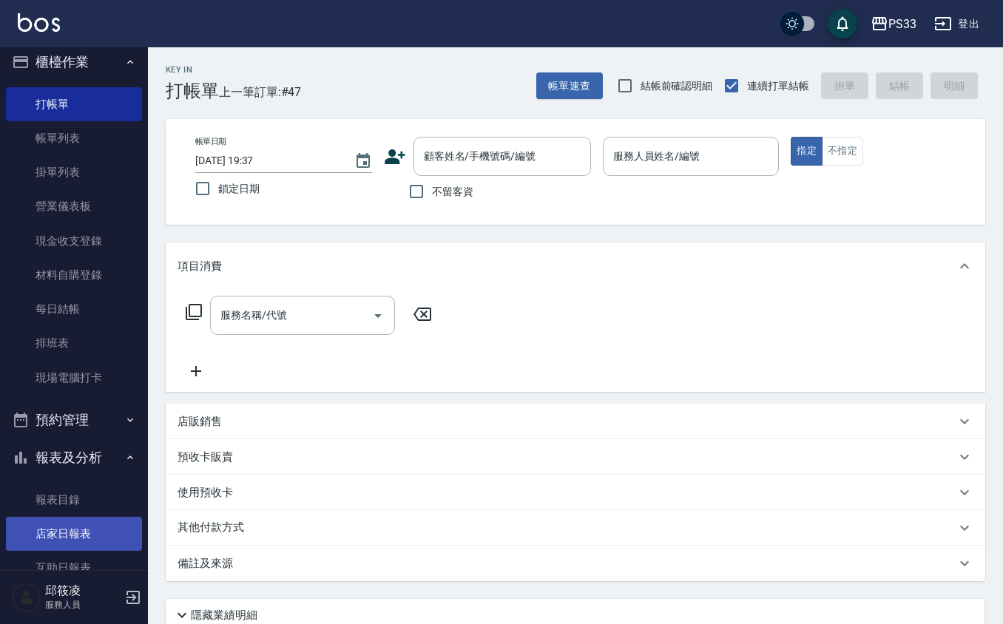
click at [60, 531] on link "店家日報表" at bounding box center [74, 534] width 136 height 34
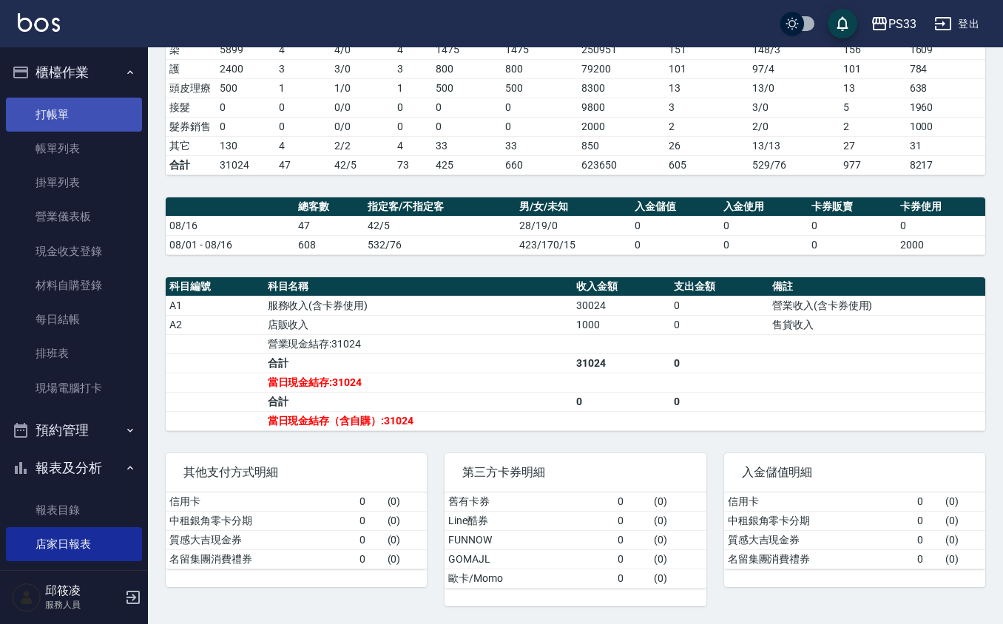
click at [77, 105] on link "打帳單" at bounding box center [74, 115] width 136 height 34
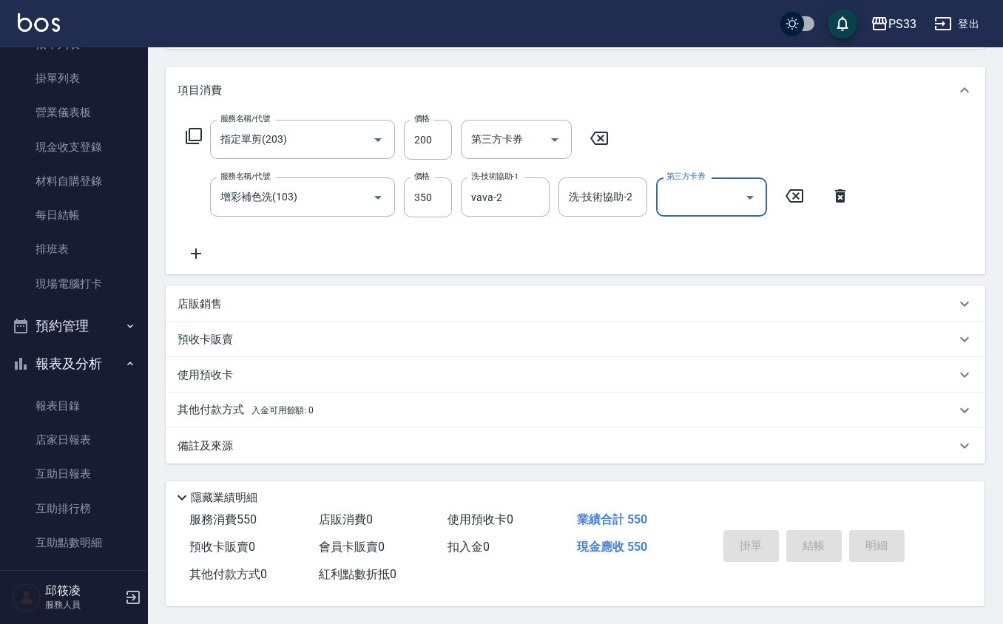
scroll to position [197, 0]
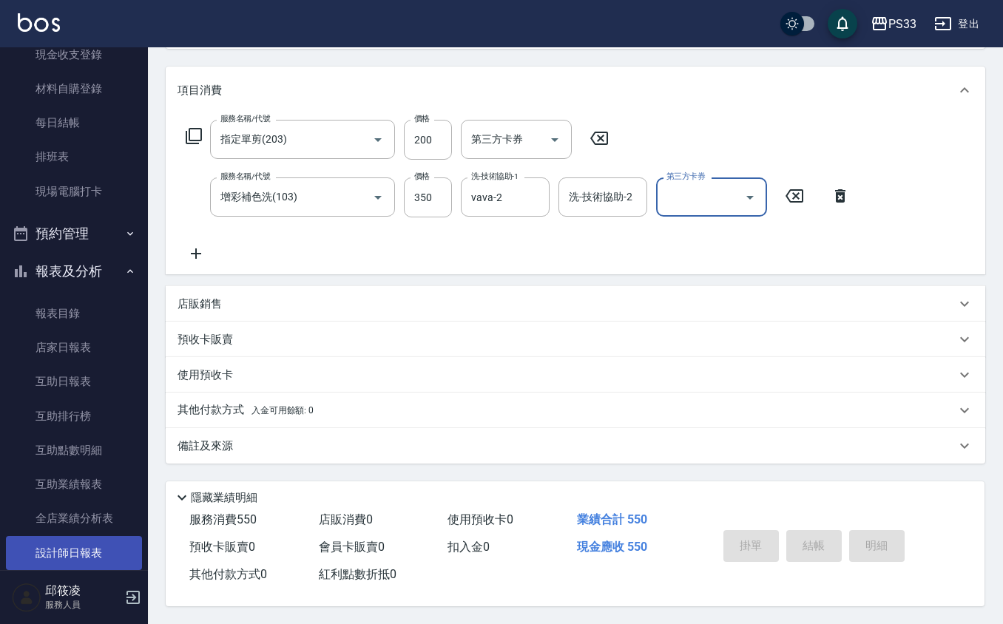
click at [90, 561] on link "設計師日報表" at bounding box center [74, 553] width 136 height 34
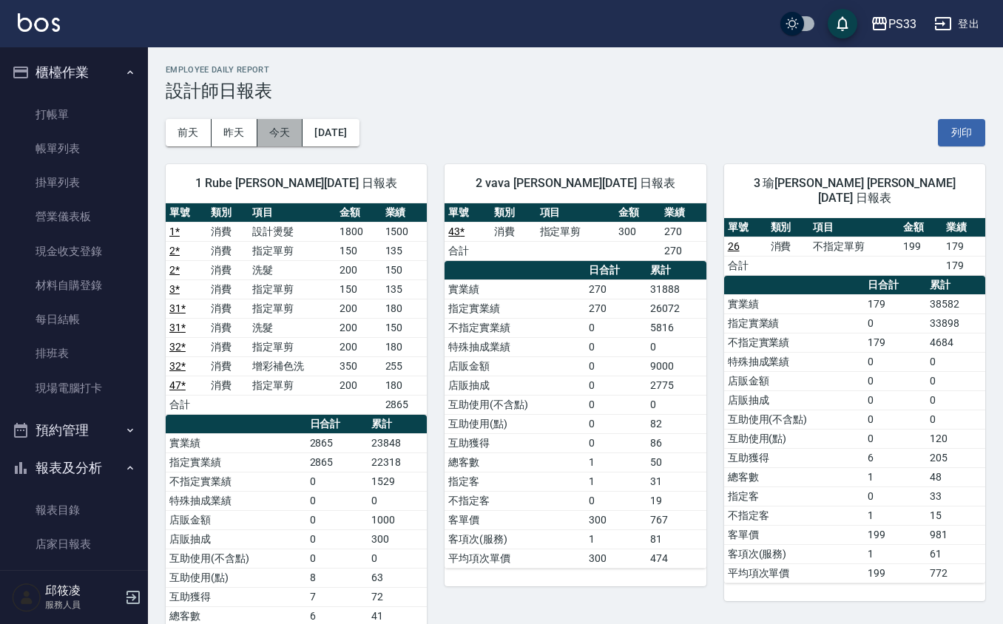
click at [270, 133] on button "今天" at bounding box center [280, 132] width 46 height 27
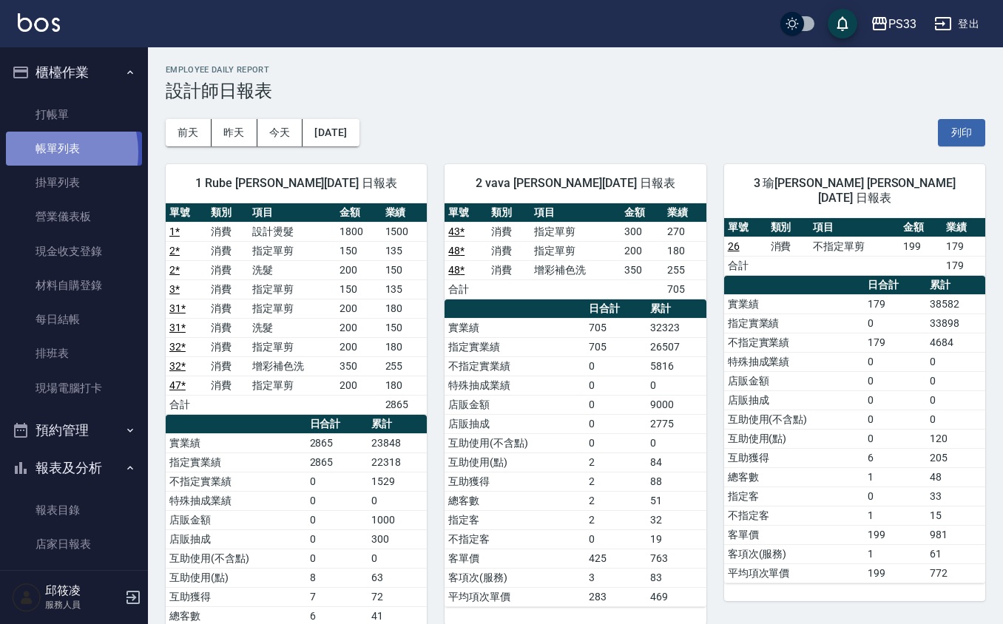
click at [38, 152] on link "帳單列表" at bounding box center [74, 149] width 136 height 34
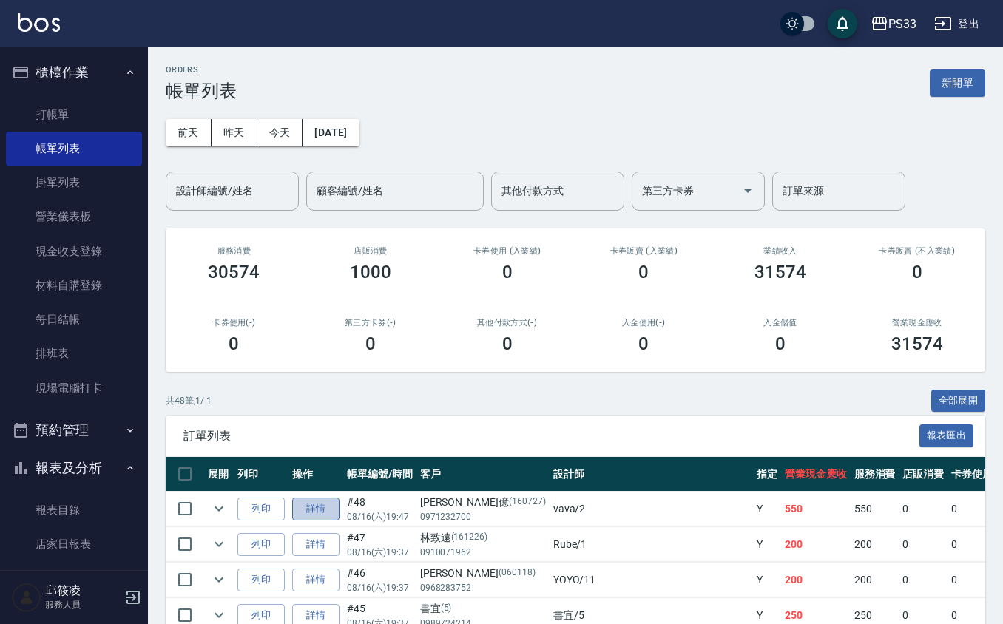
click at [317, 513] on link "詳情" at bounding box center [315, 509] width 47 height 23
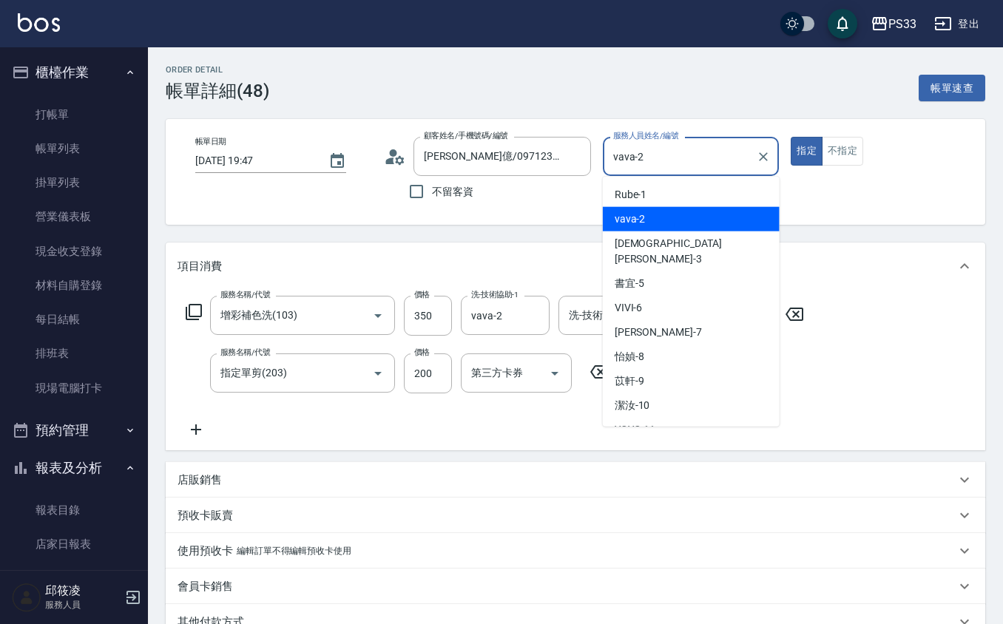
click at [703, 164] on input "vava-2" at bounding box center [679, 156] width 141 height 26
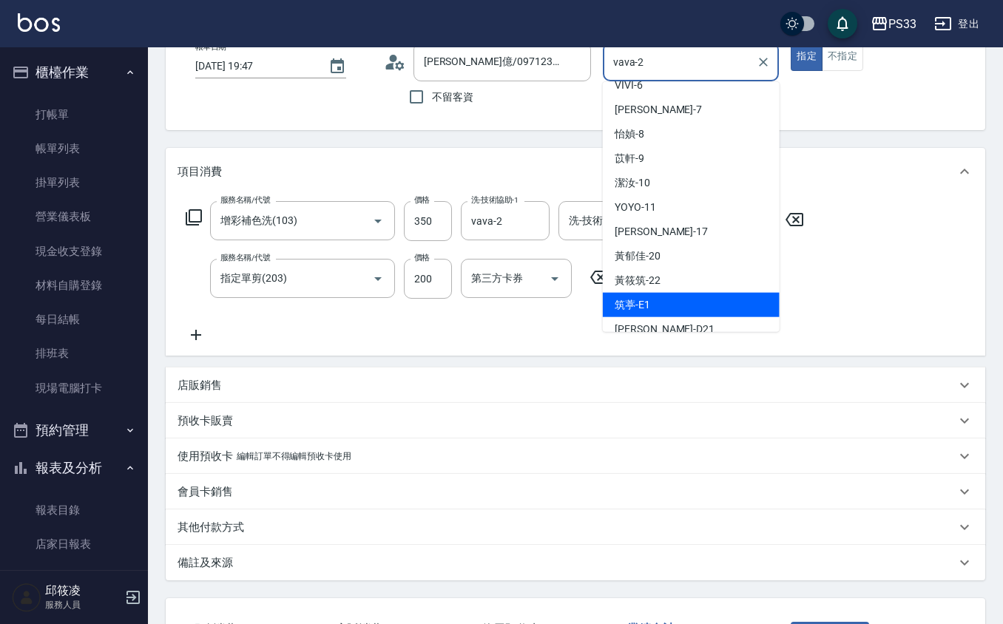
scroll to position [197, 0]
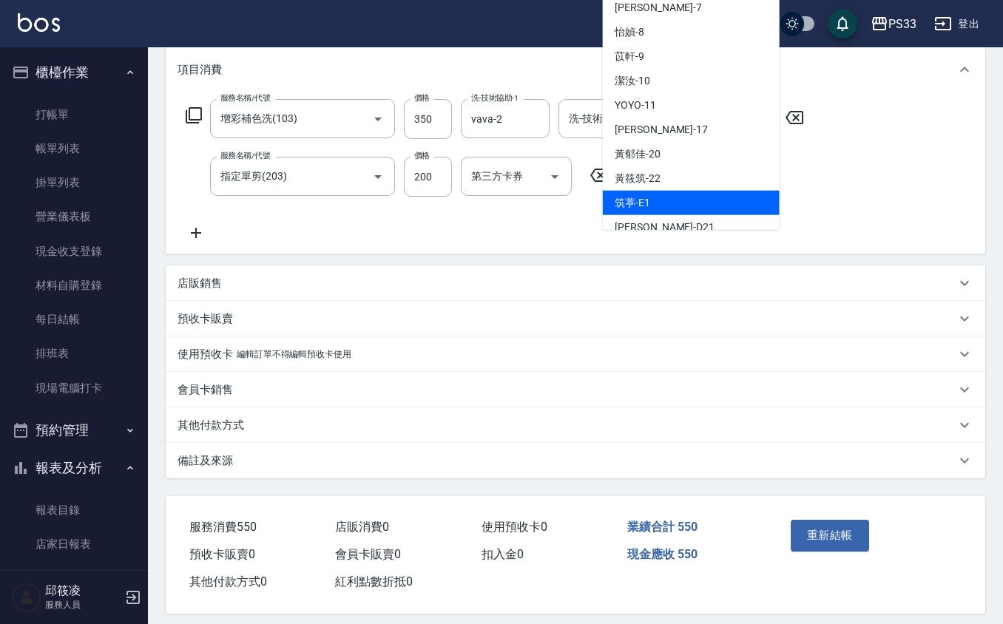
click at [874, 115] on div "服務名稱/代號 增彩補色洗(103) 服務名稱/代號 價格 350 價格 洗-技術協助-1 vava-2 洗-技術協助-1 洗-技術協助-2 洗-技術協助-2…" at bounding box center [575, 173] width 819 height 160
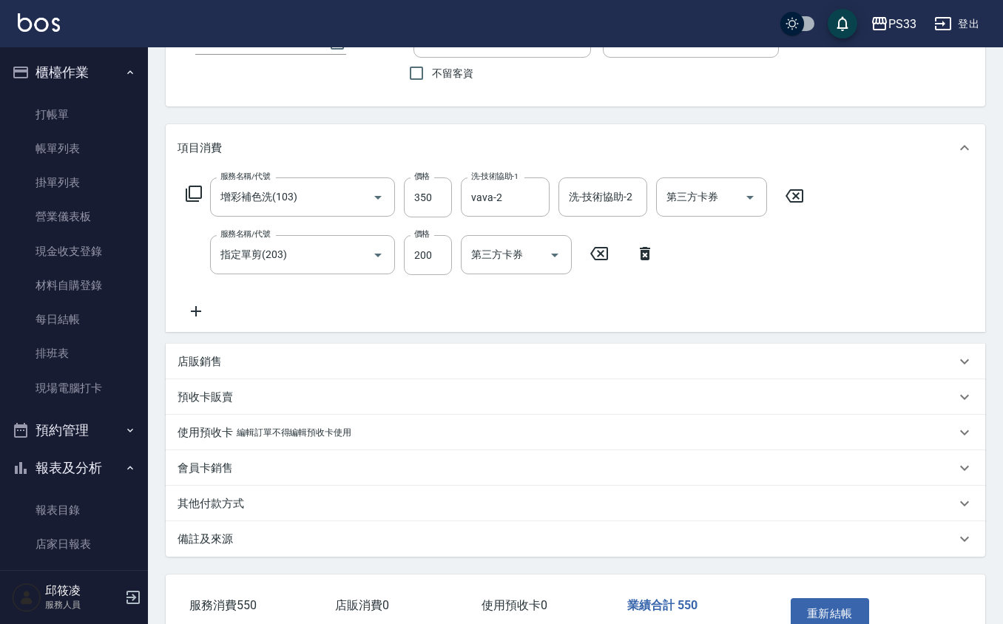
scroll to position [0, 0]
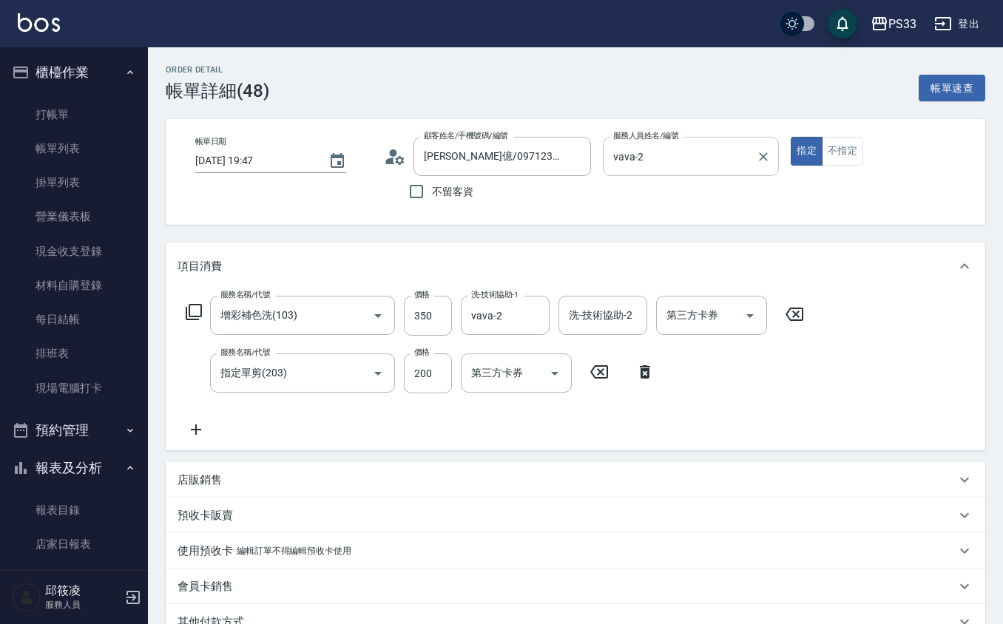
click at [731, 152] on input "vava-2" at bounding box center [679, 156] width 141 height 26
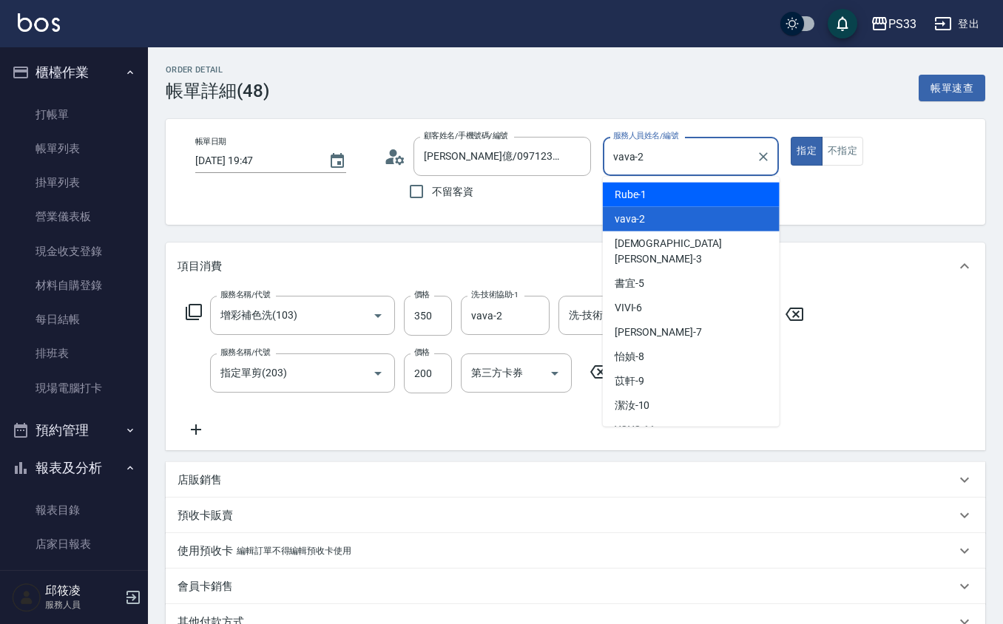
click at [850, 237] on div "Order detail 帳單詳細 (48) 帳單速查 帳單日期 [DATE] 19:47 顧客姓名/手機號碼/編號 [PERSON_NAME]億/09712…" at bounding box center [575, 437] width 855 height 781
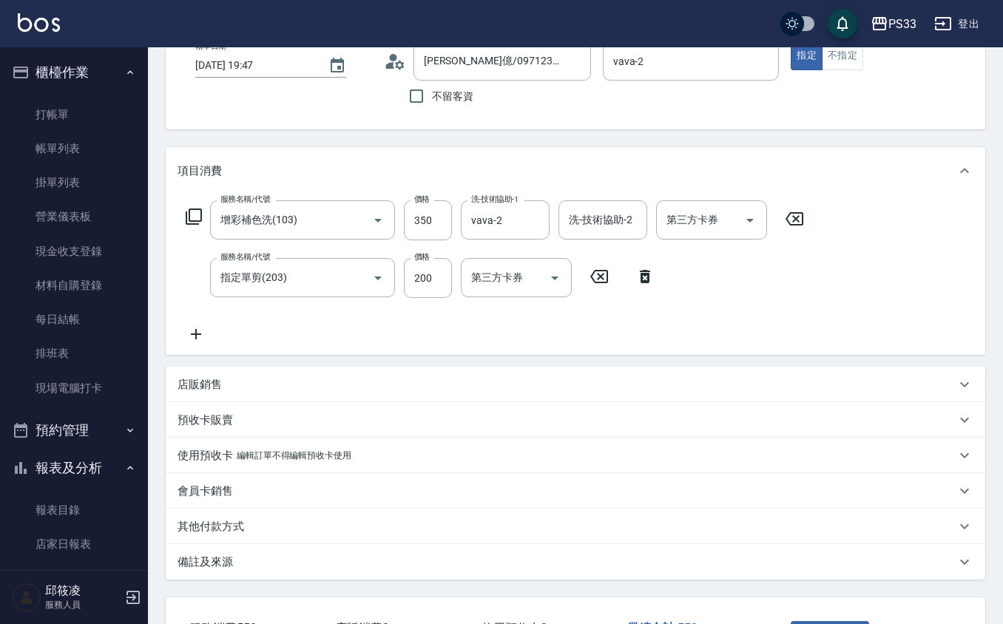
scroll to position [208, 0]
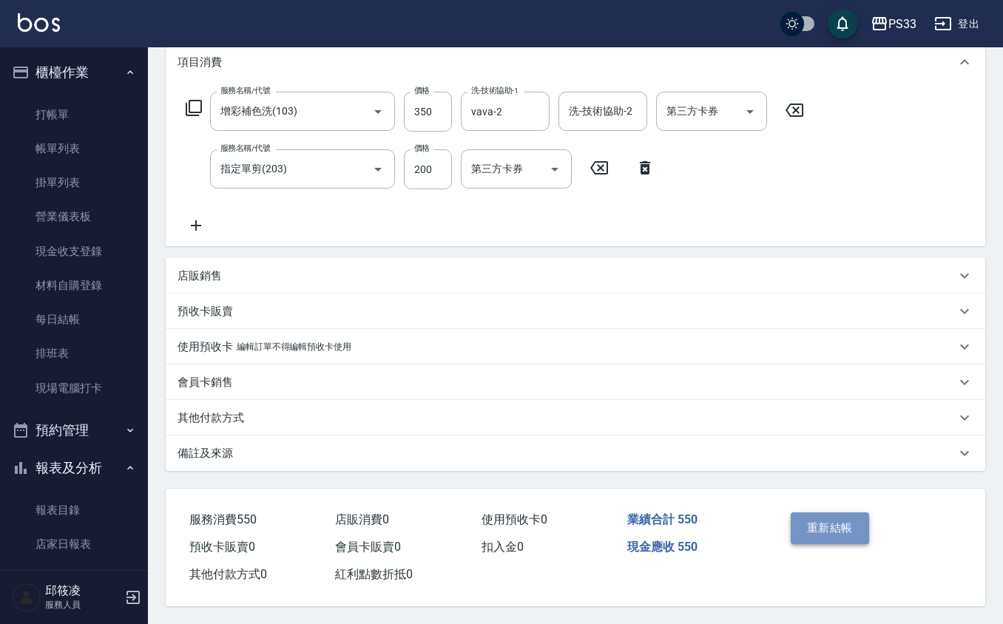
click at [836, 516] on button "重新結帳" at bounding box center [830, 528] width 78 height 31
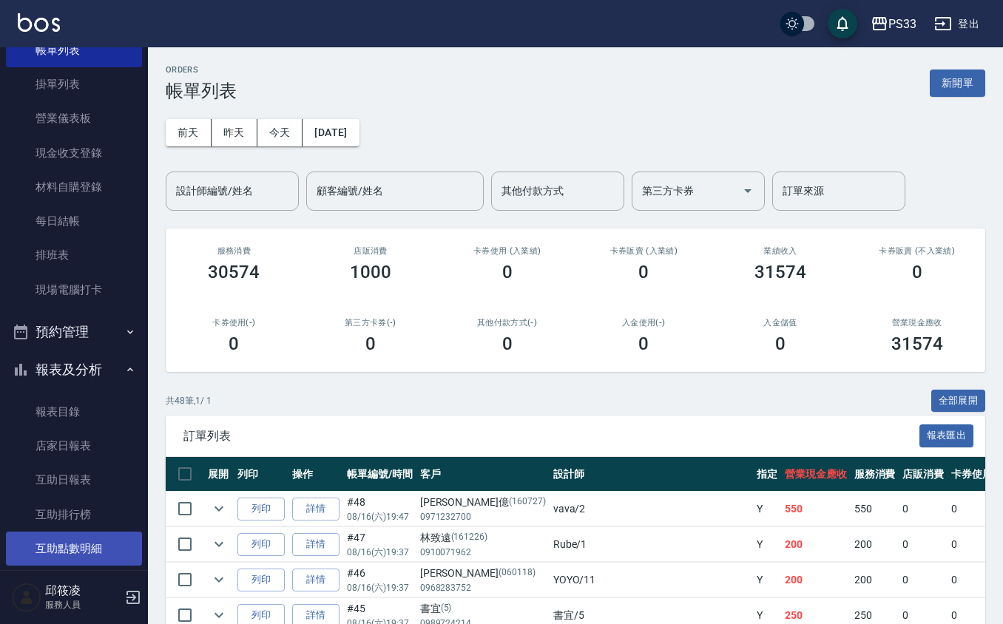
scroll to position [197, 0]
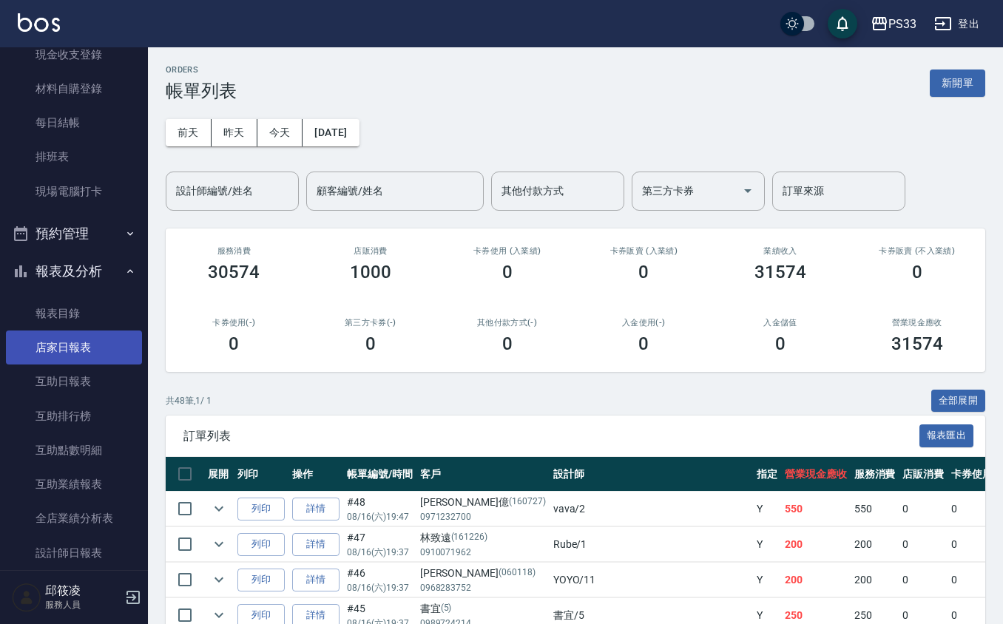
click at [72, 352] on link "店家日報表" at bounding box center [74, 348] width 136 height 34
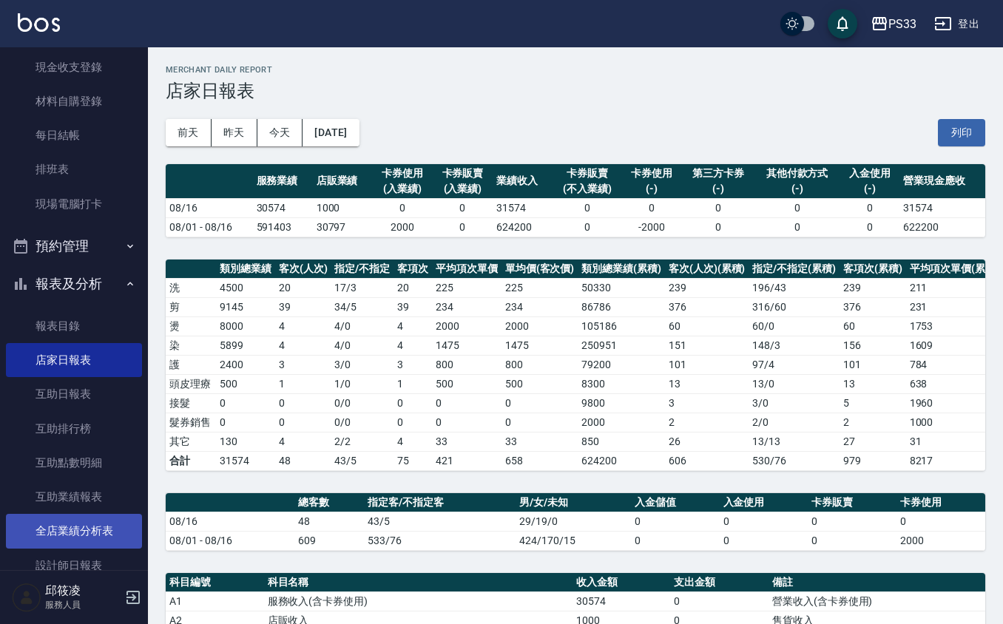
scroll to position [296, 0]
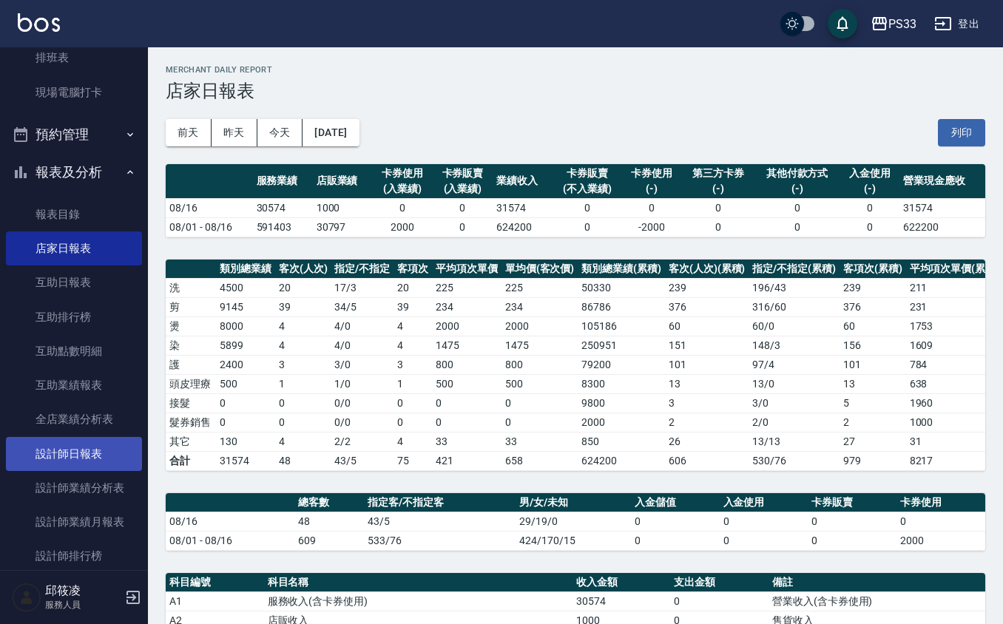
click at [80, 444] on link "設計師日報表" at bounding box center [74, 454] width 136 height 34
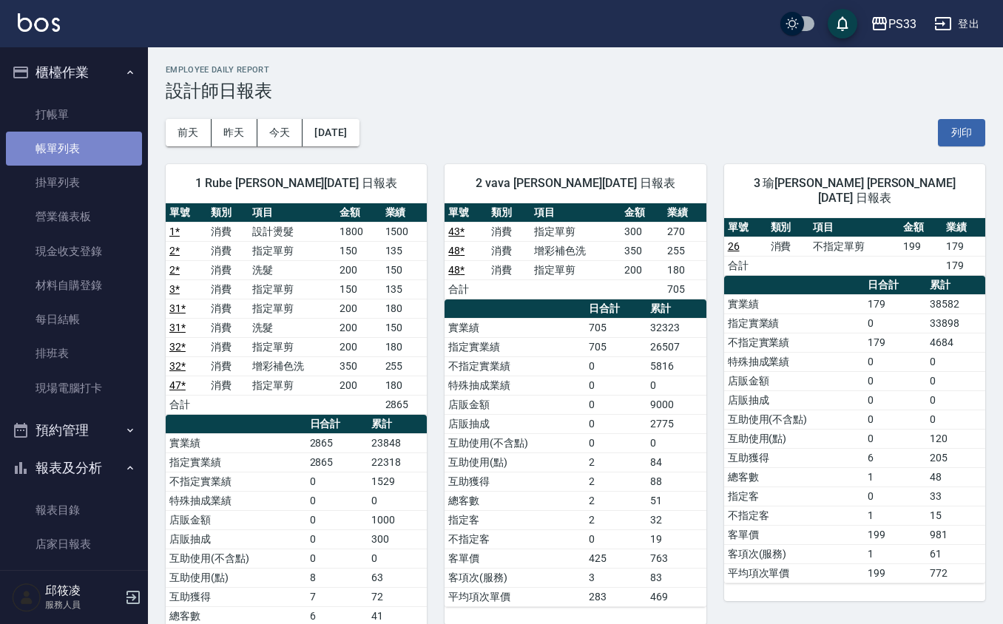
click at [93, 142] on link "帳單列表" at bounding box center [74, 149] width 136 height 34
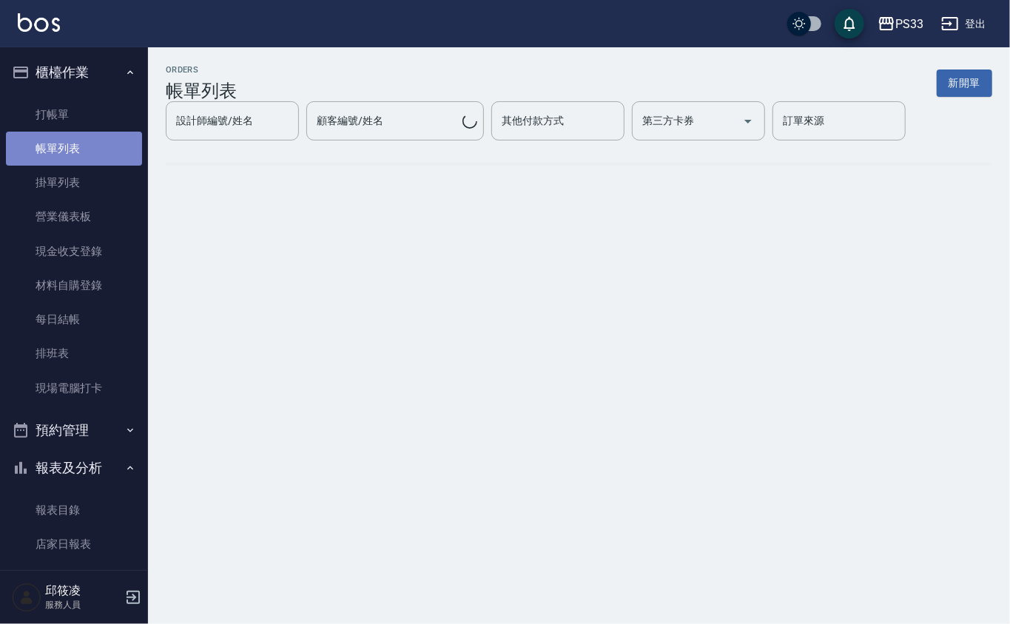
click at [123, 152] on link "帳單列表" at bounding box center [74, 149] width 136 height 34
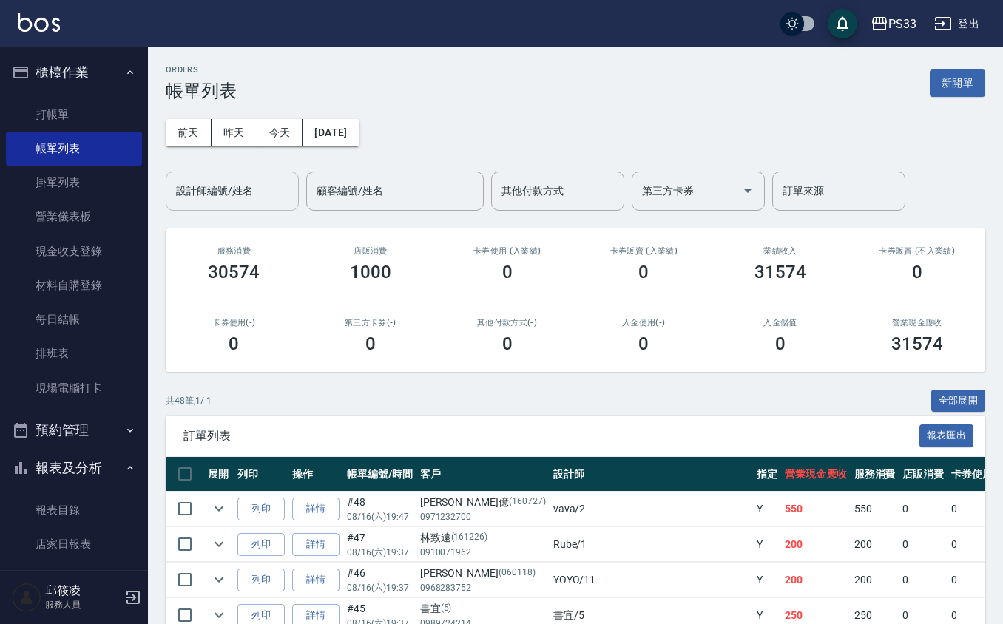
click at [237, 184] on input "設計師編號/姓名" at bounding box center [232, 191] width 120 height 26
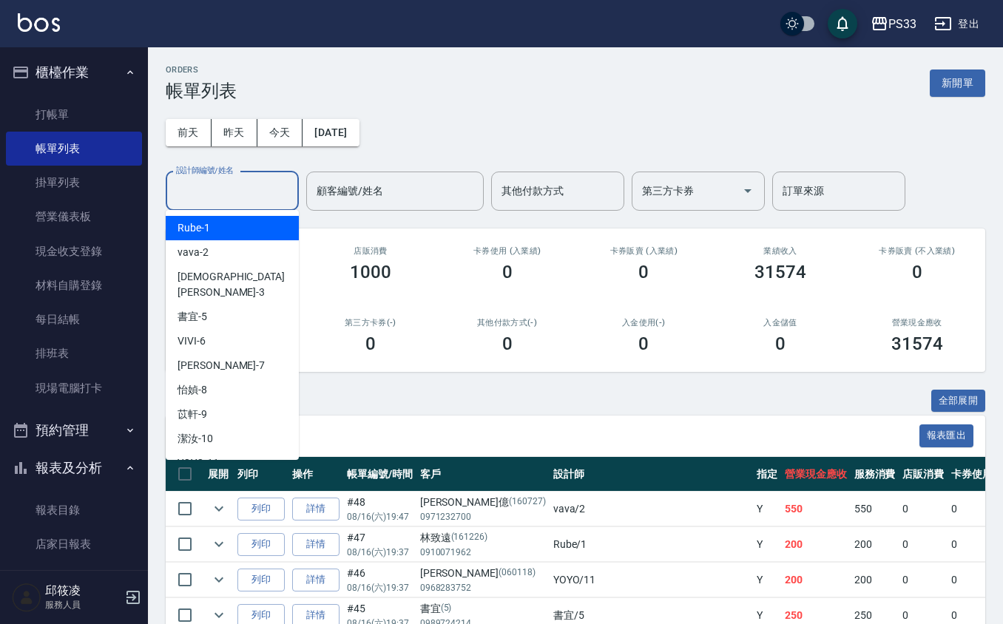
click at [237, 214] on ul "Rube -1 vava -2 瑜[PERSON_NAME] -3 書宜 -5 VIVI -6 Joann -7 怡媜 -8 [PERSON_NAME] -9…" at bounding box center [232, 335] width 133 height 250
click at [243, 226] on div "Rube -1" at bounding box center [232, 228] width 133 height 24
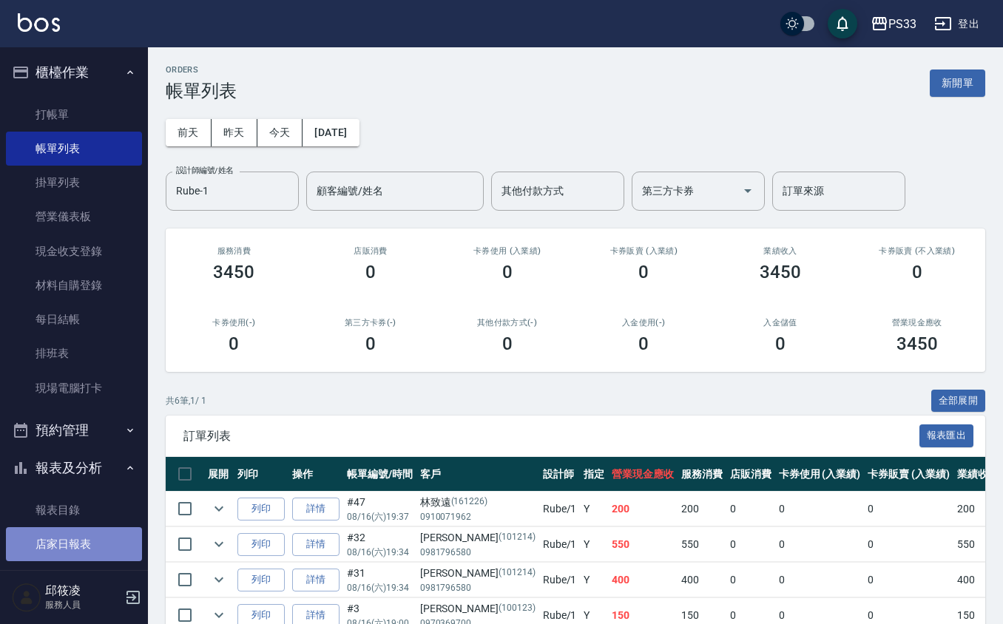
click at [80, 539] on link "店家日報表" at bounding box center [74, 544] width 136 height 34
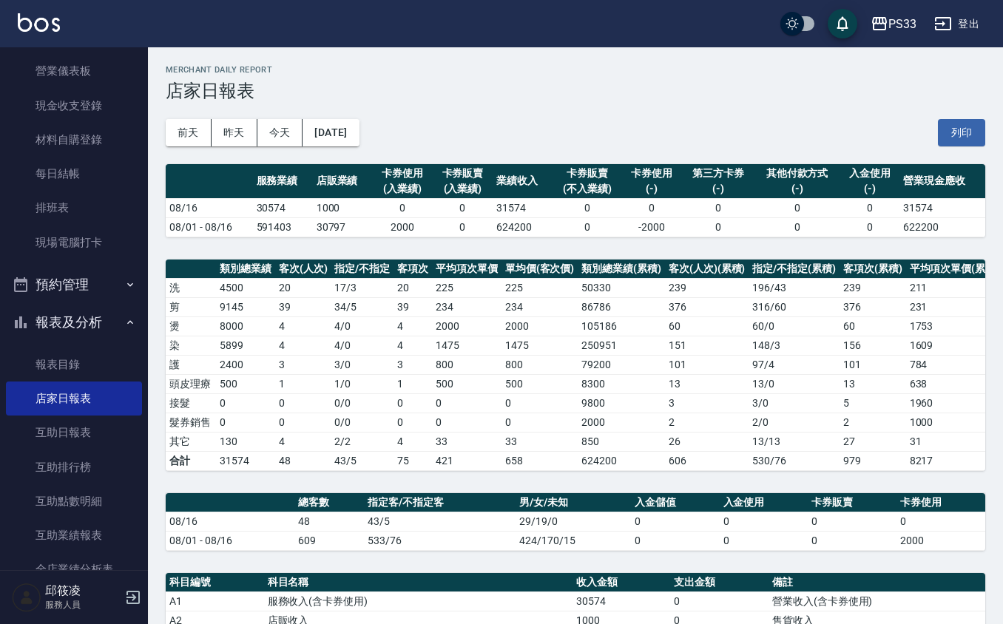
scroll to position [197, 0]
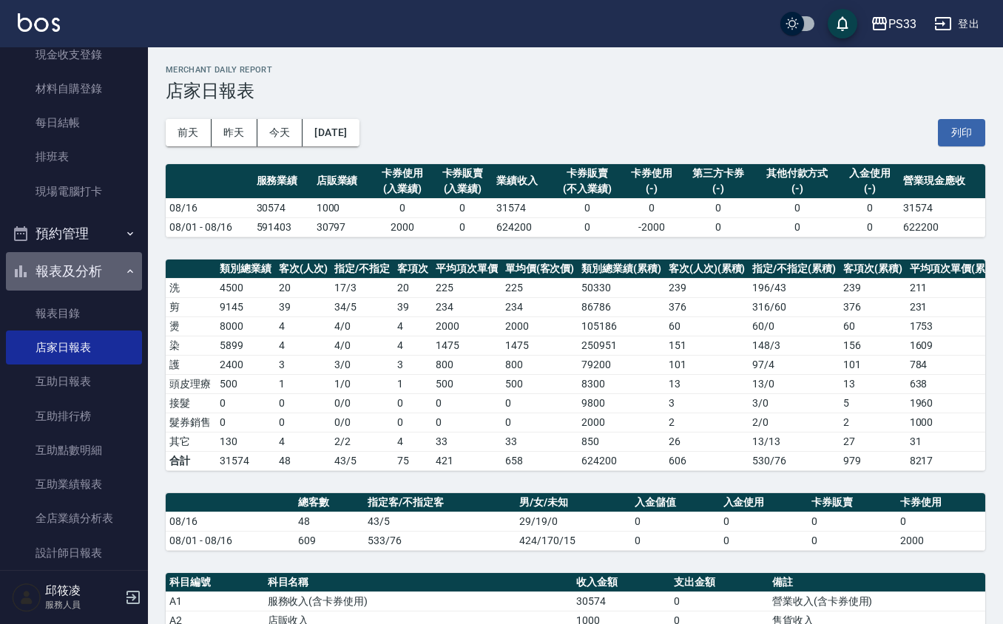
click at [89, 285] on button "報表及分析" at bounding box center [74, 271] width 136 height 38
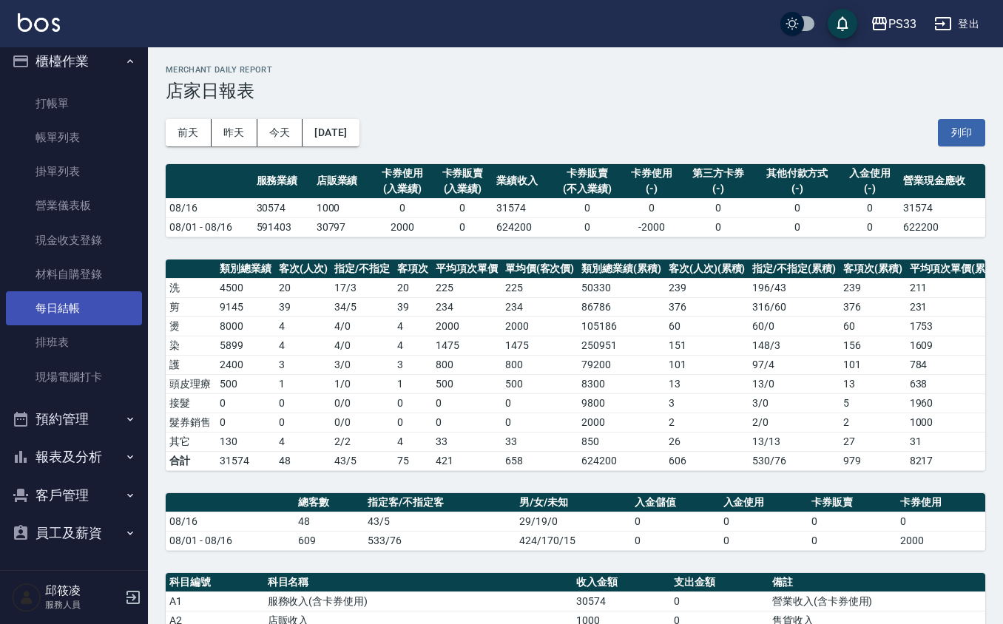
scroll to position [10, 0]
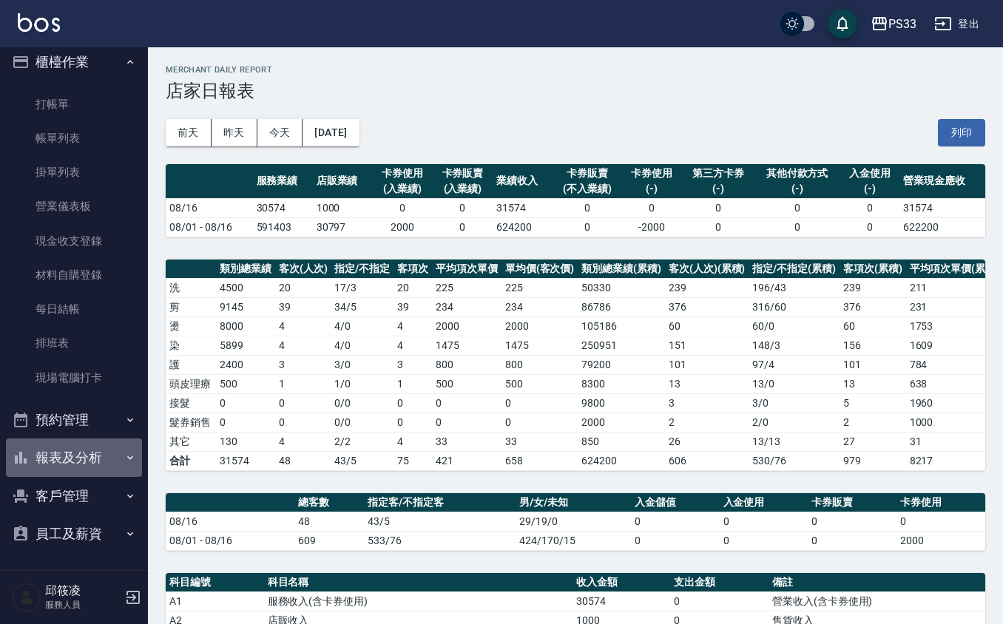
click at [86, 459] on button "報表及分析" at bounding box center [74, 458] width 136 height 38
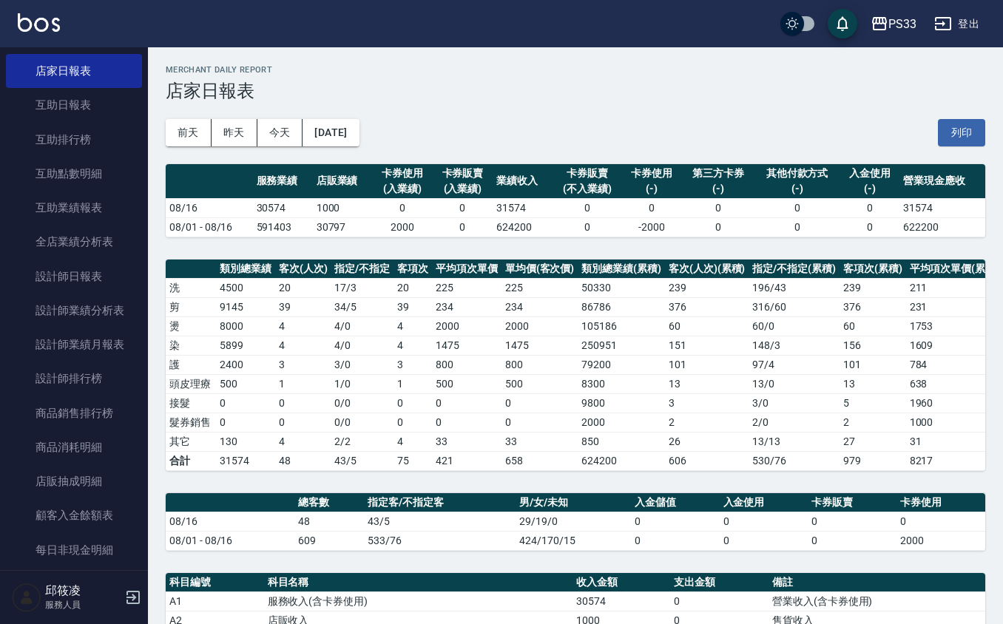
scroll to position [493, 0]
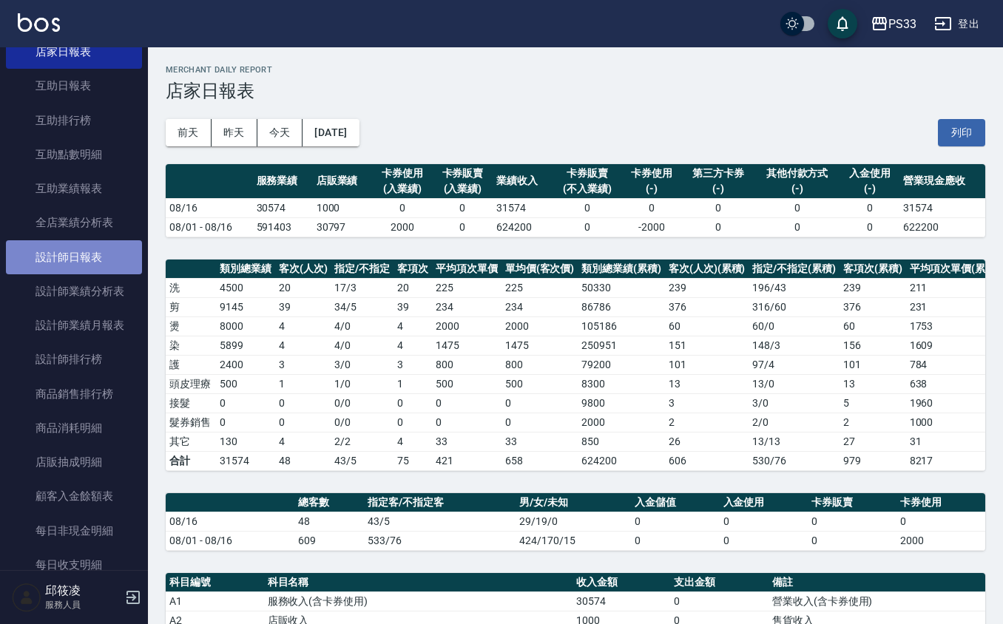
click at [78, 257] on link "設計師日報表" at bounding box center [74, 257] width 136 height 34
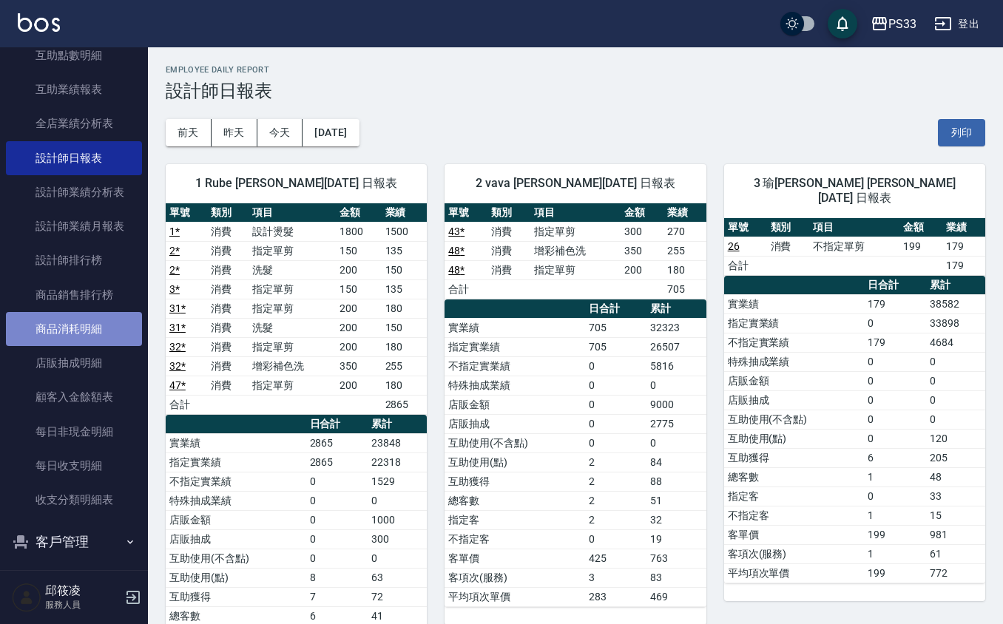
click at [104, 312] on link "商品消耗明細" at bounding box center [74, 329] width 136 height 34
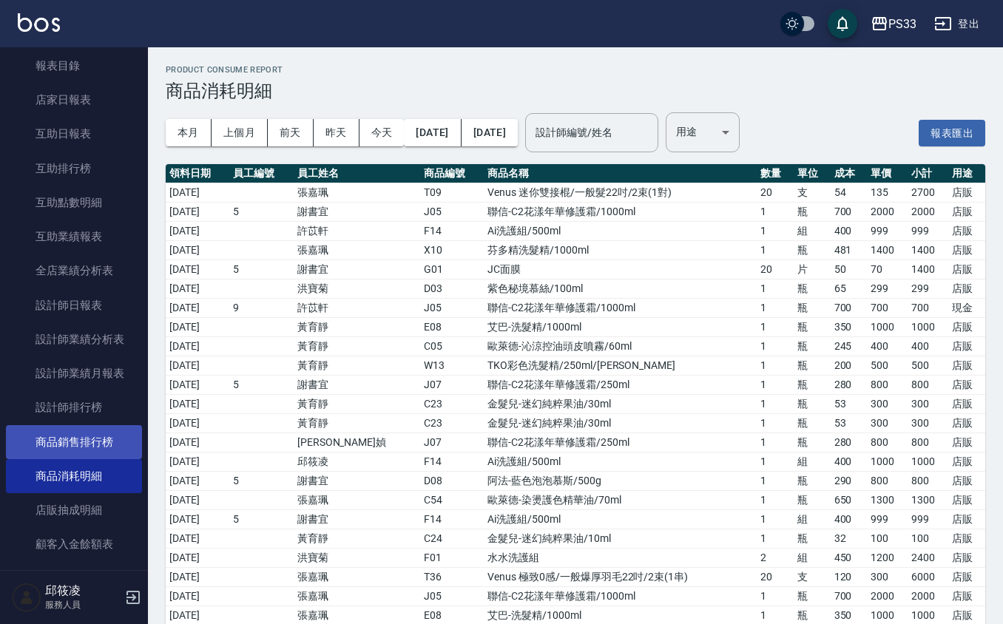
scroll to position [197, 0]
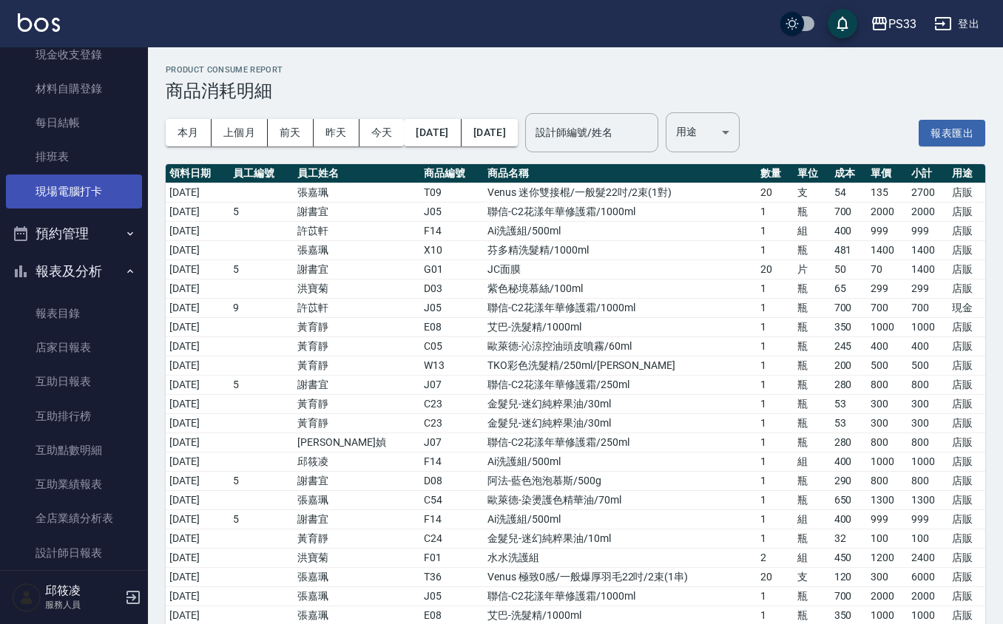
click at [78, 191] on link "現場電腦打卡" at bounding box center [74, 192] width 136 height 34
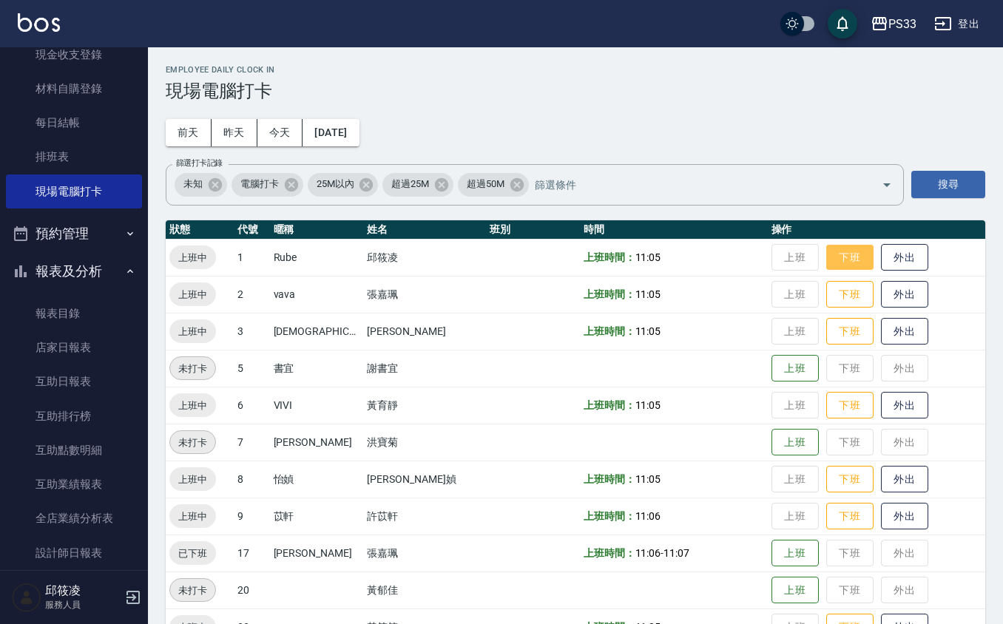
click at [839, 266] on button "下班" at bounding box center [849, 258] width 47 height 26
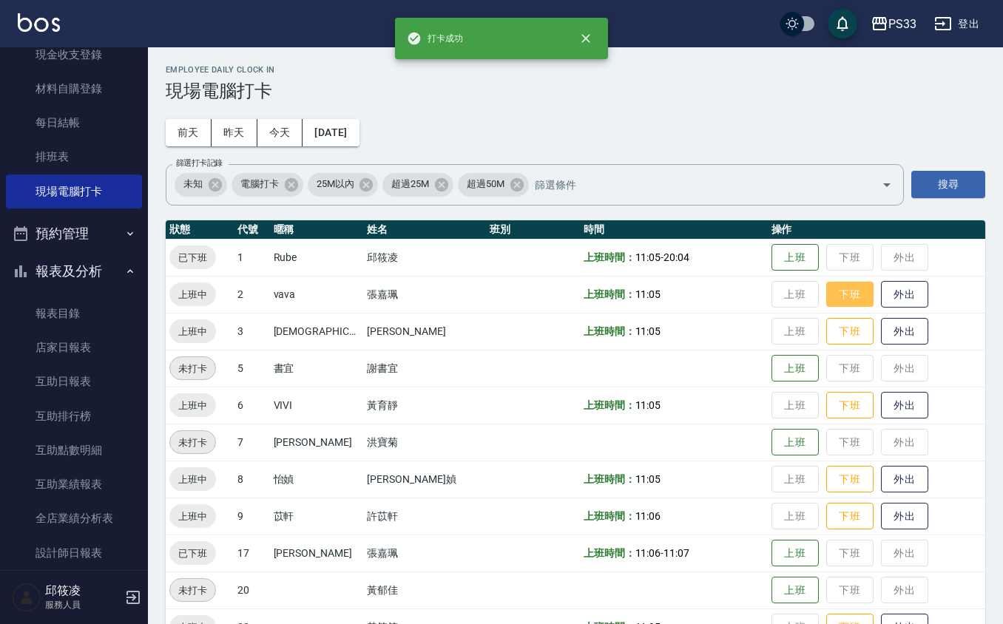
click at [826, 291] on button "下班" at bounding box center [849, 295] width 47 height 26
click at [829, 337] on button "下班" at bounding box center [849, 332] width 47 height 26
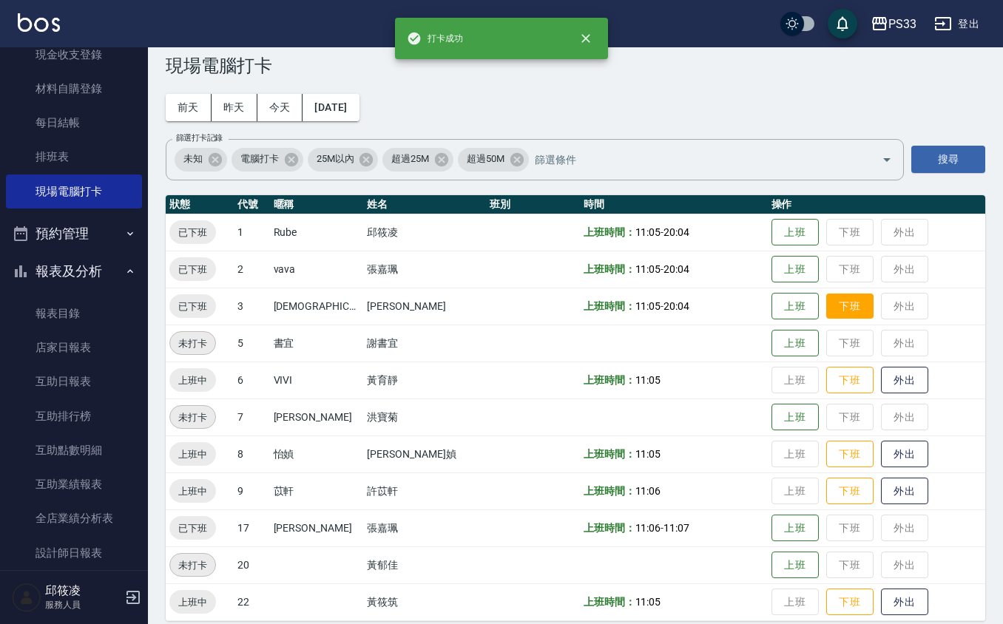
scroll to position [39, 0]
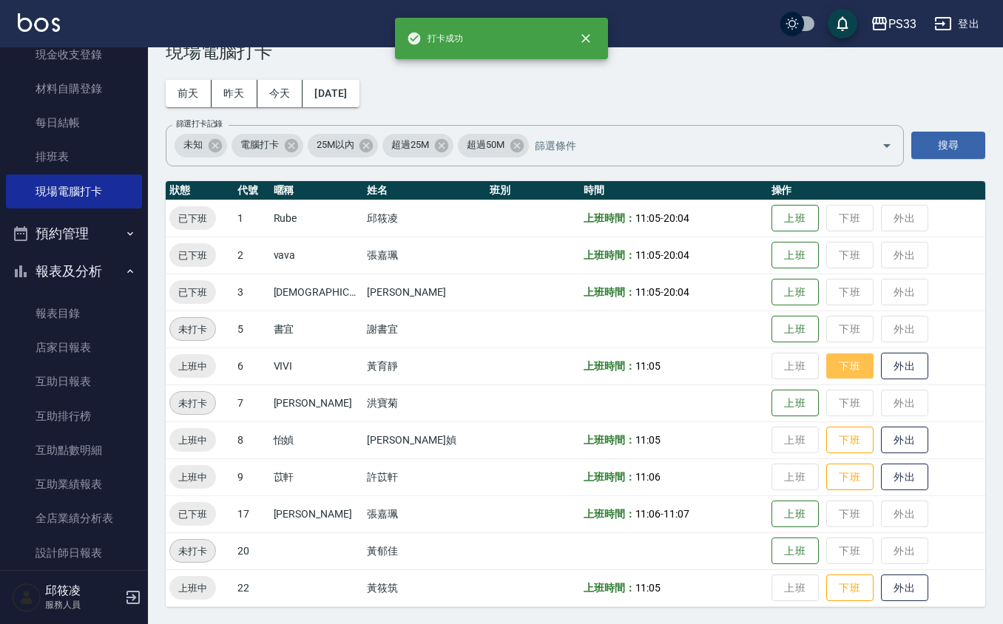
click at [826, 367] on button "下班" at bounding box center [849, 367] width 47 height 26
click at [838, 450] on button "下班" at bounding box center [849, 440] width 47 height 26
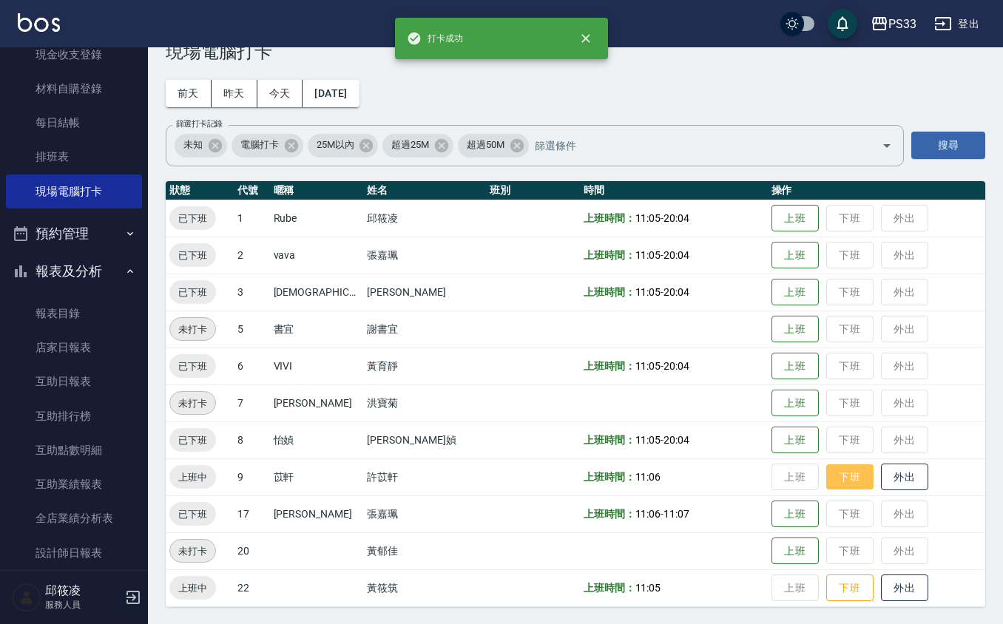
click at [826, 473] on button "下班" at bounding box center [849, 477] width 47 height 26
click at [826, 581] on button "下班" at bounding box center [849, 588] width 47 height 26
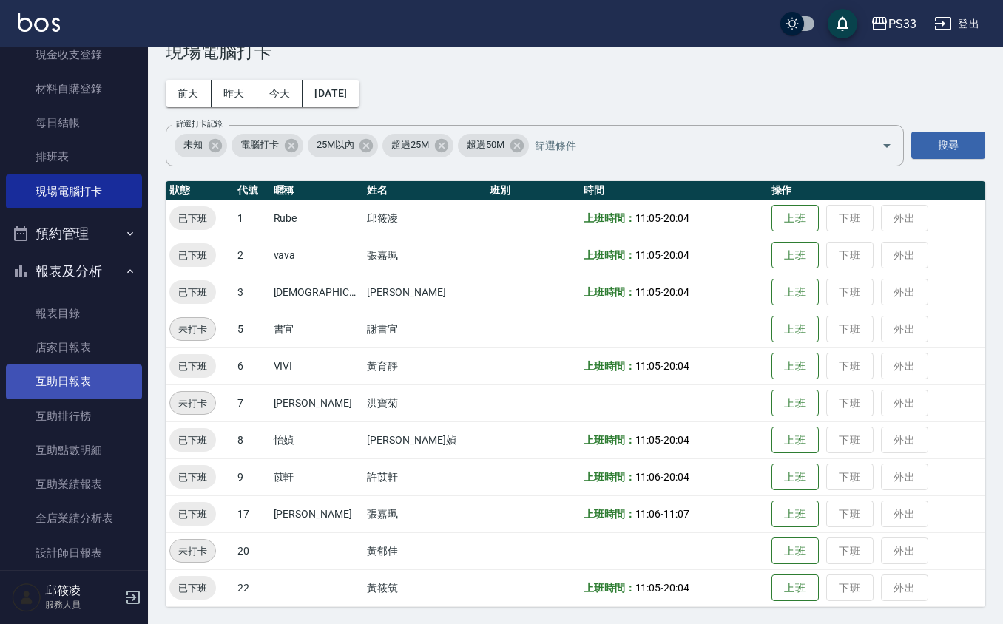
click at [101, 397] on link "互助日報表" at bounding box center [74, 382] width 136 height 34
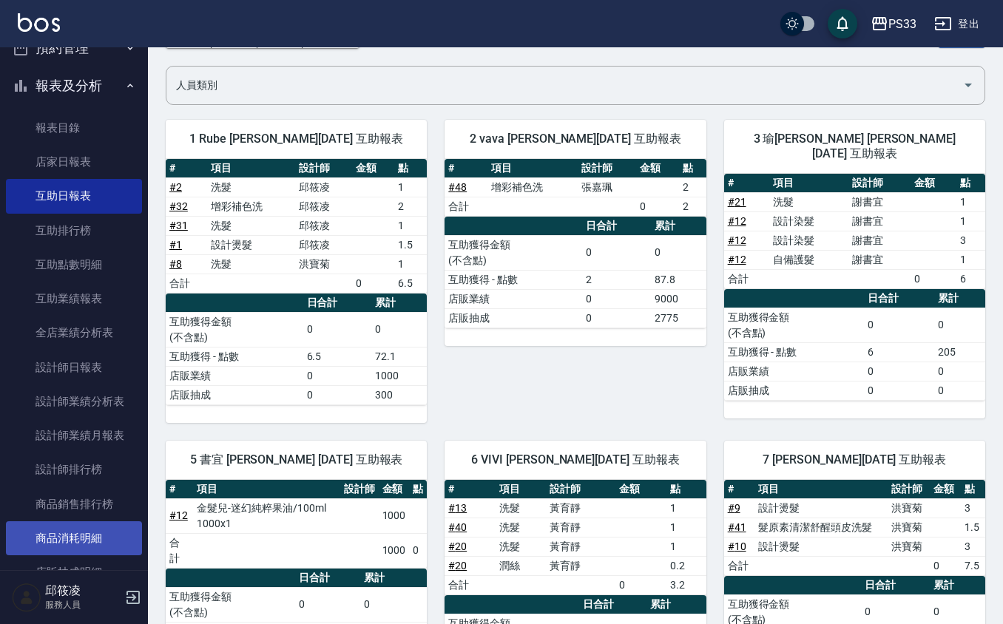
scroll to position [394, 0]
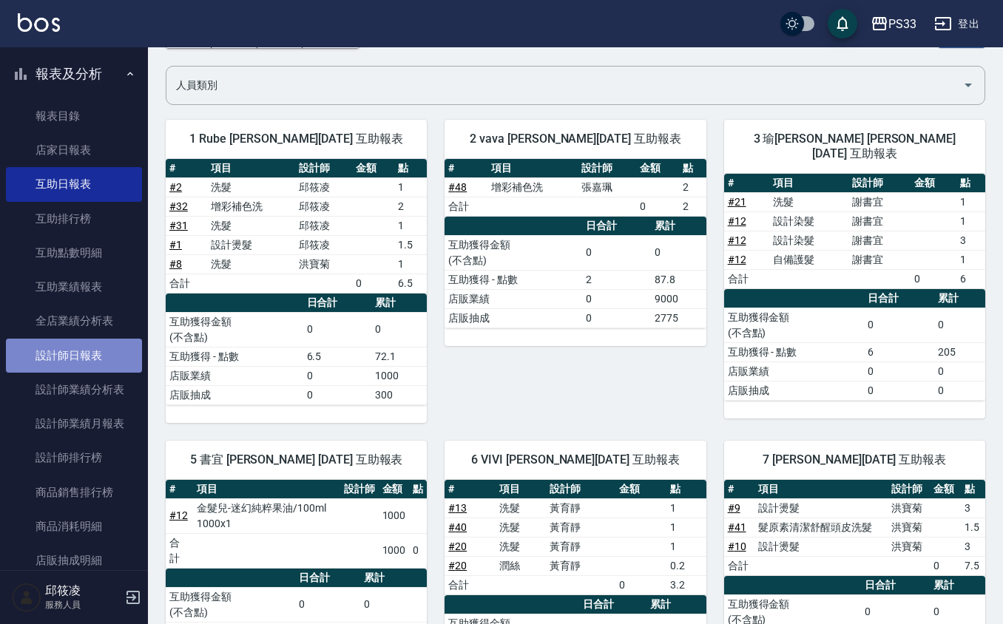
click at [120, 355] on link "設計師日報表" at bounding box center [74, 356] width 136 height 34
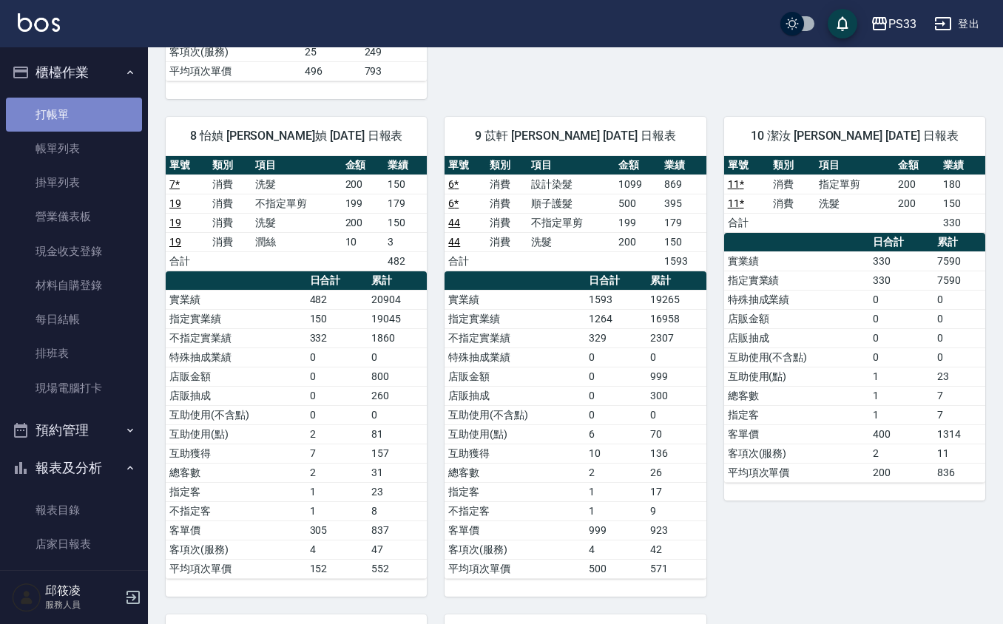
click at [86, 116] on link "打帳單" at bounding box center [74, 115] width 136 height 34
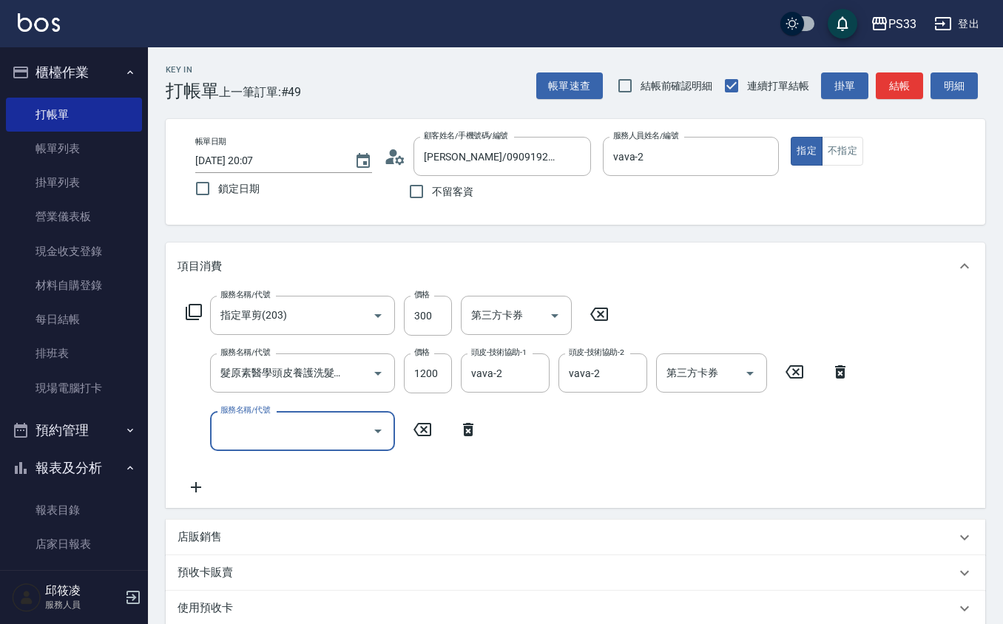
click at [262, 547] on div "店販銷售" at bounding box center [575, 538] width 819 height 36
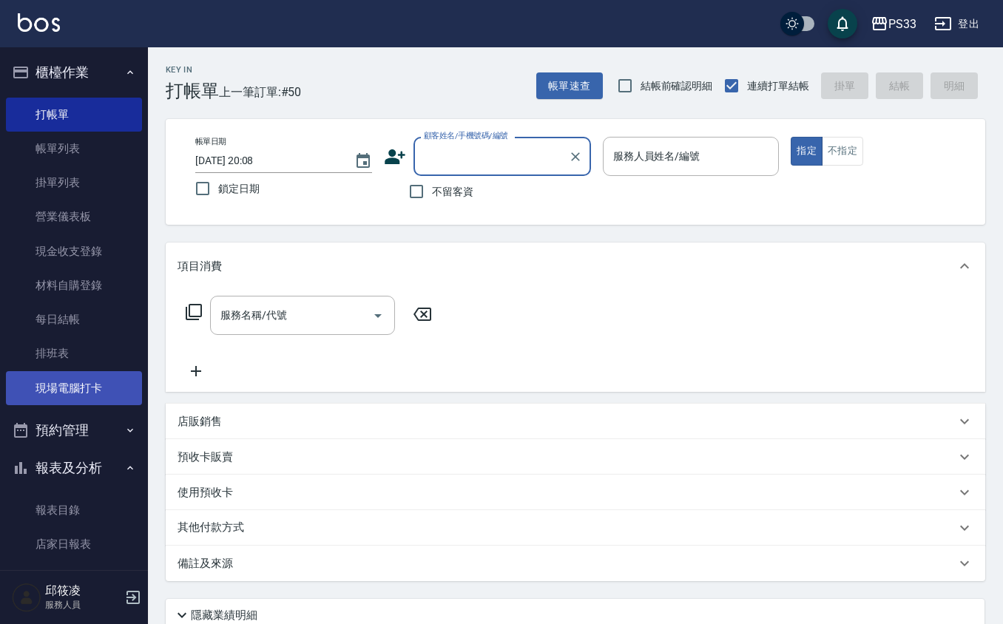
click at [92, 393] on link "現場電腦打卡" at bounding box center [74, 388] width 136 height 34
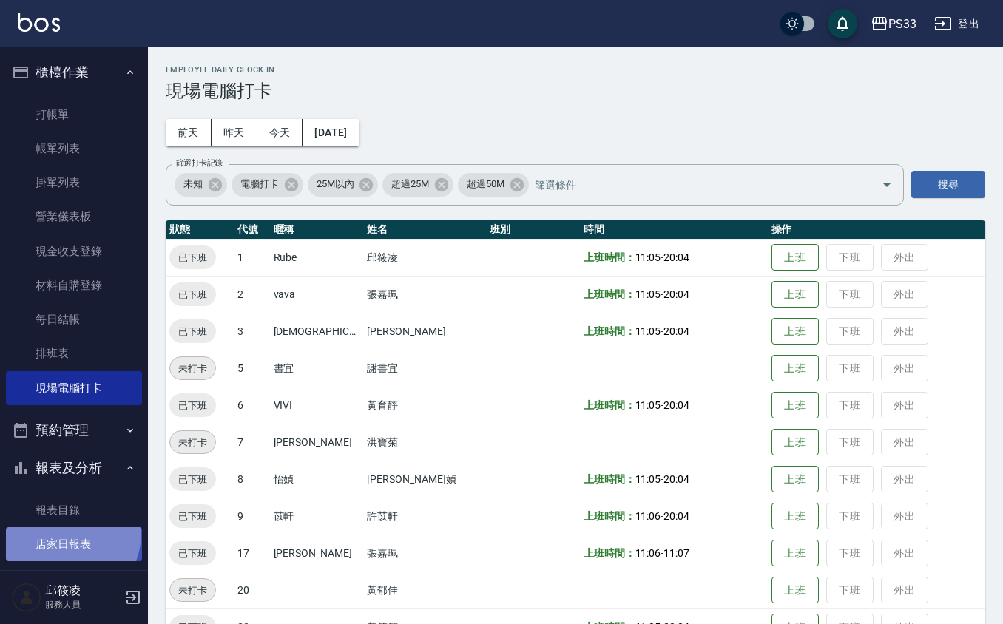
click at [59, 535] on link "店家日報表" at bounding box center [74, 544] width 136 height 34
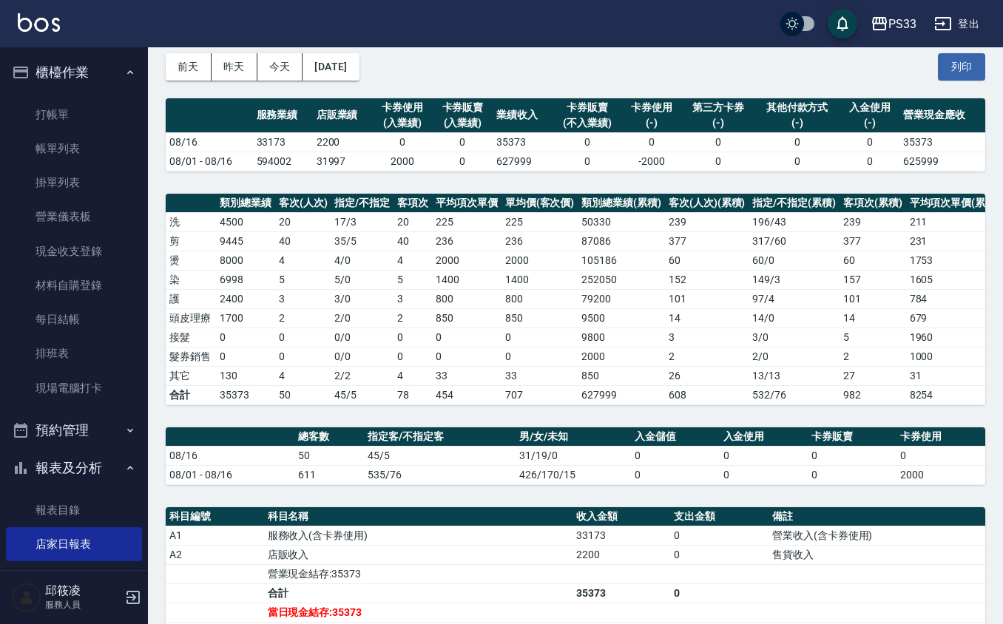
scroll to position [98, 0]
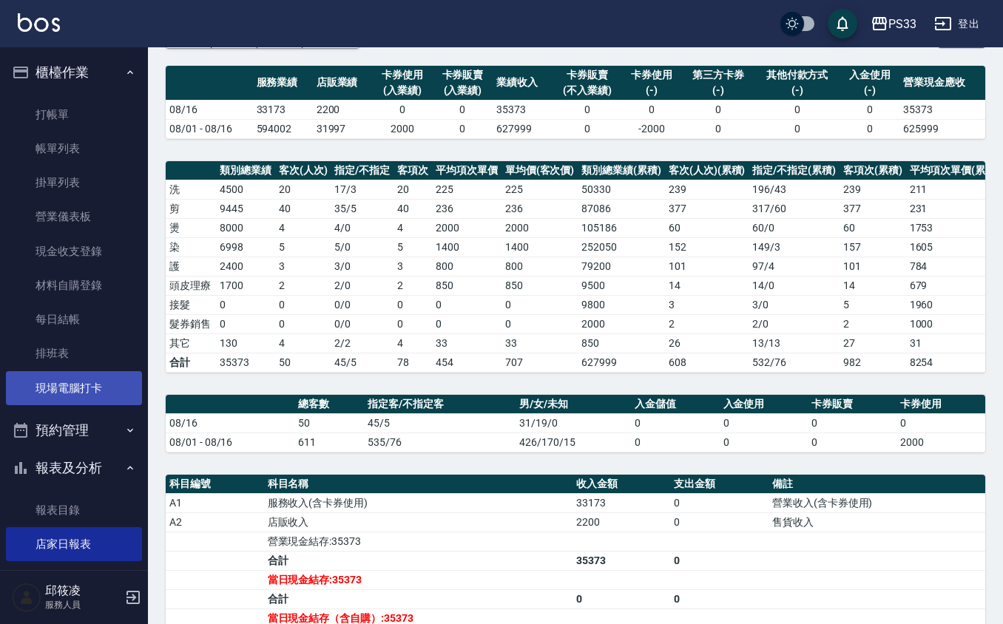
click at [89, 394] on link "現場電腦打卡" at bounding box center [74, 388] width 136 height 34
